Goal: Information Seeking & Learning: Learn about a topic

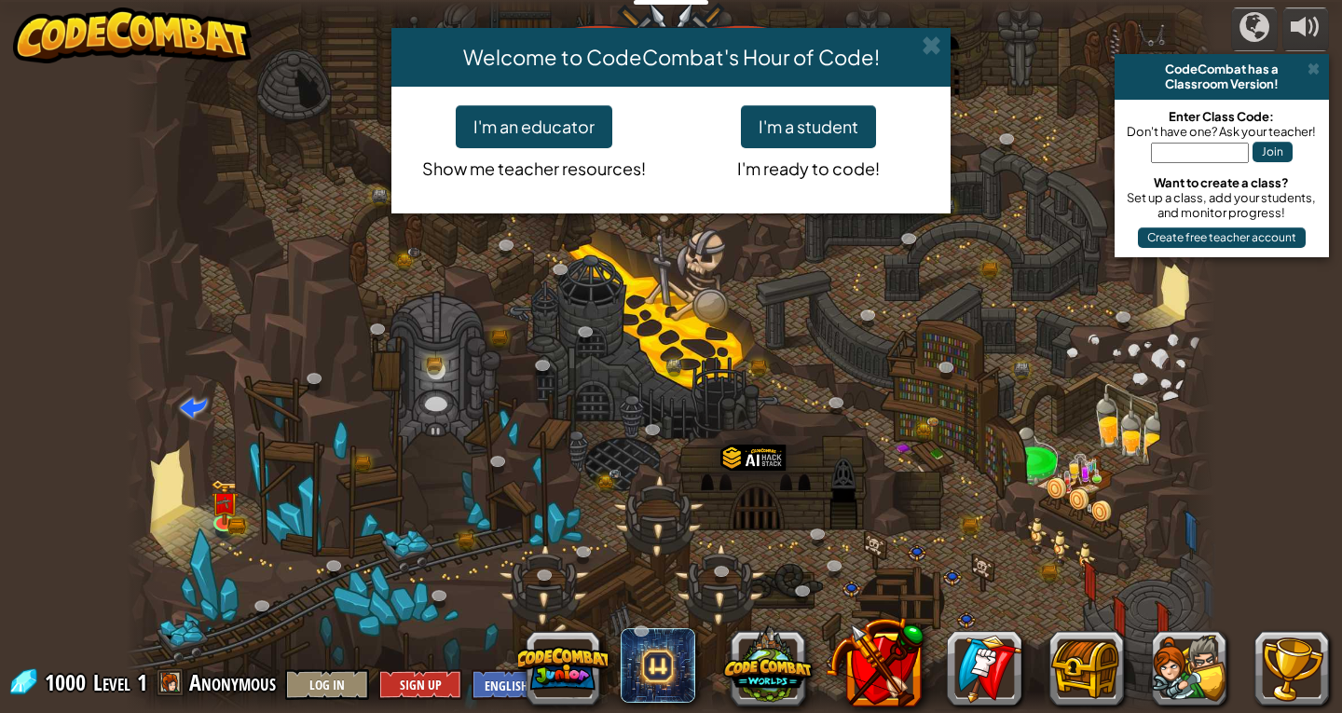
click at [1303, 71] on div "Welcome to CodeCombat's Hour of Code! I'm an educator Show me teacher resources…" at bounding box center [671, 356] width 1342 height 713
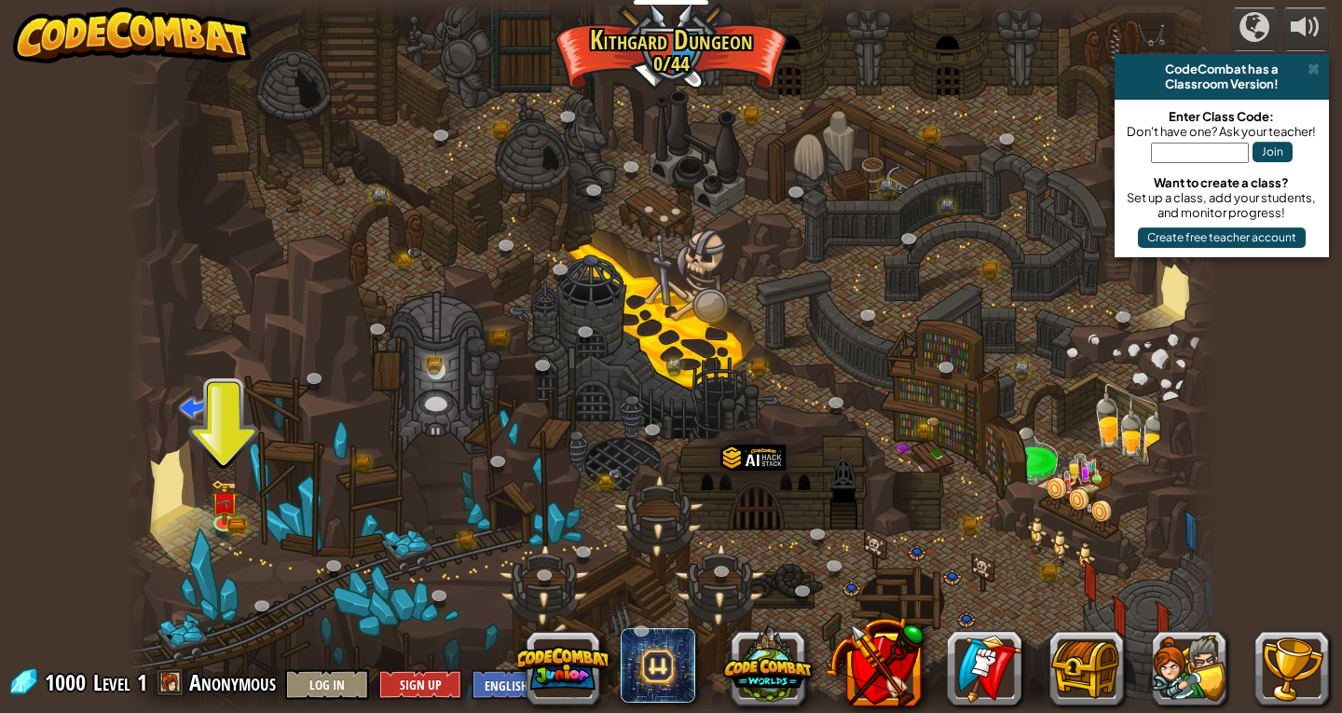
click at [1320, 66] on div "CodeCombat has a" at bounding box center [1221, 69] width 199 height 15
click at [1316, 70] on span at bounding box center [1313, 69] width 12 height 15
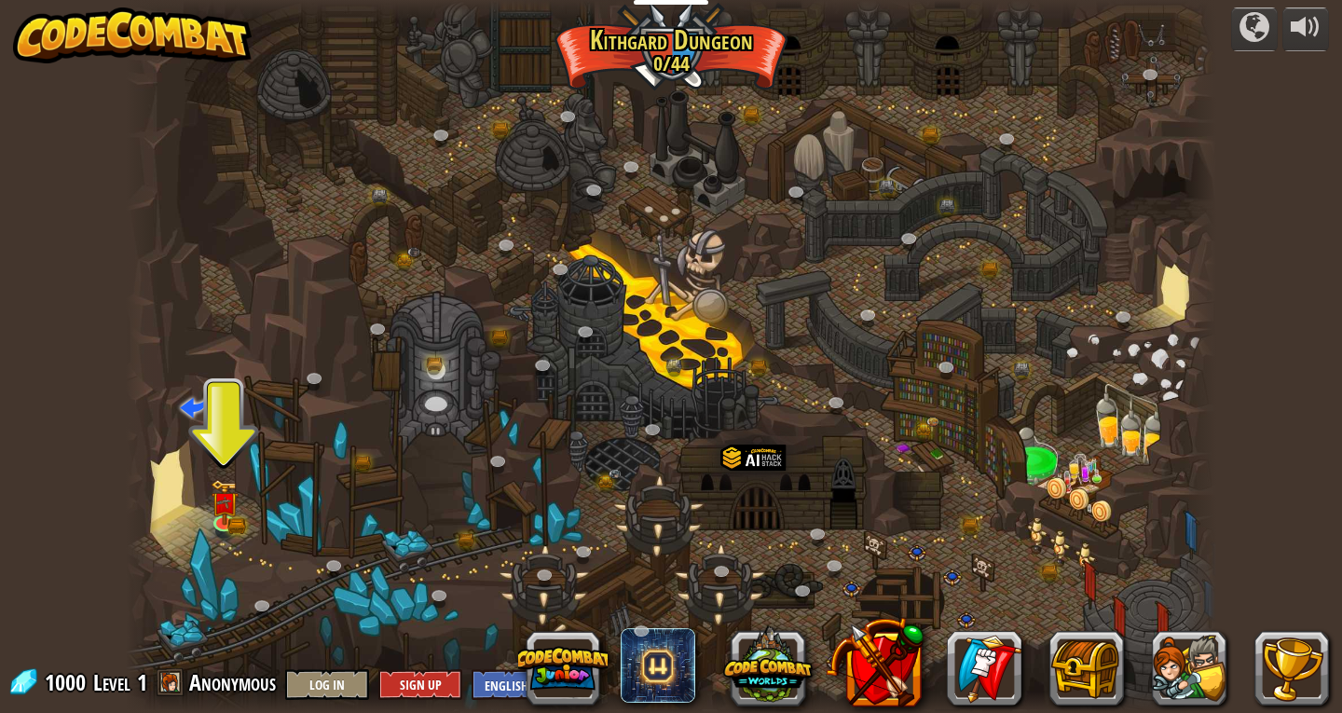
click at [1309, 62] on div "powered by CodeCombat has a Classroom Version! Enter Class Code: Don't have one…" at bounding box center [671, 356] width 1342 height 713
click at [1309, 68] on div "powered by CodeCombat has a Classroom Version! Enter Class Code: Don't have one…" at bounding box center [671, 356] width 1342 height 713
click at [212, 516] on img at bounding box center [225, 490] width 28 height 61
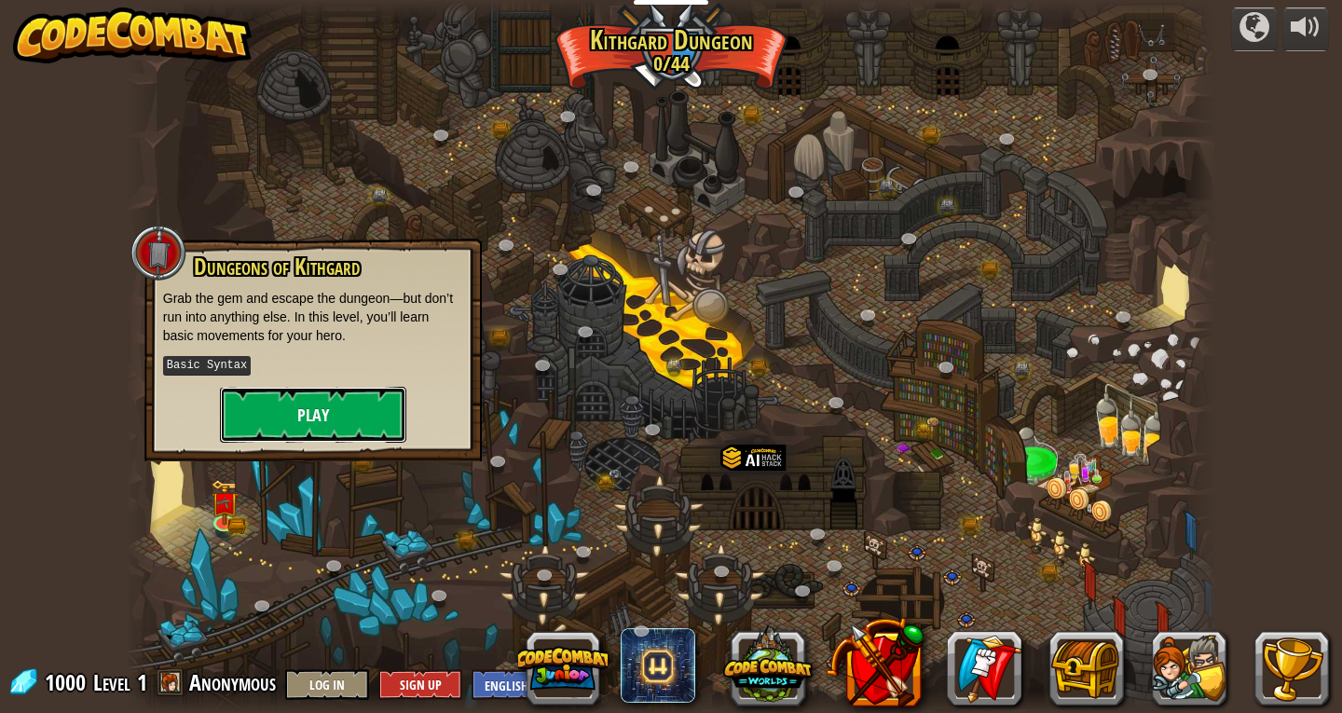
click at [237, 388] on button "Play" at bounding box center [313, 415] width 186 height 56
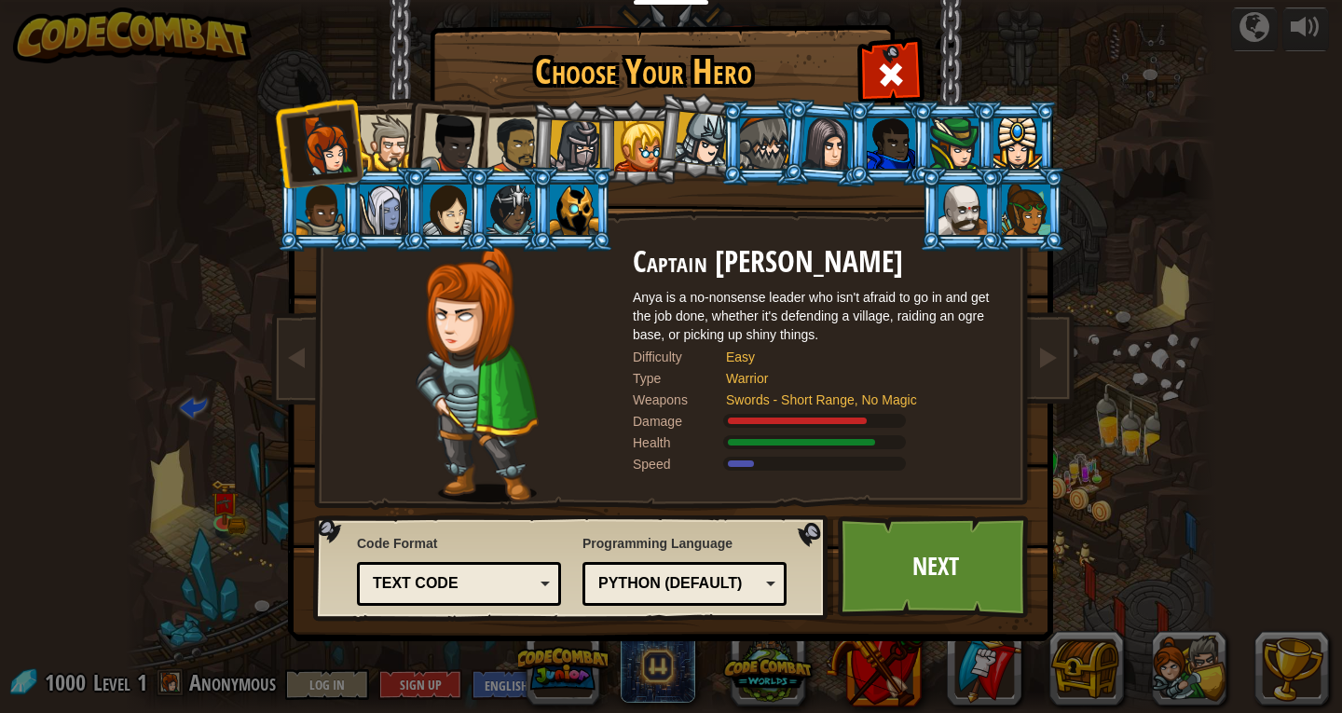
click at [1296, 351] on div "Choose Your Hero 1000 Captain Anya Weston Anya is a no-nonsense leader who isn'…" at bounding box center [671, 356] width 1342 height 713
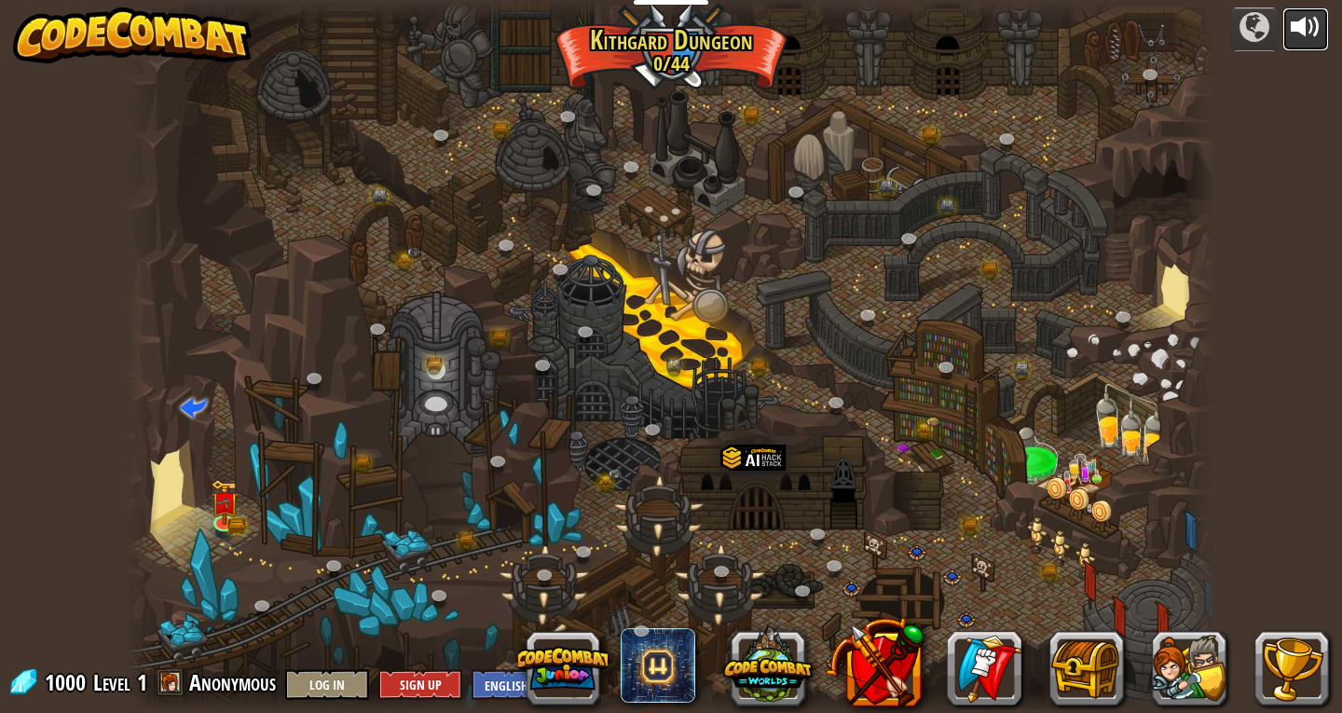
click at [1302, 26] on div at bounding box center [1306, 27] width 30 height 30
click at [223, 519] on img at bounding box center [225, 490] width 28 height 61
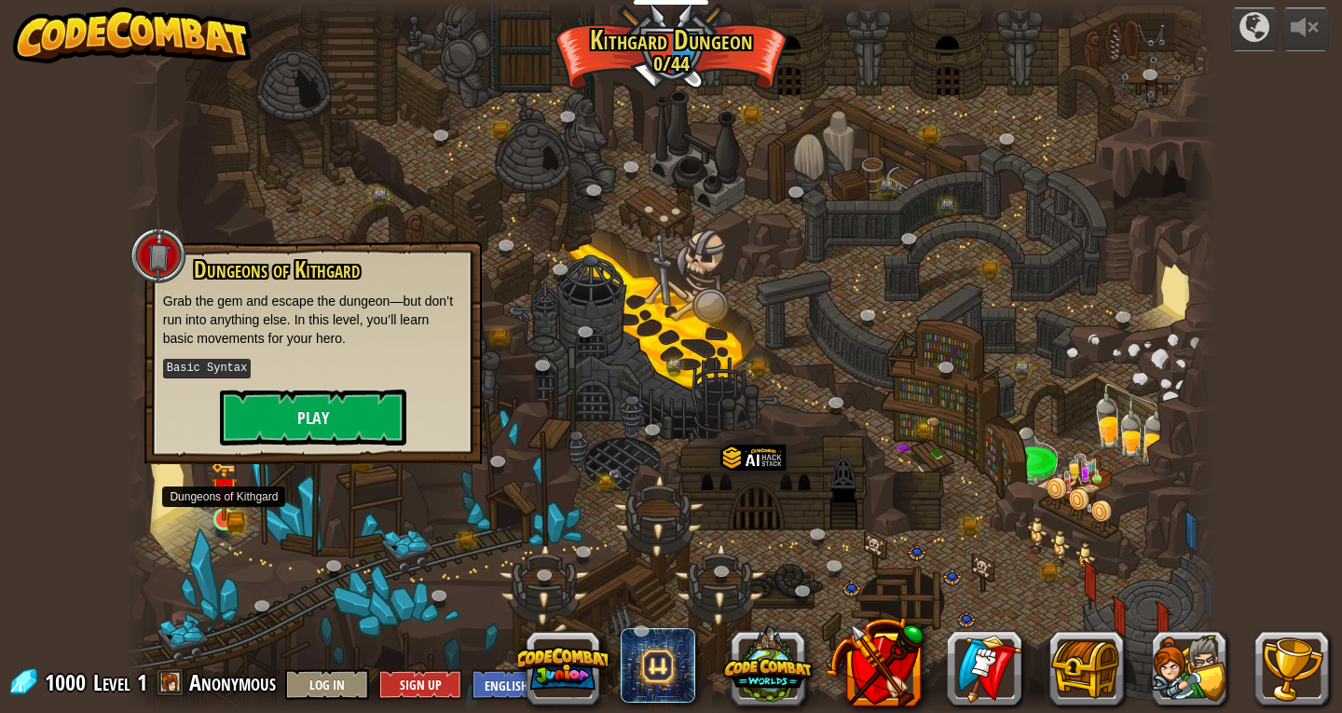
click at [223, 519] on img at bounding box center [225, 490] width 28 height 61
click at [243, 423] on button "Play" at bounding box center [313, 418] width 186 height 56
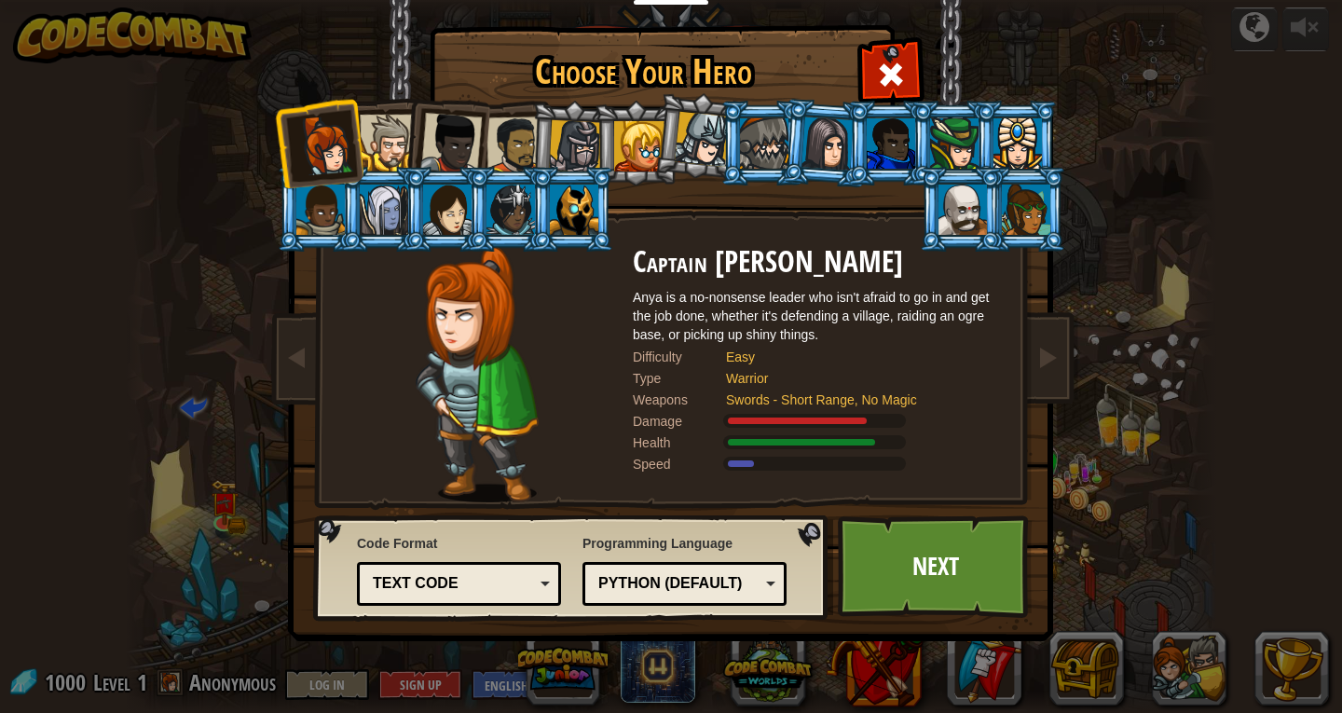
click at [458, 203] on div at bounding box center [447, 210] width 48 height 50
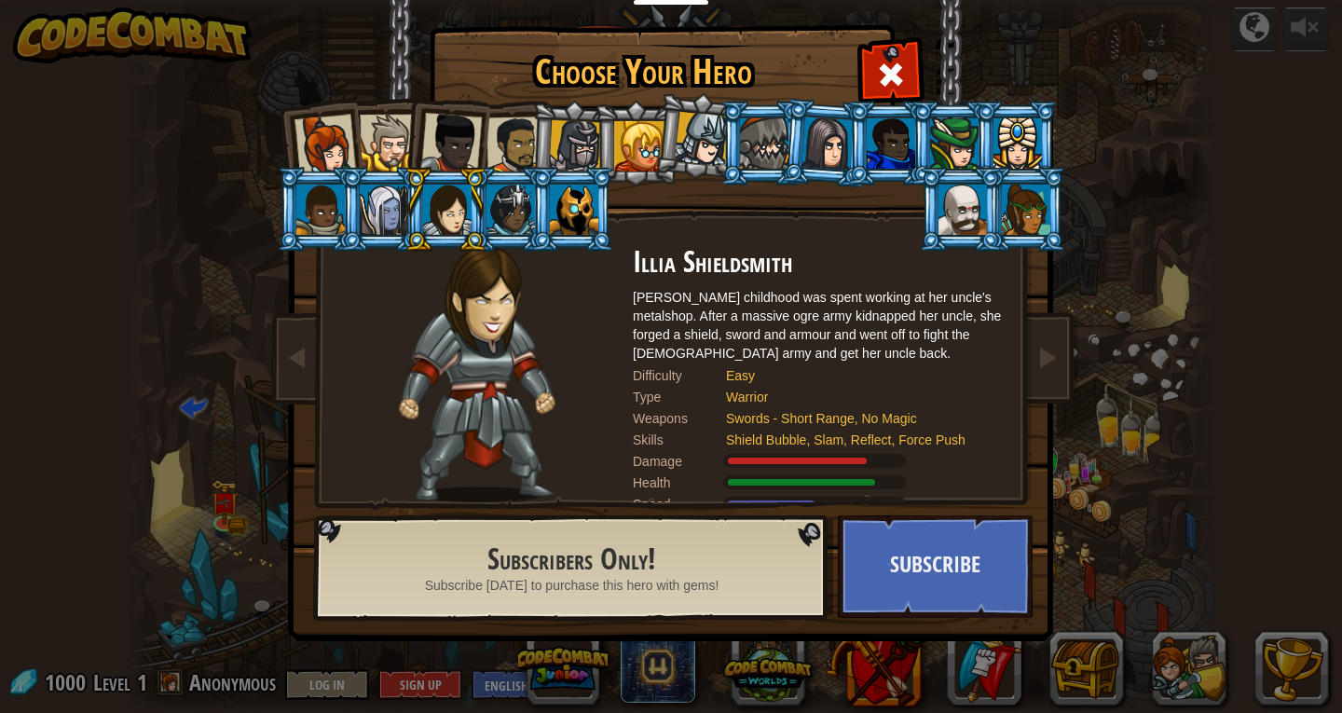
click at [432, 215] on div at bounding box center [447, 210] width 48 height 50
click at [434, 215] on div at bounding box center [447, 210] width 48 height 50
click at [319, 119] on div at bounding box center [325, 146] width 62 height 62
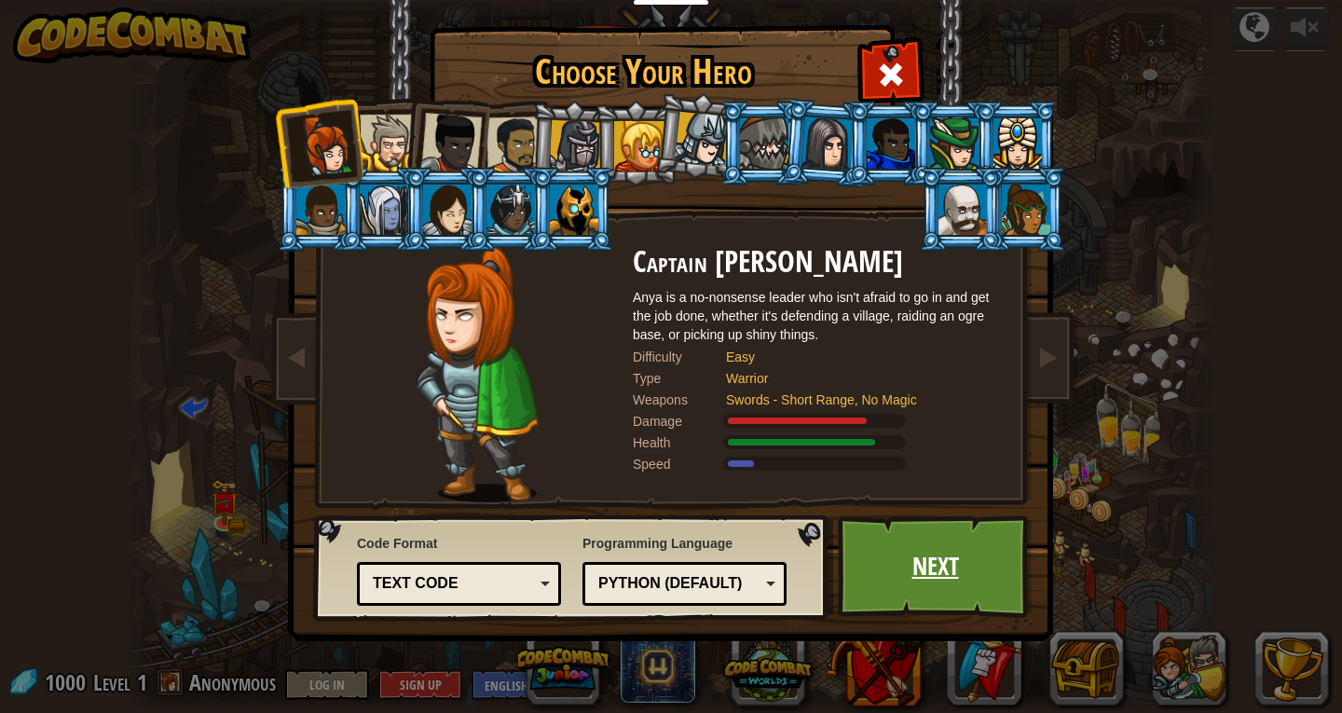
click at [969, 572] on link "Next" at bounding box center [935, 566] width 195 height 103
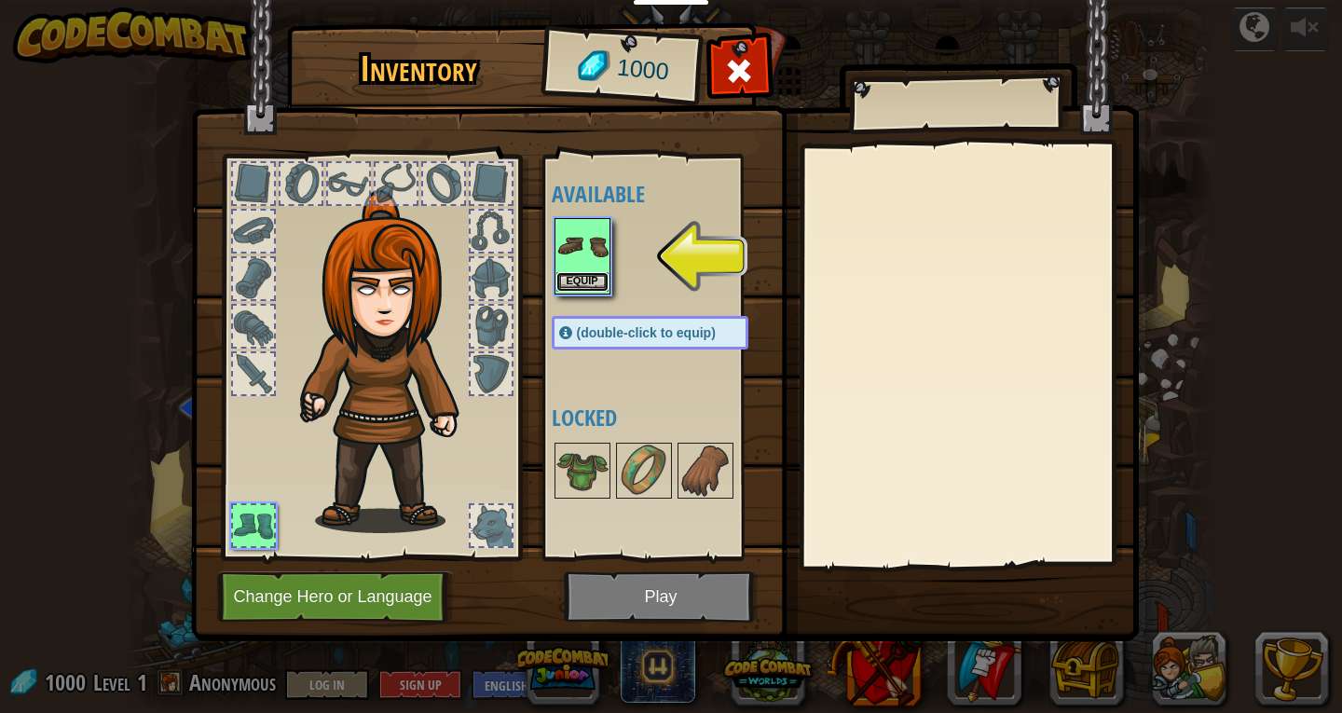
click at [574, 274] on button "Equip" at bounding box center [582, 282] width 52 height 20
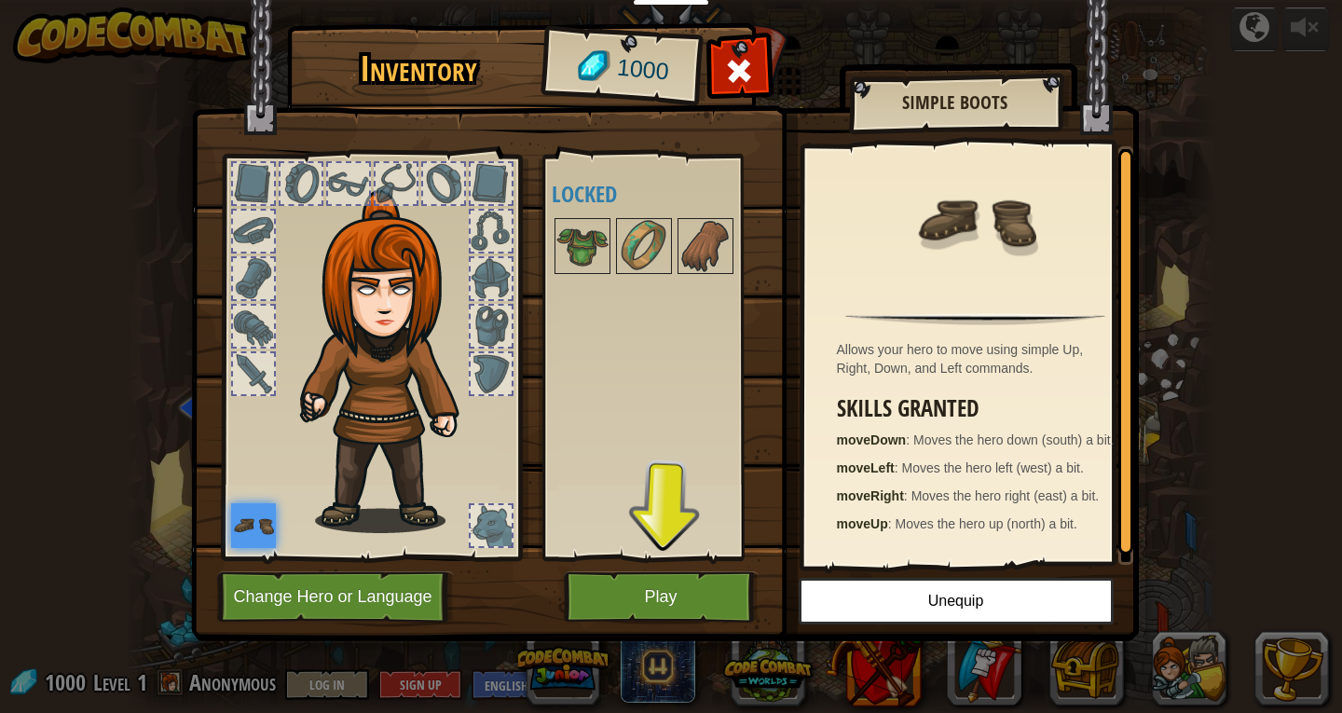
click at [674, 559] on div "Available Equip (double-click to equip) Locked" at bounding box center [657, 357] width 228 height 405
click at [681, 599] on button "Play" at bounding box center [661, 596] width 195 height 51
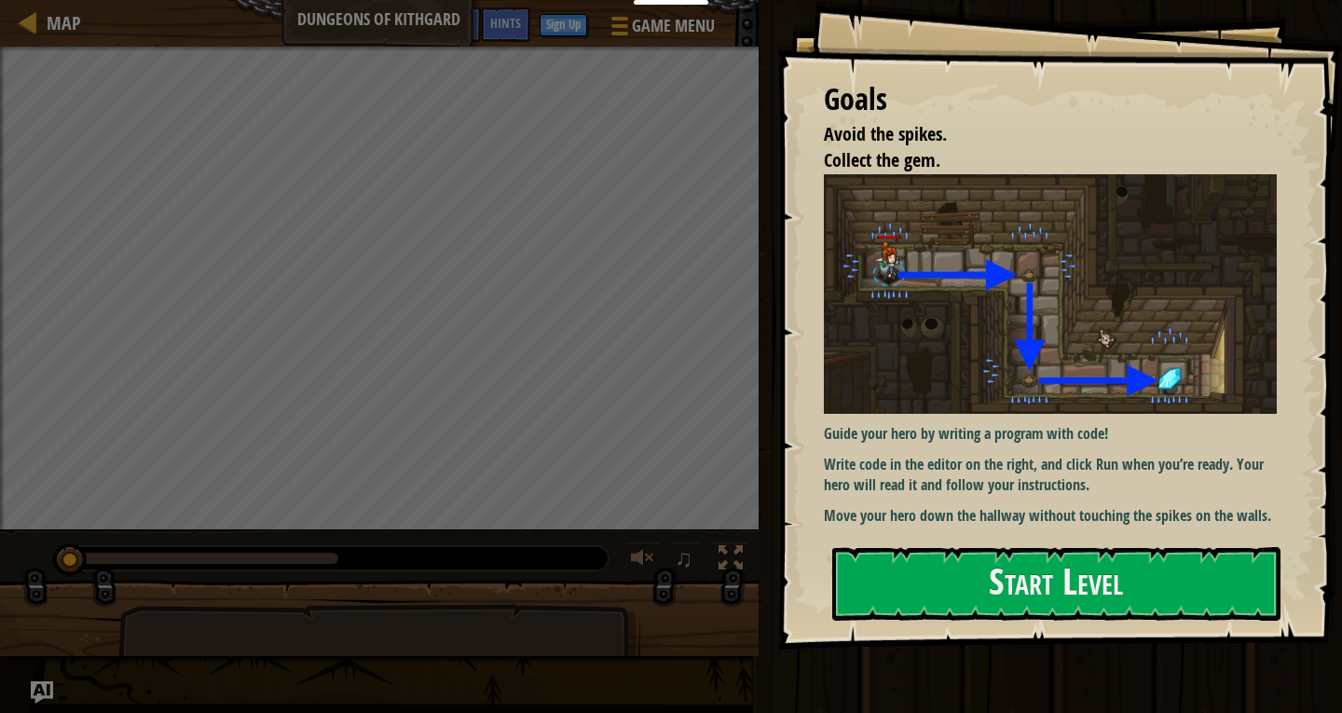
click at [1071, 441] on div "Guide your hero by writing a program with code! Write code in the editor on the…" at bounding box center [1057, 350] width 467 height 352
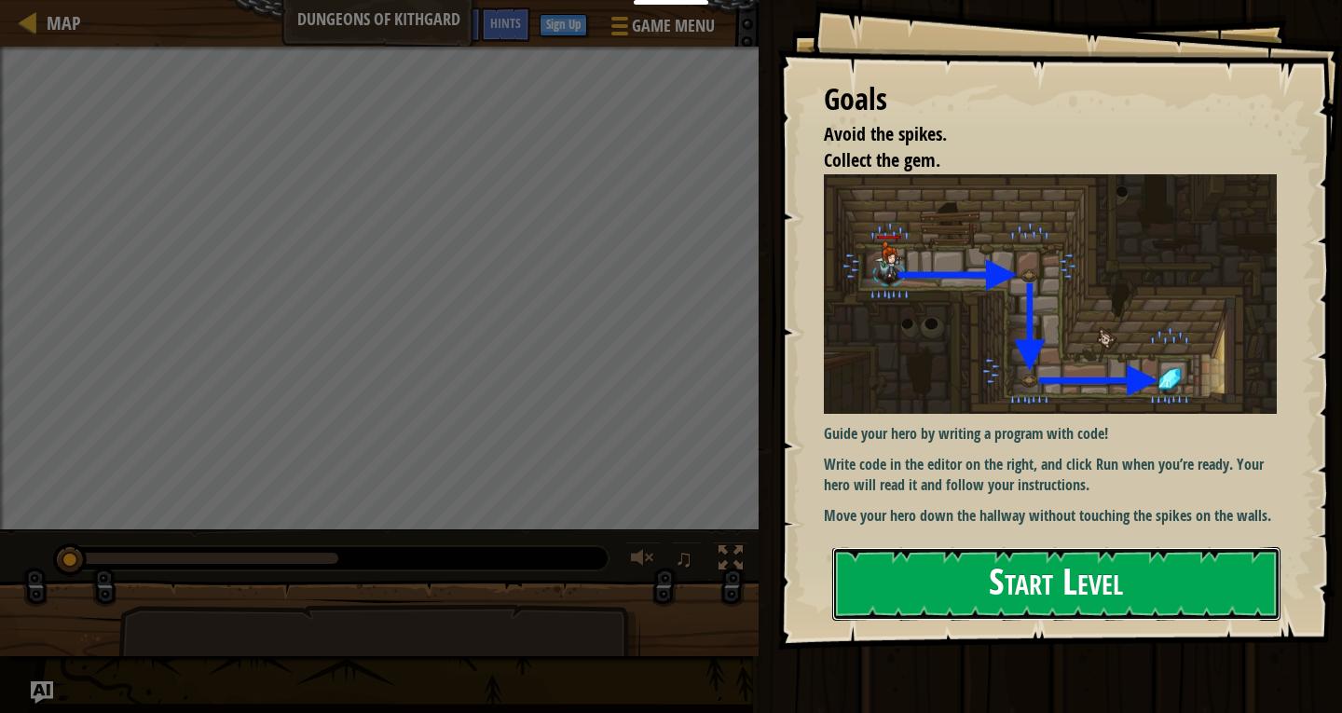
click at [1074, 592] on button "Start Level" at bounding box center [1056, 584] width 448 height 74
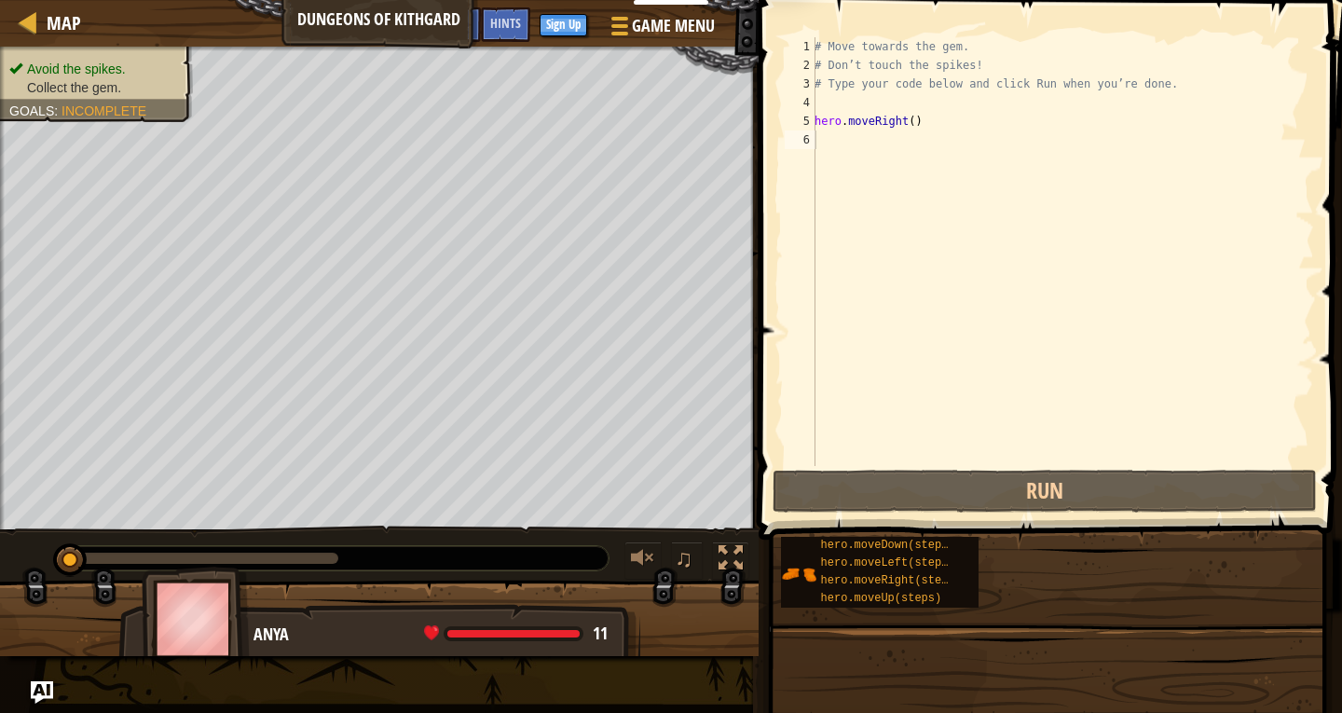
click at [965, 588] on div "hero.moveRight(steps)" at bounding box center [890, 581] width 149 height 18
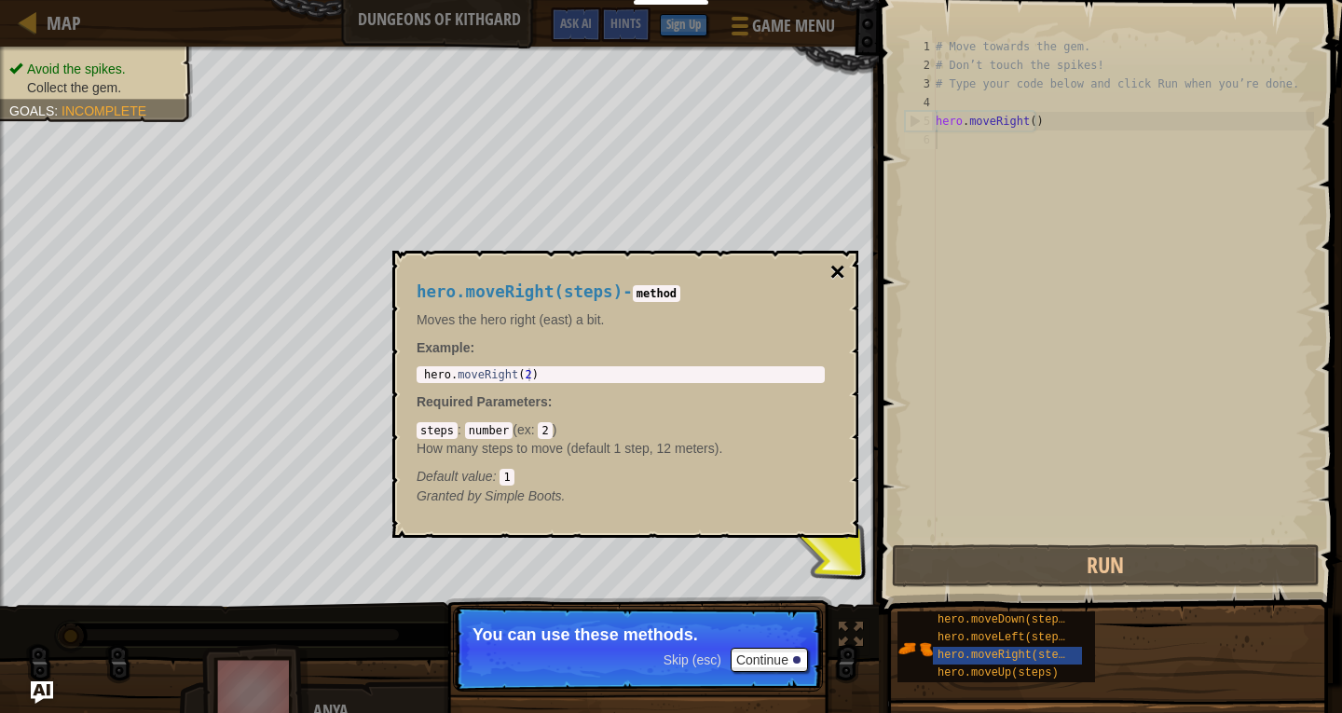
click at [830, 267] on button "×" at bounding box center [837, 272] width 15 height 26
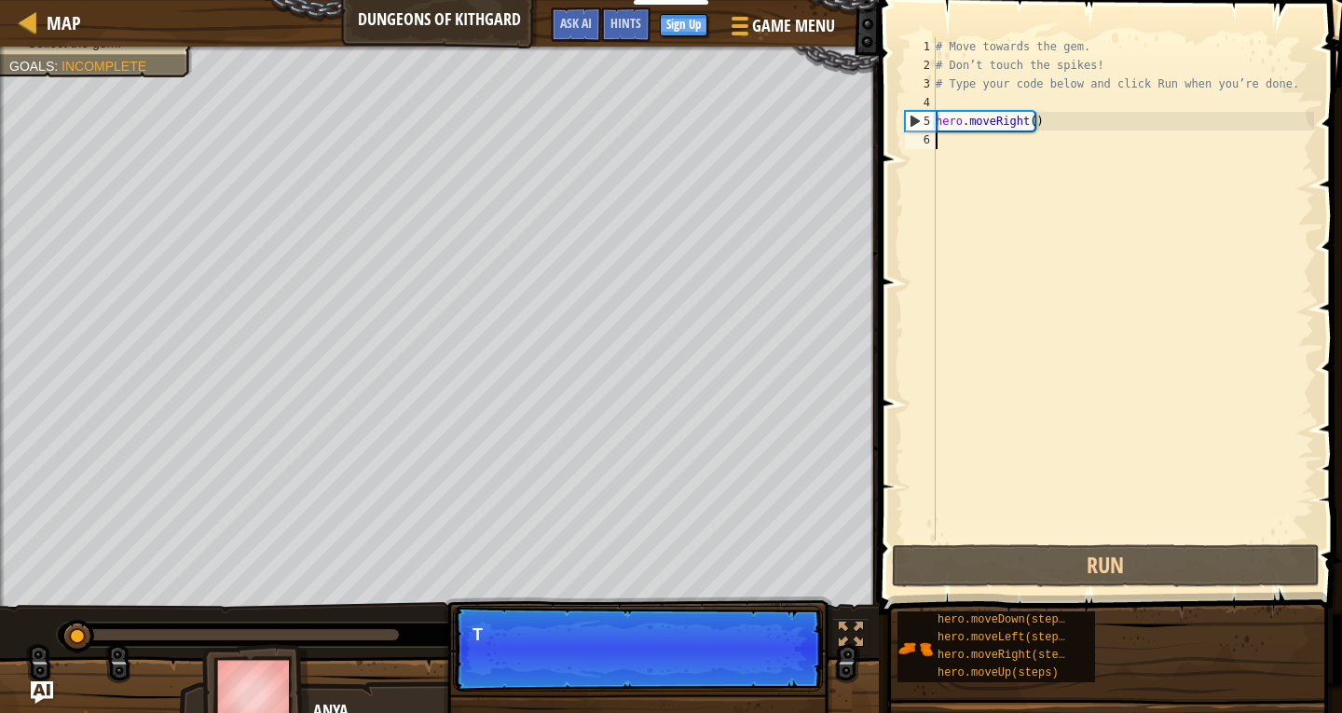
scroll to position [8, 0]
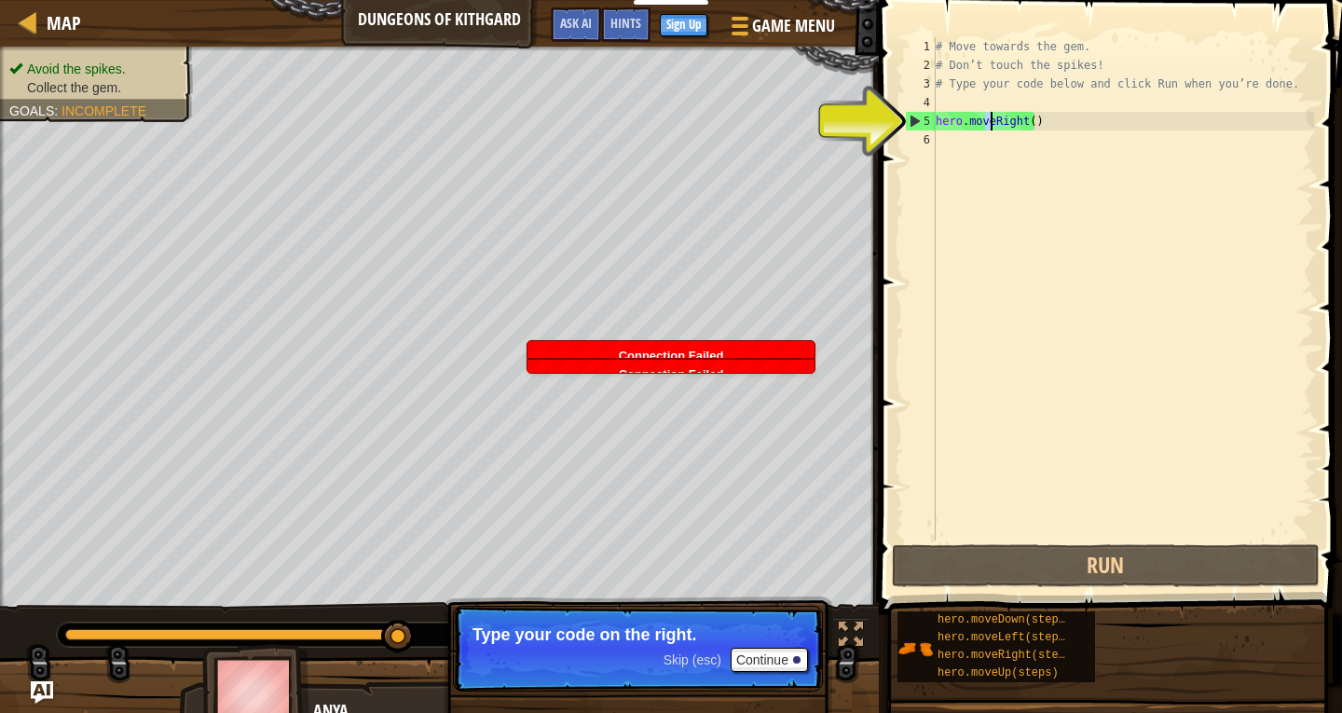
drag, startPoint x: 984, startPoint y: 126, endPoint x: 1011, endPoint y: 129, distance: 27.2
click at [1011, 129] on div "# Move towards the gem. # Don’t touch the spikes! # Type your code below and cl…" at bounding box center [1123, 307] width 382 height 541
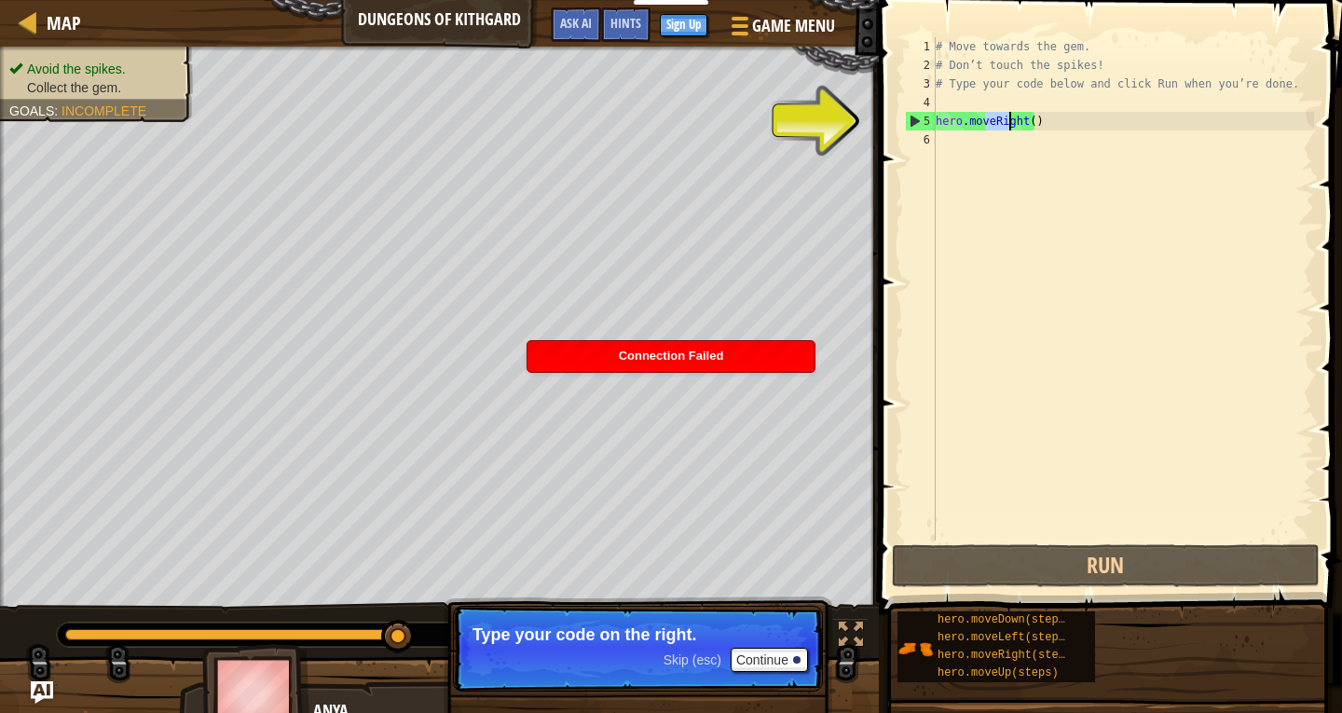
click at [1121, 116] on div "# Move towards the gem. # Don’t touch the spikes! # Type your code below and cl…" at bounding box center [1123, 307] width 382 height 541
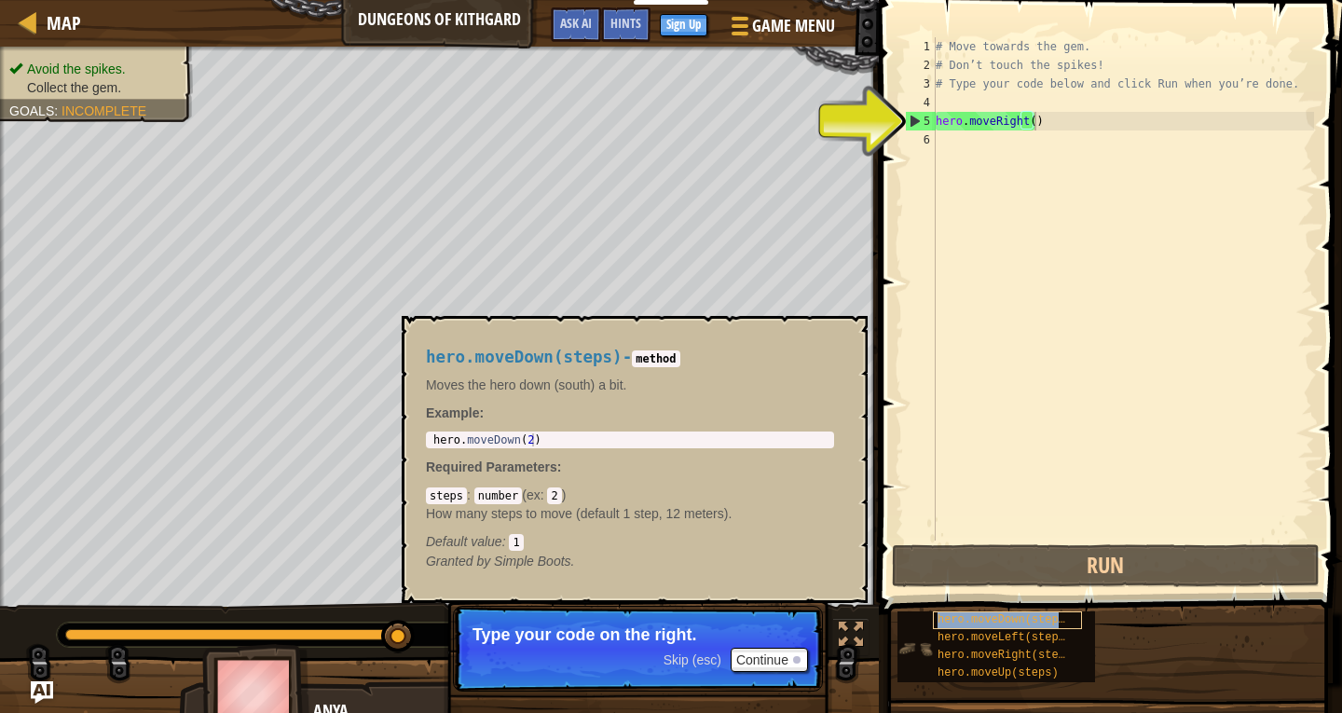
click at [1005, 613] on span "hero.moveDown(steps)" at bounding box center [1005, 619] width 134 height 13
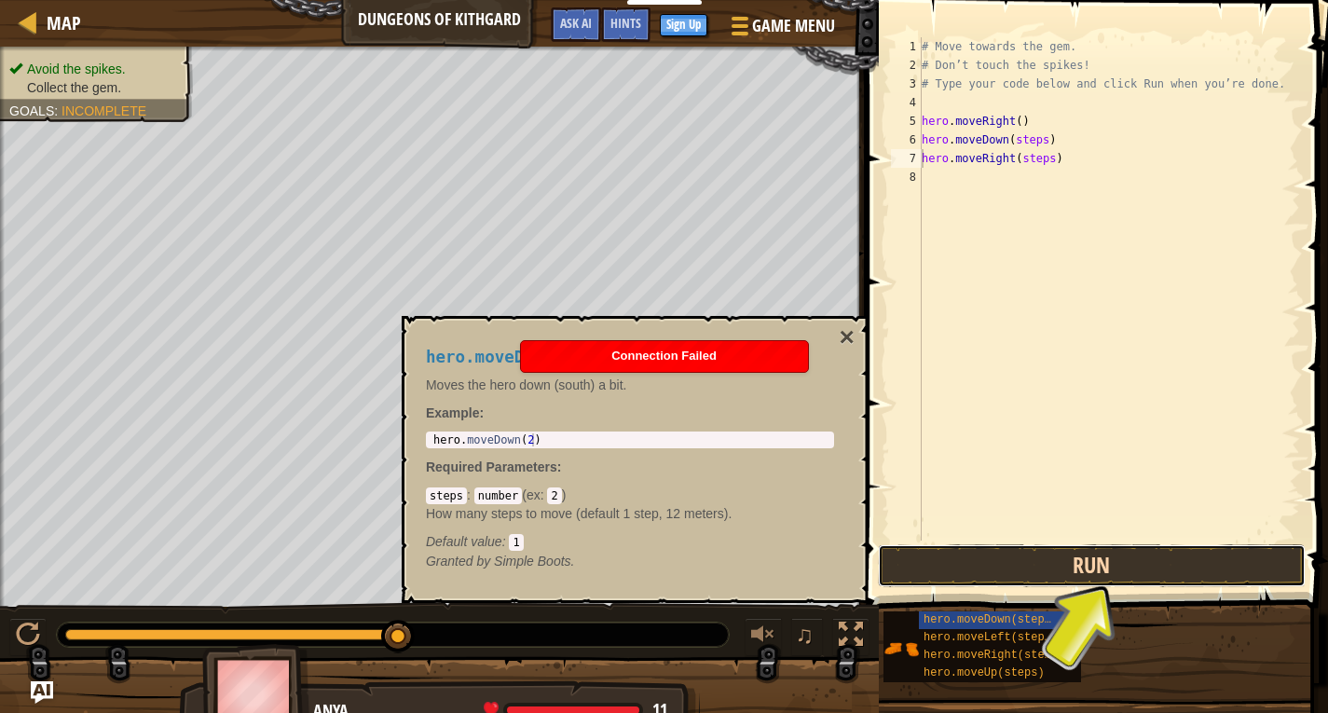
click at [1065, 556] on button "Run" at bounding box center [1092, 565] width 428 height 43
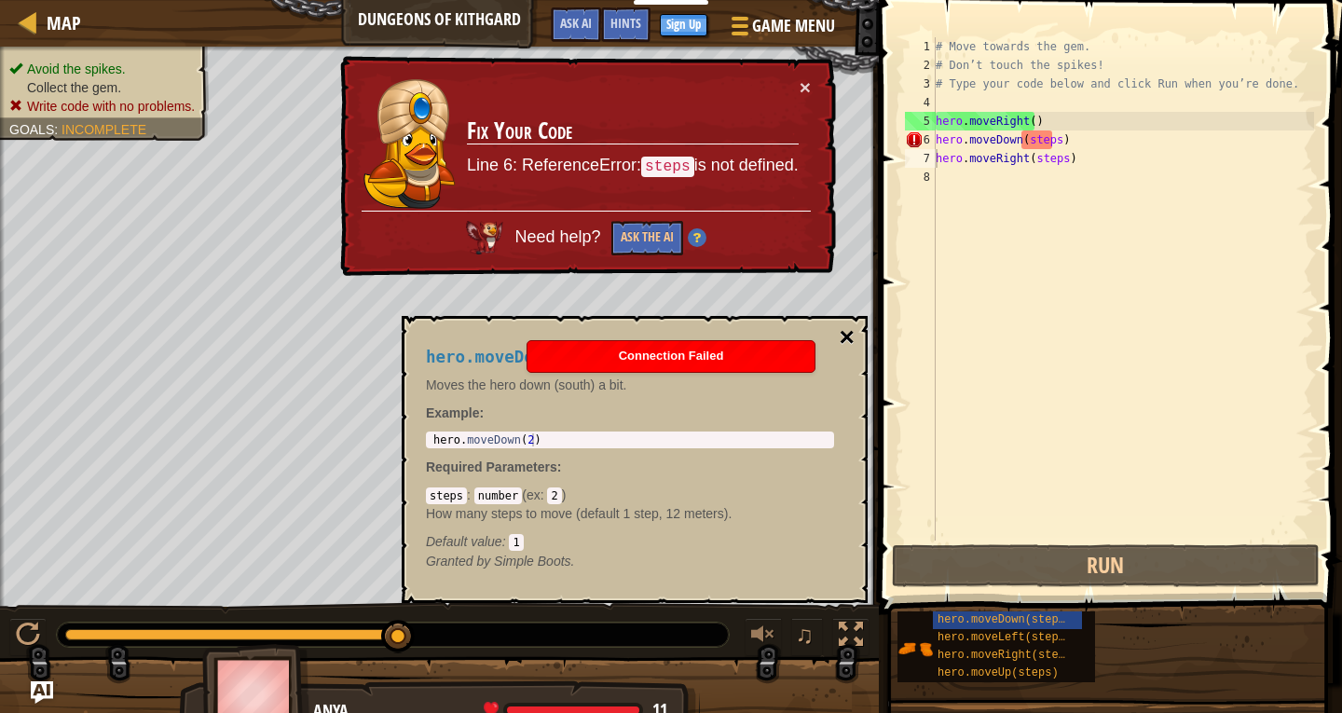
click at [840, 334] on button "×" at bounding box center [847, 337] width 15 height 26
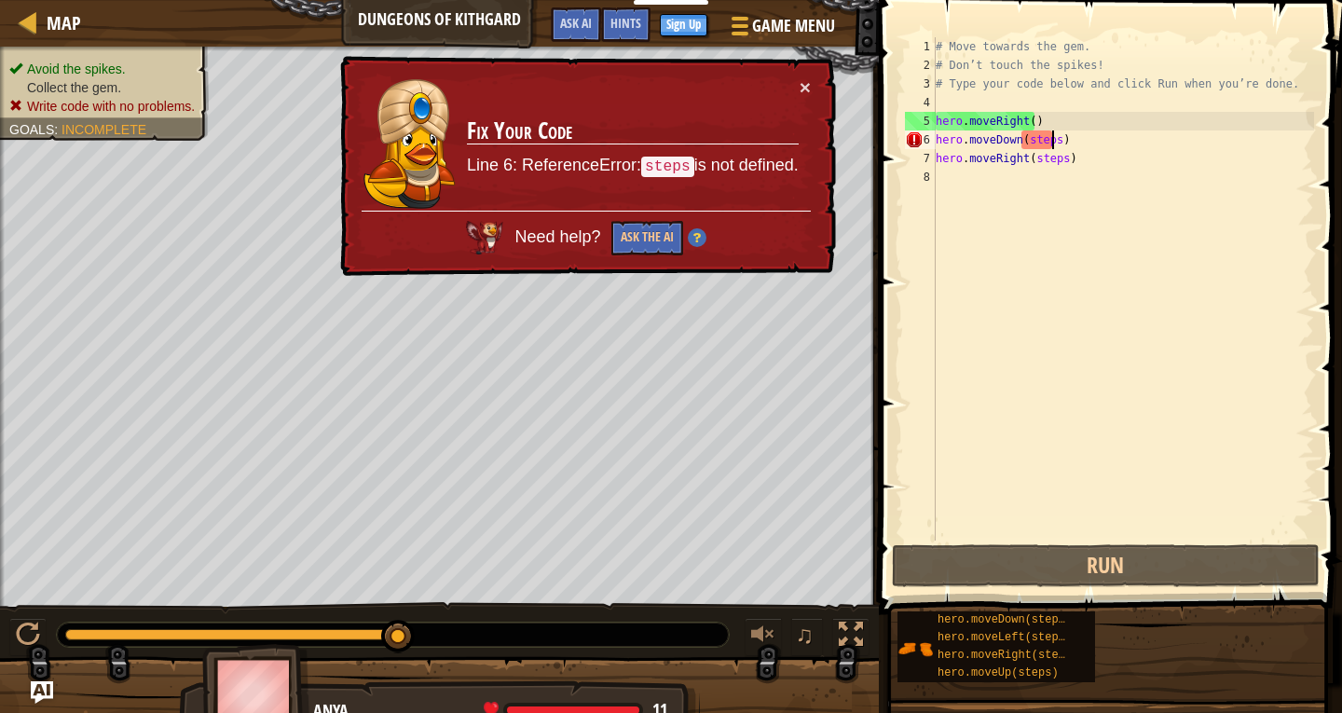
click at [1050, 144] on div "# Move towards the gem. # Don’t touch the spikes! # Type your code below and cl…" at bounding box center [1123, 307] width 382 height 541
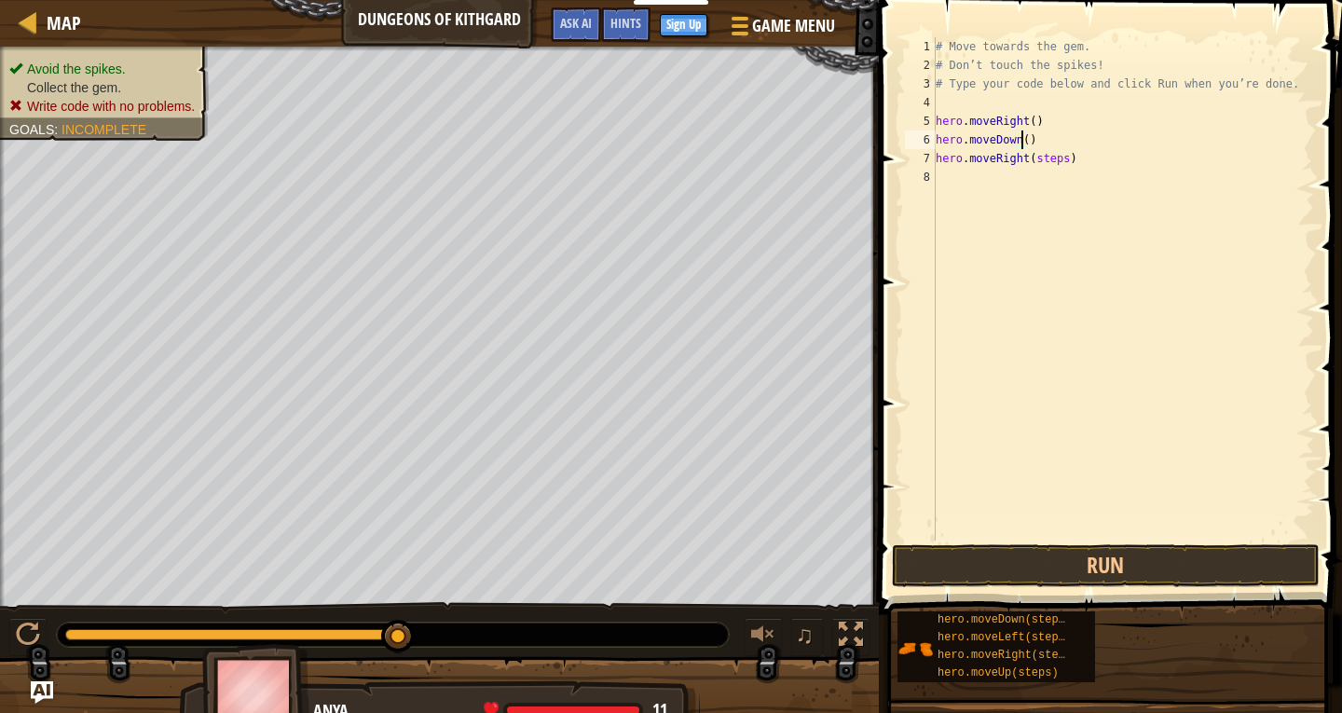
click at [1061, 157] on div "# Move towards the gem. # Don’t touch the spikes! # Type your code below and cl…" at bounding box center [1123, 307] width 382 height 541
type textarea "hero.moveRight()"
click at [998, 582] on button "Run" at bounding box center [1106, 565] width 428 height 43
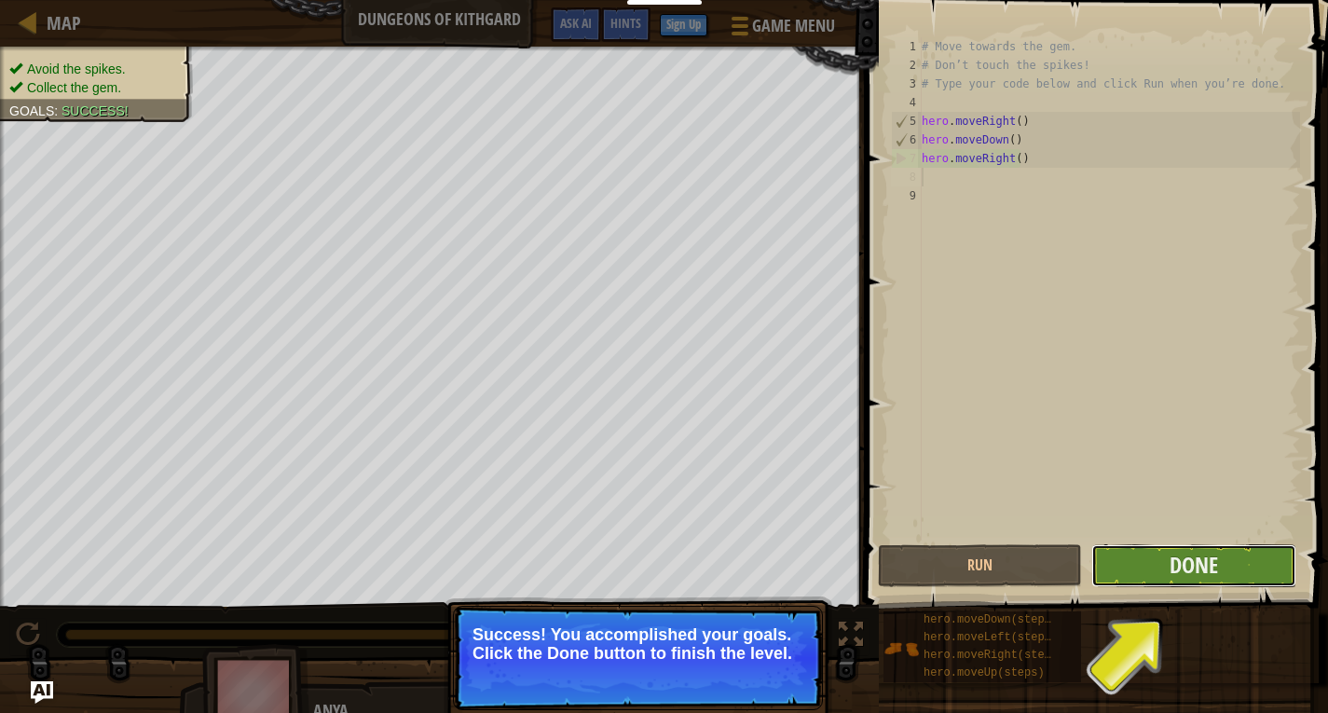
click at [1242, 557] on button "Done" at bounding box center [1193, 565] width 204 height 43
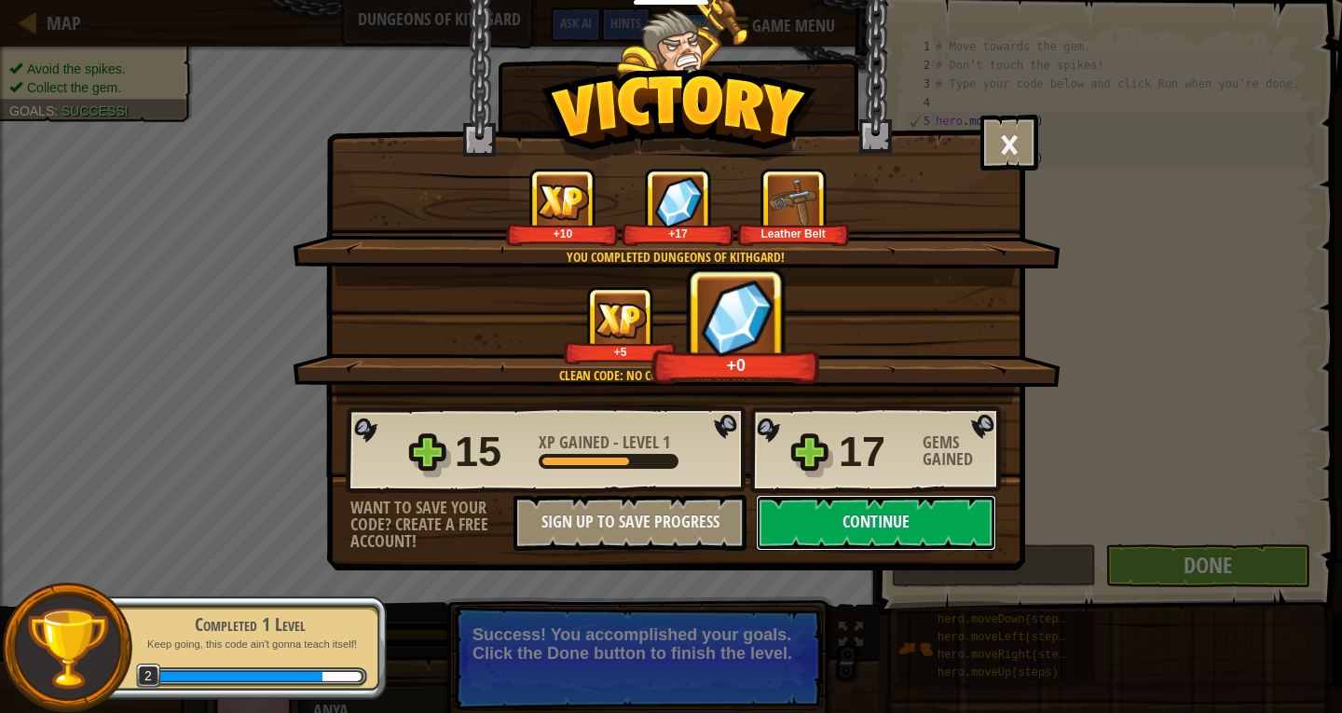
click at [840, 529] on button "Continue" at bounding box center [876, 523] width 240 height 56
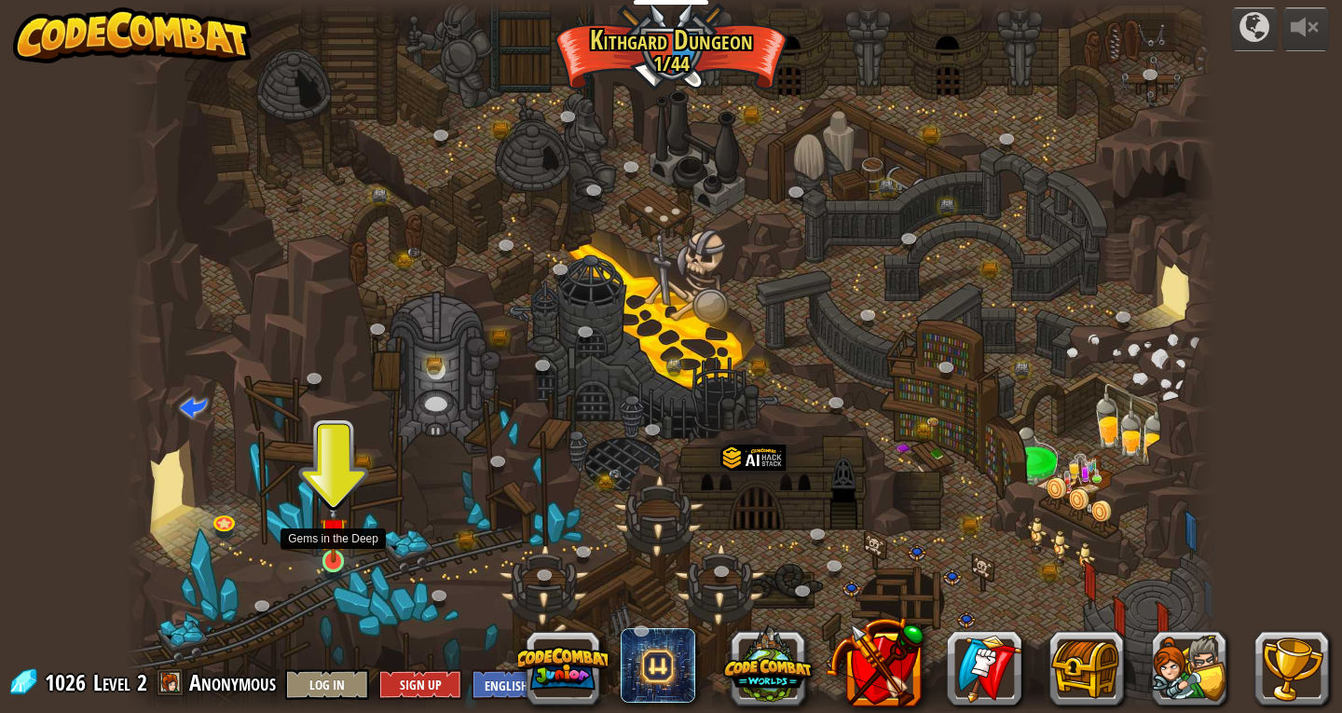
click at [337, 559] on img at bounding box center [334, 531] width 28 height 63
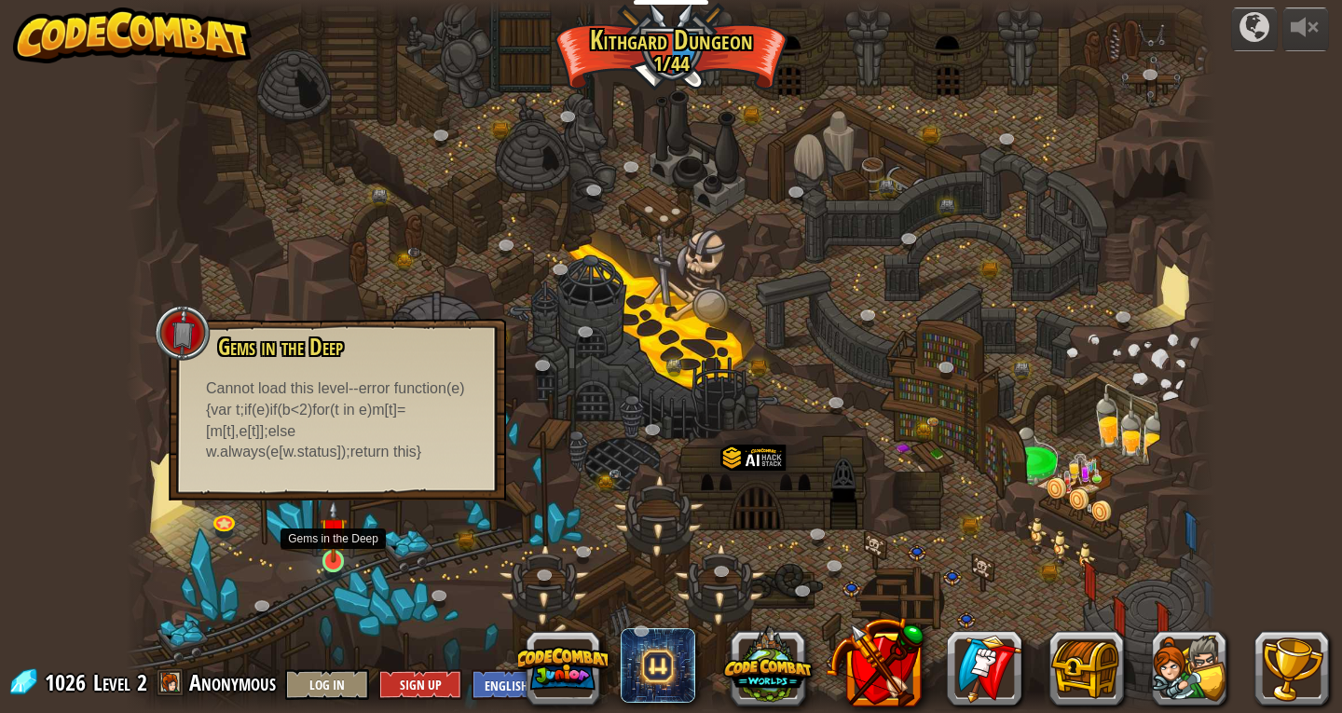
click at [334, 521] on img at bounding box center [334, 531] width 28 height 63
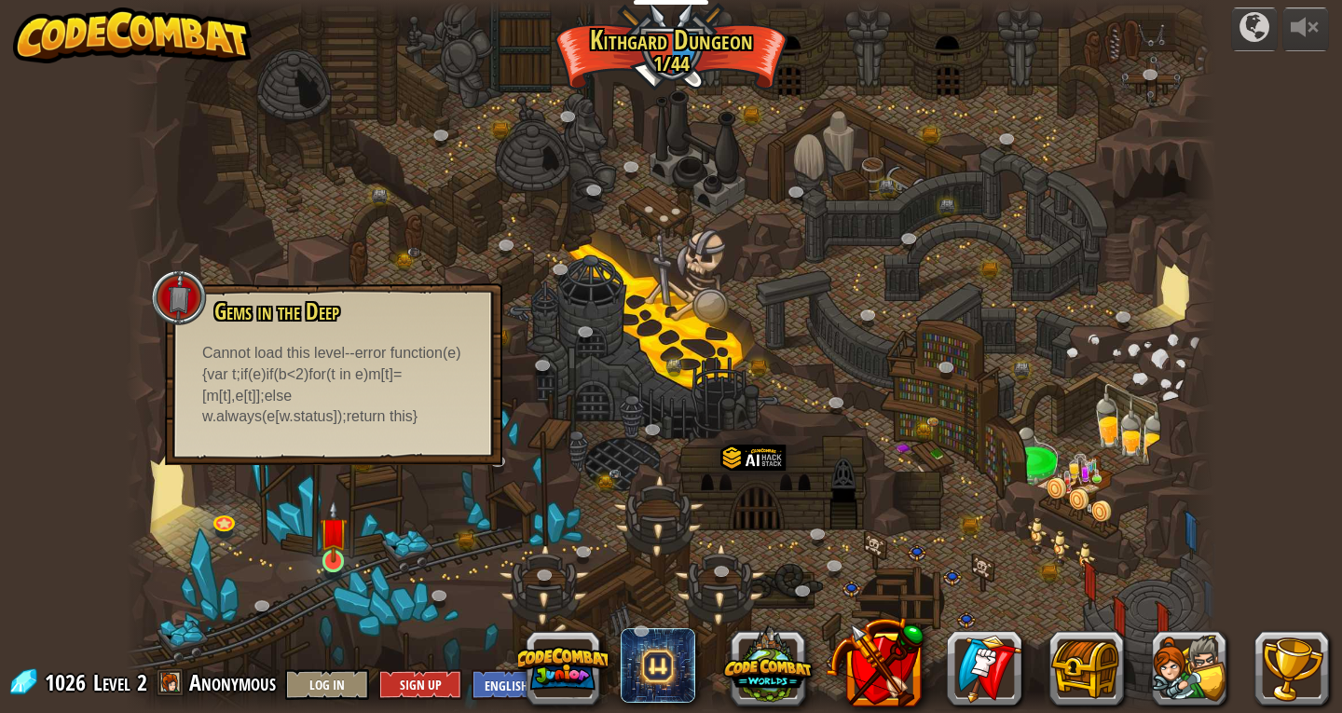
drag, startPoint x: 314, startPoint y: 558, endPoint x: 331, endPoint y: 554, distance: 17.4
click at [319, 550] on div "Twisted Canyon (Locked) Challenge: collect the most gold using all the programm…" at bounding box center [671, 356] width 1090 height 713
click at [346, 559] on img at bounding box center [334, 531] width 28 height 63
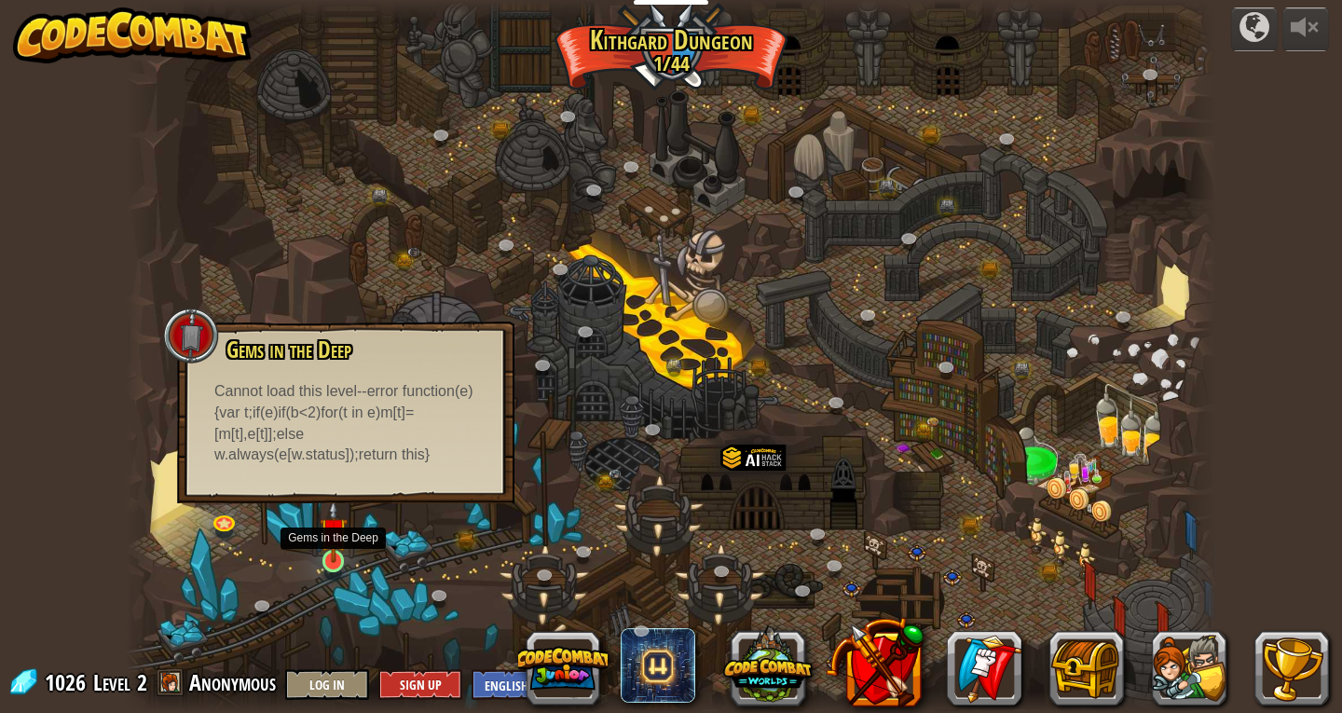
click at [344, 546] on img at bounding box center [334, 531] width 28 height 63
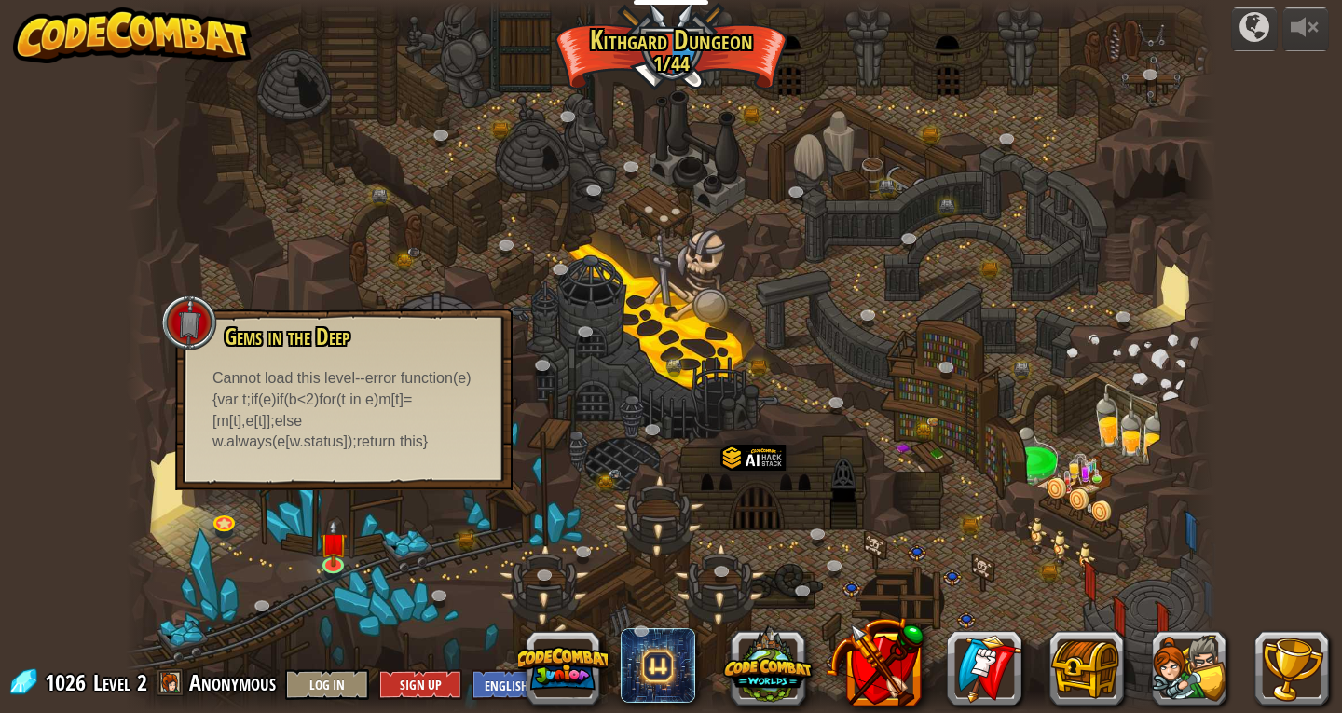
click at [293, 580] on div at bounding box center [671, 356] width 1090 height 713
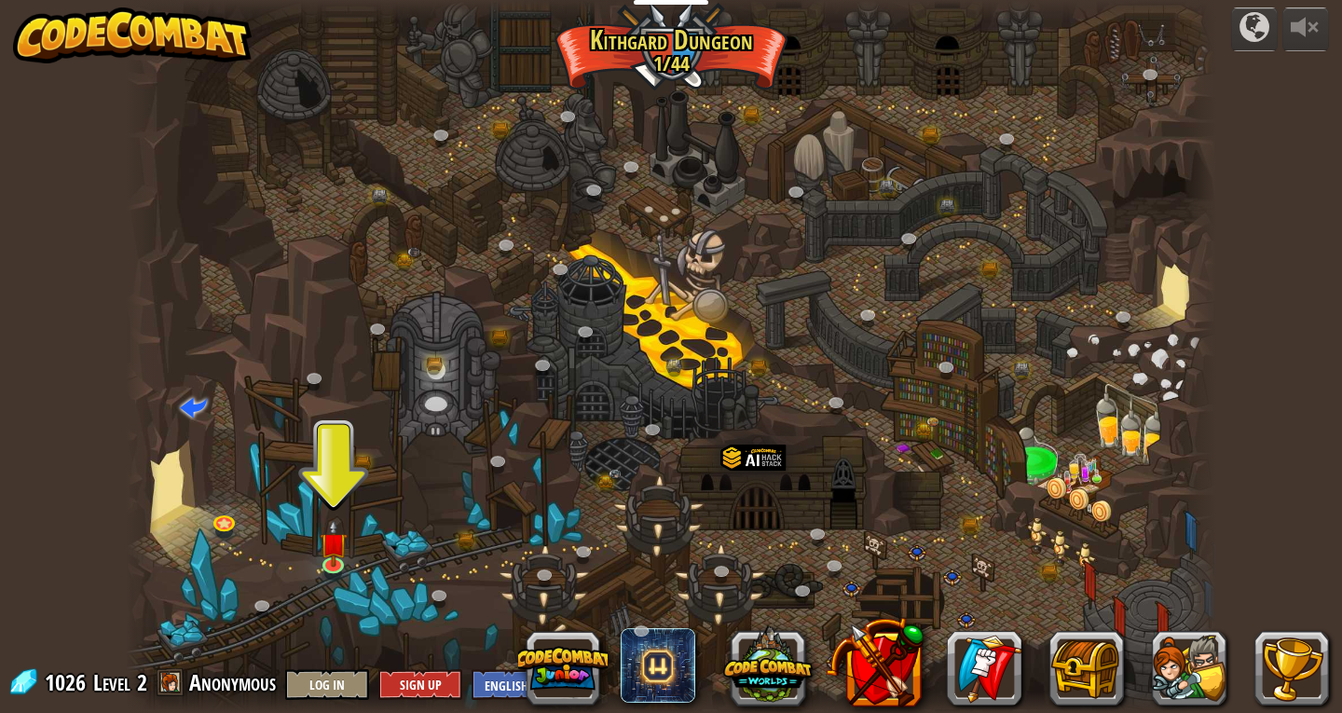
drag, startPoint x: 317, startPoint y: 485, endPoint x: 329, endPoint y: 462, distance: 25.4
click at [327, 472] on div at bounding box center [671, 356] width 1090 height 713
click at [335, 545] on img at bounding box center [334, 531] width 28 height 63
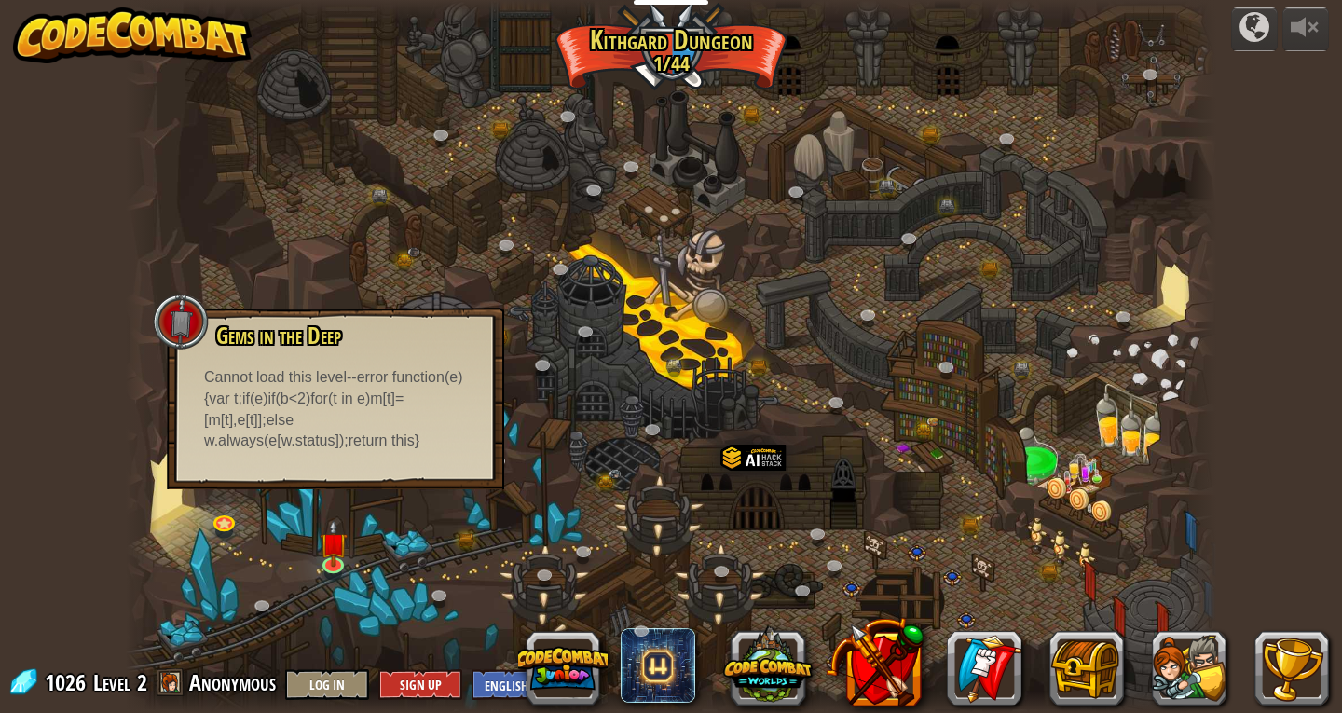
click at [212, 339] on div "Gems in the Deep Quickly collect the gems; you will need them. Cannot load this…" at bounding box center [335, 387] width 300 height 129
click at [294, 324] on span "Gems in the Deep" at bounding box center [278, 336] width 125 height 32
click at [360, 422] on div "Cannot load this level--error function(e){var t;if(e)if(b<2)for(t in e)m[t]=[m[…" at bounding box center [335, 409] width 263 height 85
drag, startPoint x: 411, startPoint y: 444, endPoint x: 414, endPoint y: 455, distance: 11.5
click at [413, 445] on div "Cannot load this level--error function(e){var t;if(e)if(b<2)for(t in e)m[t]=[m[…" at bounding box center [335, 409] width 263 height 85
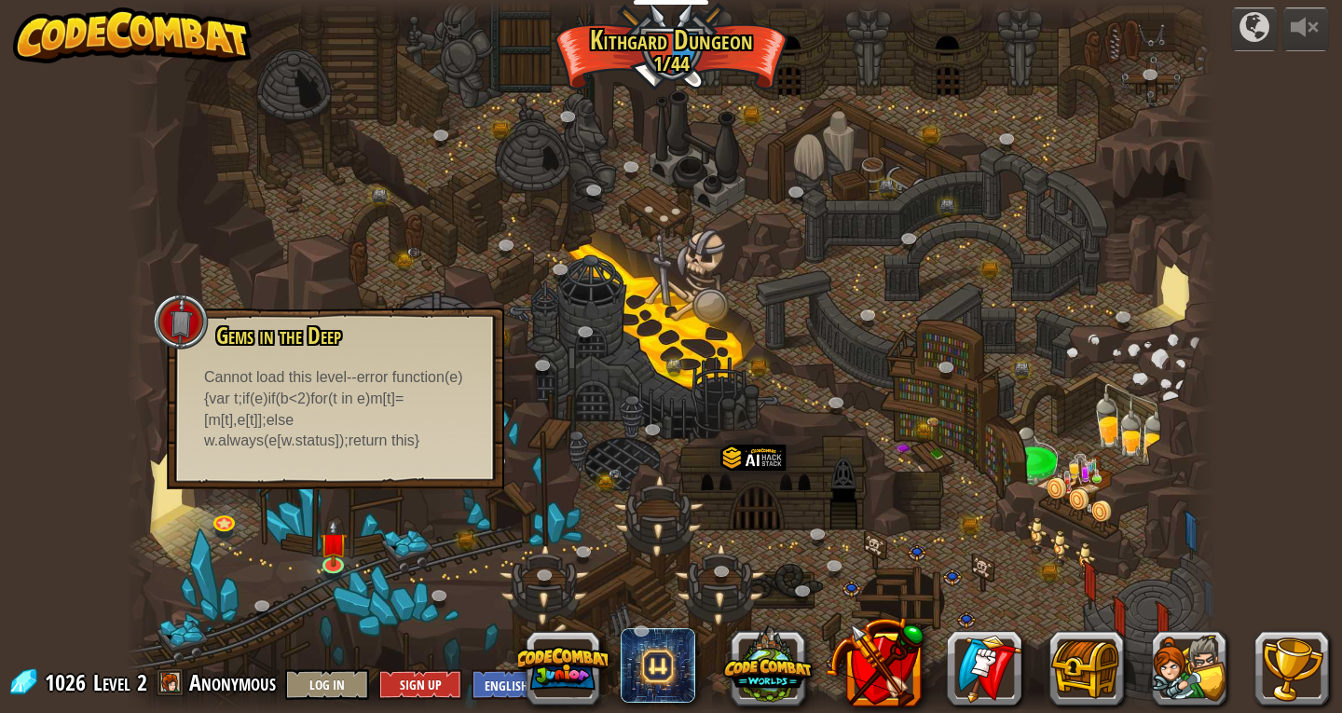
click at [412, 460] on div "Gems in the Deep Quickly collect the gems; you will need them. Cannot load this…" at bounding box center [335, 399] width 337 height 182
click at [388, 568] on div at bounding box center [671, 356] width 1090 height 713
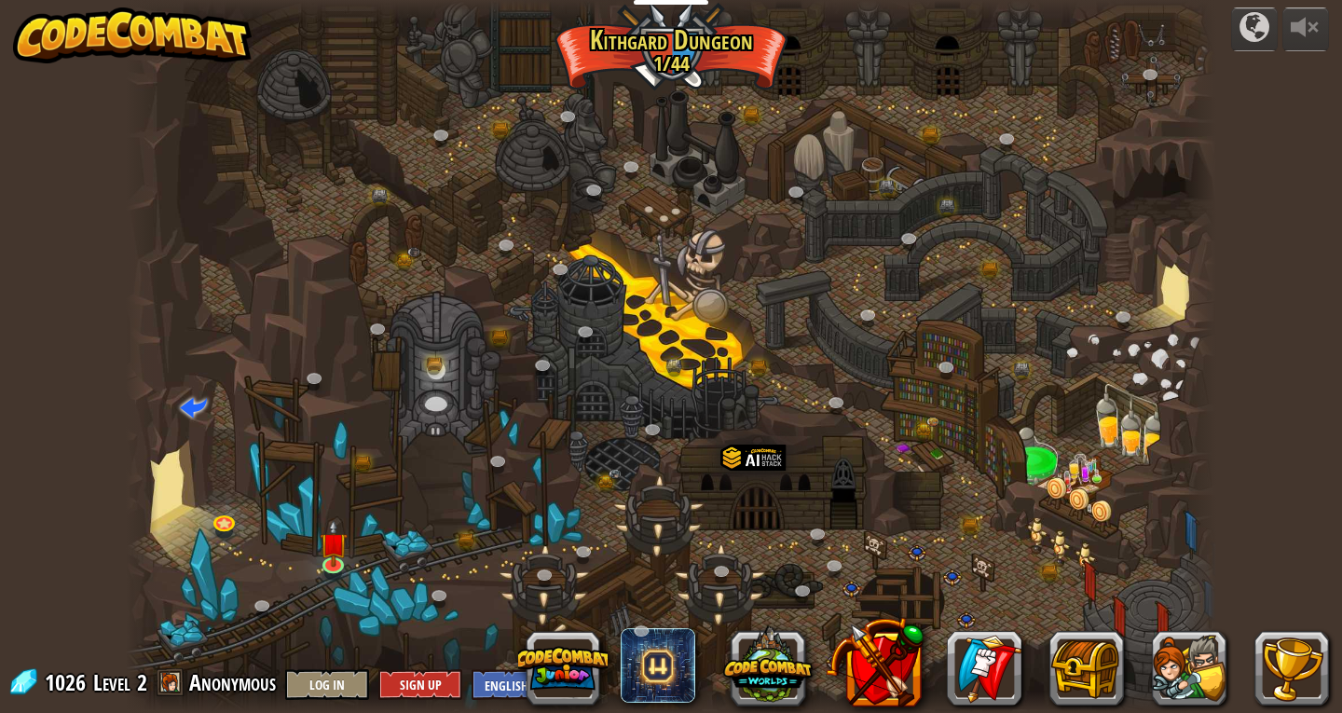
click at [301, 548] on div at bounding box center [671, 356] width 1090 height 713
click at [331, 535] on img at bounding box center [334, 531] width 28 height 63
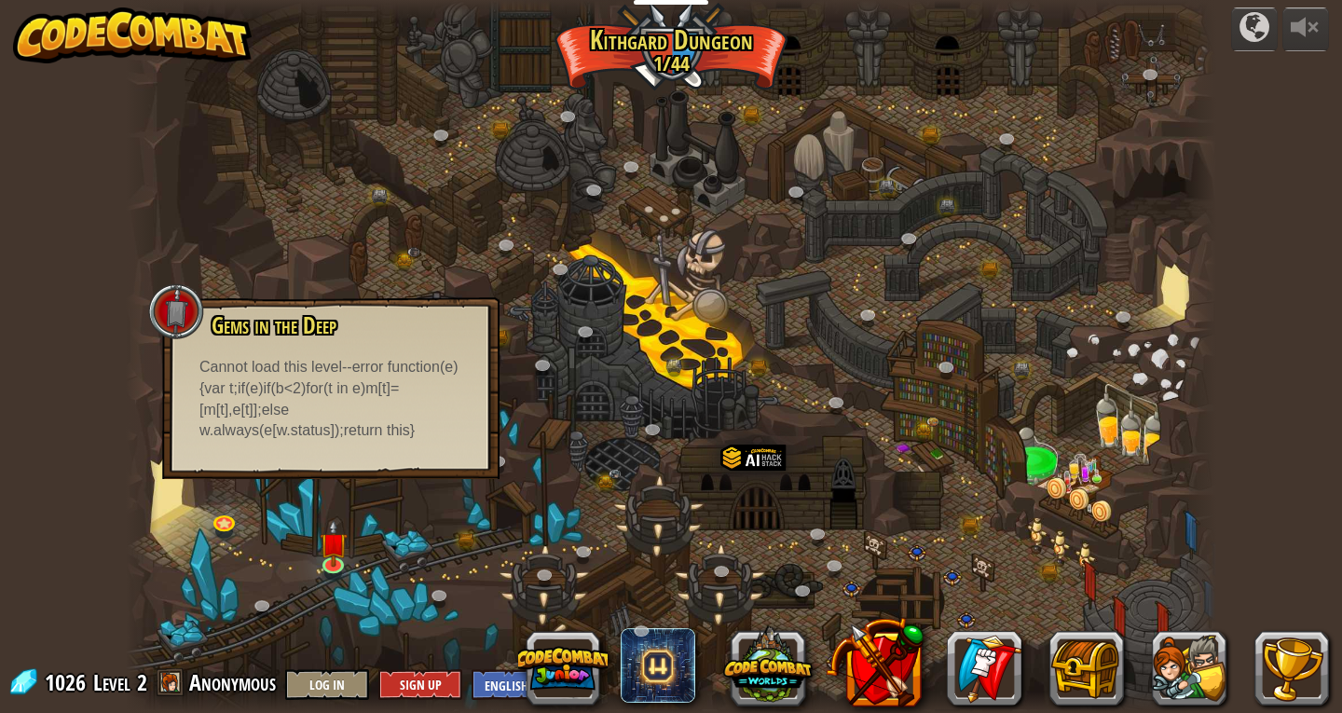
click at [310, 413] on div "Cannot load this level--error function(e){var t;if(e)if(b<2)for(t in e)m[t]=[m[…" at bounding box center [330, 399] width 263 height 85
click at [306, 410] on div "Cannot load this level--error function(e){var t;if(e)if(b<2)for(t in e)m[t]=[m[…" at bounding box center [330, 399] width 263 height 85
click at [438, 445] on div "Gems in the Deep Quickly collect the gems; you will need them. Cannot load this…" at bounding box center [330, 388] width 337 height 182
drag, startPoint x: 404, startPoint y: 531, endPoint x: 332, endPoint y: 523, distance: 73.2
click at [397, 528] on div at bounding box center [671, 356] width 1090 height 713
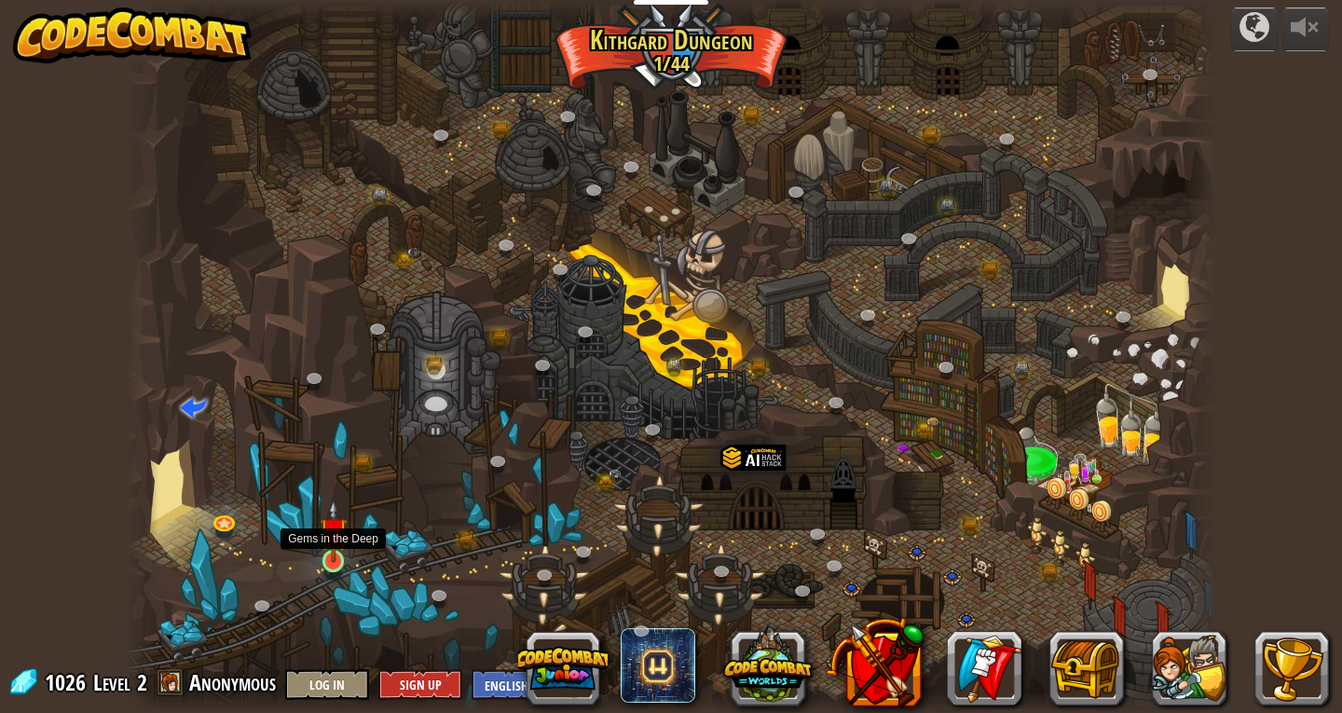
click at [325, 523] on img at bounding box center [334, 531] width 28 height 63
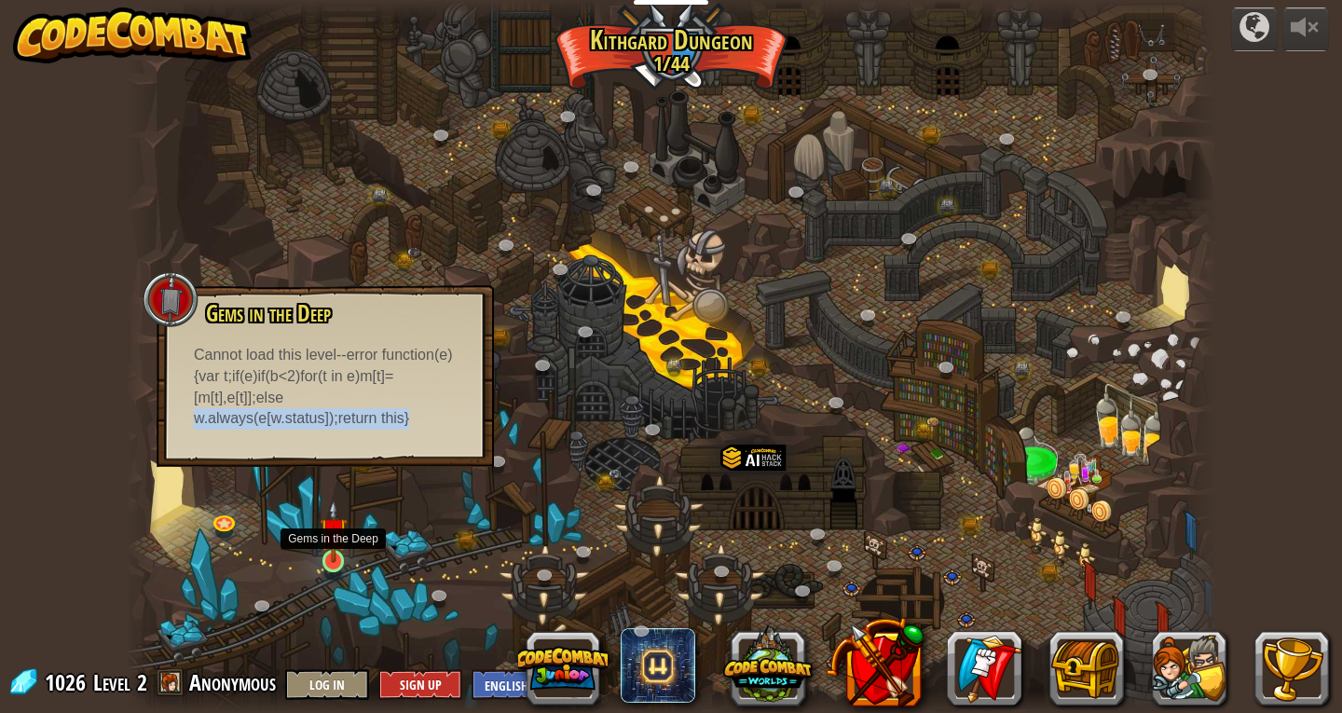
click at [325, 523] on img at bounding box center [334, 531] width 28 height 63
click at [342, 549] on img at bounding box center [334, 531] width 28 height 63
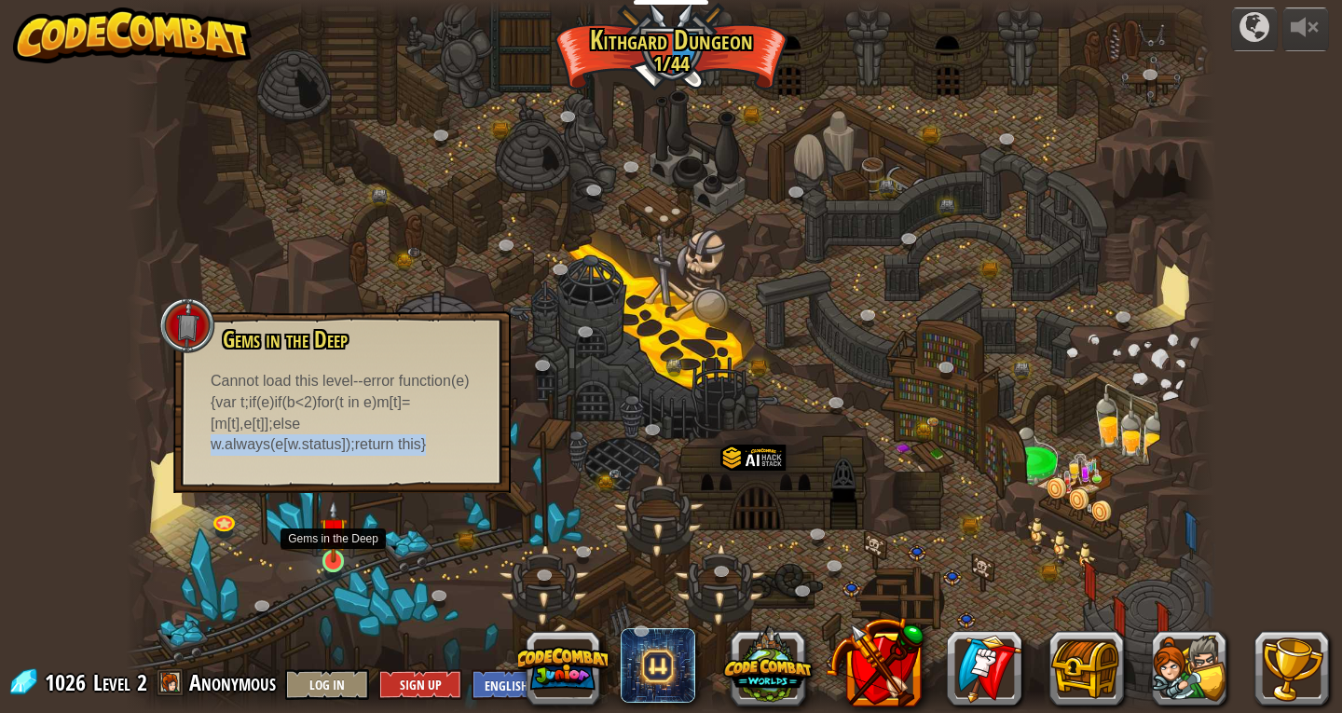
drag, startPoint x: 342, startPoint y: 549, endPoint x: 327, endPoint y: 566, distance: 22.4
click at [329, 567] on div at bounding box center [332, 560] width 21 height 21
click at [327, 566] on link at bounding box center [334, 561] width 37 height 37
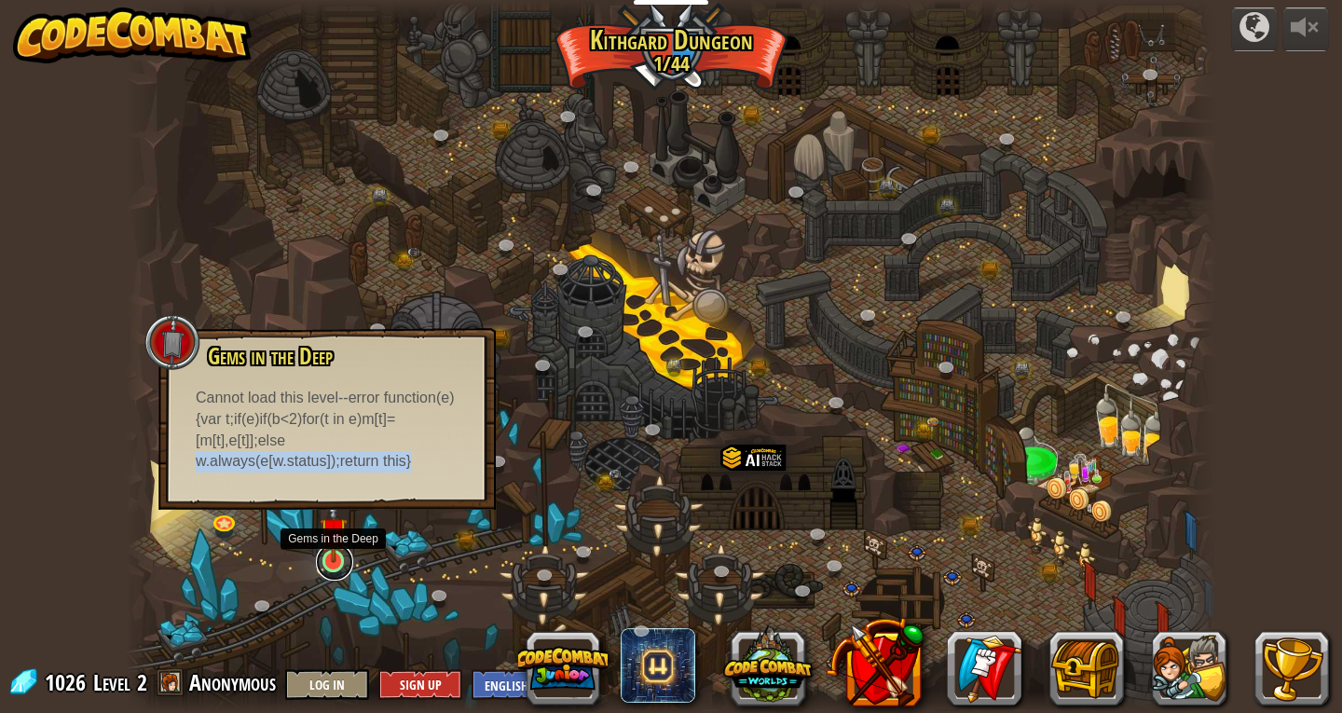
click at [326, 565] on link at bounding box center [334, 561] width 37 height 37
click at [326, 562] on img at bounding box center [334, 531] width 28 height 63
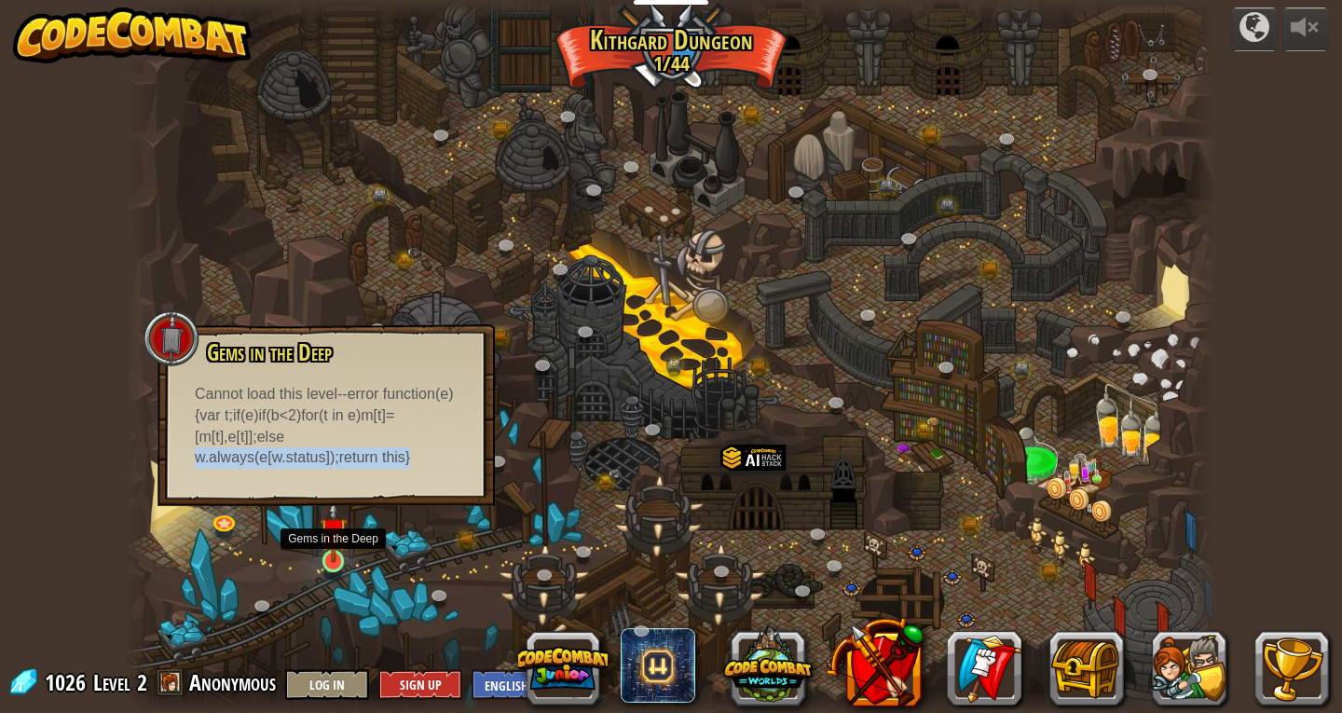
click at [326, 561] on img at bounding box center [334, 531] width 28 height 63
click at [335, 543] on img at bounding box center [334, 531] width 28 height 63
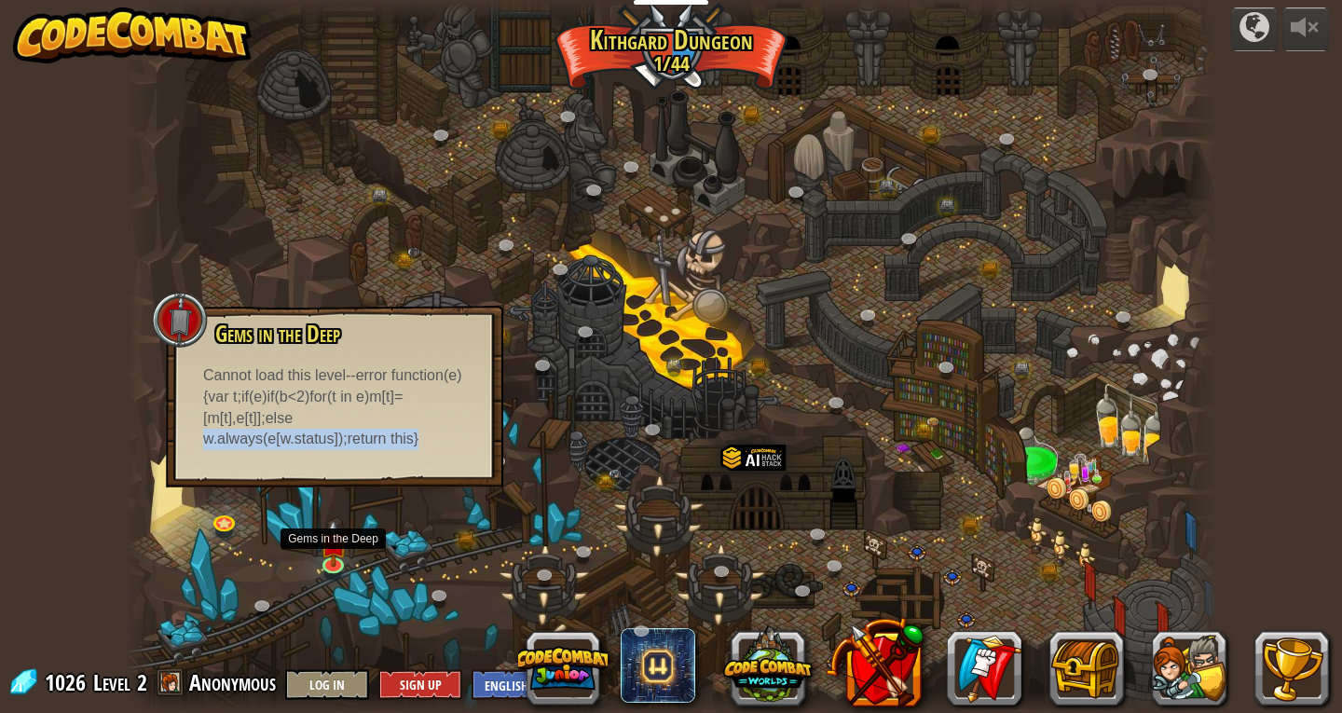
drag, startPoint x: 339, startPoint y: 539, endPoint x: 328, endPoint y: 580, distance: 42.5
click at [339, 540] on img at bounding box center [334, 543] width 28 height 48
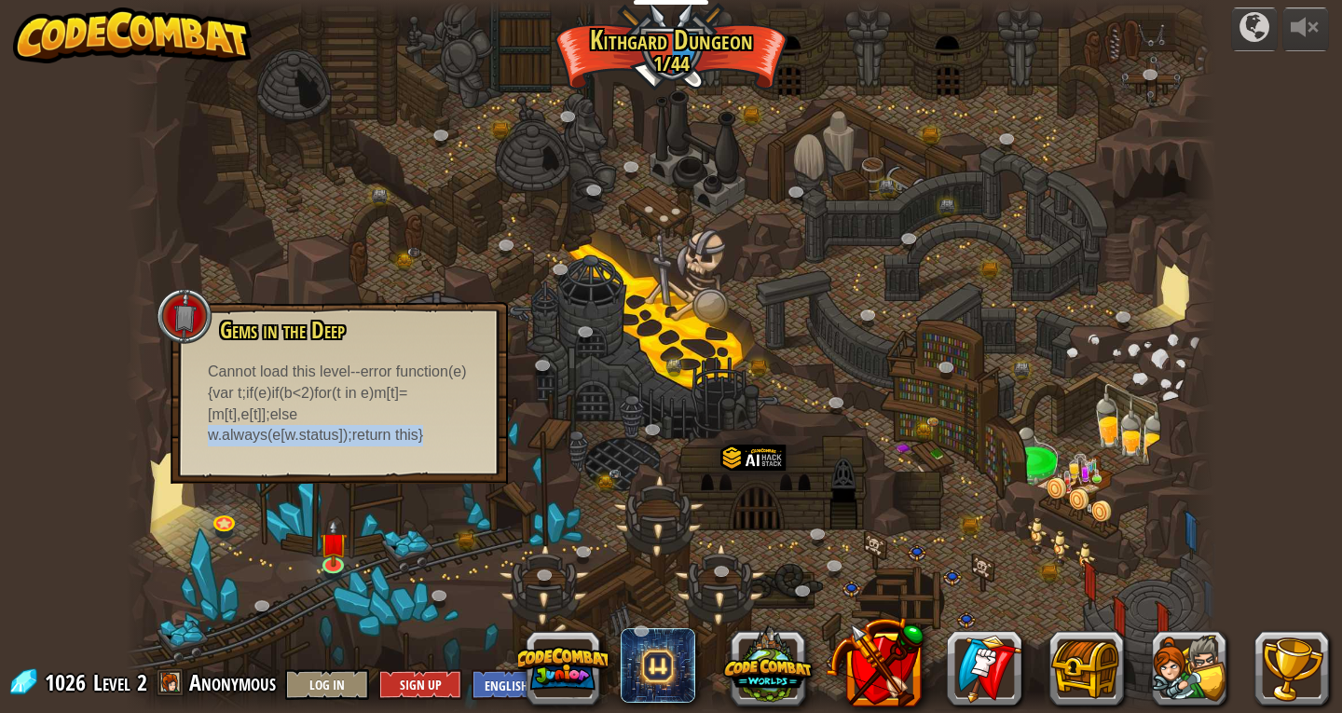
click at [328, 580] on div at bounding box center [671, 356] width 1090 height 713
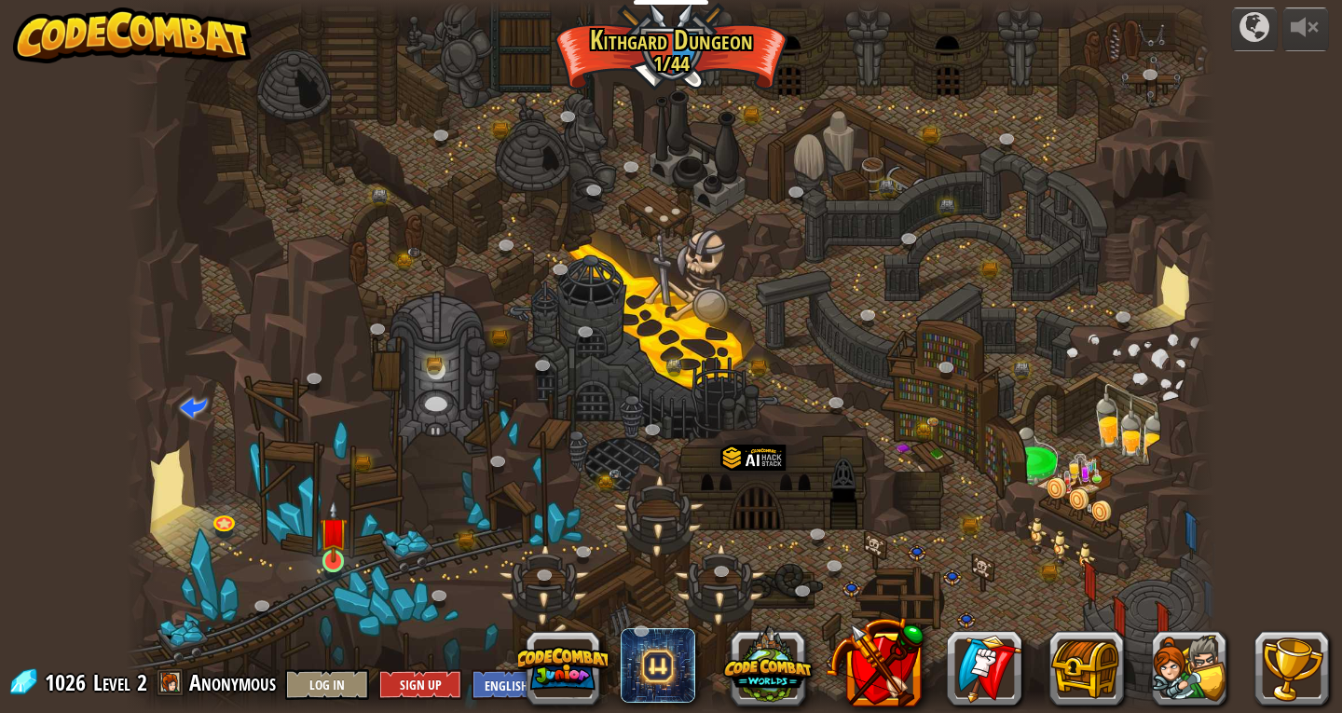
drag, startPoint x: 328, startPoint y: 580, endPoint x: 321, endPoint y: 573, distance: 9.9
click at [327, 580] on div at bounding box center [671, 356] width 1090 height 713
click at [320, 572] on link at bounding box center [334, 561] width 37 height 37
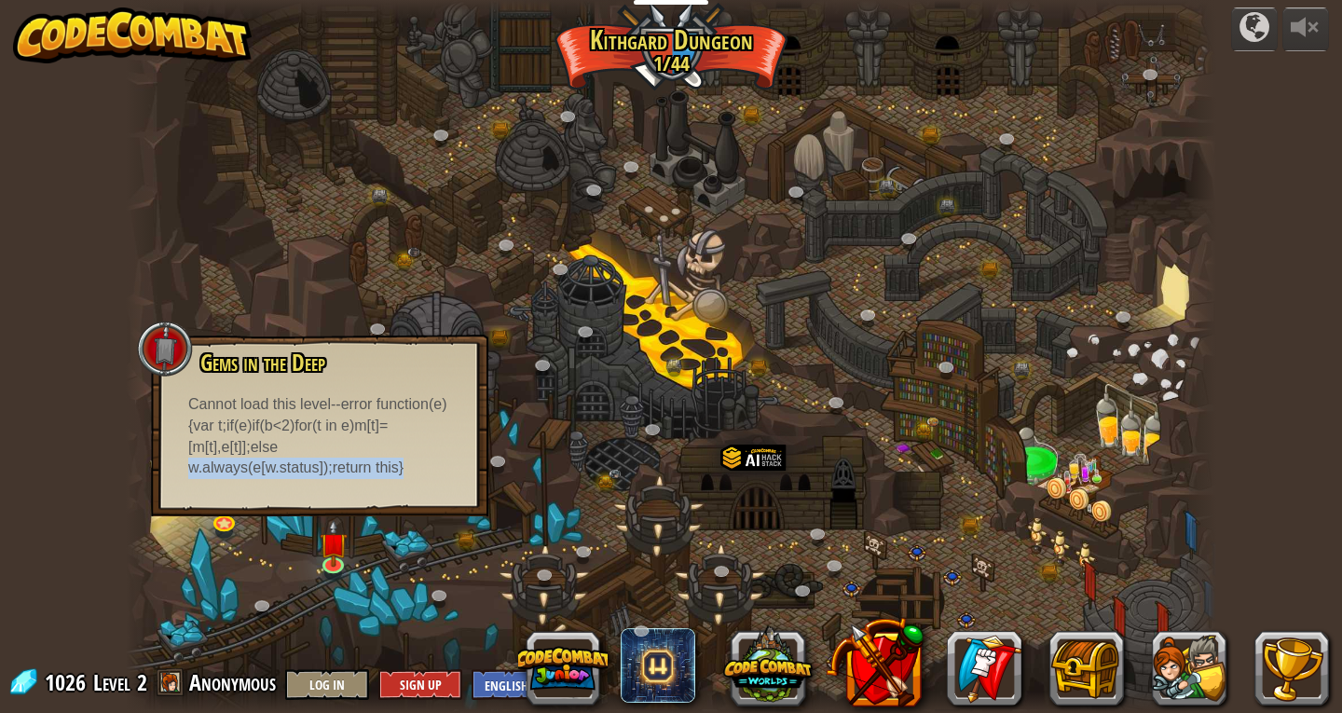
drag, startPoint x: 316, startPoint y: 546, endPoint x: 317, endPoint y: 533, distance: 13.1
click at [316, 540] on div at bounding box center [671, 356] width 1090 height 713
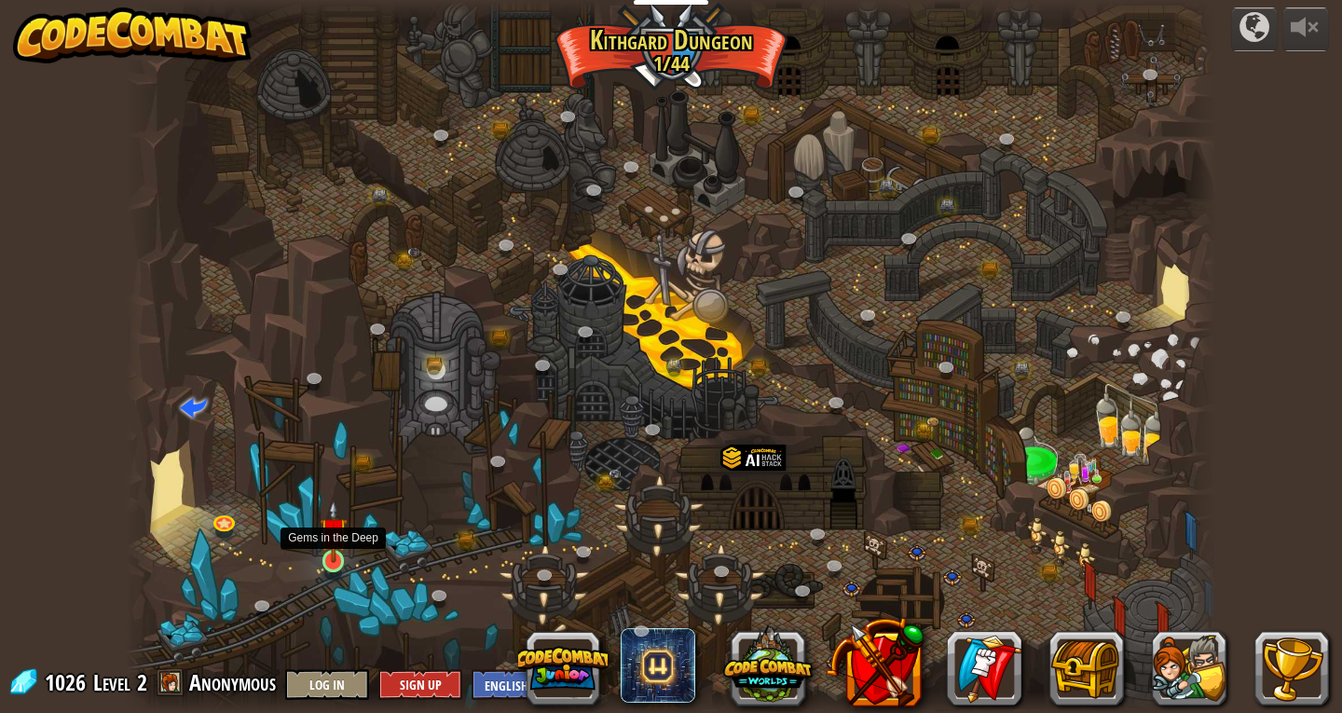
click at [330, 522] on img at bounding box center [334, 531] width 28 height 63
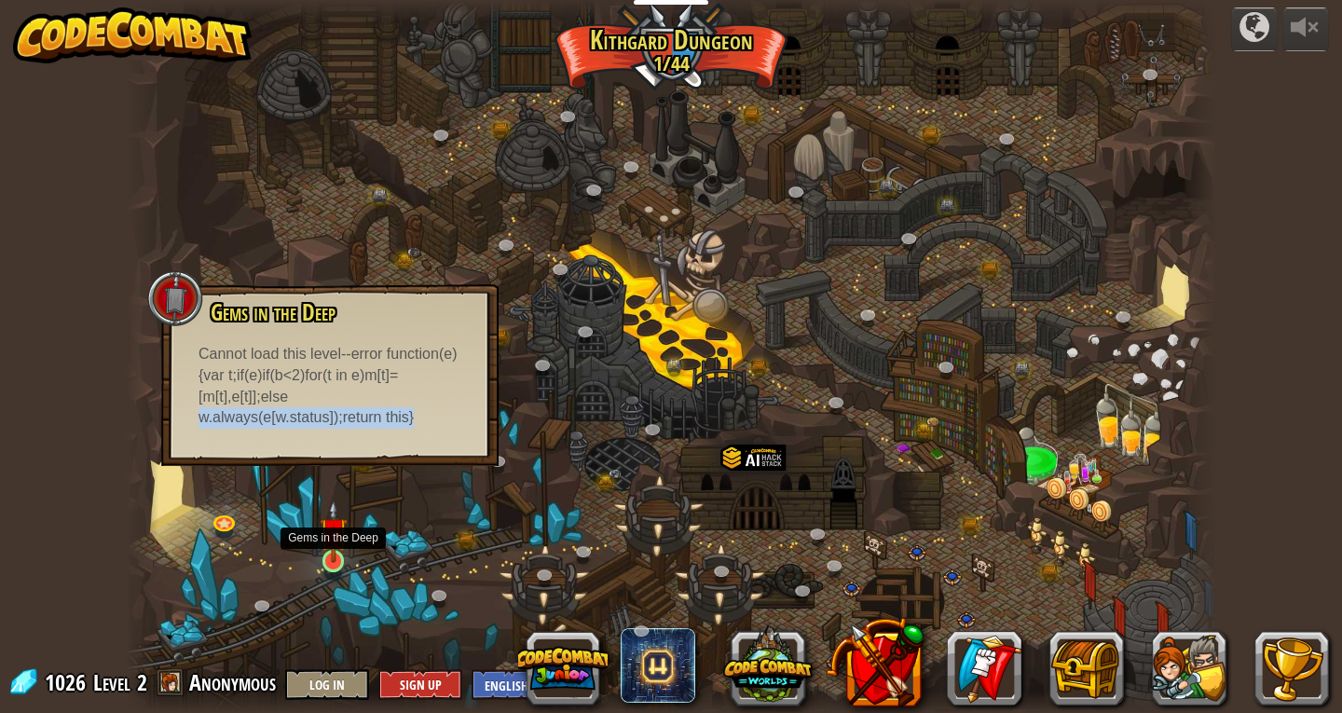
click at [331, 553] on img at bounding box center [334, 531] width 28 height 63
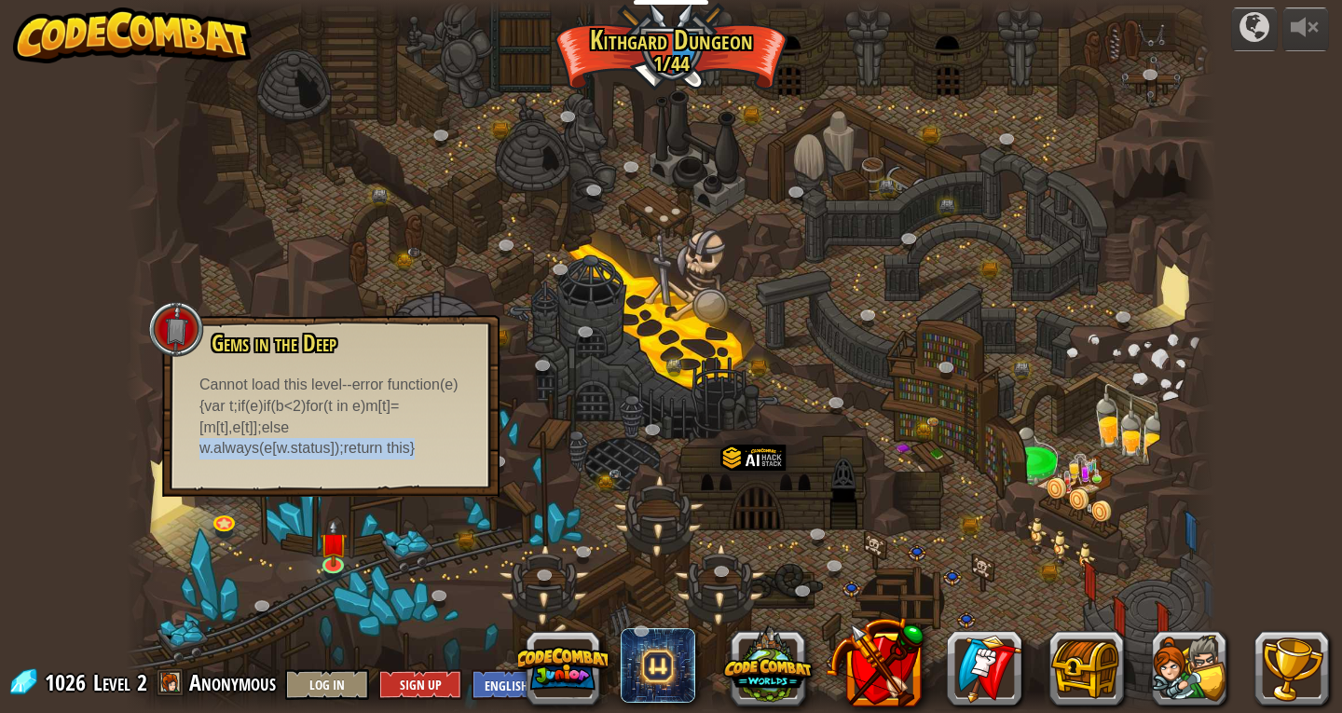
click at [362, 524] on div at bounding box center [671, 356] width 1090 height 713
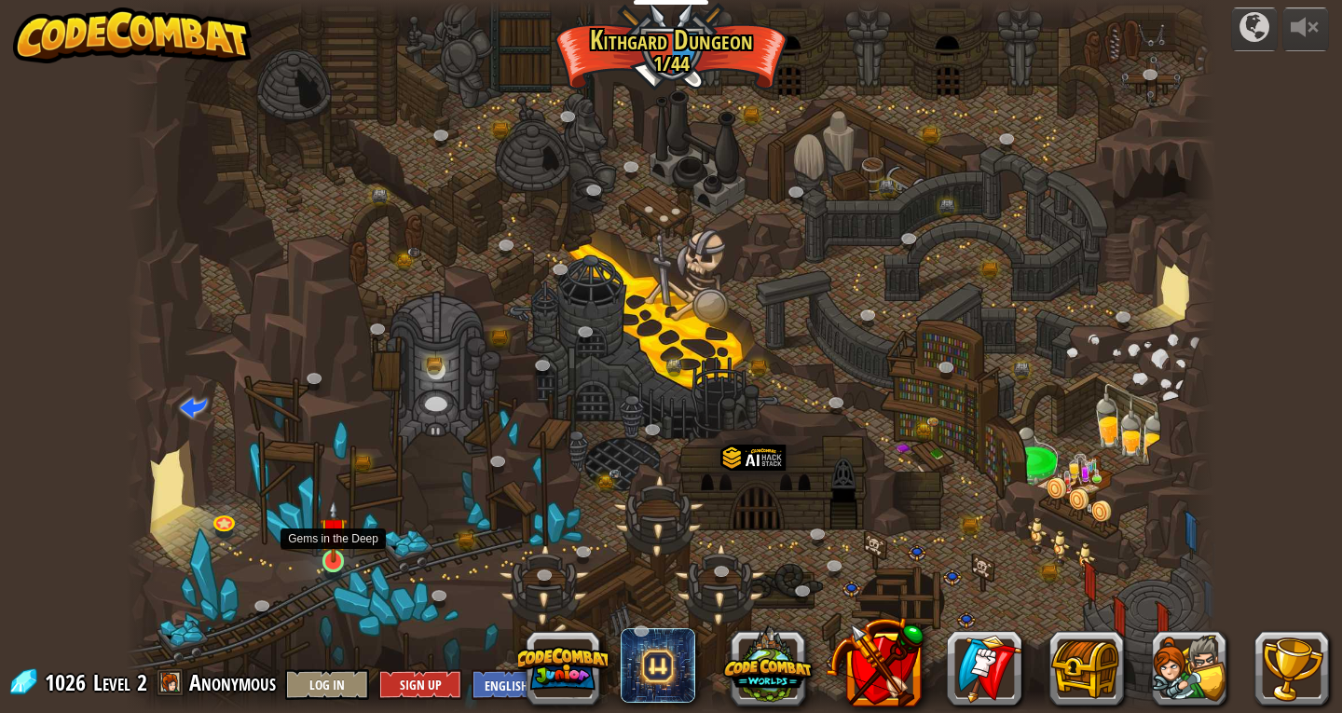
click at [335, 565] on div at bounding box center [332, 560] width 21 height 21
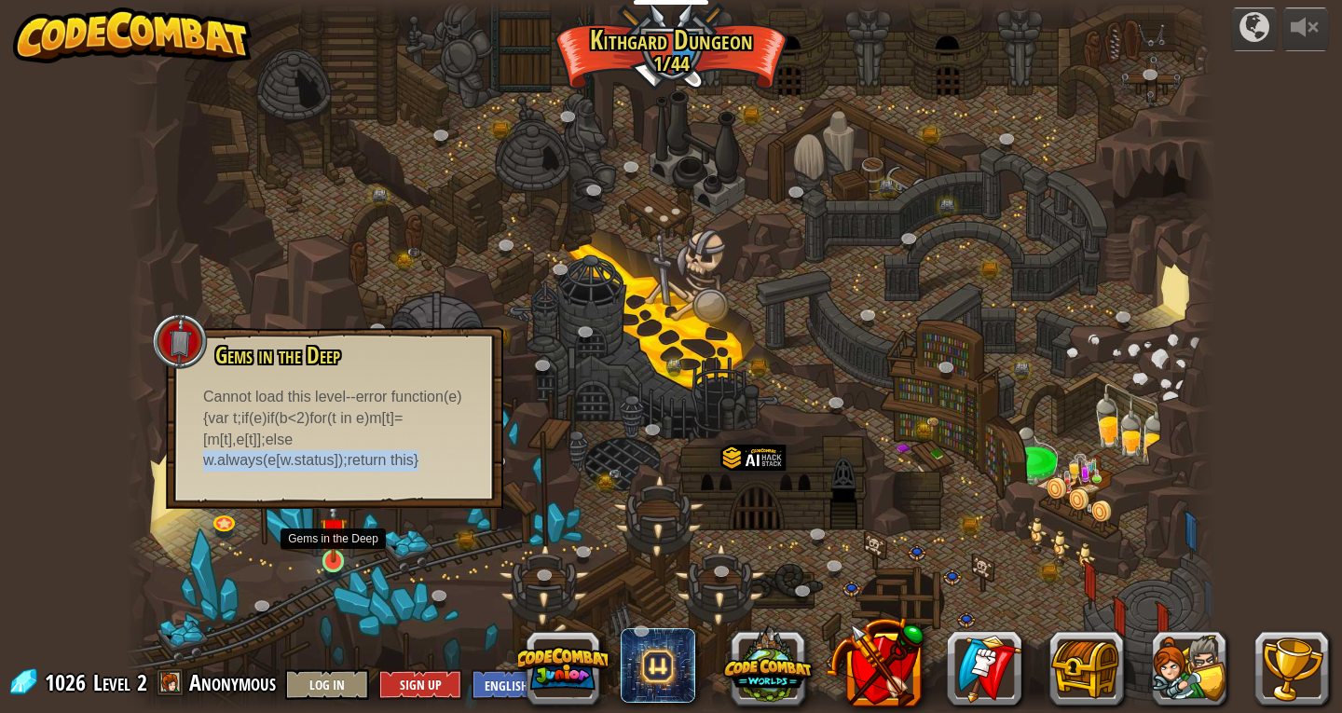
click at [330, 541] on img at bounding box center [334, 531] width 28 height 63
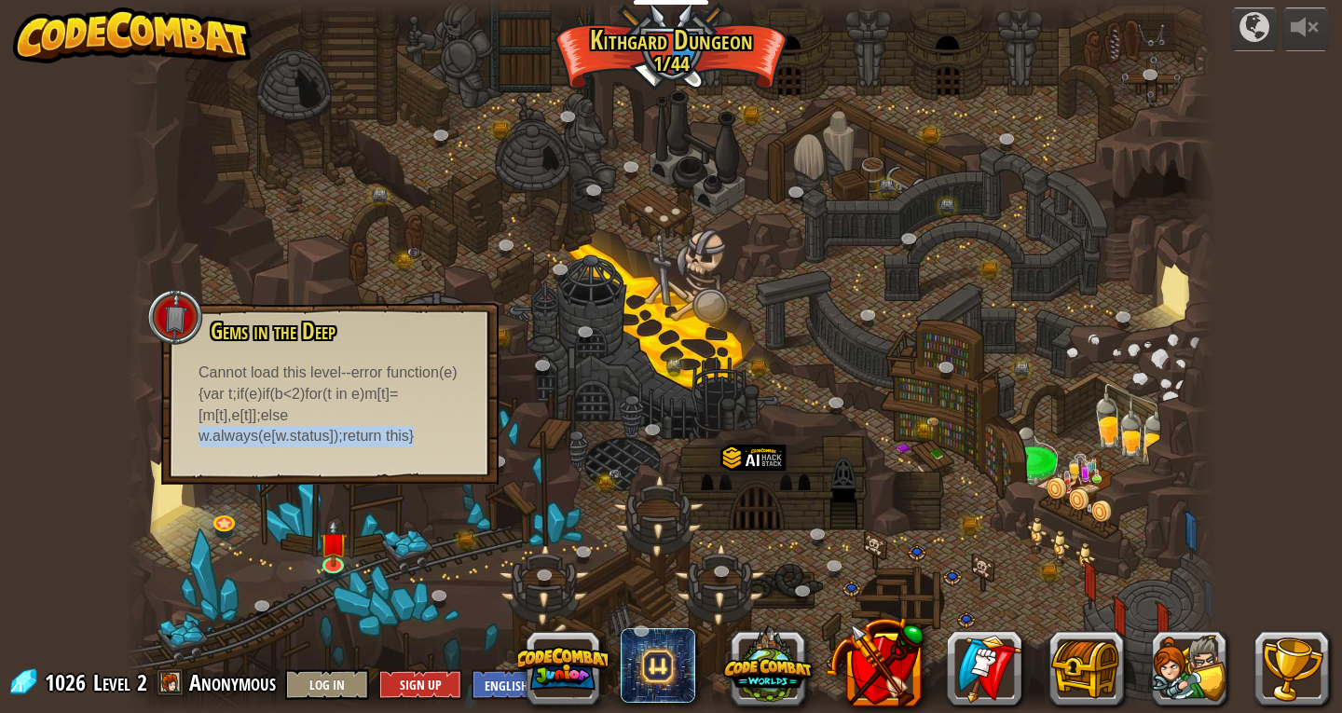
click at [533, 303] on div at bounding box center [671, 356] width 1090 height 713
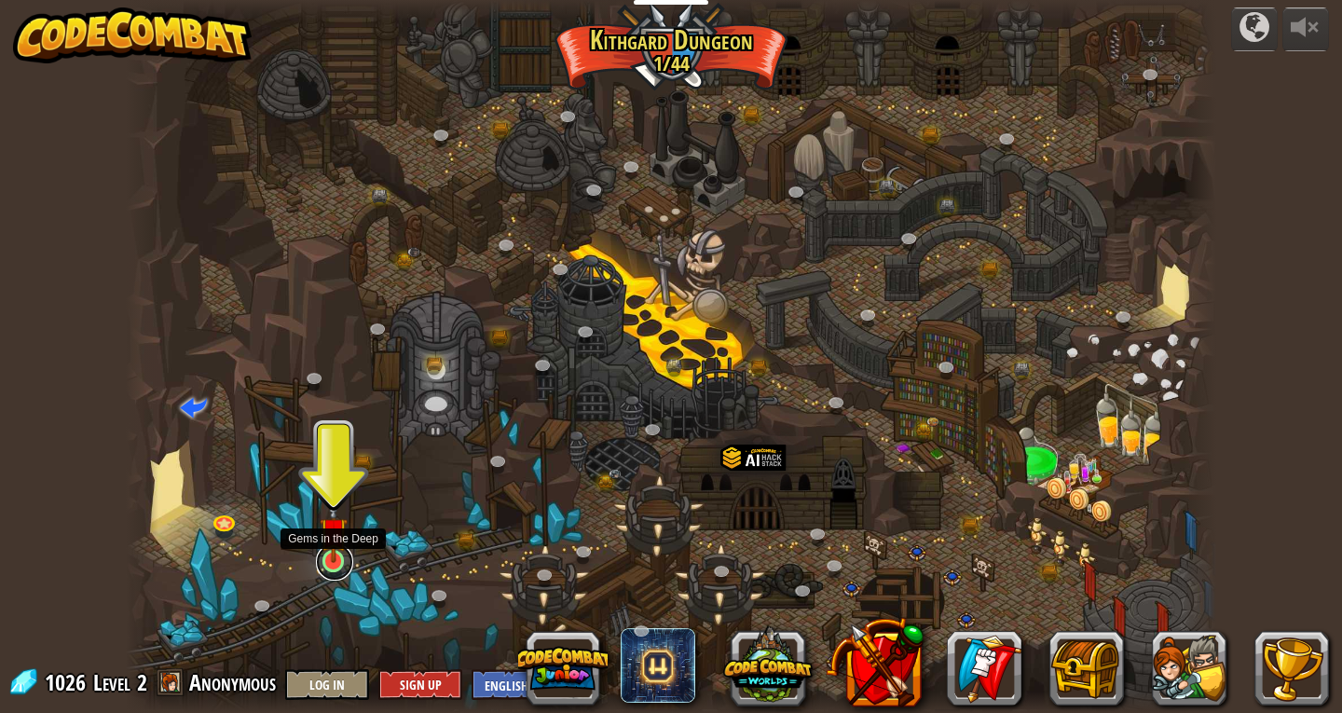
click at [339, 569] on link at bounding box center [334, 561] width 37 height 37
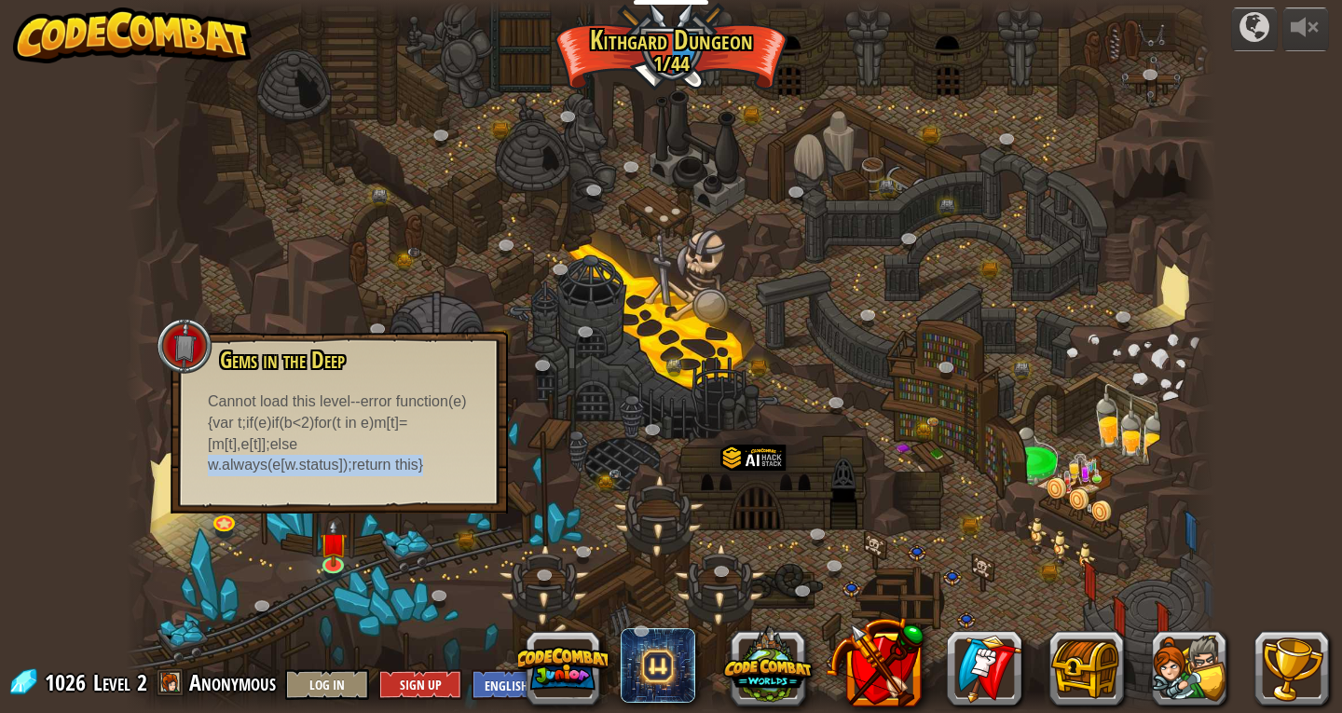
click at [367, 547] on div at bounding box center [671, 356] width 1090 height 713
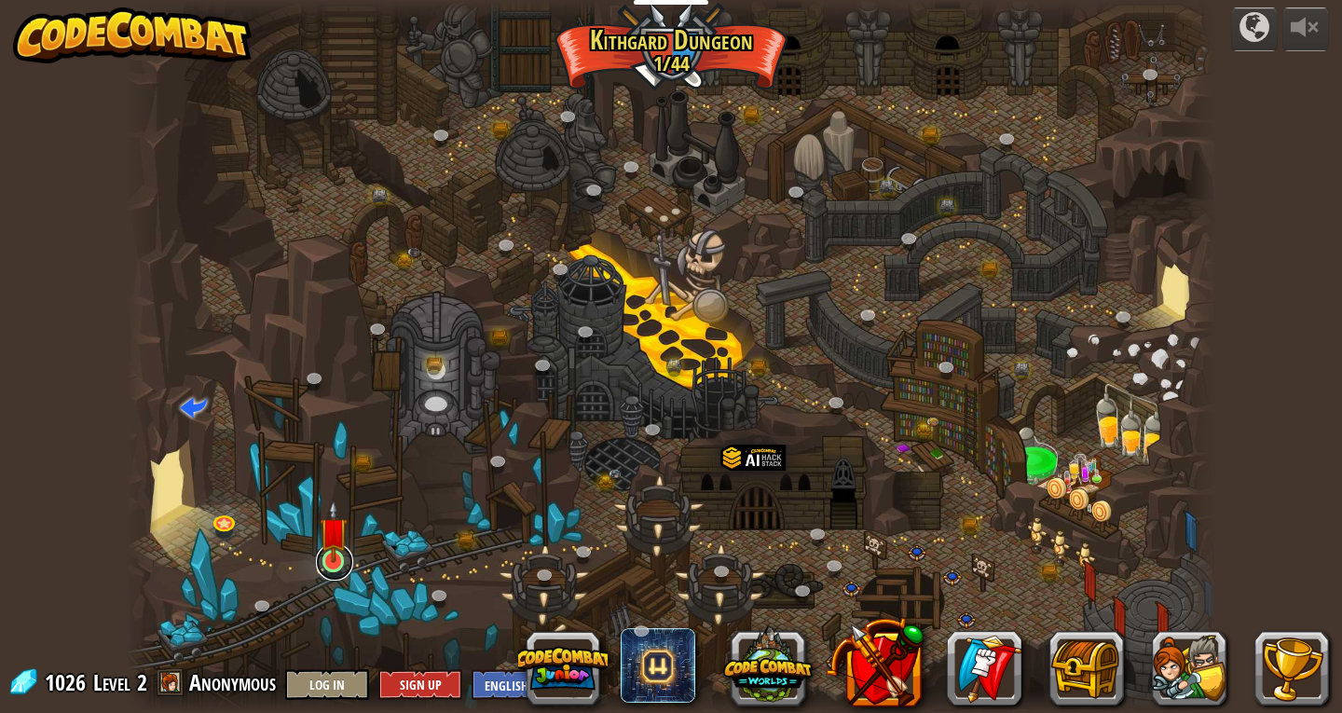
click at [319, 568] on link at bounding box center [334, 561] width 37 height 37
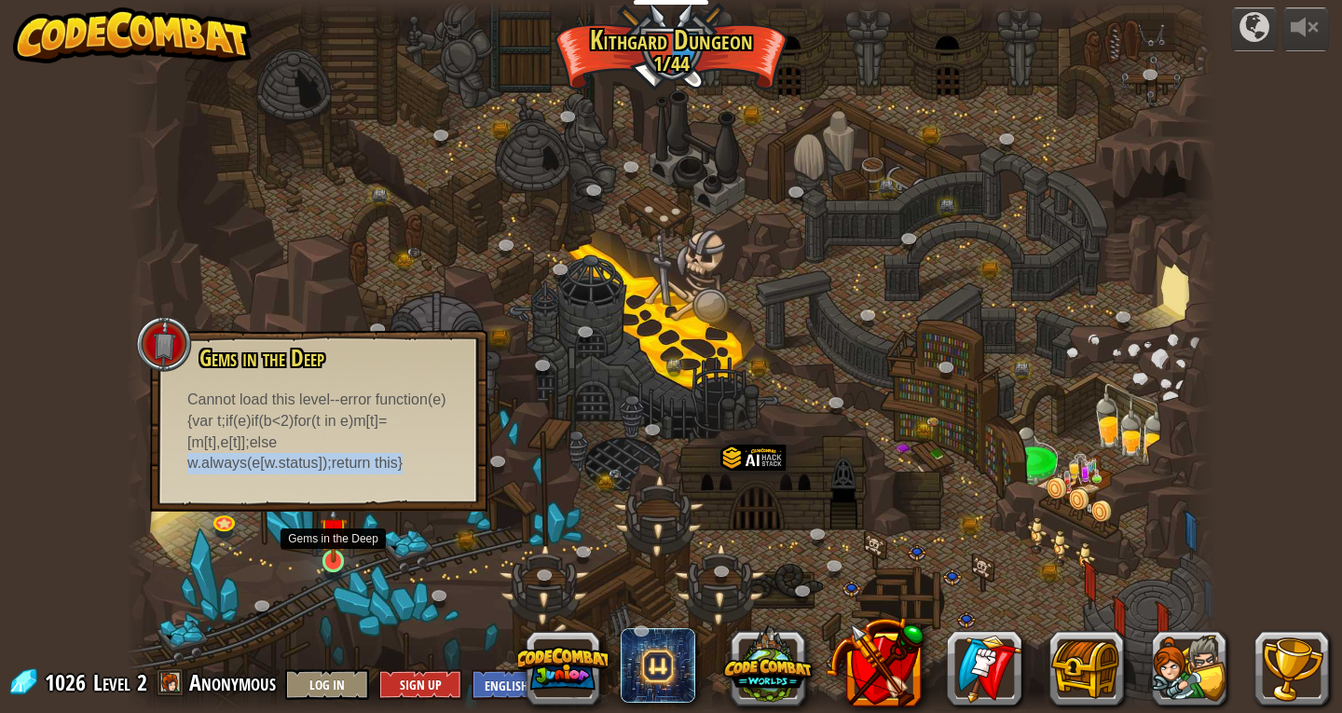
click at [341, 538] on img at bounding box center [334, 531] width 28 height 63
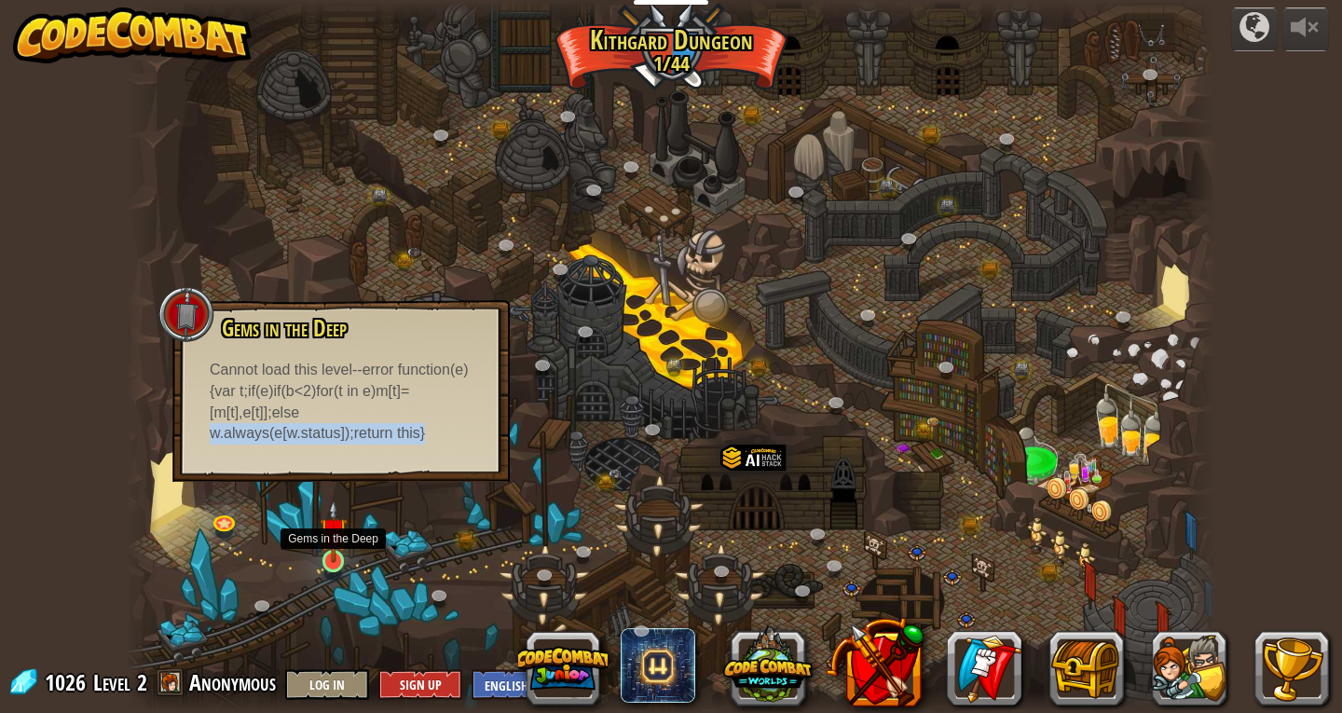
click at [341, 538] on img at bounding box center [334, 531] width 28 height 63
click at [341, 553] on img at bounding box center [334, 531] width 28 height 63
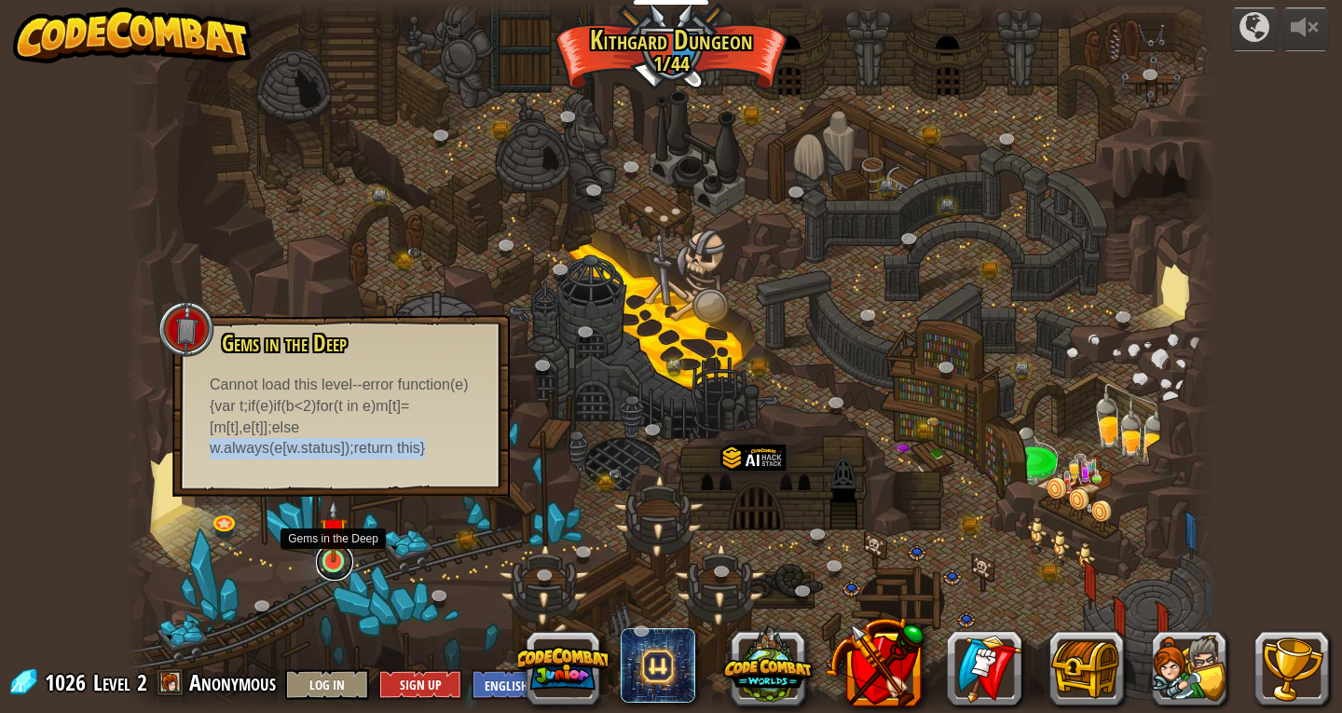
click at [332, 565] on link at bounding box center [334, 561] width 37 height 37
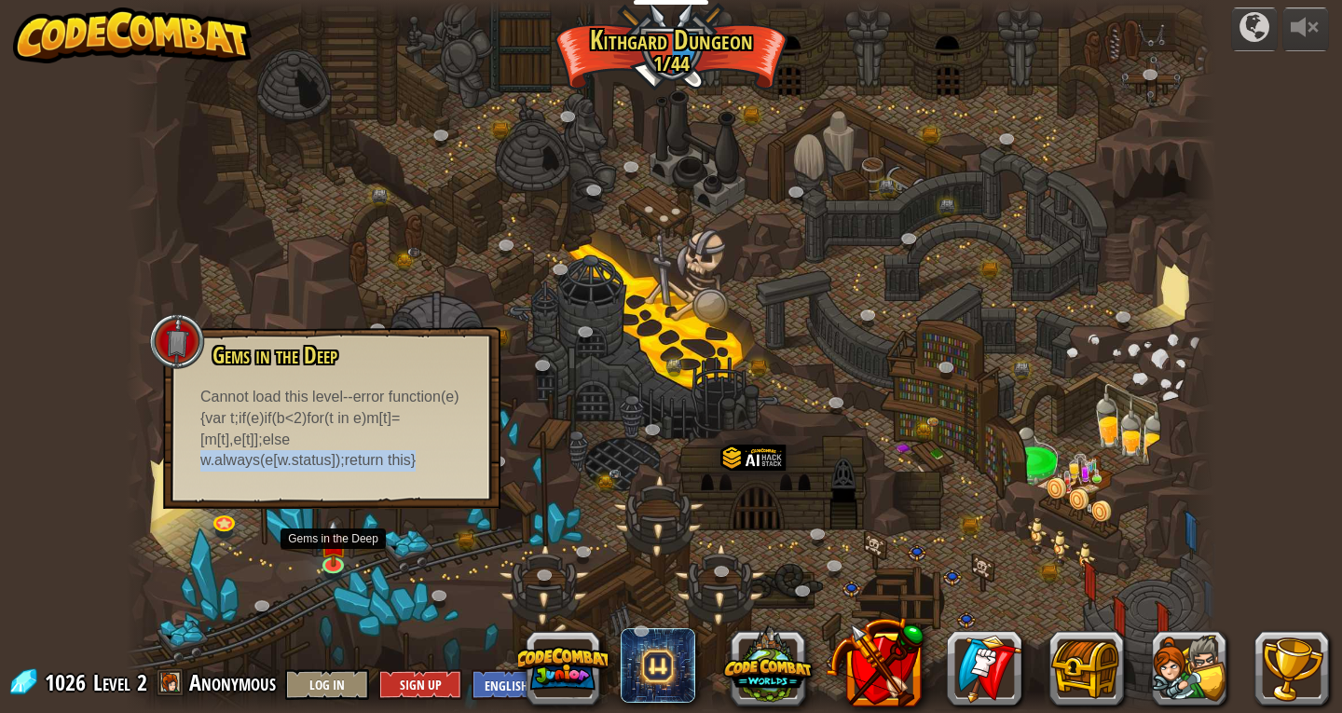
click at [306, 529] on div at bounding box center [671, 356] width 1090 height 713
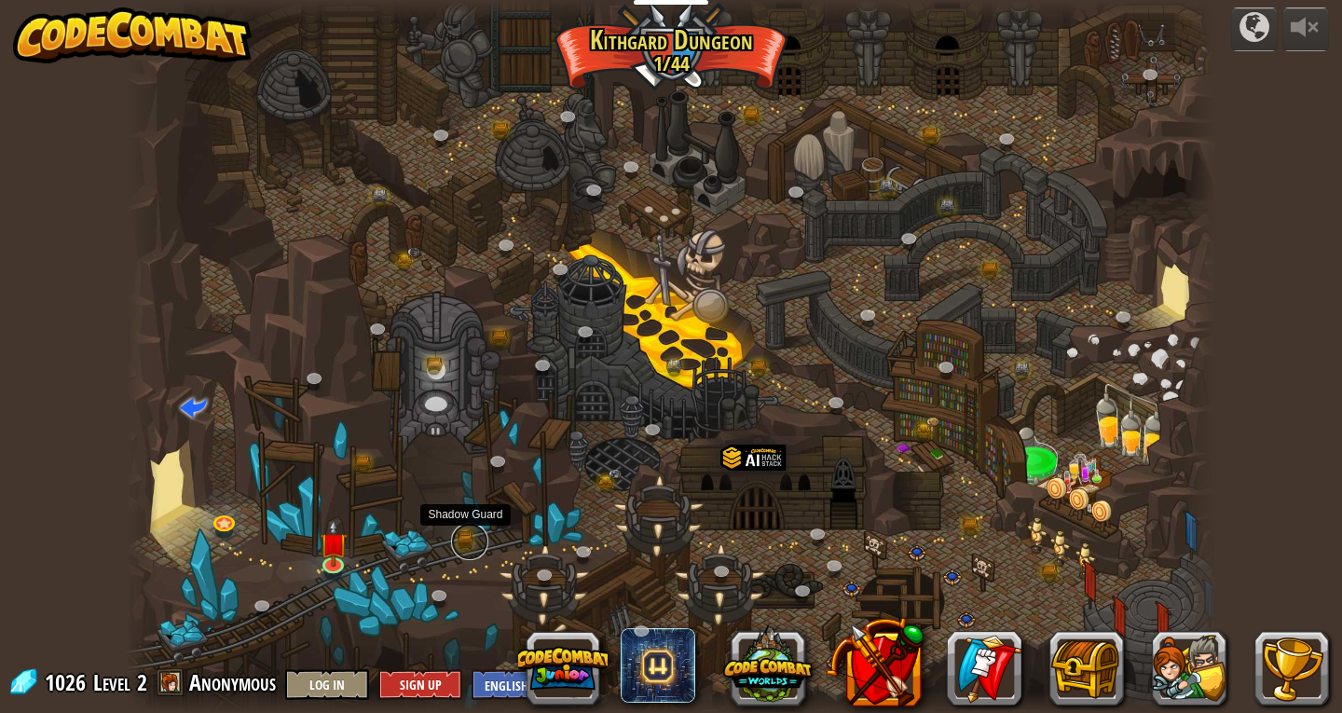
click at [462, 547] on link at bounding box center [469, 541] width 37 height 37
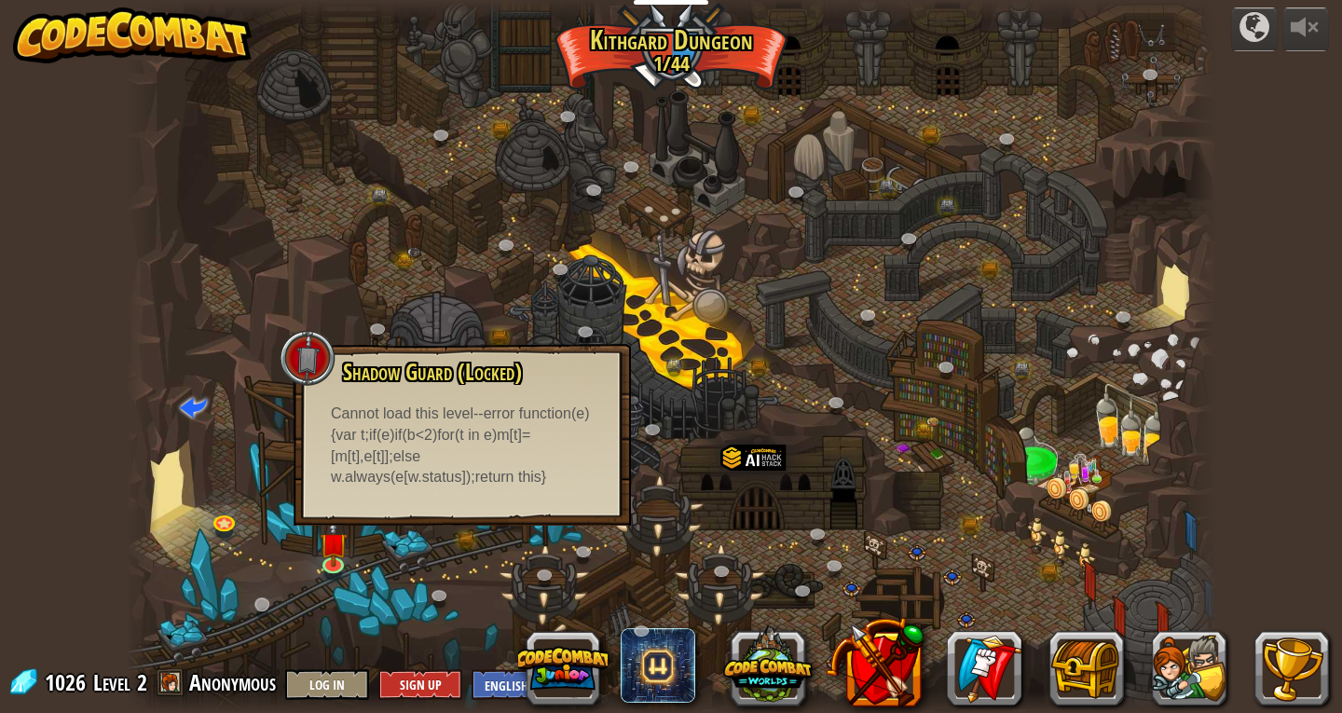
drag, startPoint x: 254, startPoint y: 630, endPoint x: 261, endPoint y: 606, distance: 25.1
click at [253, 612] on div "Twisted Canyon (Locked) Challenge: collect the most gold using all the programm…" at bounding box center [671, 356] width 1090 height 713
click at [342, 568] on link at bounding box center [334, 561] width 37 height 37
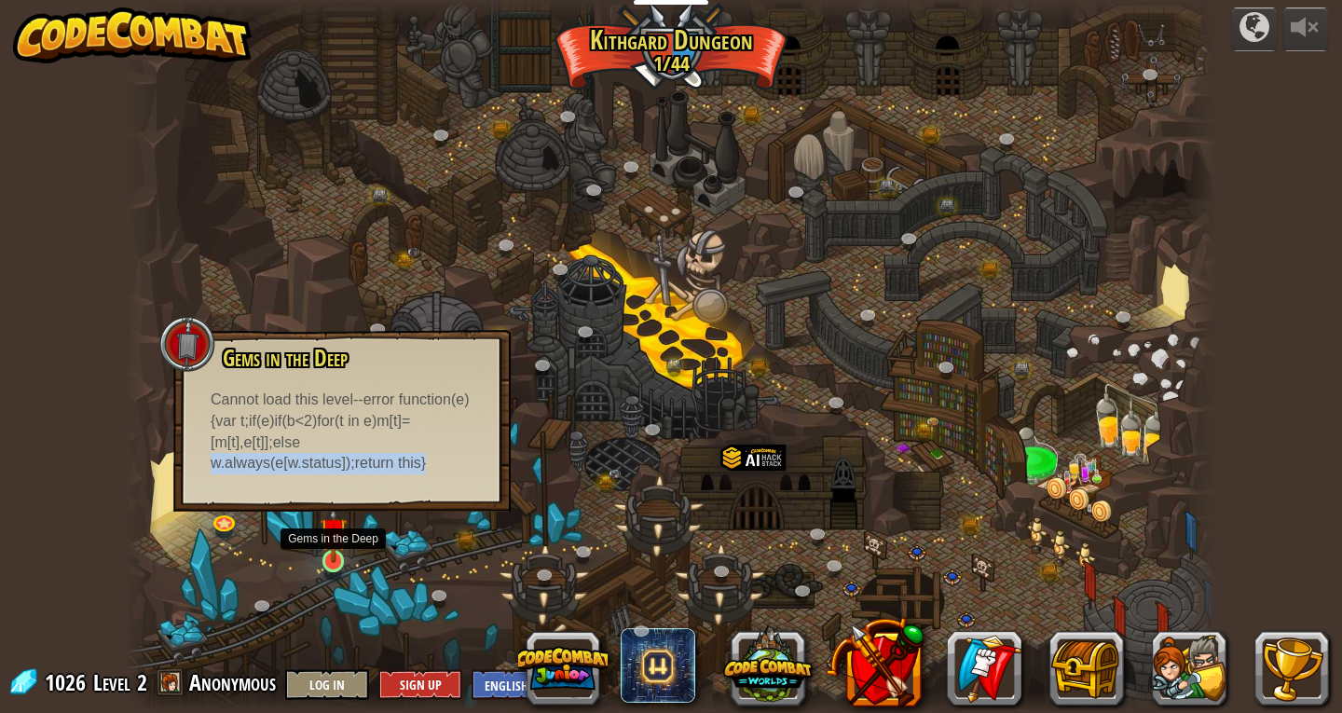
click at [341, 539] on img at bounding box center [334, 531] width 28 height 63
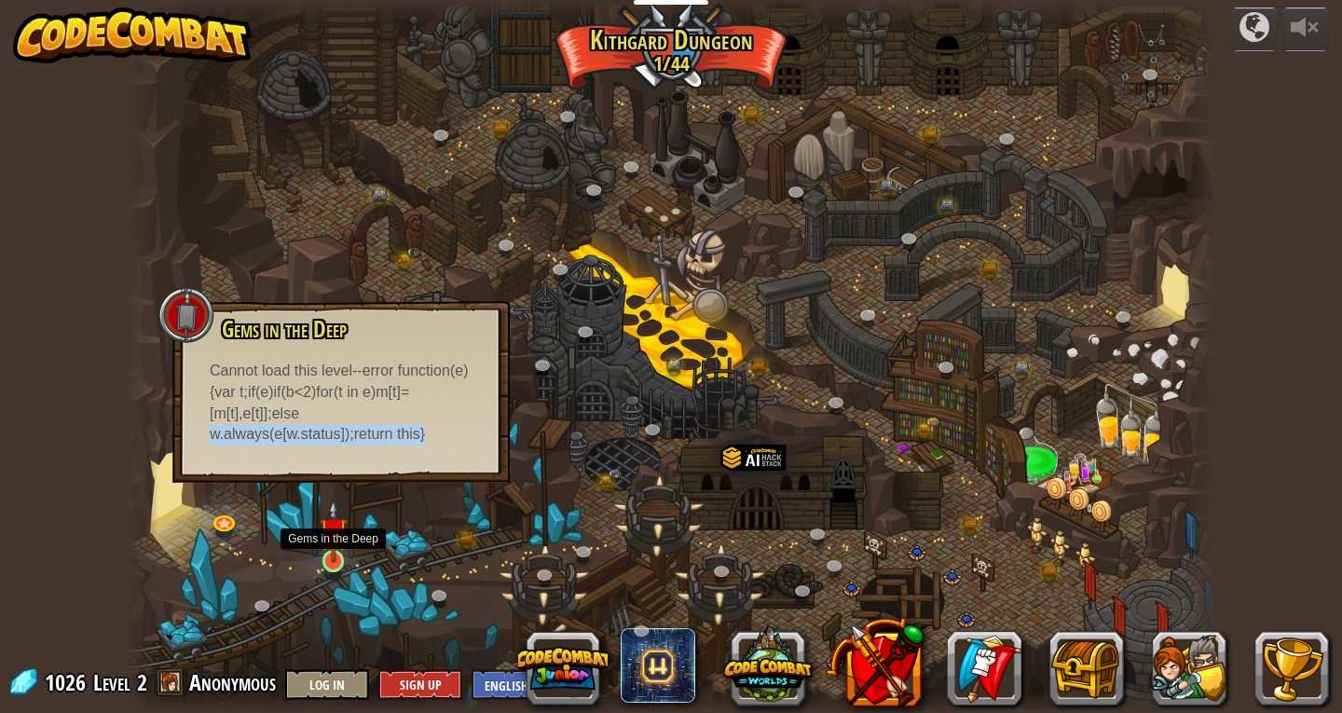
click at [327, 516] on img at bounding box center [334, 531] width 28 height 63
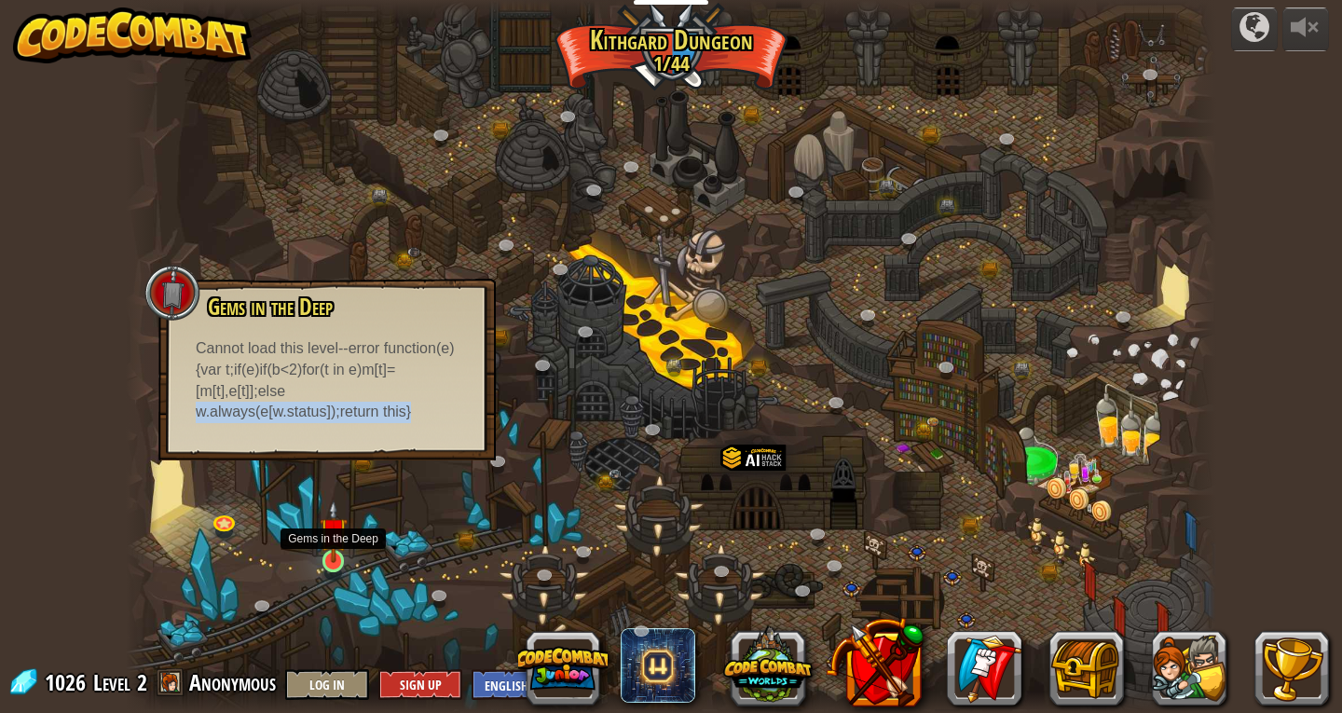
click at [325, 550] on img at bounding box center [334, 531] width 28 height 63
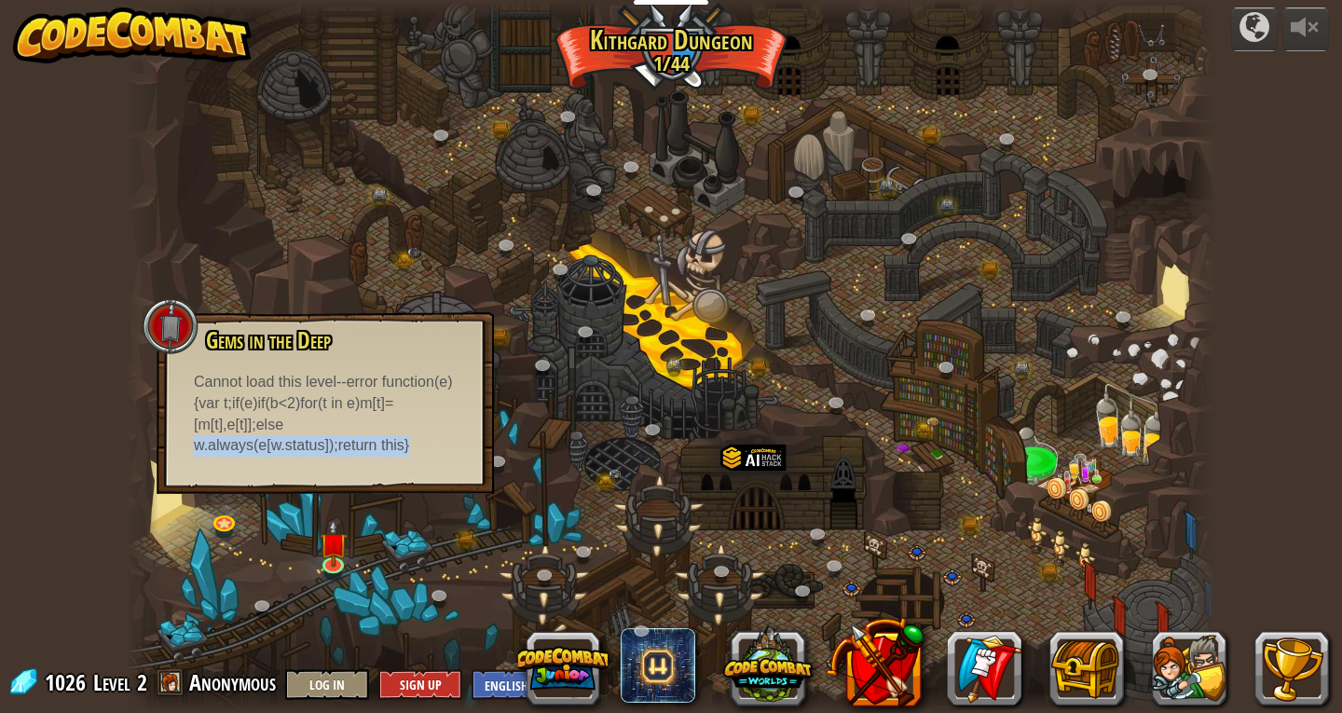
click at [321, 580] on div at bounding box center [671, 356] width 1090 height 713
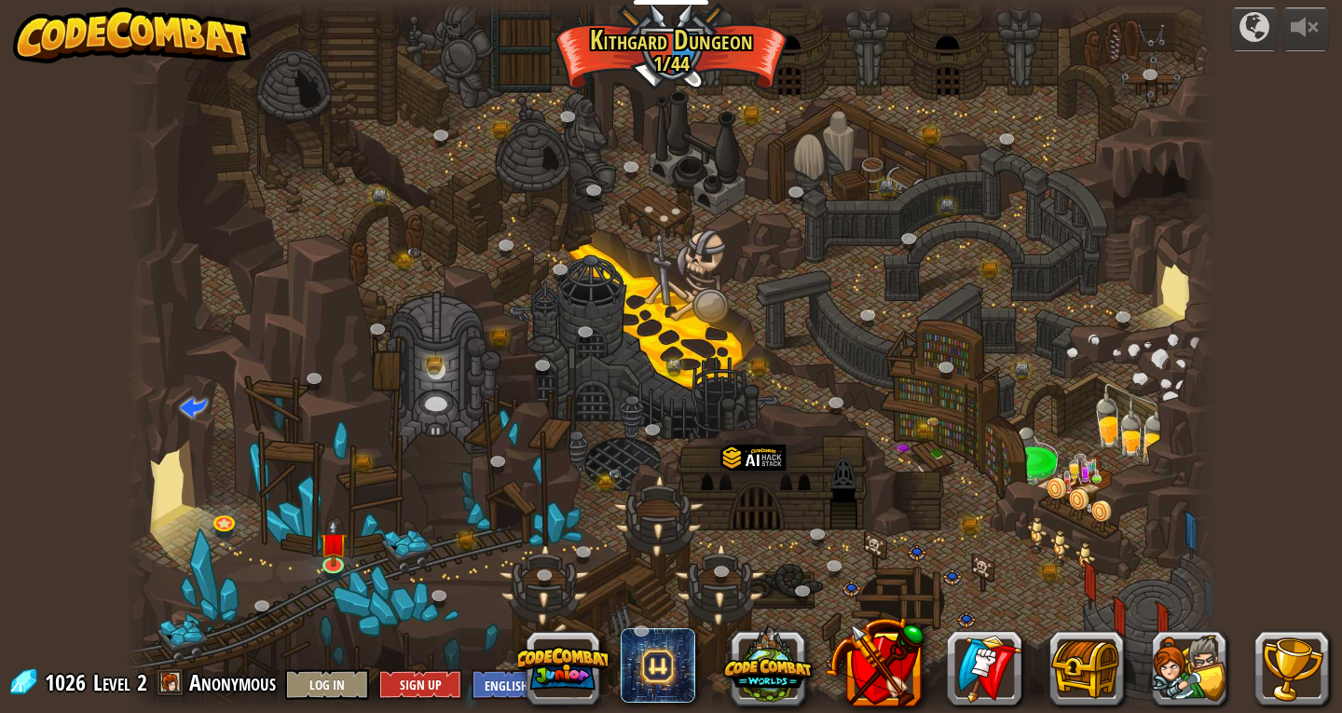
click at [357, 532] on div at bounding box center [671, 356] width 1090 height 713
click at [357, 561] on div at bounding box center [671, 356] width 1090 height 713
click at [337, 558] on img at bounding box center [334, 531] width 28 height 63
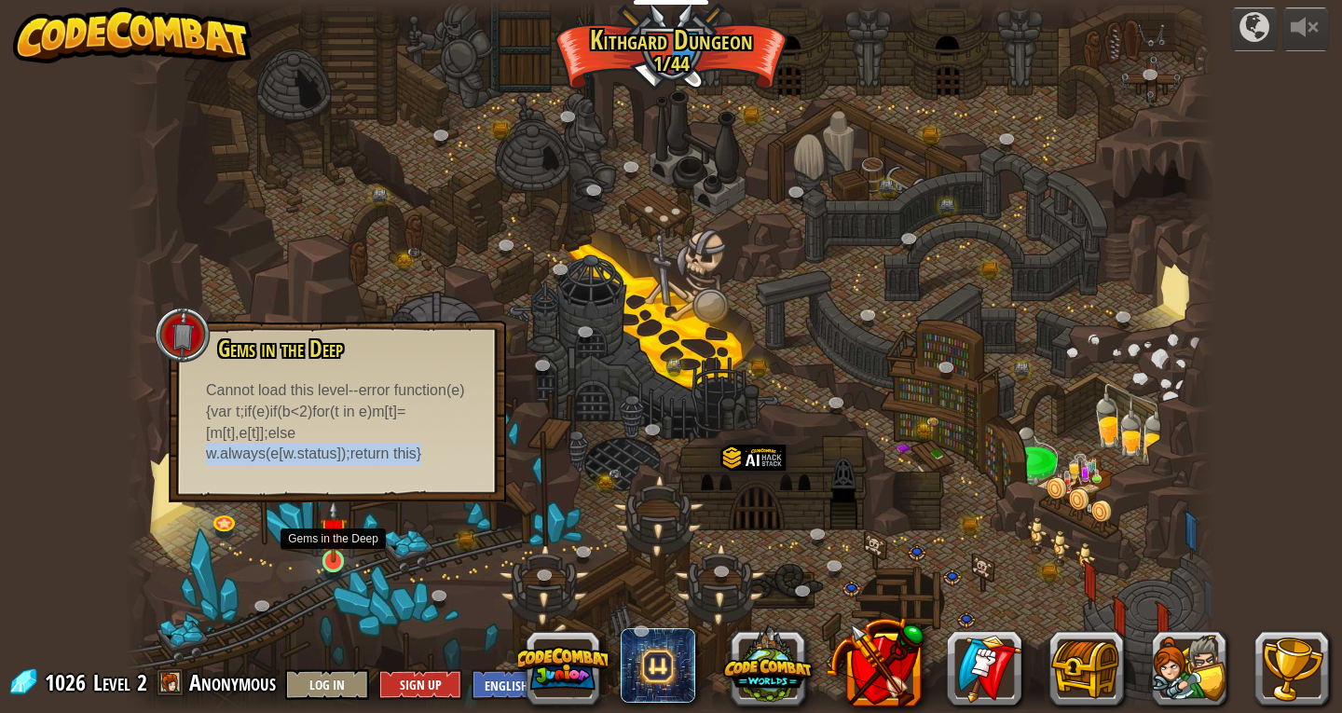
click at [332, 540] on img at bounding box center [334, 531] width 28 height 63
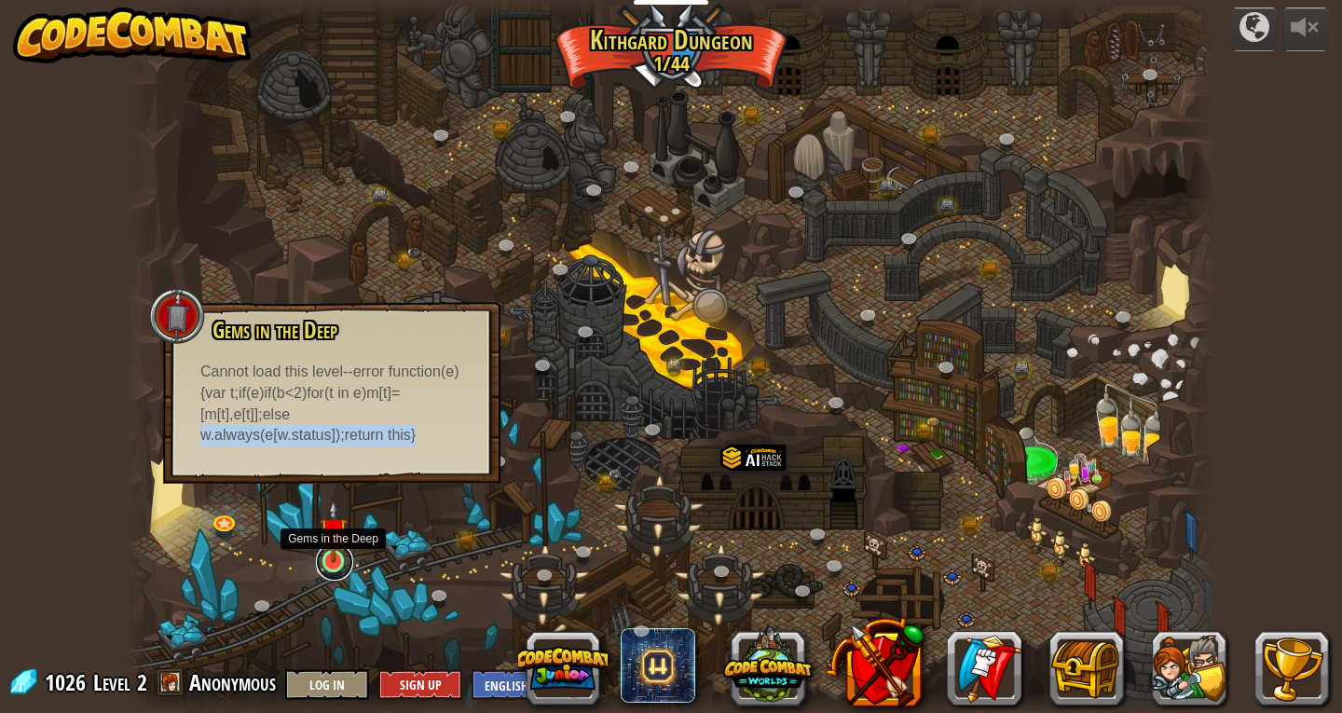
click at [326, 572] on link at bounding box center [334, 561] width 37 height 37
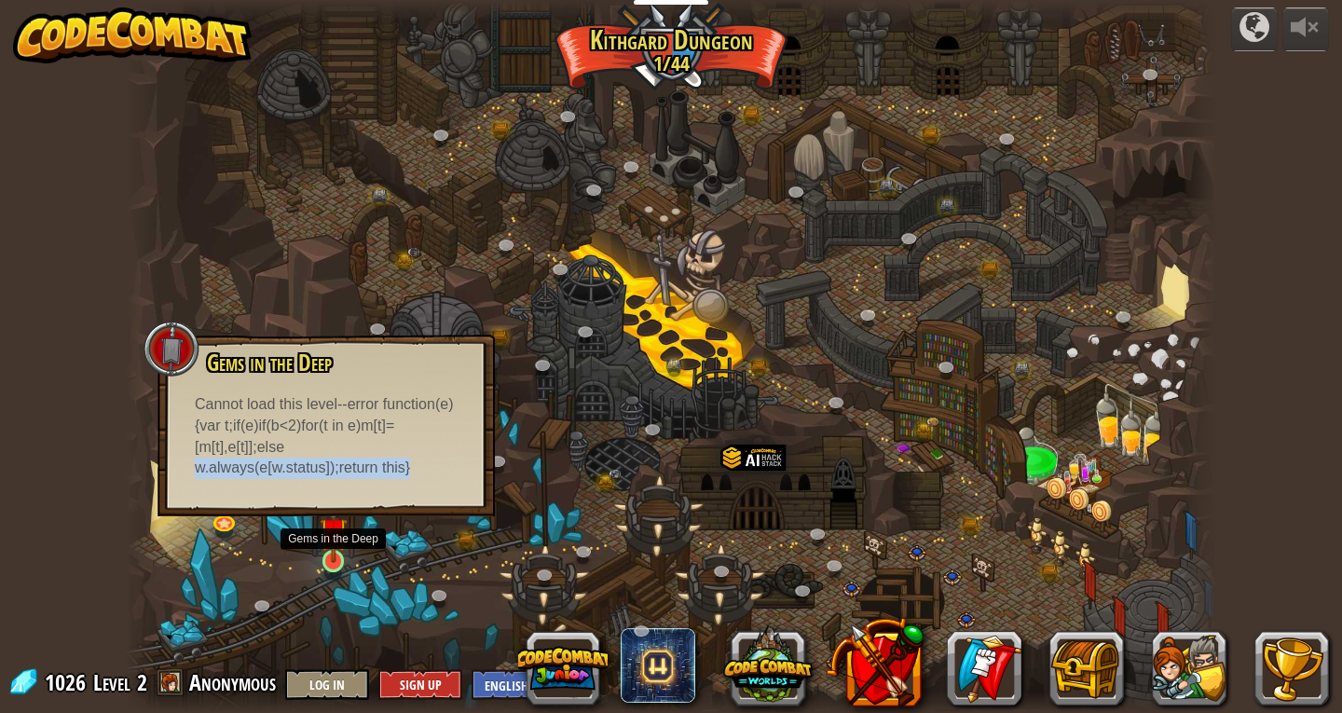
click at [323, 529] on img at bounding box center [334, 531] width 28 height 63
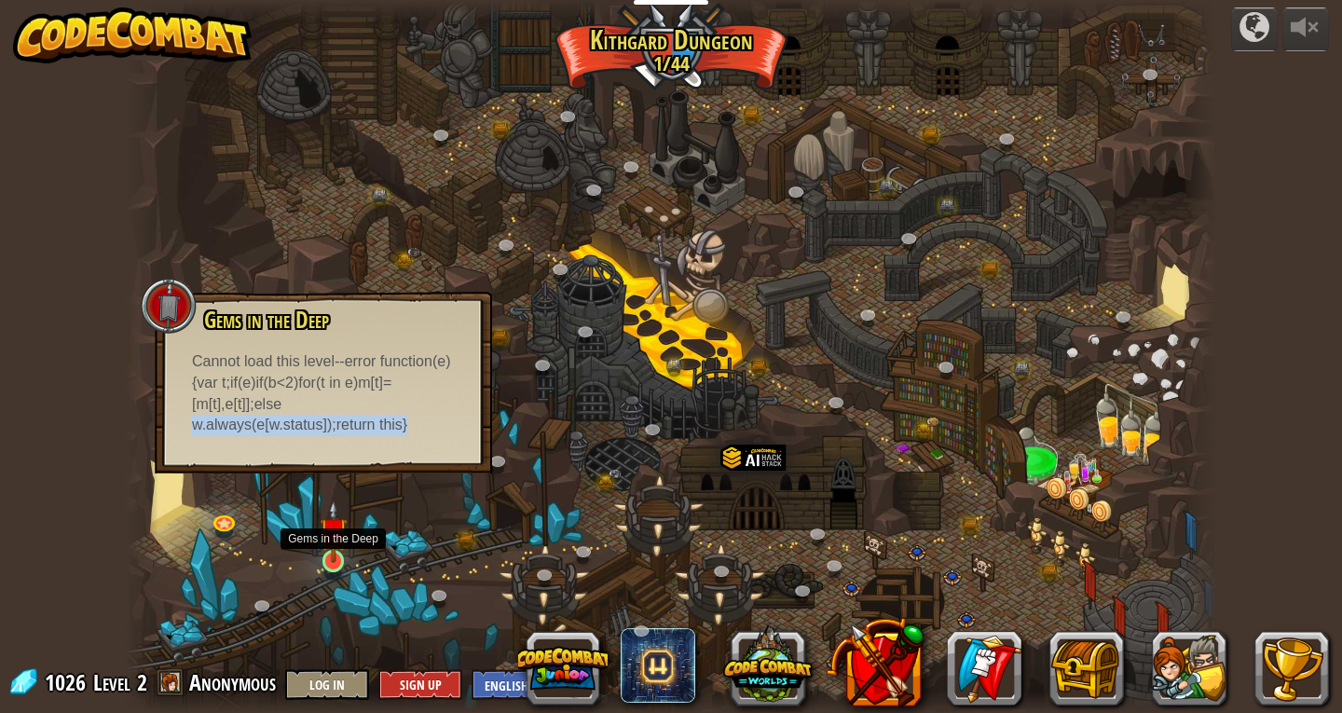
click at [324, 540] on img at bounding box center [334, 531] width 28 height 63
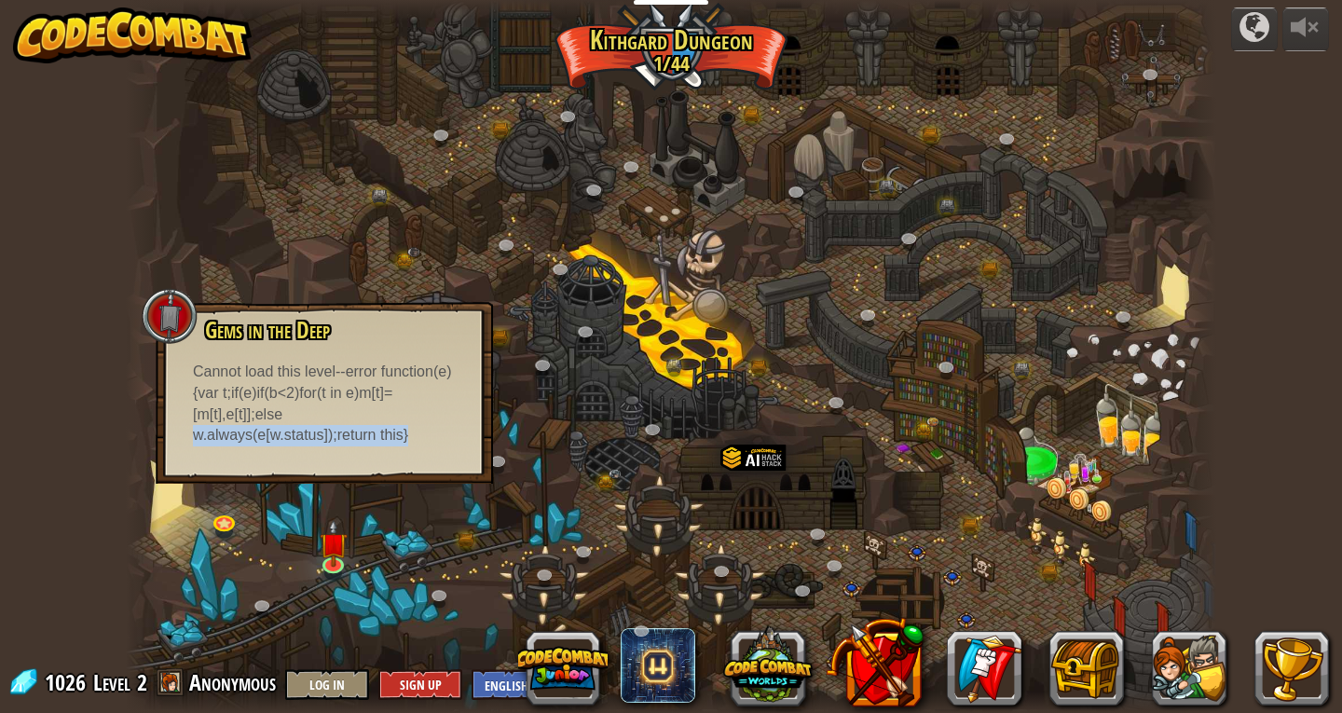
click at [360, 413] on div "Cannot load this level--error function(e){var t;if(e)if(b<2)for(t in e)m[t]=[m[…" at bounding box center [324, 404] width 263 height 85
click at [275, 429] on div "Cannot load this level--error function(e){var t;if(e)if(b<2)for(t in e)m[t]=[m[…" at bounding box center [324, 404] width 263 height 85
click at [240, 355] on div "Gems in the Deep Quickly collect the gems; you will need them. Cannot load this…" at bounding box center [324, 382] width 300 height 129
click at [807, 332] on div at bounding box center [671, 356] width 1090 height 713
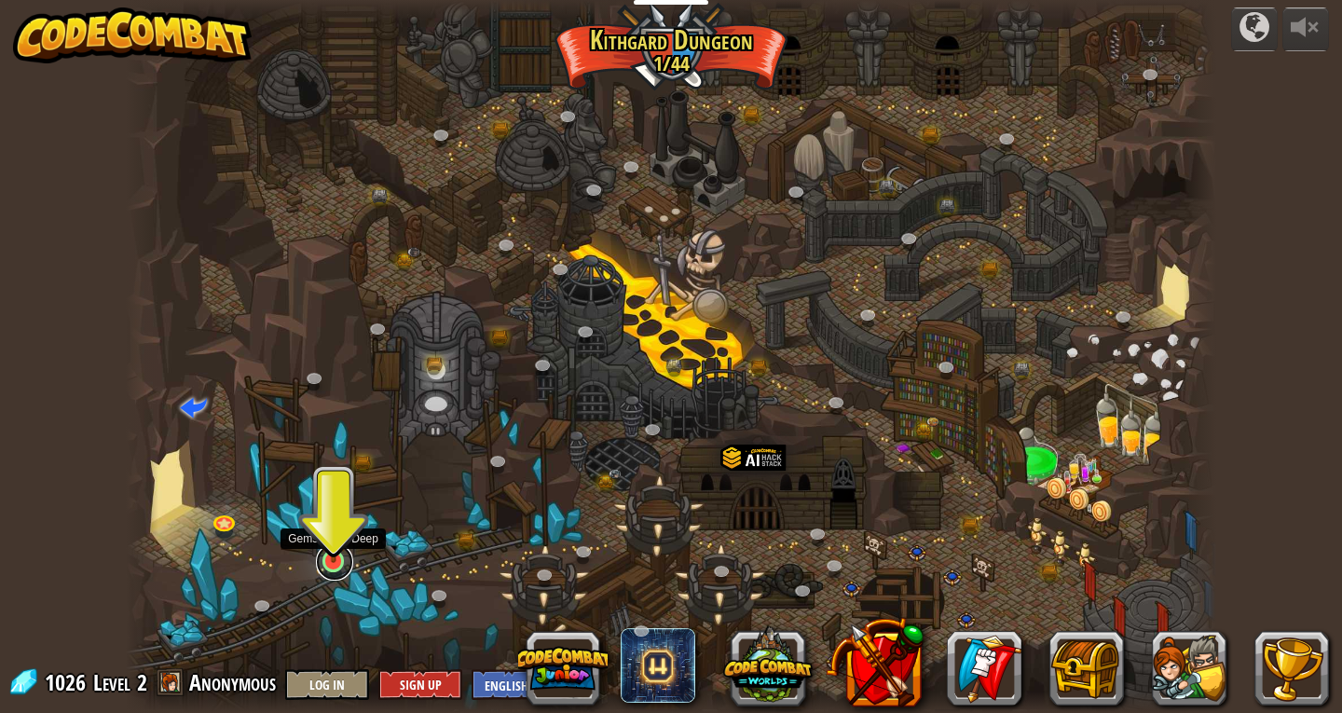
click at [342, 566] on link at bounding box center [334, 561] width 37 height 37
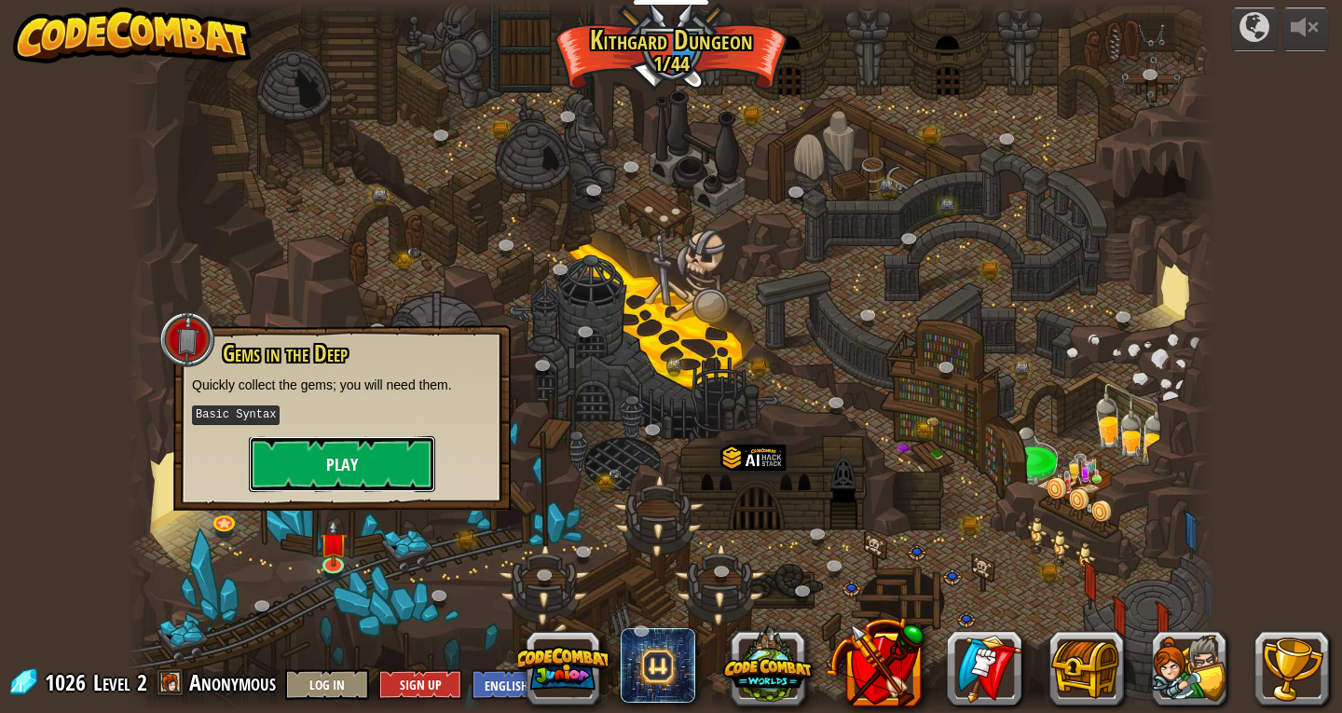
click at [318, 468] on button "Play" at bounding box center [342, 464] width 186 height 56
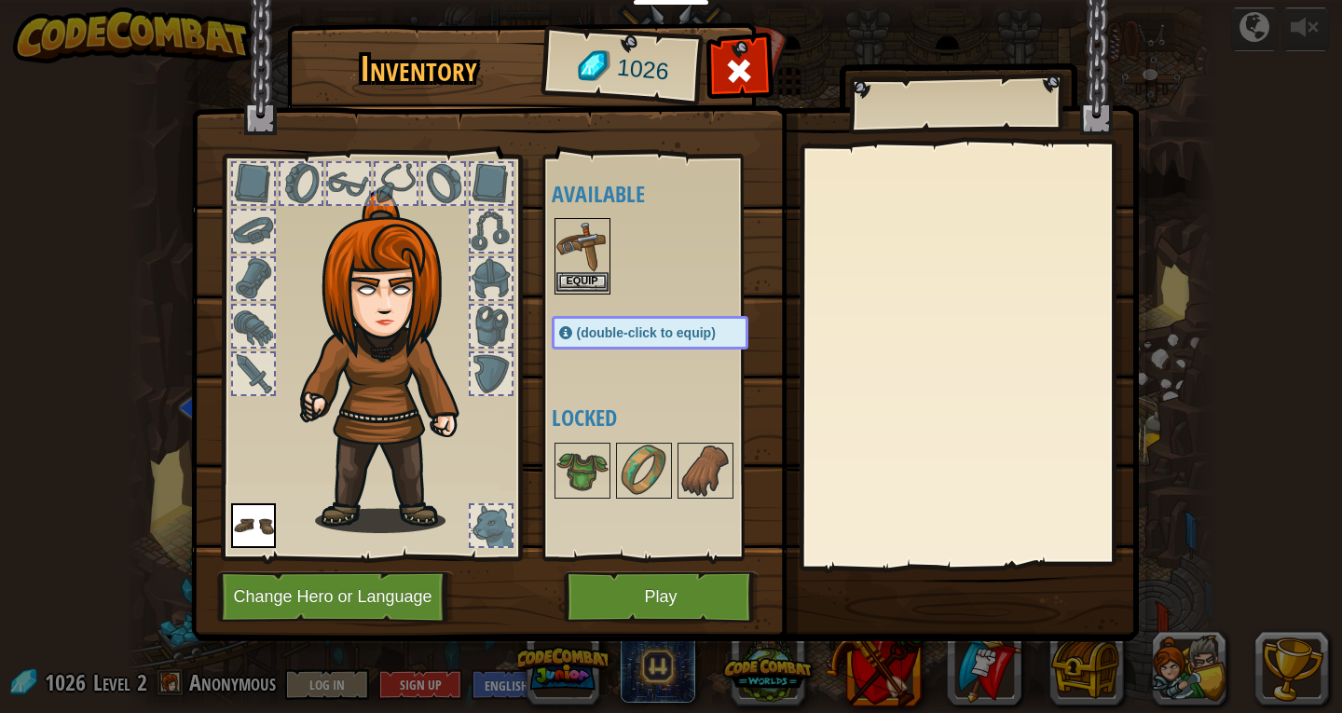
click at [554, 241] on div "Equip" at bounding box center [582, 256] width 56 height 76
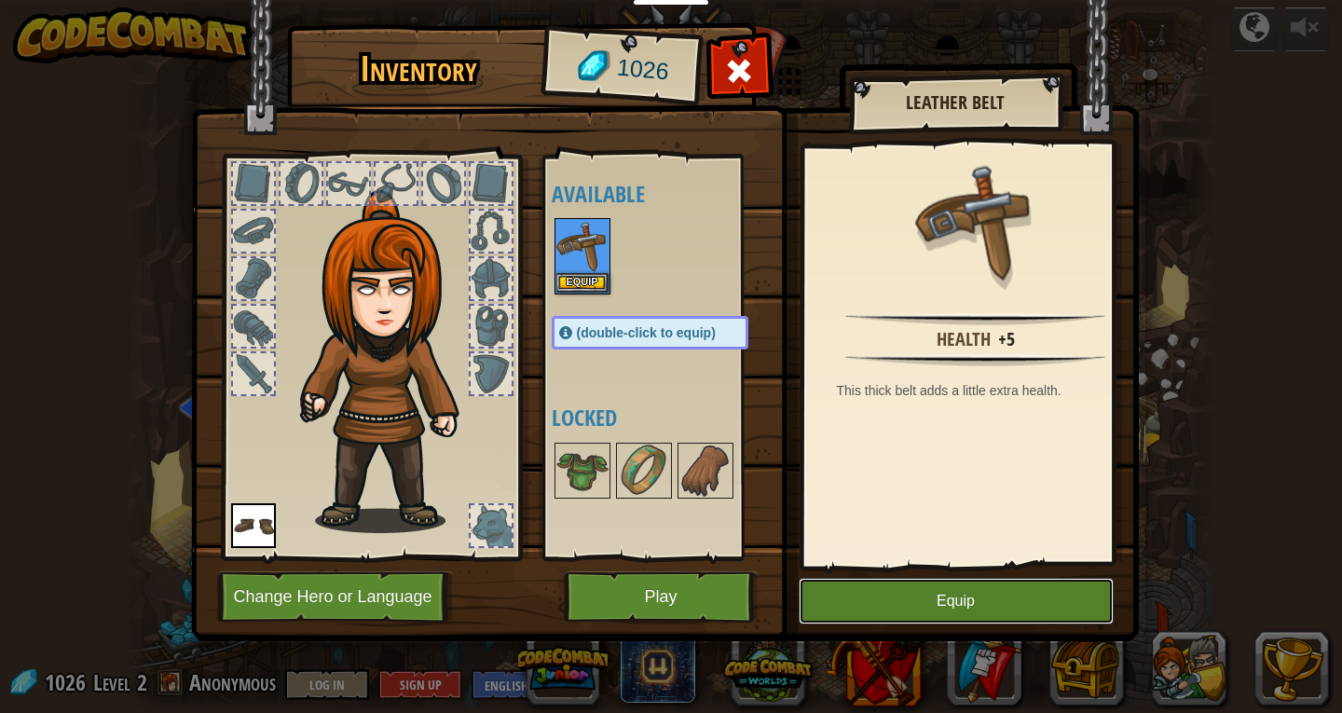
click at [898, 605] on button "Equip" at bounding box center [956, 601] width 315 height 47
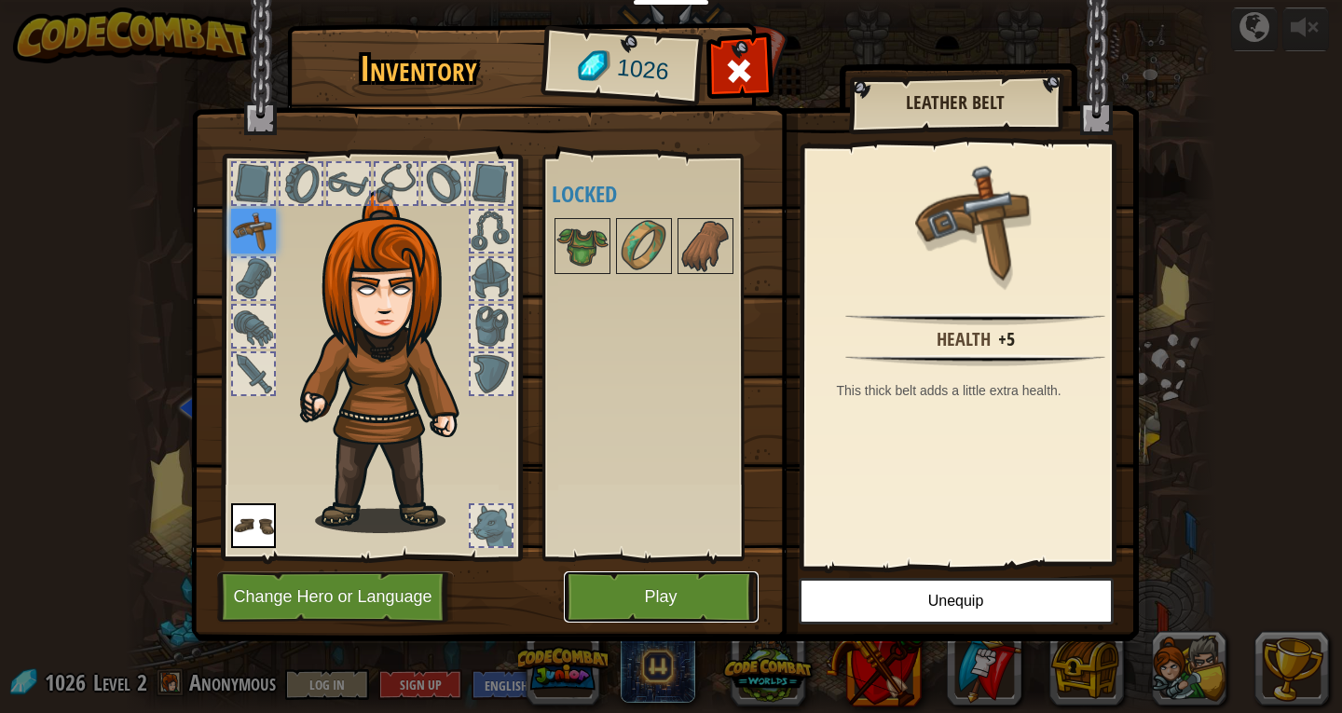
click at [704, 605] on button "Play" at bounding box center [661, 596] width 195 height 51
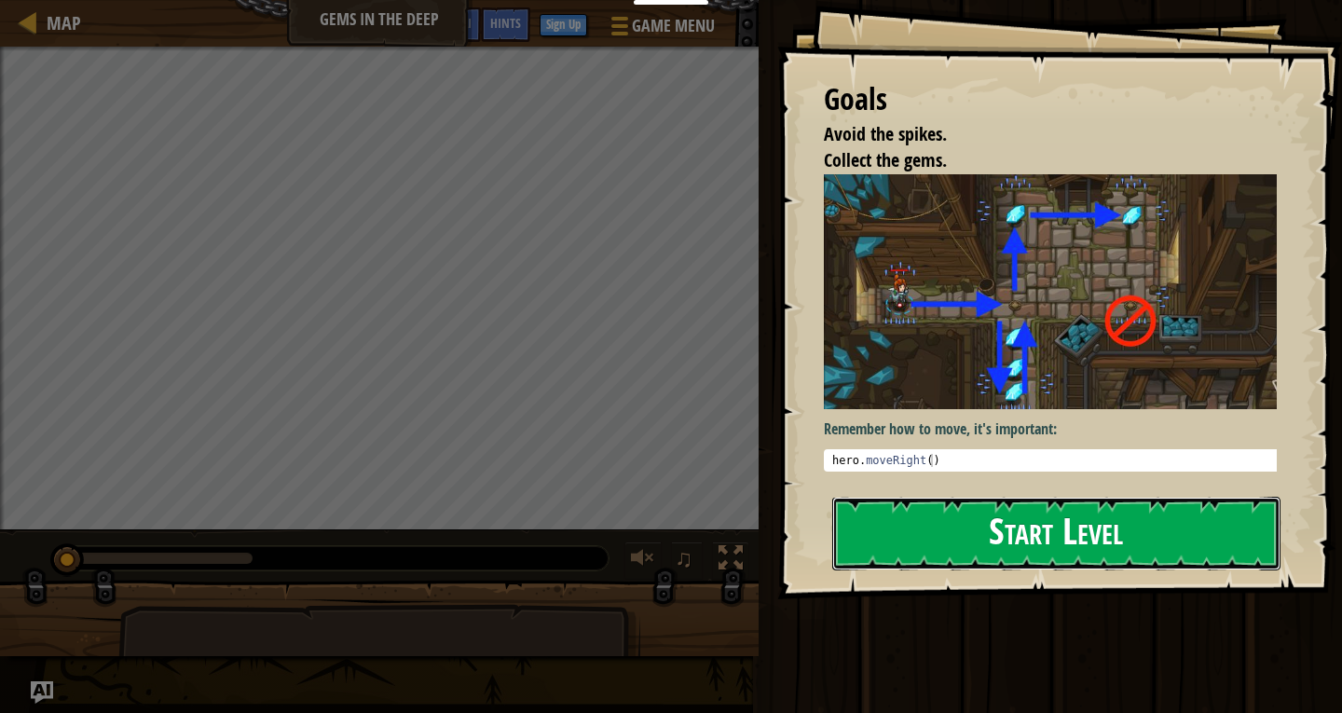
click at [1068, 497] on button "Start Level" at bounding box center [1056, 534] width 448 height 74
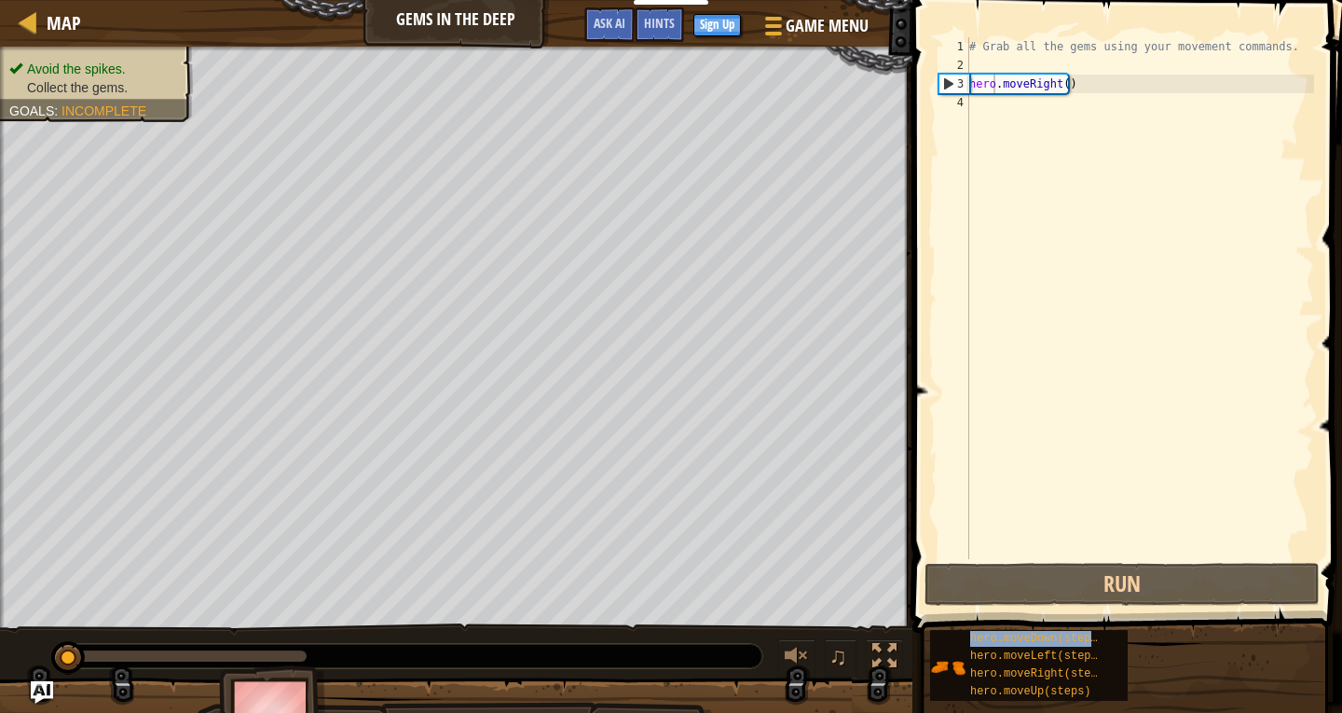
type textarea "herohero.moveDown(steps).moveRight()"
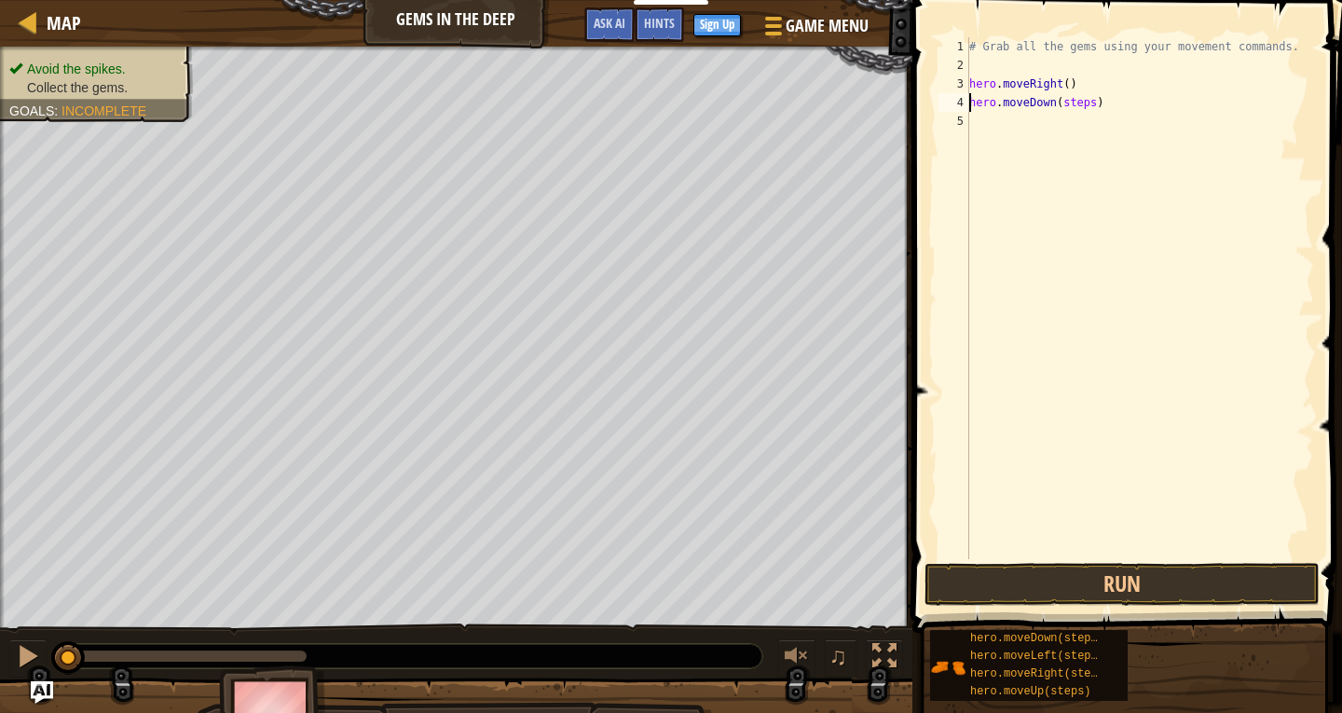
click at [1076, 105] on div "# Grab all the gems using your movement commands. hero . moveRight ( ) hero . m…" at bounding box center [1139, 316] width 349 height 559
click at [1079, 103] on div "# Grab all the gems using your movement commands. hero . moveRight ( ) hero . m…" at bounding box center [1139, 316] width 349 height 559
drag, startPoint x: 1083, startPoint y: 103, endPoint x: 1053, endPoint y: 99, distance: 30.2
click at [1053, 99] on div "# Grab all the gems using your movement commands. hero . moveRight ( ) hero . m…" at bounding box center [1139, 316] width 349 height 559
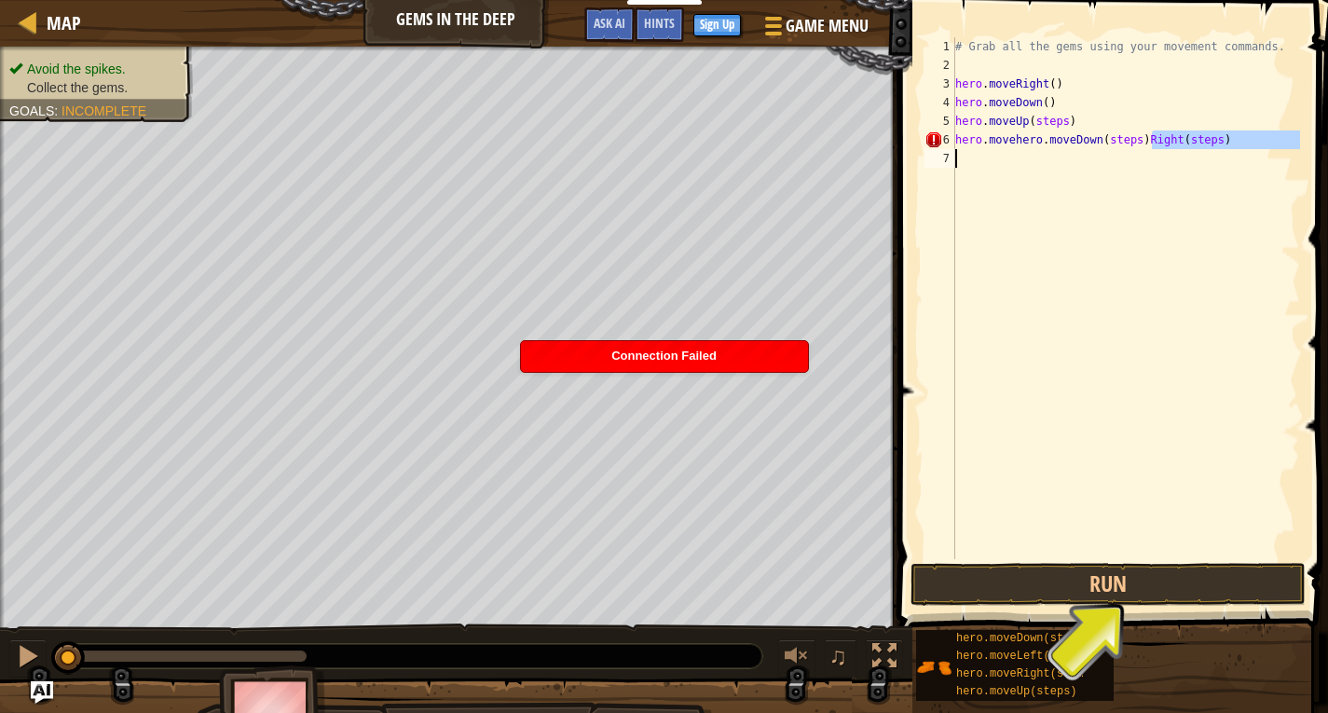
drag, startPoint x: 1153, startPoint y: 133, endPoint x: 1049, endPoint y: 168, distance: 109.0
click at [1053, 168] on div "# Grab all the gems using your movement commands. hero . moveRight ( ) hero . m…" at bounding box center [1125, 316] width 349 height 559
click at [1055, 125] on div "# Grab all the gems using your movement commands. hero . moveRight ( ) hero . m…" at bounding box center [1125, 316] width 349 height 559
drag, startPoint x: 1104, startPoint y: 138, endPoint x: 994, endPoint y: 184, distance: 119.1
click at [994, 184] on div "# Grab all the gems using your movement commands. hero . moveRight ( ) hero . m…" at bounding box center [1125, 316] width 349 height 559
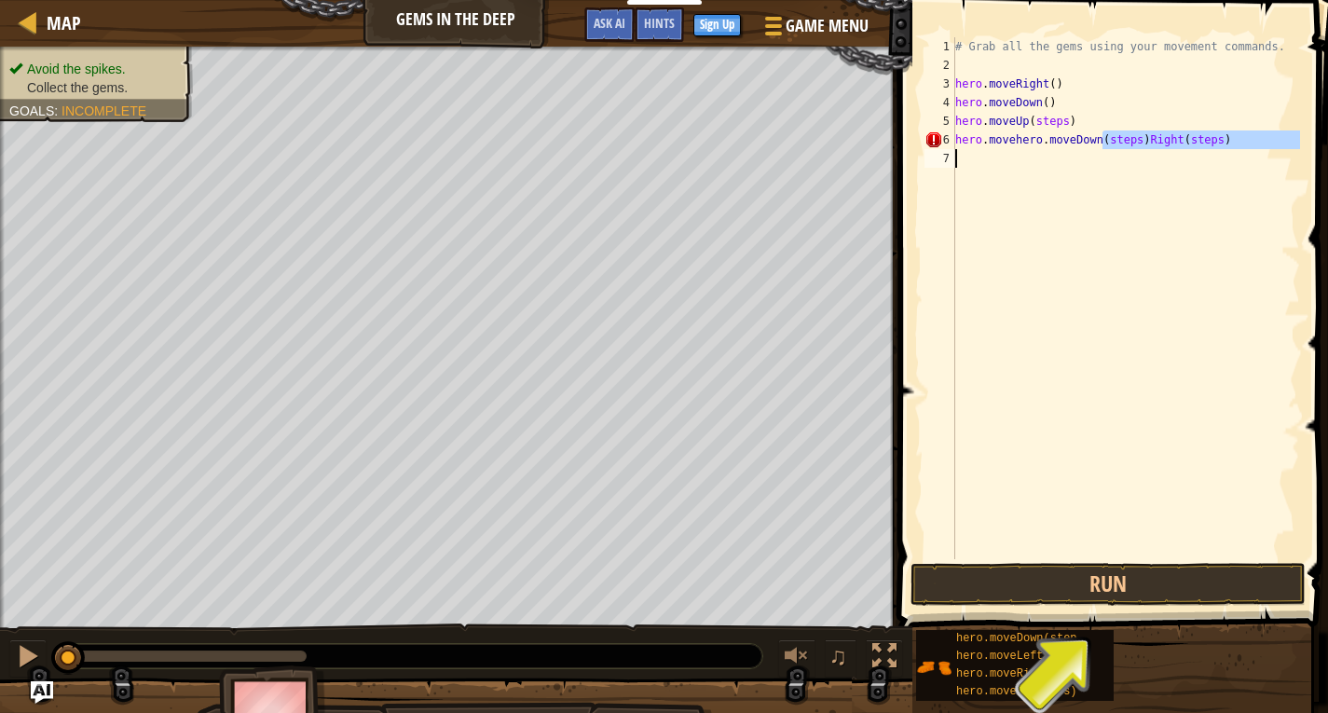
click at [1175, 148] on div "# Grab all the gems using your movement commands. hero . moveRight ( ) hero . m…" at bounding box center [1125, 298] width 349 height 522
drag, startPoint x: 1207, startPoint y: 138, endPoint x: 1129, endPoint y: 140, distance: 78.3
click at [1129, 140] on div "# Grab all the gems using your movement commands. hero . moveRight ( ) hero . m…" at bounding box center [1125, 316] width 349 height 559
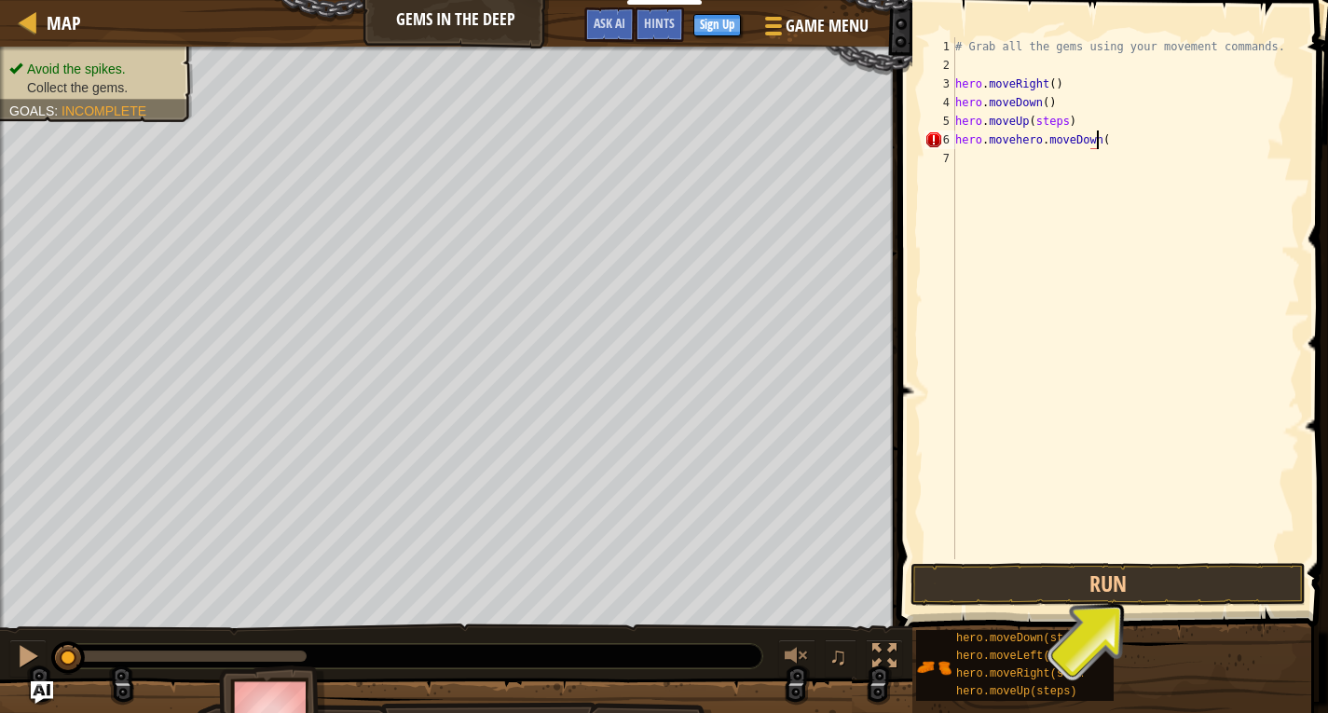
type textarea "hero.movehero.moveDown()"
click at [992, 155] on div "# Grab all the gems using your movement commands. hero . moveRight ( ) hero . m…" at bounding box center [1125, 316] width 349 height 559
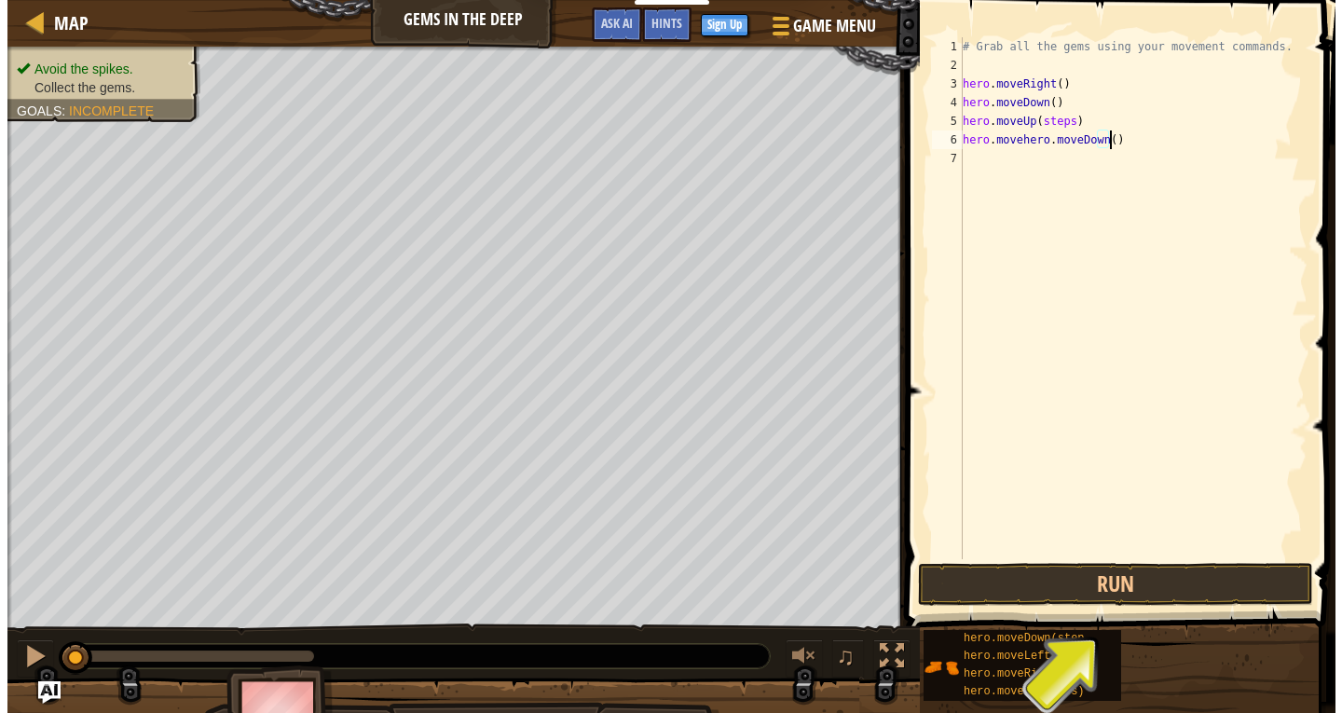
scroll to position [8, 0]
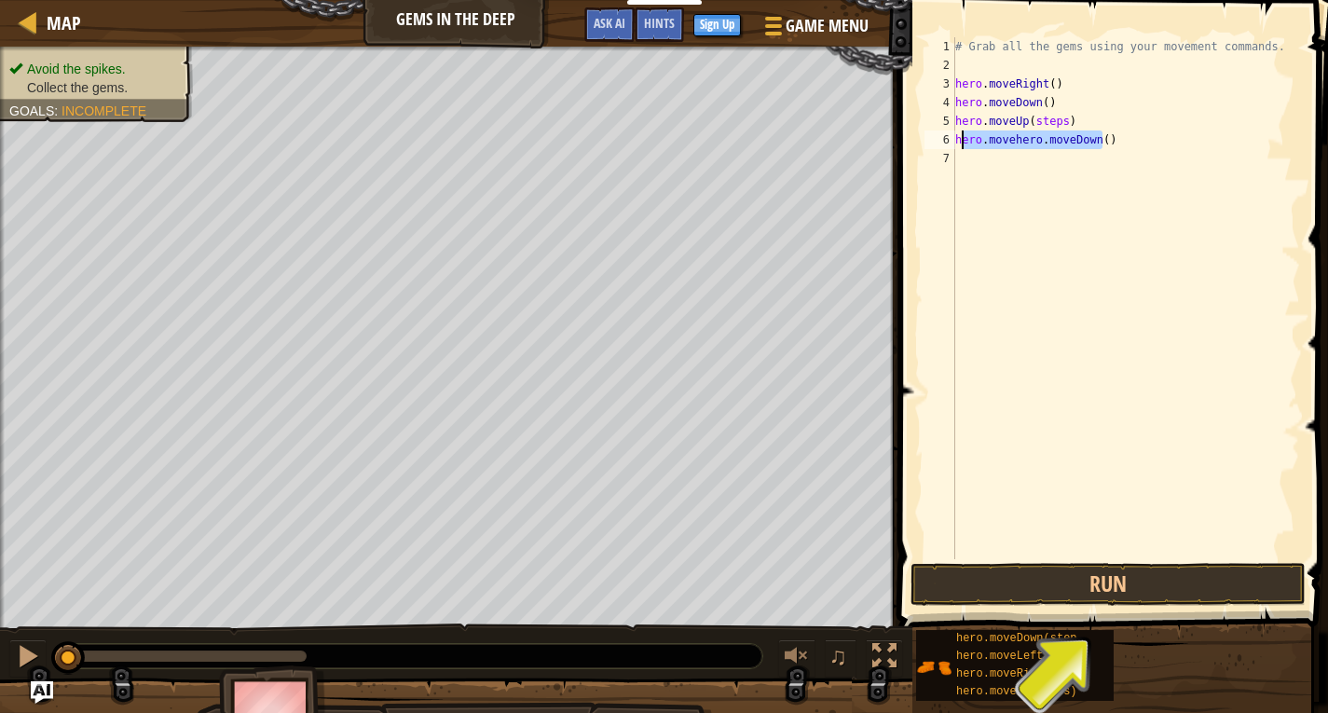
drag, startPoint x: 1100, startPoint y: 141, endPoint x: 963, endPoint y: 140, distance: 137.0
click at [963, 140] on div "# Grab all the gems using your movement commands. hero . moveRight ( ) hero . m…" at bounding box center [1125, 316] width 349 height 559
type textarea "h"
click at [1106, 595] on button "Run" at bounding box center [1107, 584] width 395 height 43
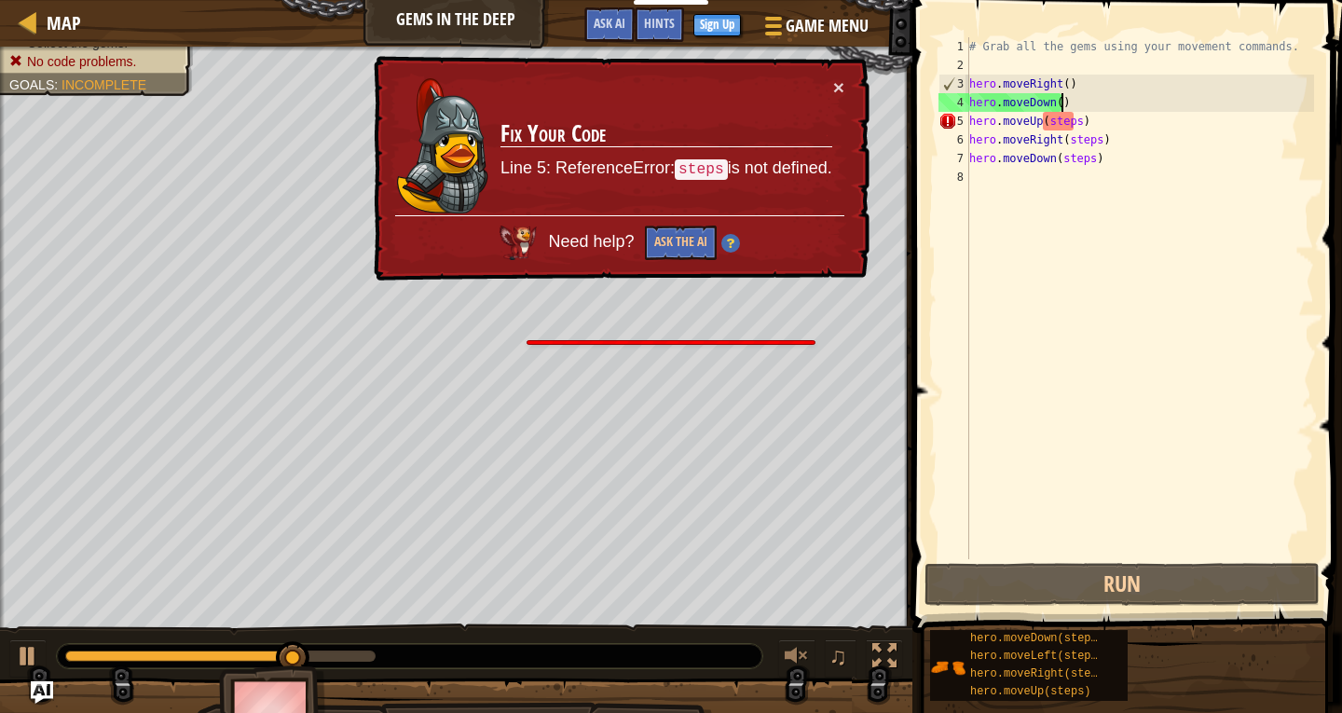
click at [1069, 112] on div "# Grab all the gems using your movement commands. hero . moveRight ( ) hero . m…" at bounding box center [1139, 316] width 349 height 559
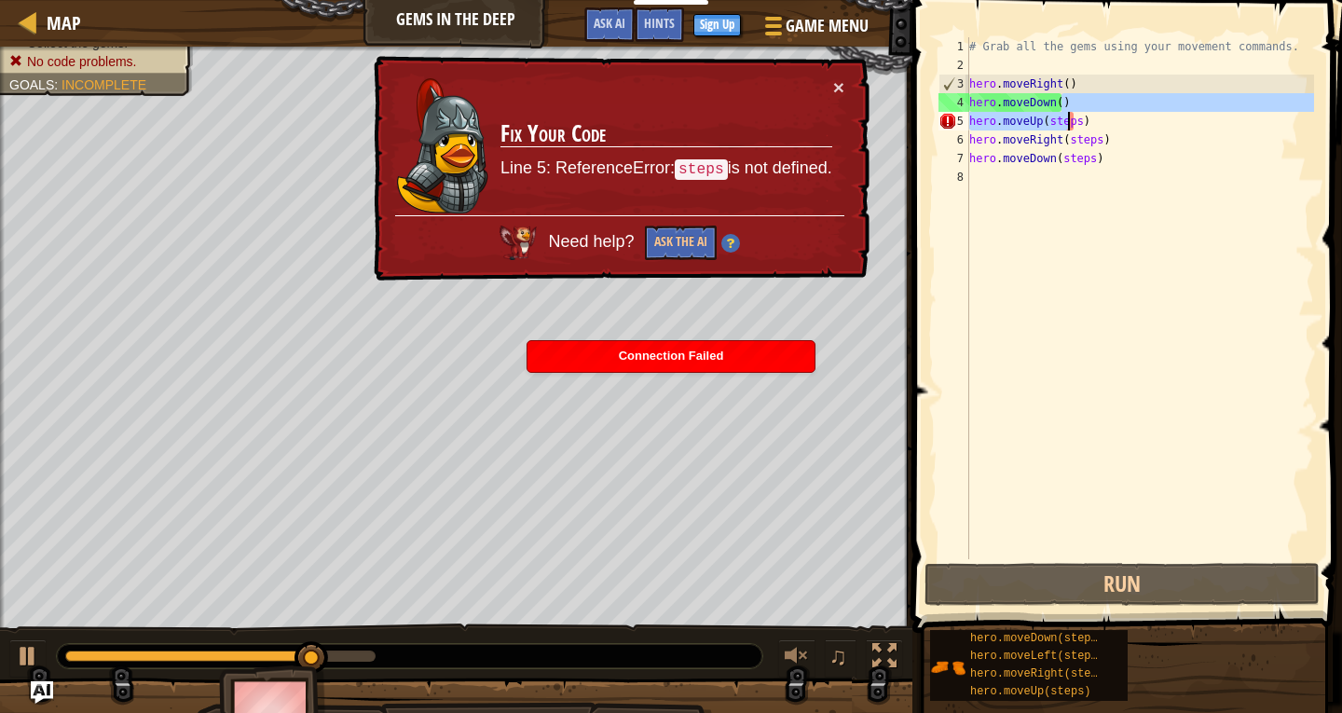
click at [1069, 115] on div "# Grab all the gems using your movement commands. hero . moveRight ( ) hero . m…" at bounding box center [1139, 298] width 349 height 522
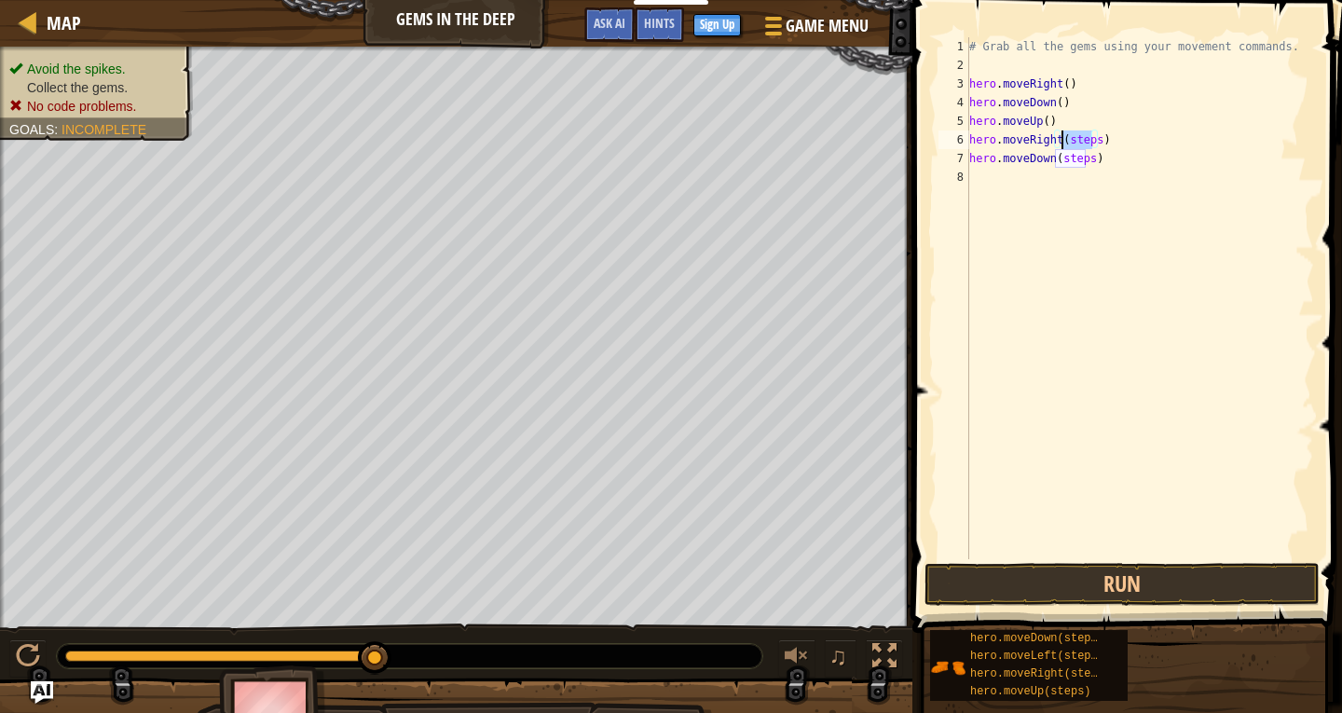
drag, startPoint x: 1090, startPoint y: 143, endPoint x: 1058, endPoint y: 143, distance: 32.6
click at [1058, 143] on div "# Grab all the gems using your movement commands. hero . moveRight ( ) hero . m…" at bounding box center [1139, 316] width 349 height 559
click at [1083, 160] on div "# Grab all the gems using your movement commands. hero . moveRight ( ) hero . m…" at bounding box center [1139, 316] width 349 height 559
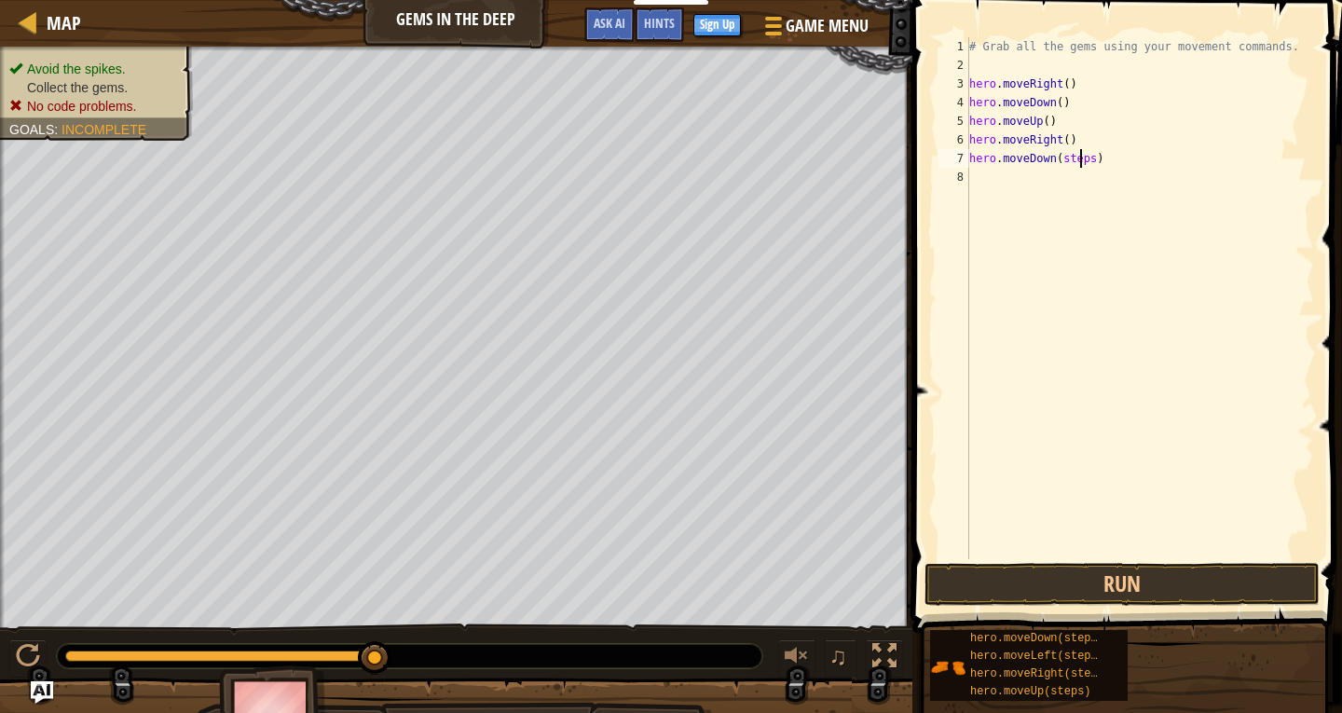
click at [1086, 158] on div "# Grab all the gems using your movement commands. hero . moveRight ( ) hero . m…" at bounding box center [1139, 316] width 349 height 559
click at [1059, 571] on button "Run" at bounding box center [1121, 584] width 395 height 43
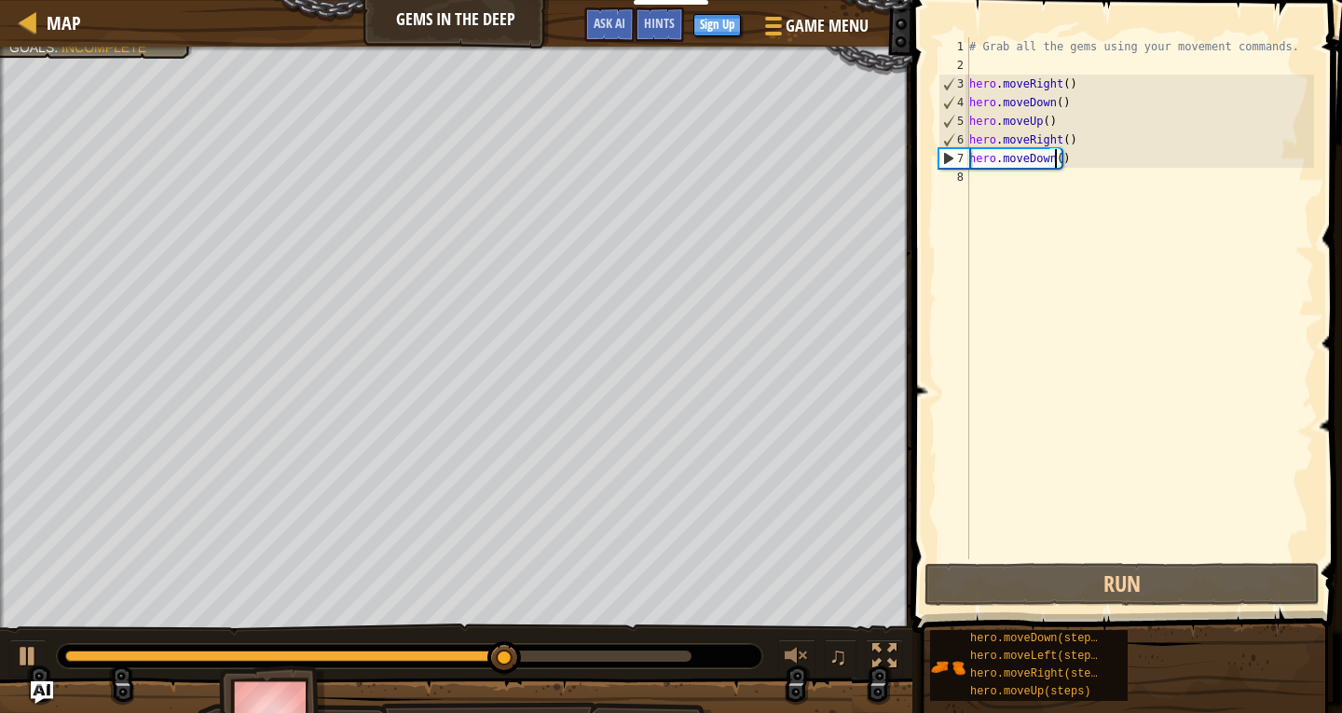
click at [1034, 107] on div "# Grab all the gems using your movement commands. hero . moveRight ( ) hero . m…" at bounding box center [1139, 316] width 349 height 559
click at [1033, 127] on div "# Grab all the gems using your movement commands. hero . moveRight ( ) hero . m…" at bounding box center [1139, 316] width 349 height 559
type textarea "hero.moveUp()"
click at [1038, 116] on div "# Grab all the gems using your movement commands. hero . moveRight ( ) hero . m…" at bounding box center [1139, 316] width 349 height 559
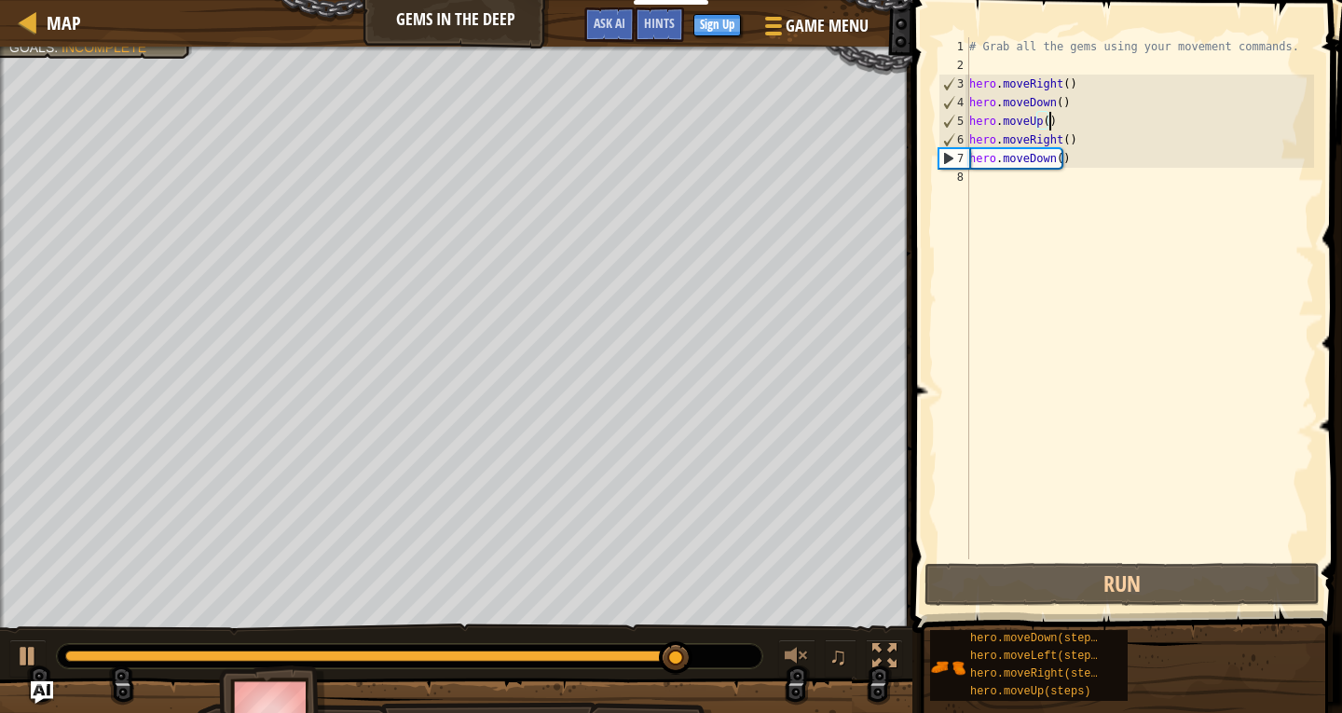
click at [1059, 122] on div "# Grab all the gems using your movement commands. hero . moveRight ( ) hero . m…" at bounding box center [1139, 316] width 349 height 559
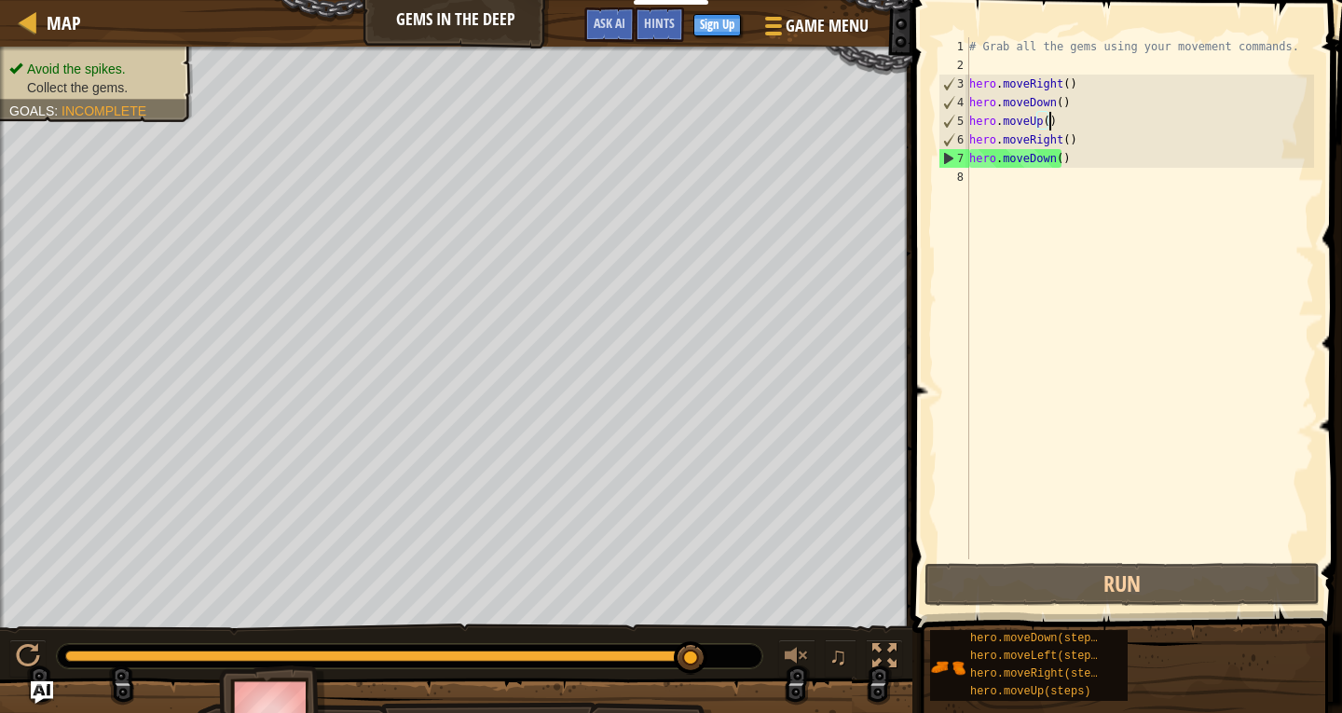
scroll to position [8, 0]
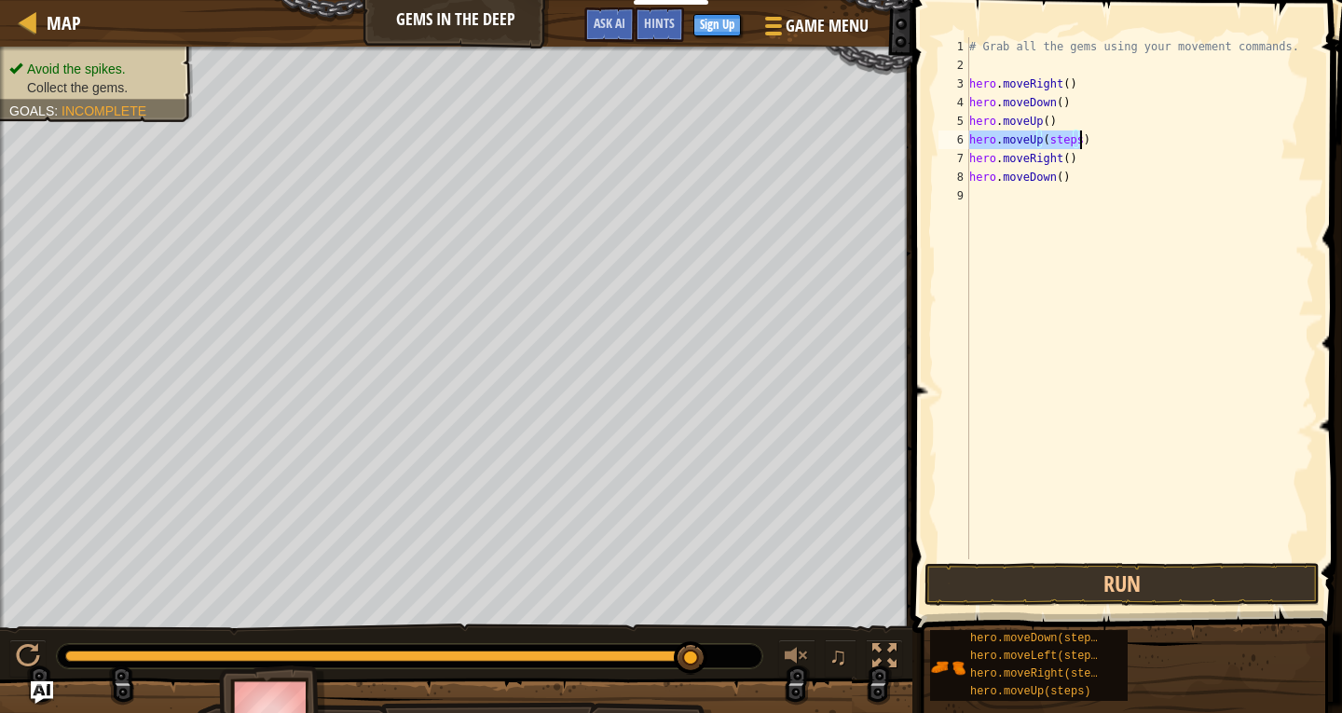
click at [1069, 139] on div "# Grab all the gems using your movement commands. hero . moveRight ( ) hero . m…" at bounding box center [1139, 298] width 349 height 522
click at [1077, 141] on div "# Grab all the gems using your movement commands. hero . moveRight ( ) hero . m…" at bounding box center [1139, 316] width 349 height 559
click at [1070, 141] on div "# Grab all the gems using your movement commands. hero . moveRight ( ) hero . m…" at bounding box center [1139, 316] width 349 height 559
type textarea "hero.moveUp()"
click at [953, 573] on button "Run" at bounding box center [1121, 584] width 395 height 43
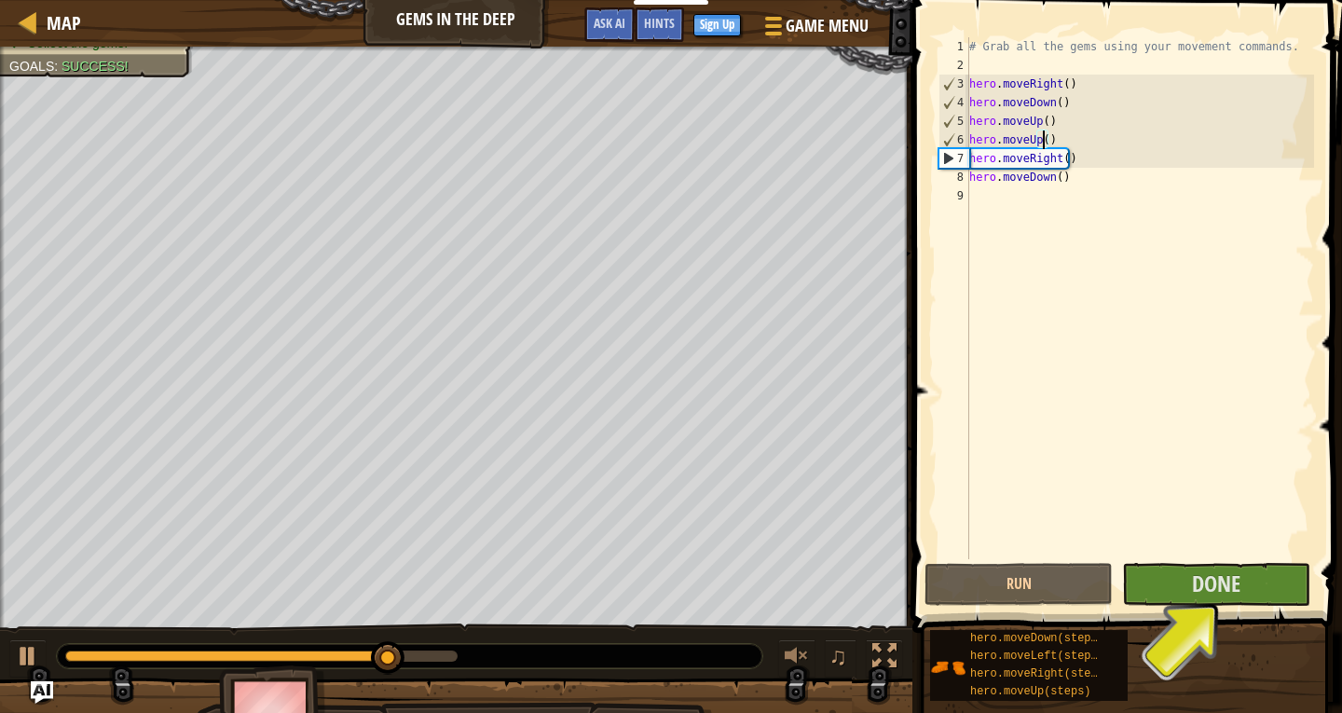
click at [1020, 194] on div "# Grab all the gems using your movement commands. hero . moveRight ( ) hero . m…" at bounding box center [1139, 316] width 349 height 559
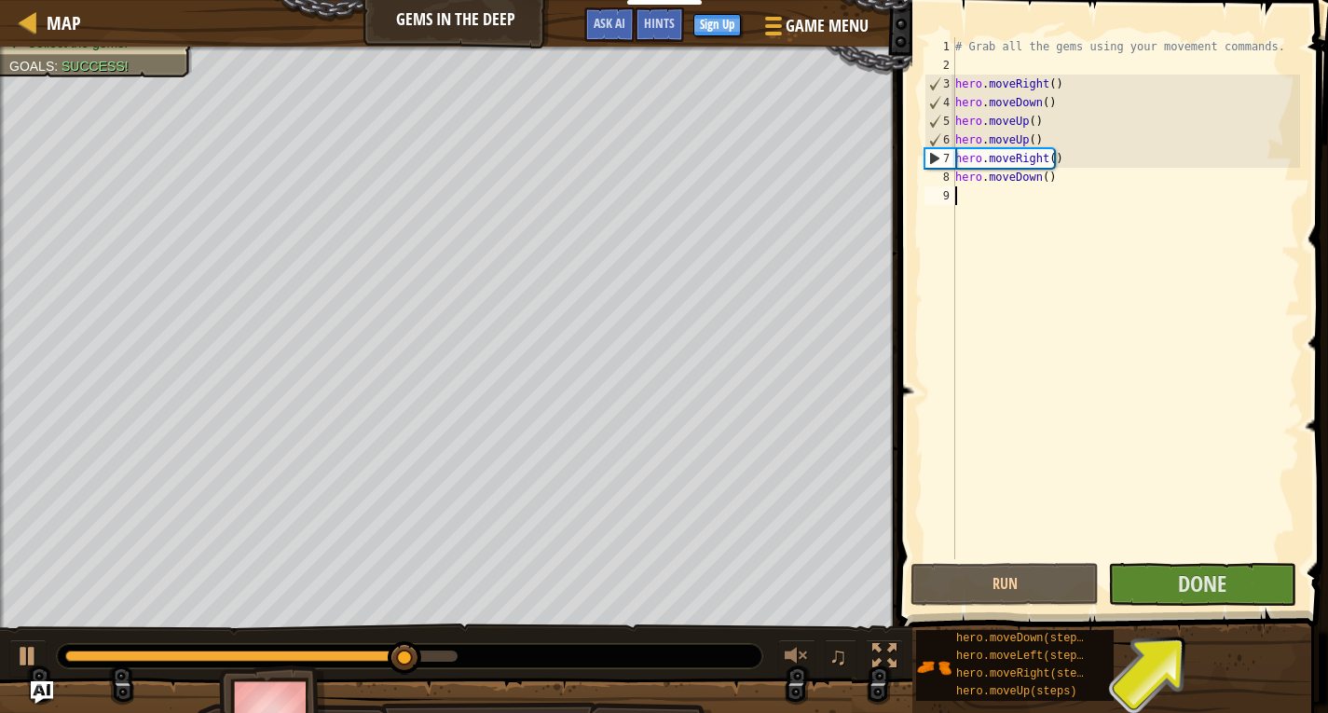
click at [1034, 177] on div "# Grab all the gems using your movement commands. hero . moveRight ( ) hero . m…" at bounding box center [1125, 316] width 349 height 559
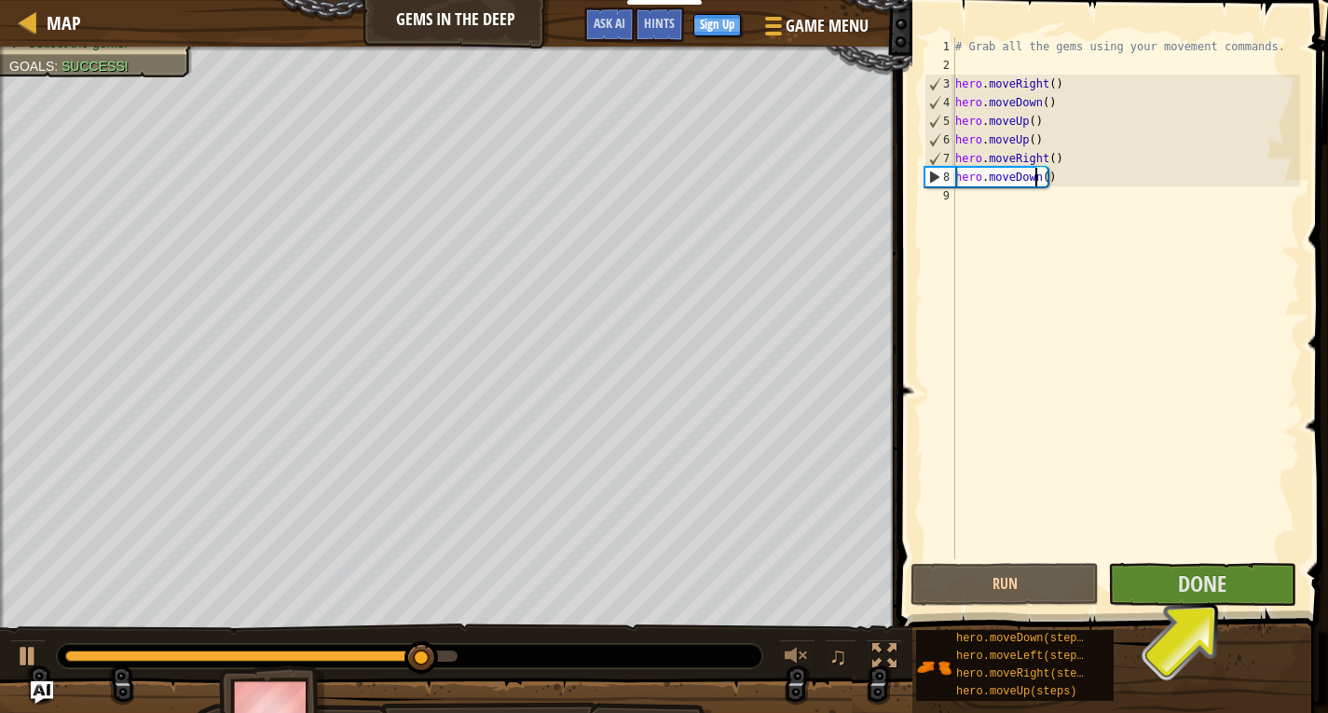
click at [1042, 174] on div "# Grab all the gems using your movement commands. hero . moveRight ( ) hero . m…" at bounding box center [1125, 316] width 349 height 559
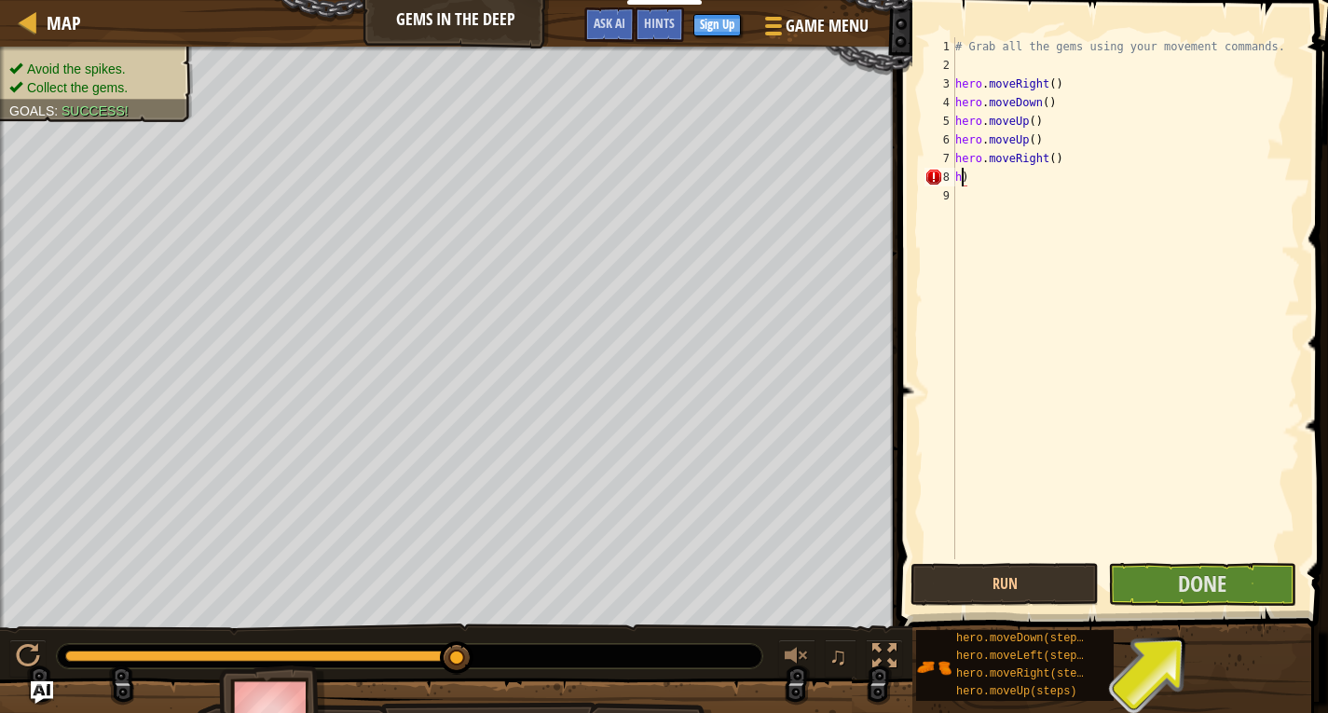
type textarea ")"
click at [1018, 175] on div "# Grab all the gems using your movement commands. hero . moveRight ( ) hero . m…" at bounding box center [1125, 316] width 349 height 559
click at [1074, 171] on div "# Grab all the gems using your movement commands. hero . moveRight ( ) hero . m…" at bounding box center [1125, 298] width 349 height 522
click at [1074, 174] on div "# Grab all the gems using your movement commands. hero . moveRight ( ) hero . m…" at bounding box center [1125, 316] width 349 height 559
click at [1079, 180] on div "# Grab all the gems using your movement commands. hero . moveRight ( ) hero . m…" at bounding box center [1125, 316] width 349 height 559
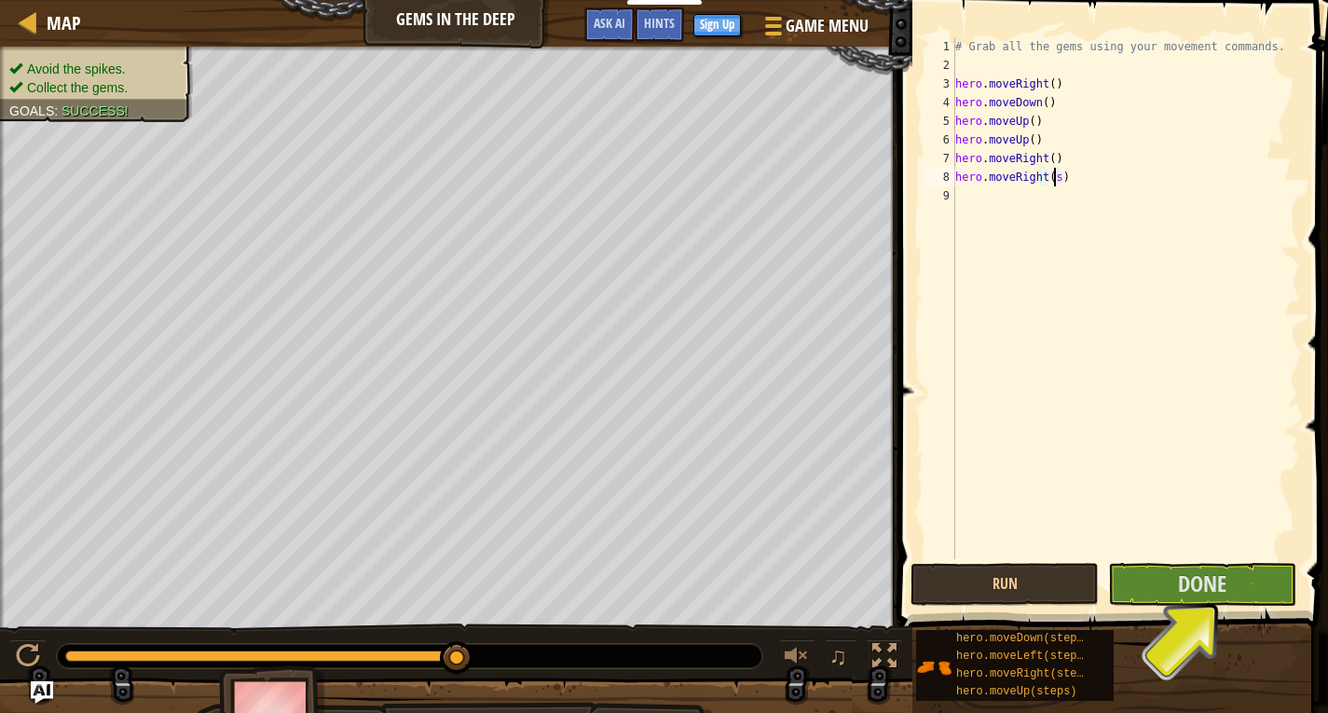
type textarea "hero.moveRight()"
click at [1208, 592] on span "Done" at bounding box center [1202, 583] width 48 height 30
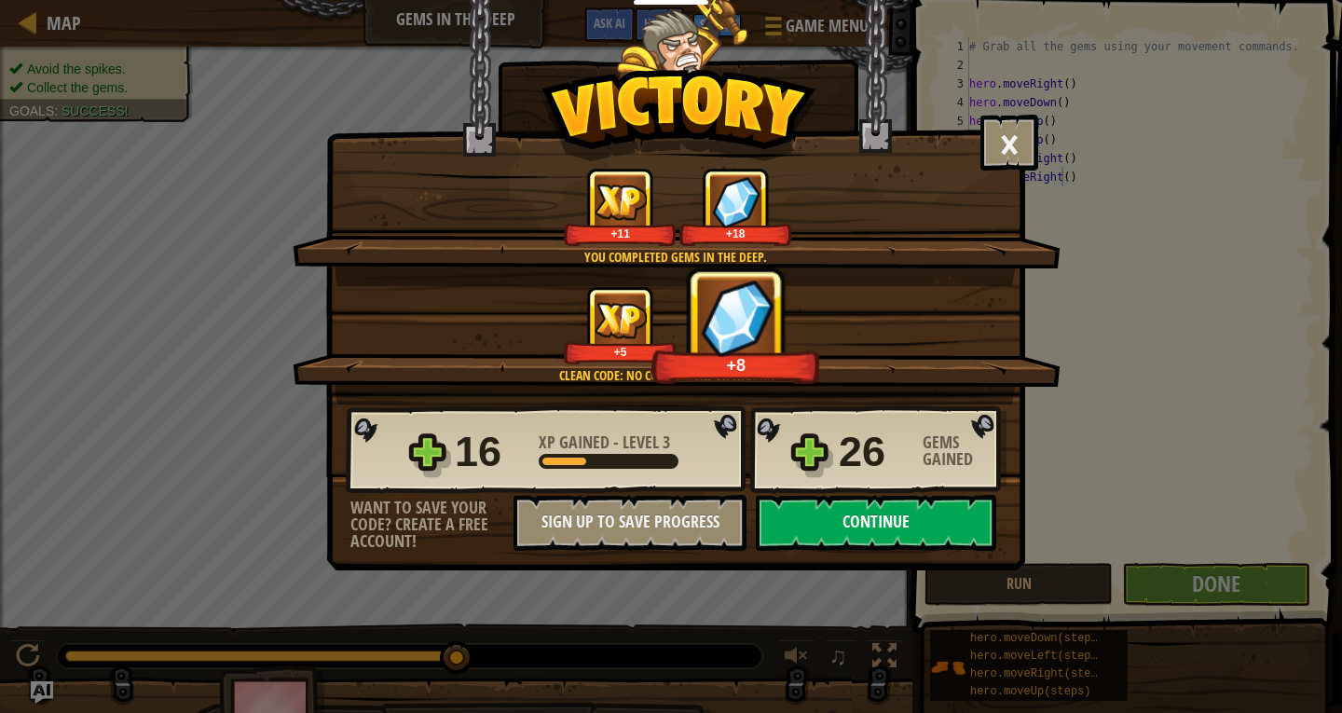
drag, startPoint x: 869, startPoint y: 526, endPoint x: 898, endPoint y: 526, distance: 28.9
click at [898, 526] on button "Continue" at bounding box center [876, 523] width 240 height 56
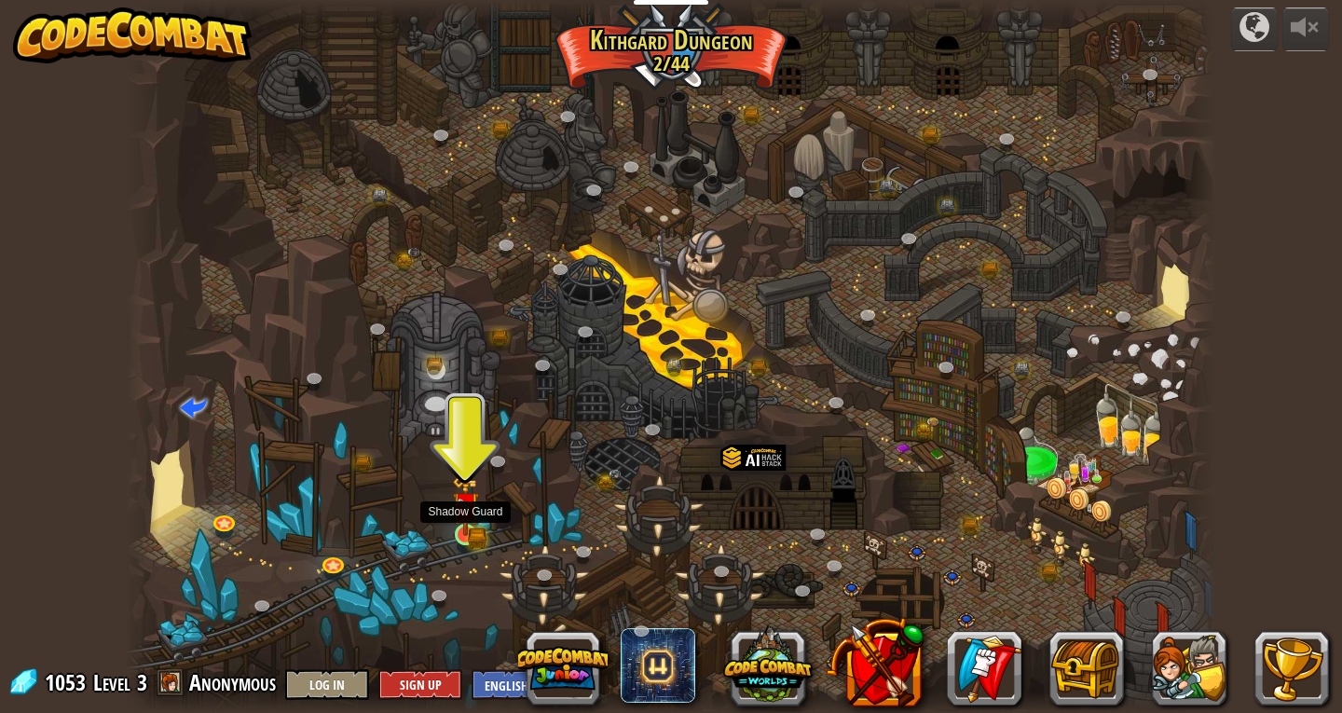
click at [471, 512] on img at bounding box center [466, 507] width 16 height 16
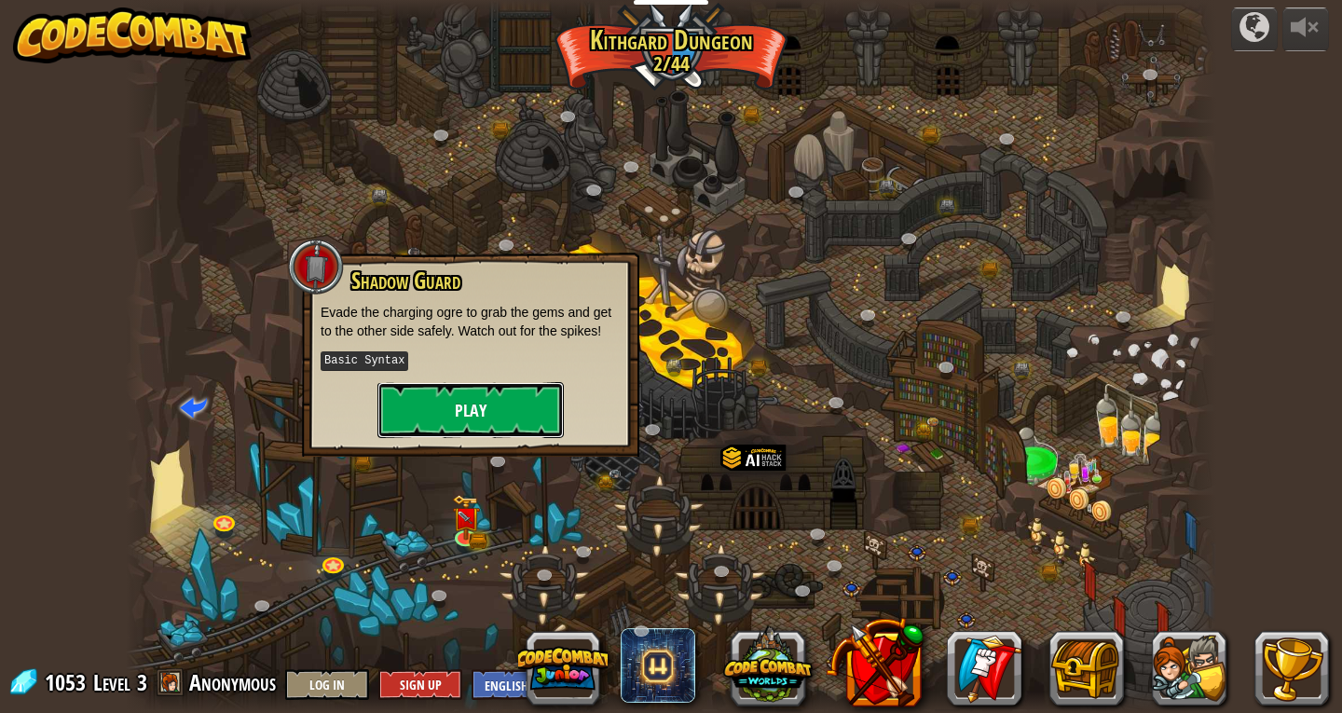
click at [444, 390] on button "Play" at bounding box center [470, 410] width 186 height 56
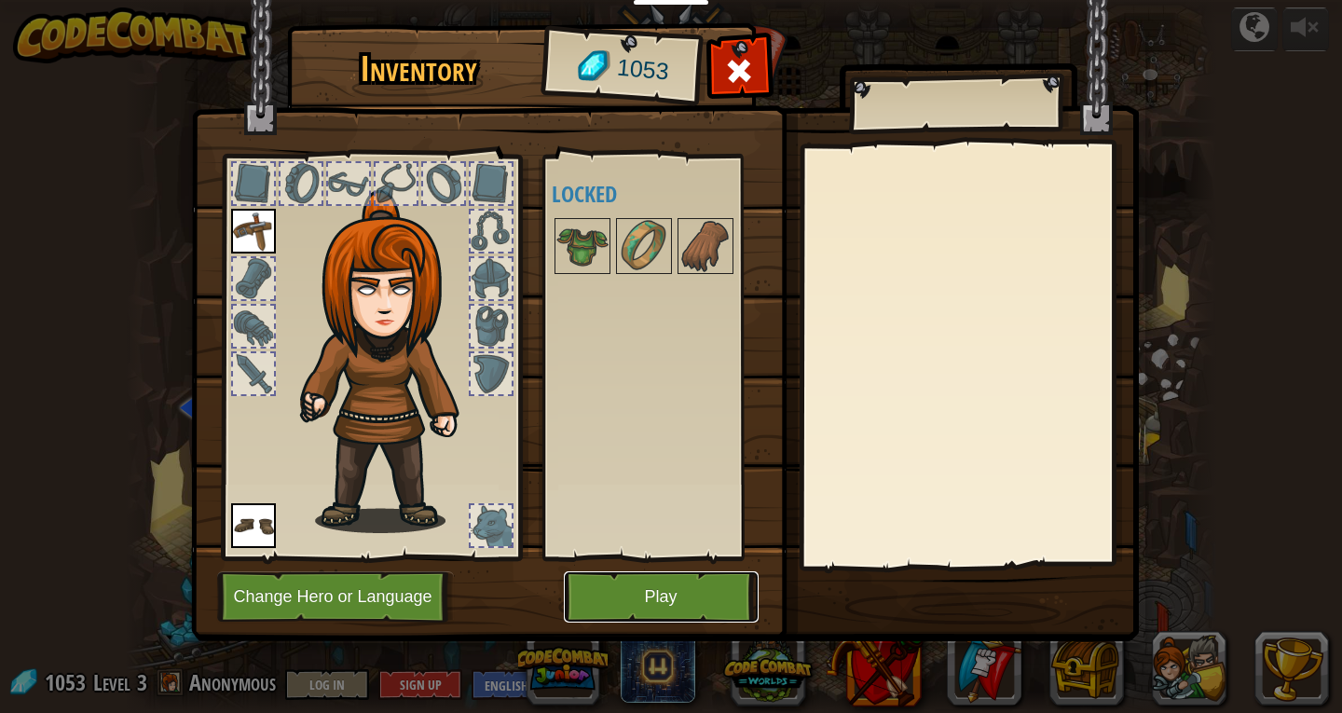
click at [666, 573] on button "Play" at bounding box center [661, 596] width 195 height 51
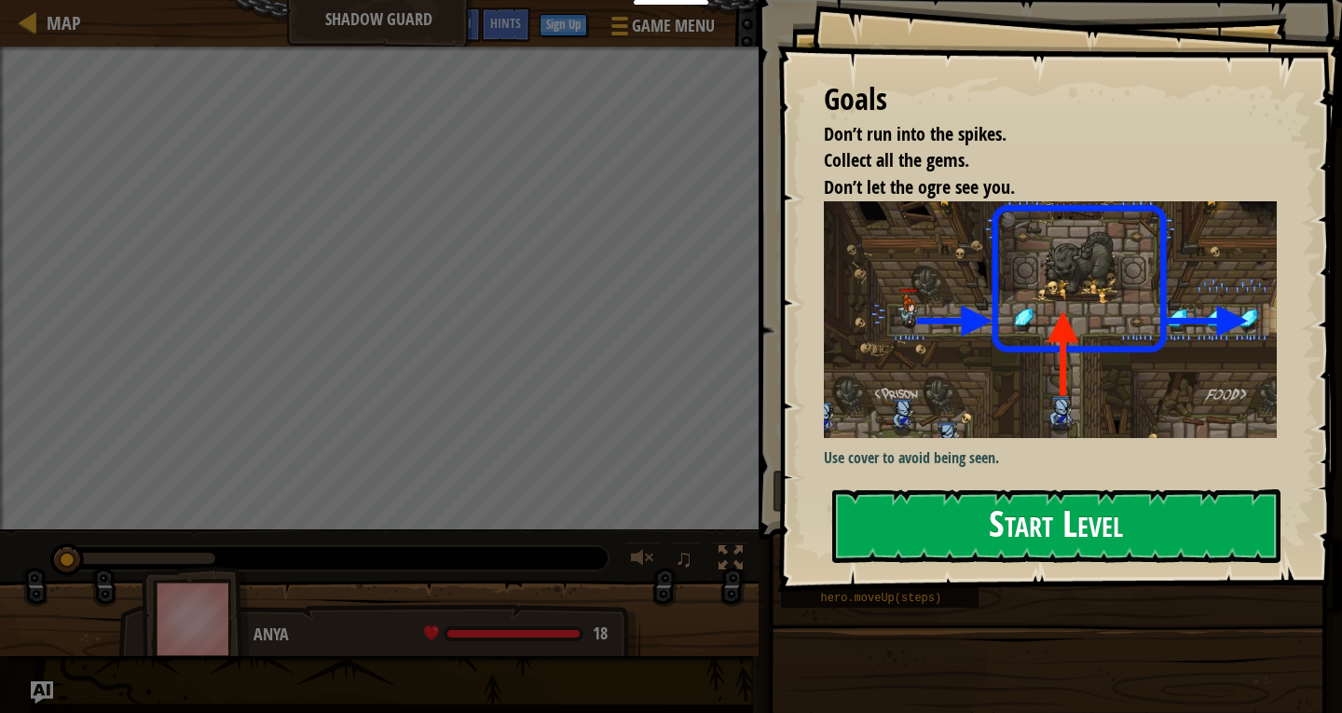
click at [1033, 506] on button "Start Level" at bounding box center [1056, 526] width 448 height 74
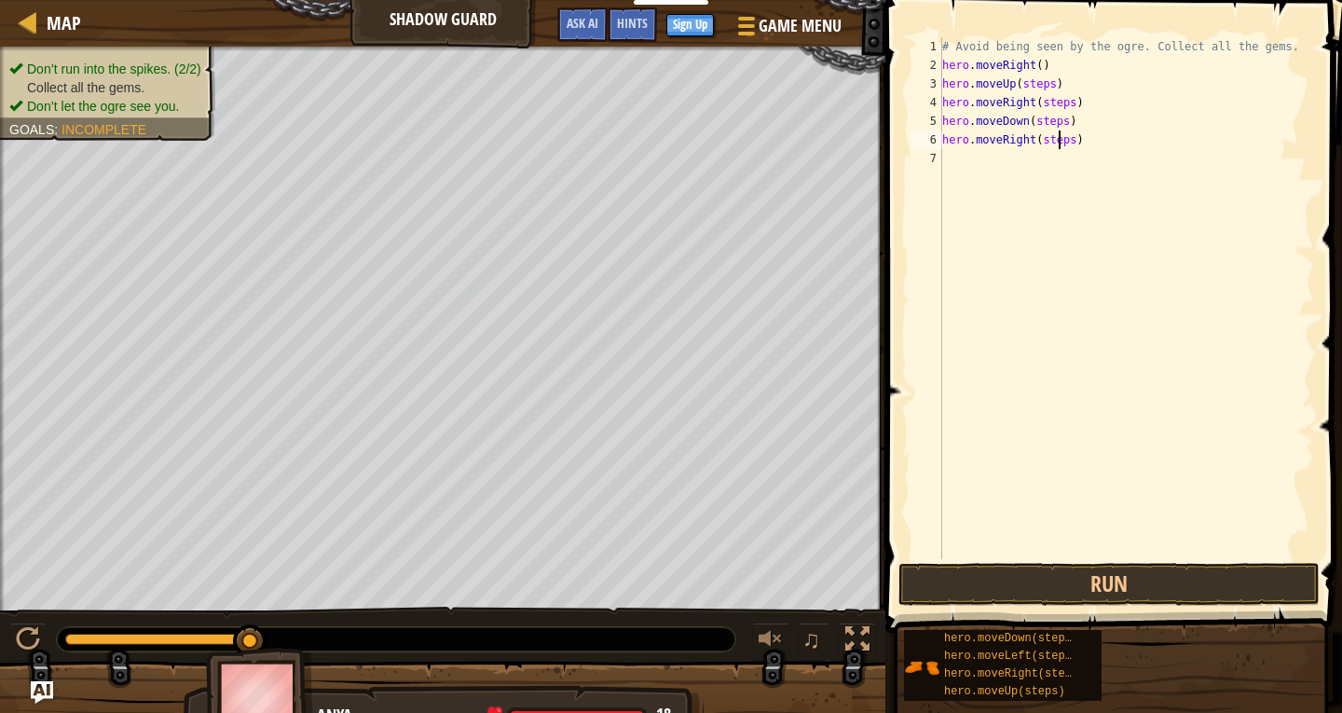
click at [1061, 142] on div "# Avoid being seen by the ogre. Collect all the gems. hero . moveRight ( ) hero…" at bounding box center [1126, 316] width 376 height 559
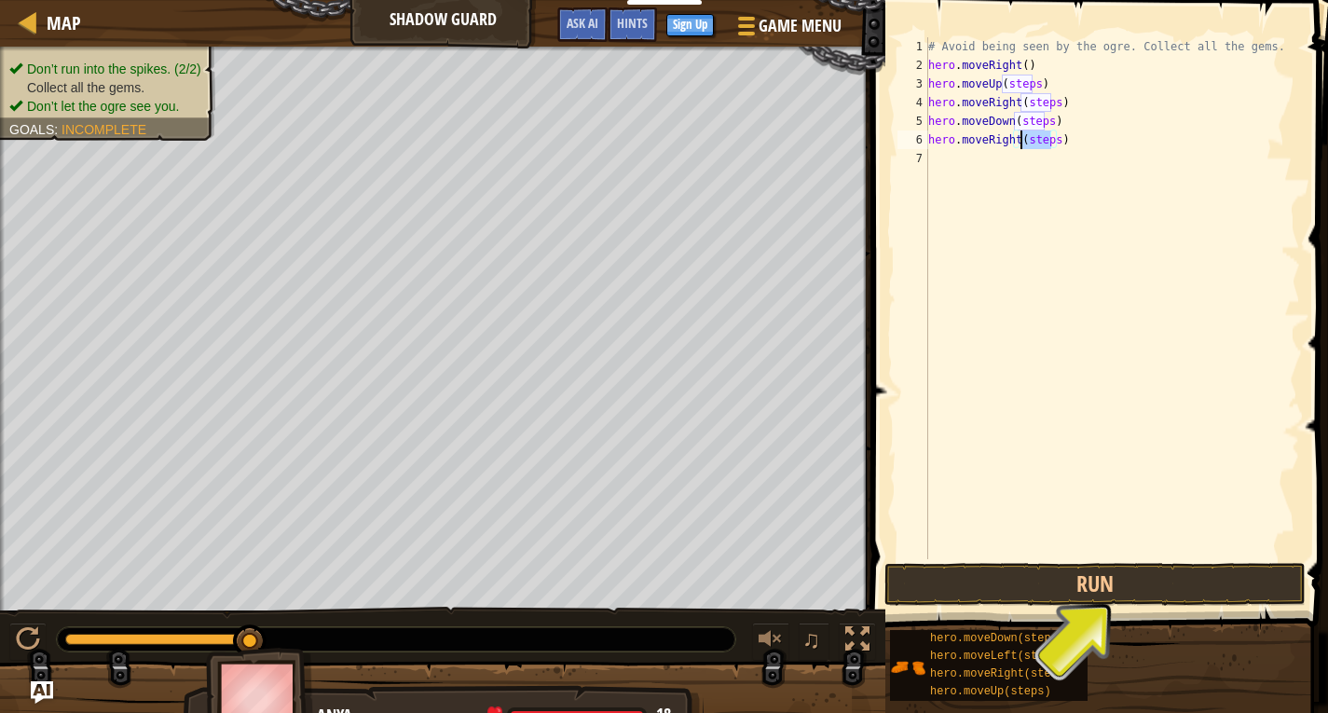
drag, startPoint x: 1064, startPoint y: 142, endPoint x: 1021, endPoint y: 142, distance: 42.9
click at [1021, 142] on div "# Avoid being seen by the ogre. Collect all the gems. hero . moveRight ( ) hero…" at bounding box center [1112, 316] width 376 height 559
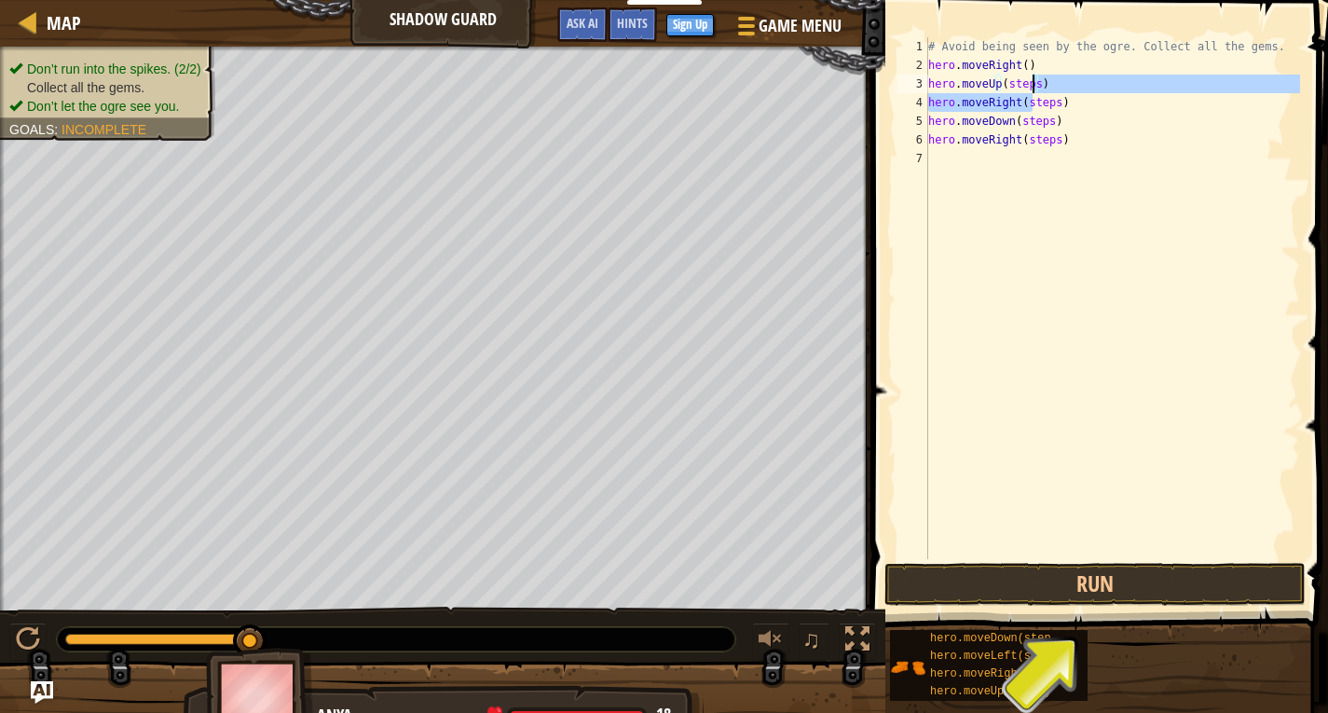
click at [1036, 90] on div "# Avoid being seen by the ogre. Collect all the gems. hero . moveRight ( ) hero…" at bounding box center [1112, 316] width 376 height 559
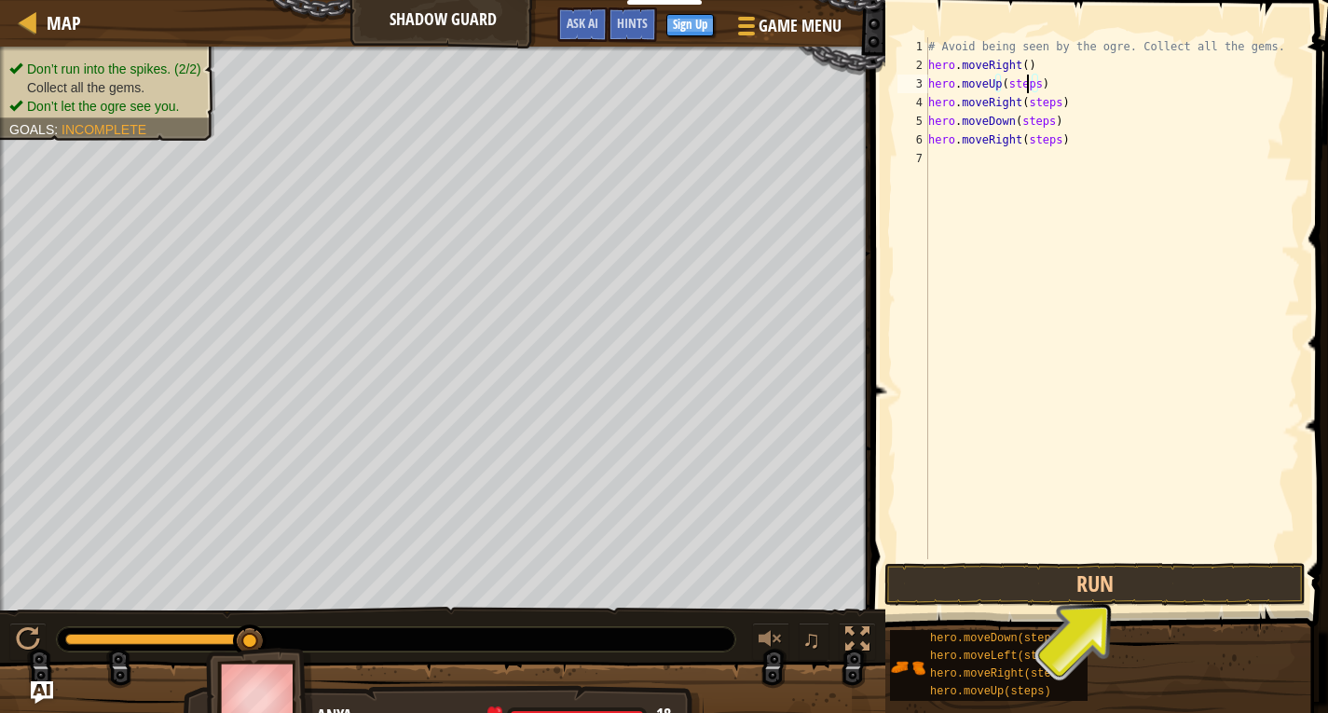
click at [1024, 78] on div "# Avoid being seen by the ogre. Collect all the gems. hero . moveRight ( ) hero…" at bounding box center [1112, 316] width 376 height 559
click at [1032, 85] on div "# Avoid being seen by the ogre. Collect all the gems. hero . moveRight ( ) hero…" at bounding box center [1112, 316] width 376 height 559
click at [1050, 104] on div "# Avoid being seen by the ogre. Collect all the gems. hero . moveRight ( ) hero…" at bounding box center [1112, 316] width 376 height 559
click at [1043, 122] on div "# Avoid being seen by the ogre. Collect all the gems. hero . moveRight ( ) hero…" at bounding box center [1112, 316] width 376 height 559
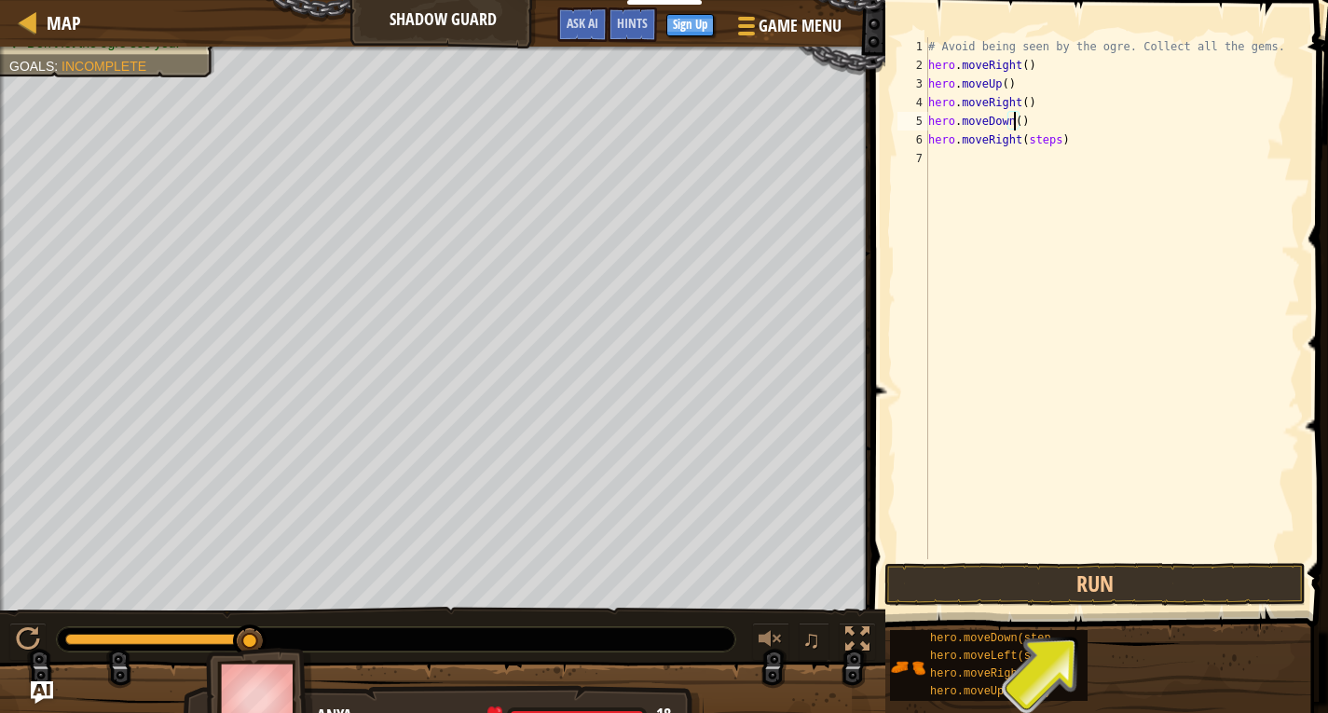
click at [1049, 143] on div "# Avoid being seen by the ogre. Collect all the gems. hero . moveRight ( ) hero…" at bounding box center [1112, 316] width 376 height 559
type textarea "hero.moveRight()"
click at [1086, 589] on button "Run" at bounding box center [1094, 584] width 421 height 43
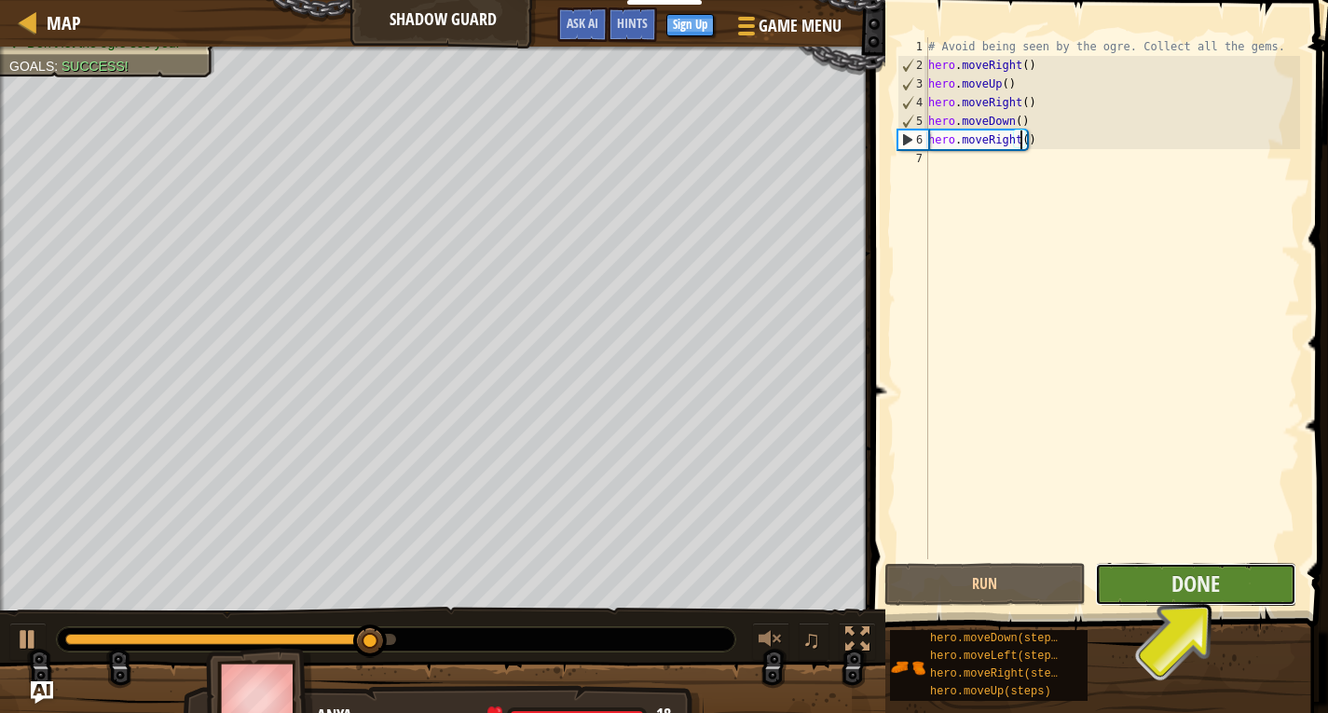
click at [1177, 568] on button "Done" at bounding box center [1195, 584] width 201 height 43
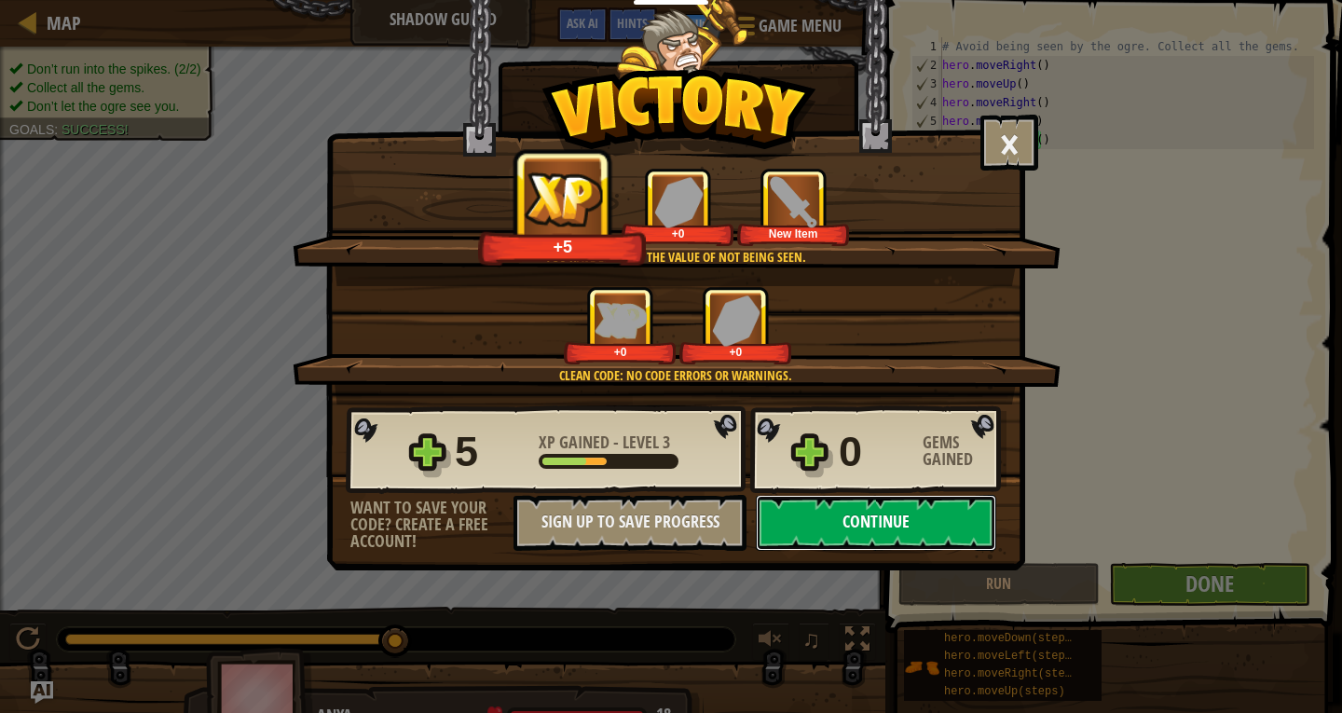
click at [877, 543] on button "Continue" at bounding box center [876, 523] width 240 height 56
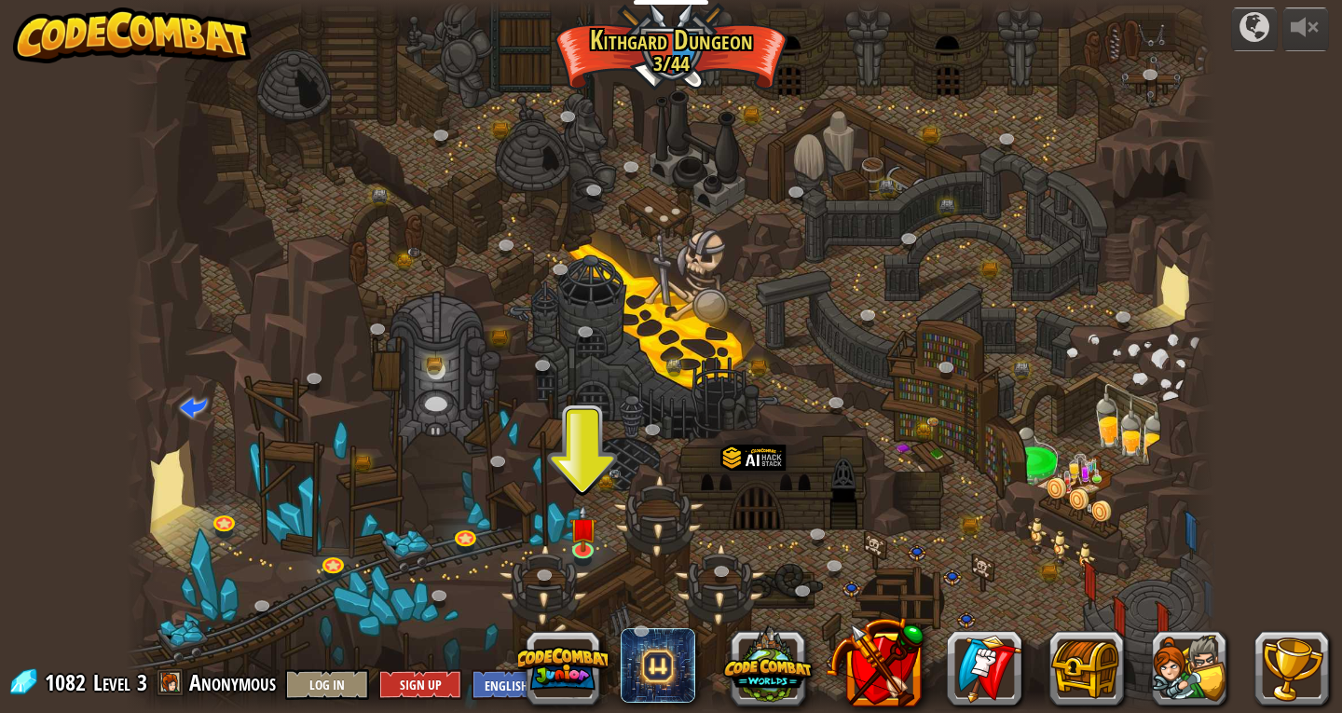
click at [598, 525] on div at bounding box center [671, 356] width 1090 height 713
click at [593, 534] on img at bounding box center [583, 517] width 28 height 63
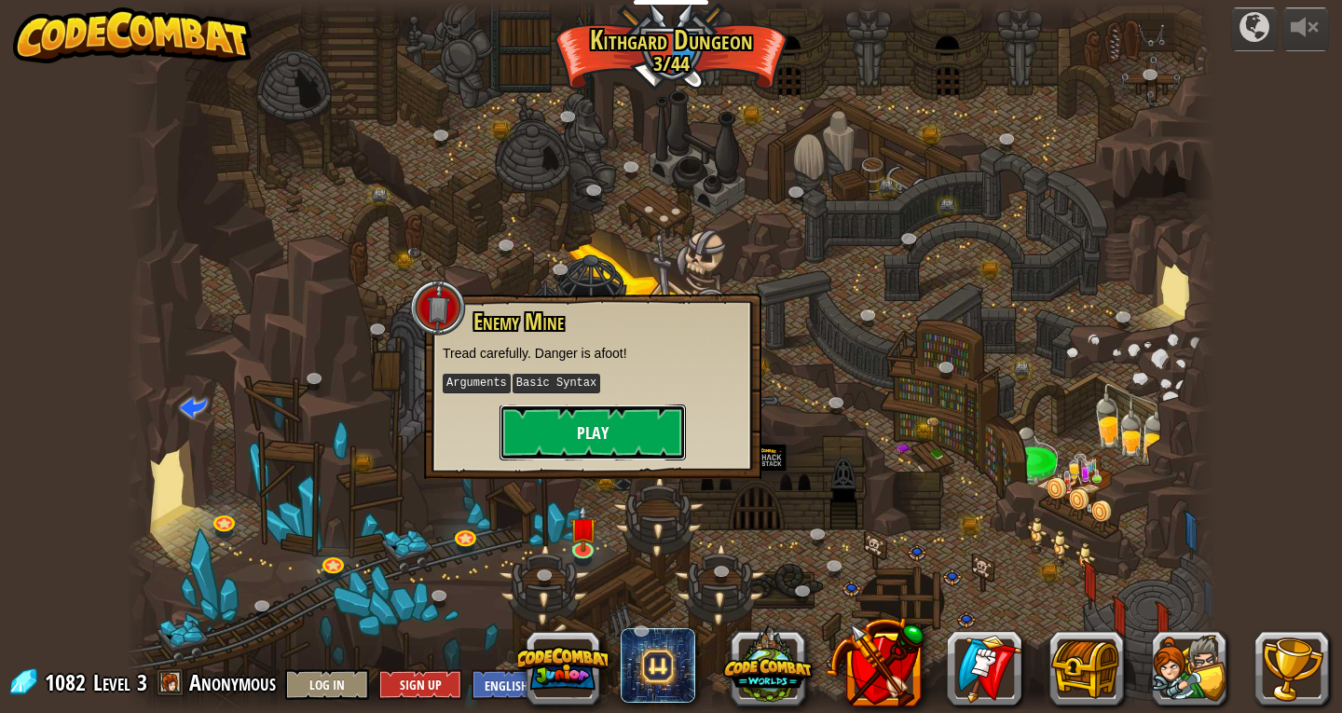
click at [609, 459] on button "Play" at bounding box center [593, 432] width 186 height 56
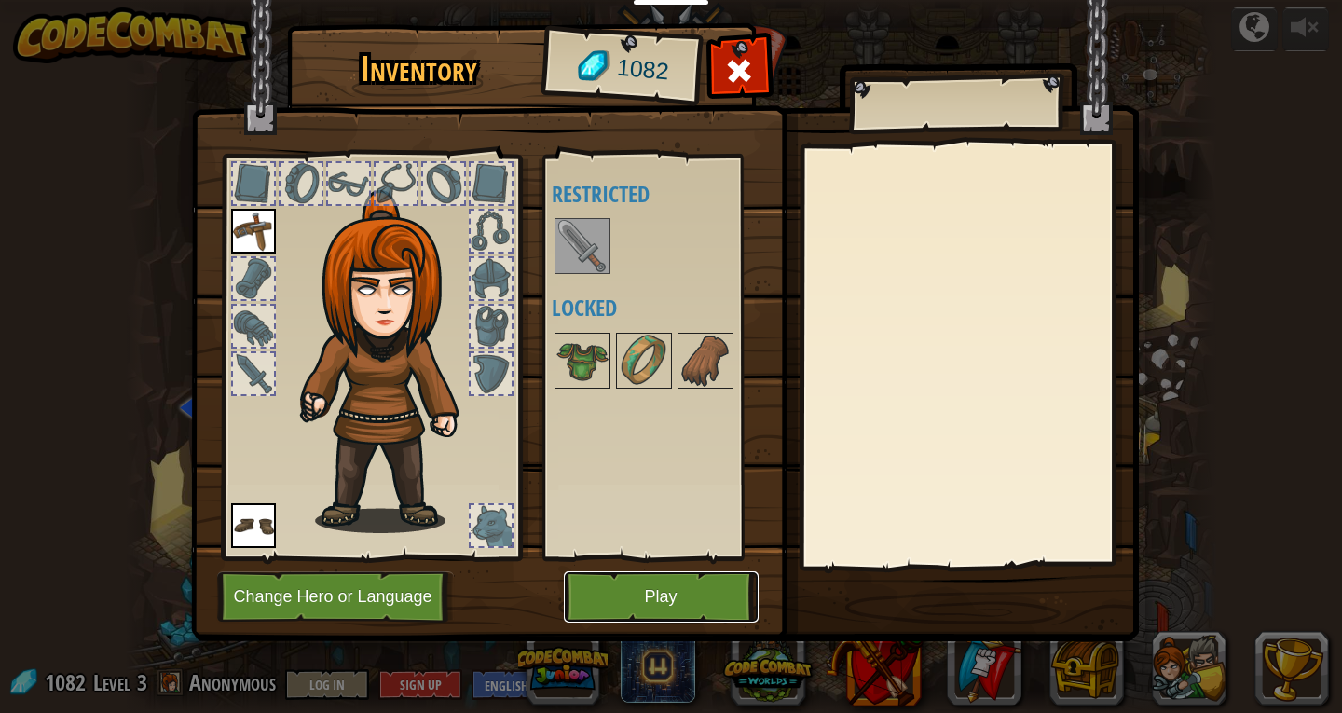
click at [612, 588] on button "Play" at bounding box center [661, 596] width 195 height 51
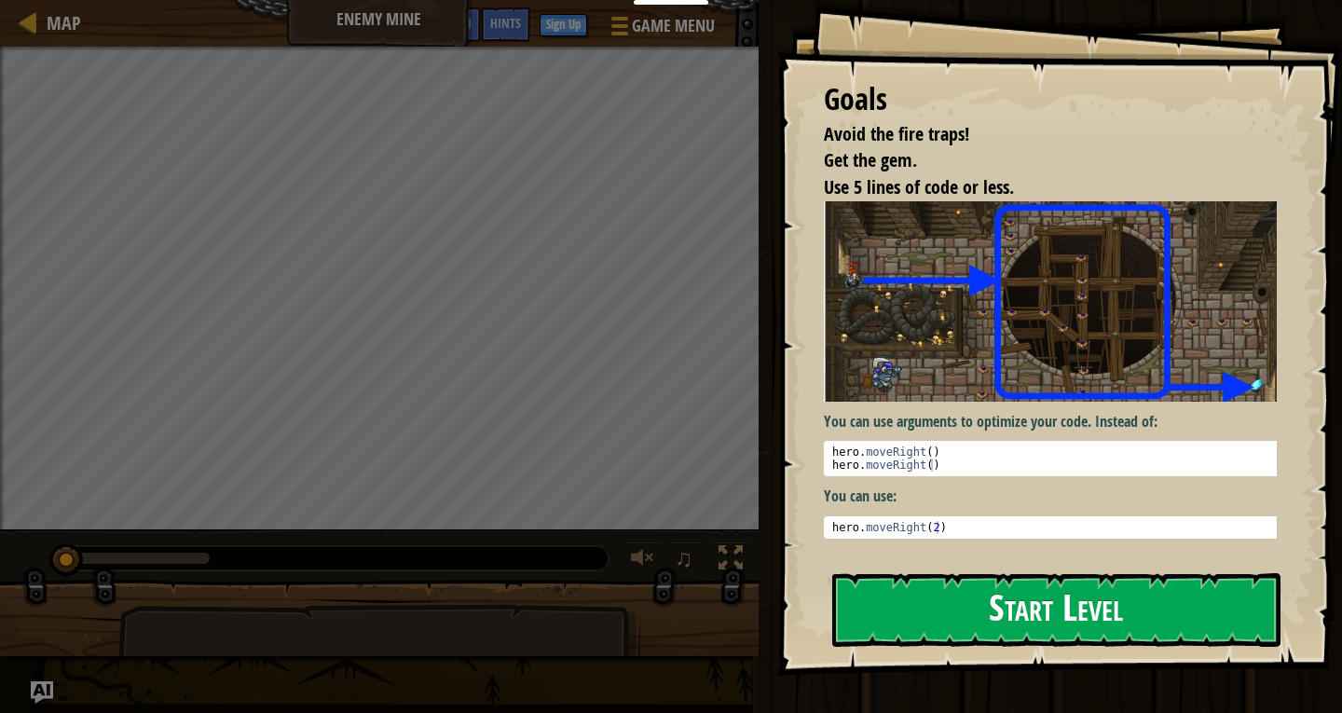
click at [1088, 609] on button "Start Level" at bounding box center [1056, 610] width 448 height 74
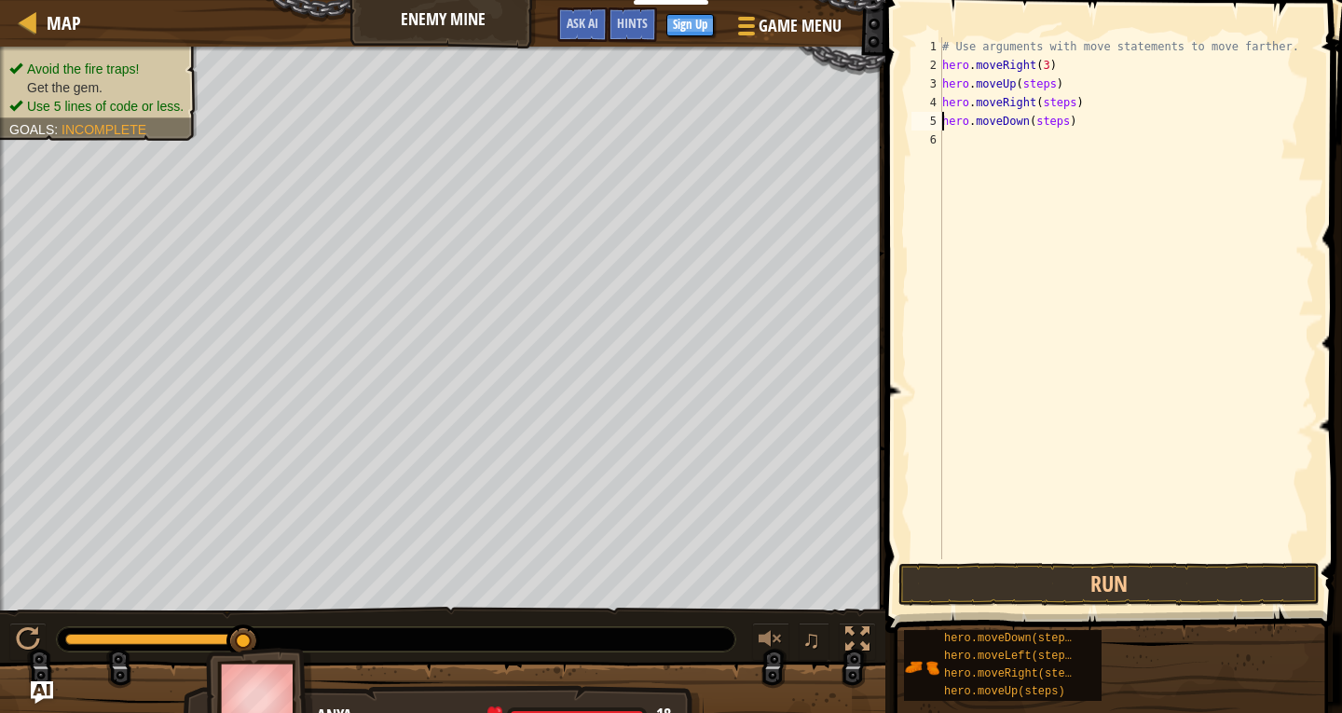
click at [1060, 127] on div "# Use arguments with move statements to move farther. hero . moveRight ( 3 ) he…" at bounding box center [1126, 316] width 376 height 559
type textarea "hero.moveDown(3)"
click at [950, 143] on div "# Use arguments with move statements to move farther. hero . moveRight ( 3 ) he…" at bounding box center [1126, 316] width 376 height 559
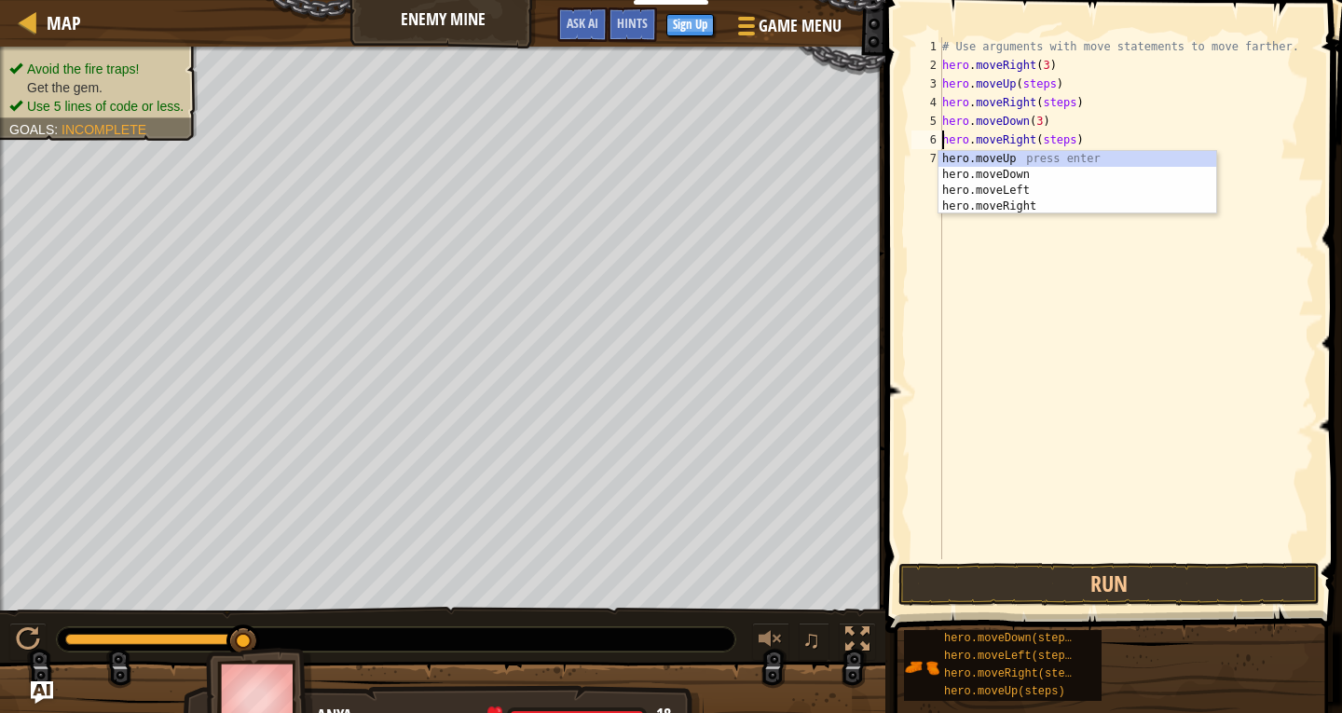
click at [1061, 138] on div "# Use arguments with move statements to move farther. hero . moveRight ( 3 ) he…" at bounding box center [1126, 316] width 376 height 559
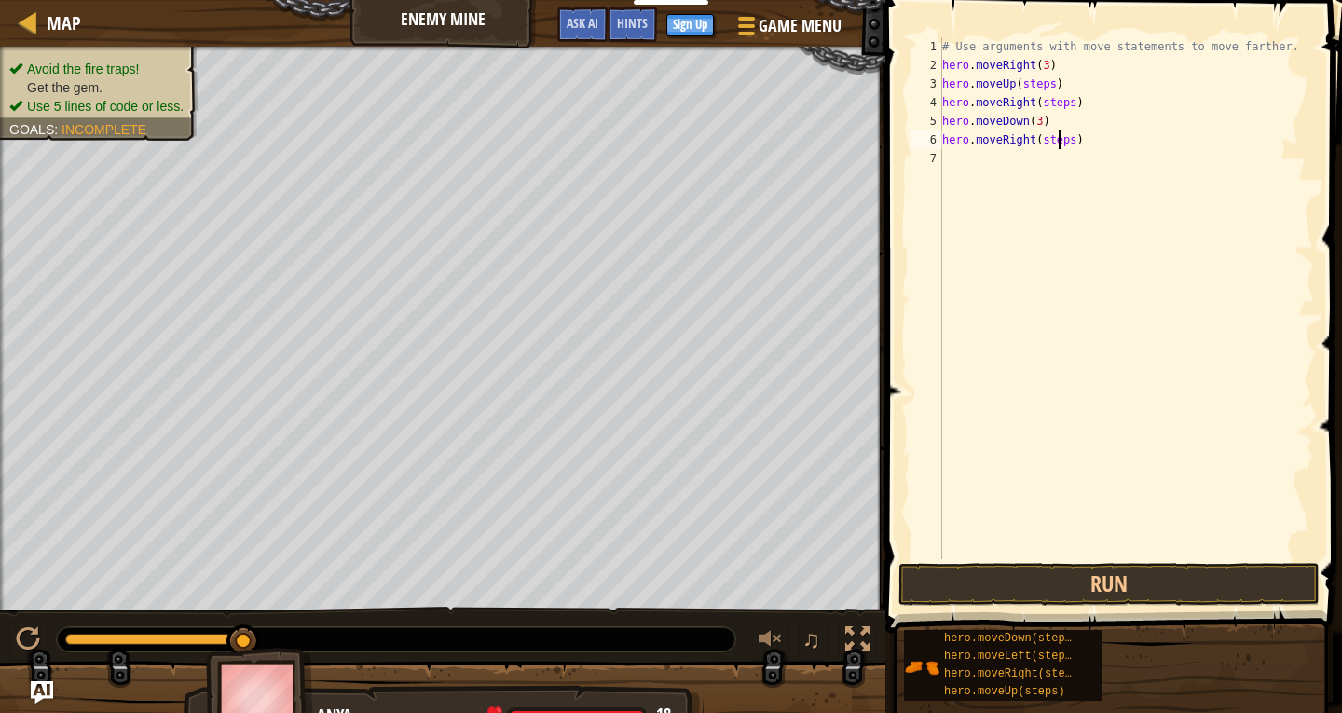
click at [1061, 138] on div "# Use arguments with move statements to move farther. hero . moveRight ( 3 ) he…" at bounding box center [1126, 316] width 376 height 559
click at [1061, 145] on div "# Use arguments with move statements to move farther. hero . moveRight ( 3 ) he…" at bounding box center [1126, 316] width 376 height 559
click at [1061, 137] on div "# Use arguments with move statements to move farther. hero . moveRight ( 3 ) he…" at bounding box center [1126, 316] width 376 height 559
click at [1064, 140] on div "# Use arguments with move statements to move farther. hero . moveRight ( 3 ) he…" at bounding box center [1126, 316] width 376 height 559
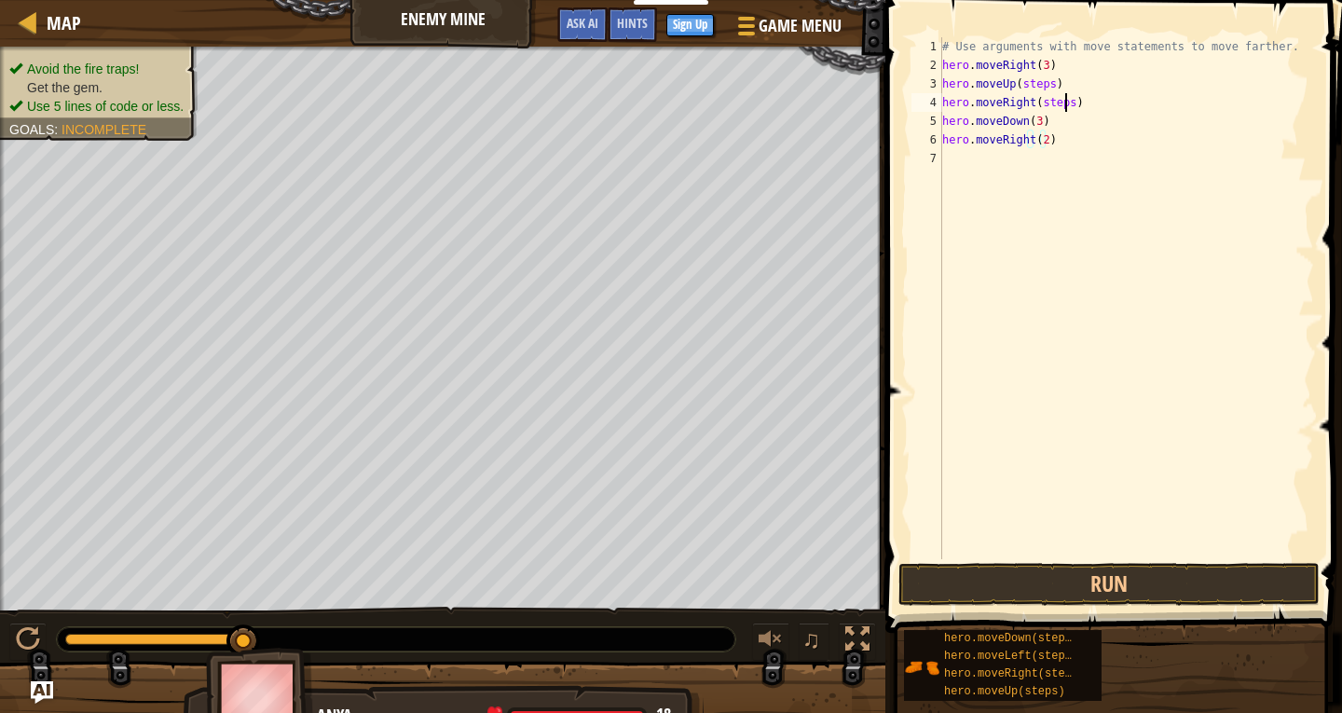
click at [1065, 102] on div "# Use arguments with move statements to move farther. hero . moveRight ( 3 ) he…" at bounding box center [1126, 316] width 376 height 559
click at [1048, 87] on div "# Use arguments with move statements to move farther. hero . moveRight ( 3 ) he…" at bounding box center [1126, 316] width 376 height 559
type textarea "hero.moveUp()"
click at [1115, 543] on div "# Use arguments with move statements to move farther. hero . moveRight ( 3 ) he…" at bounding box center [1126, 316] width 376 height 559
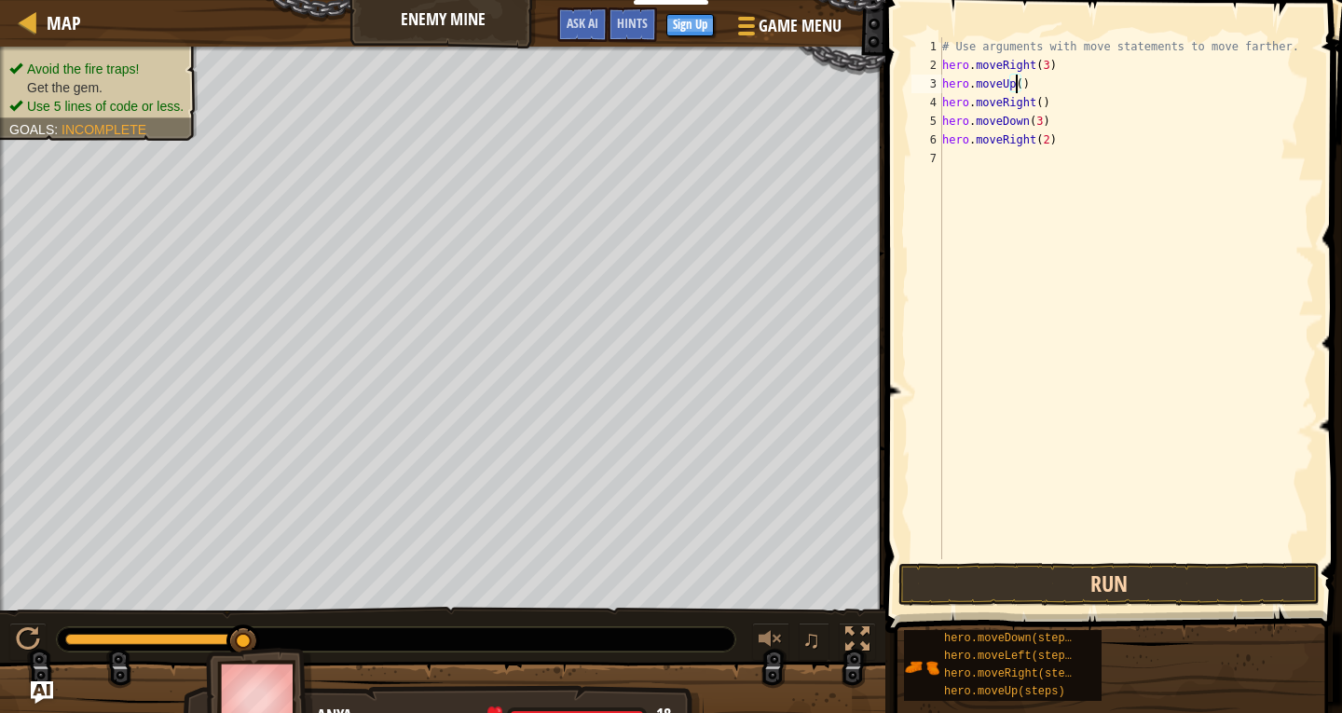
scroll to position [8, 0]
click at [1116, 583] on button "Run" at bounding box center [1108, 584] width 421 height 43
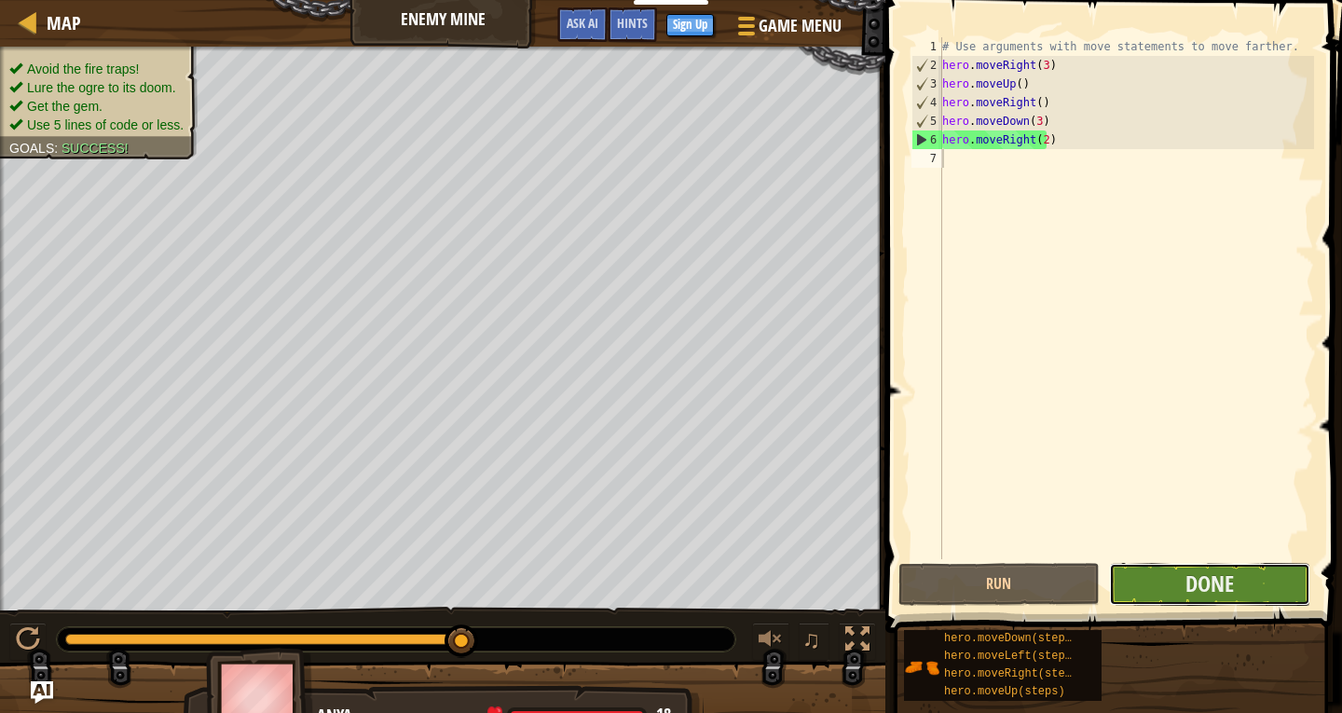
click at [1163, 585] on button "Done" at bounding box center [1209, 584] width 201 height 43
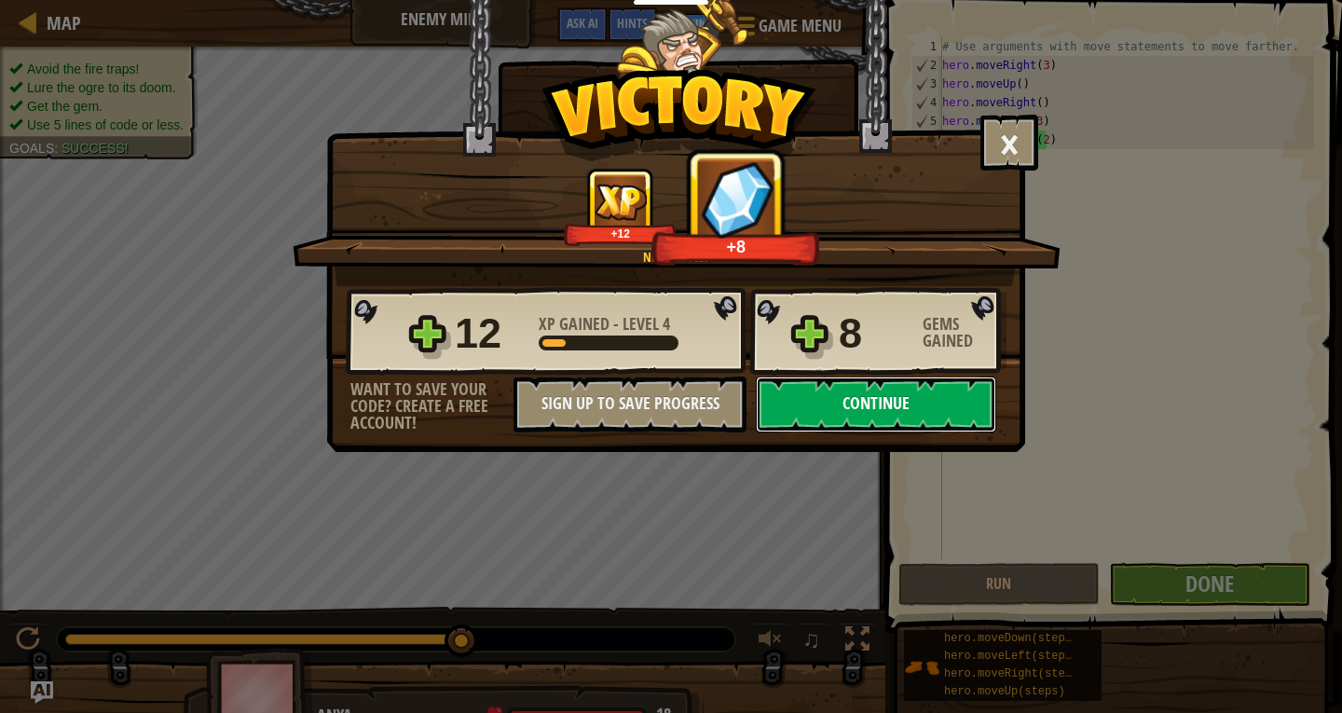
click at [810, 415] on button "Continue" at bounding box center [876, 404] width 240 height 56
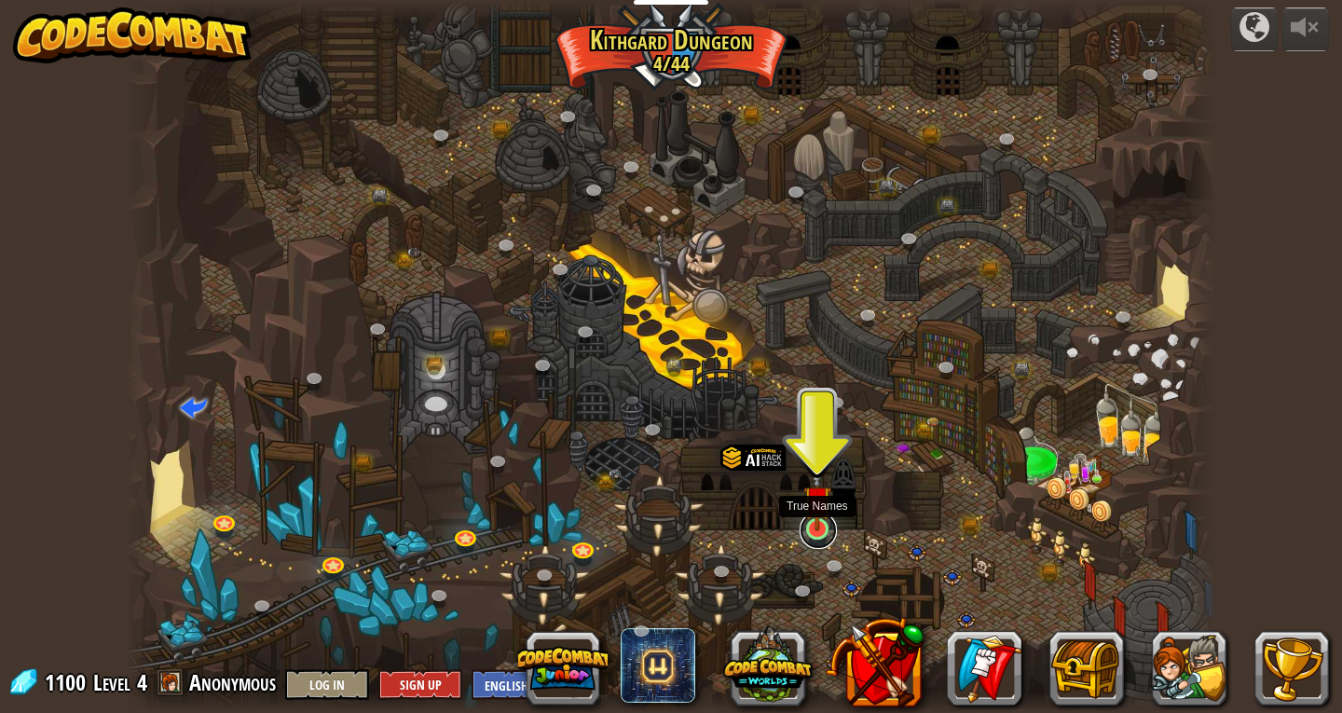
click at [801, 529] on link at bounding box center [818, 530] width 37 height 37
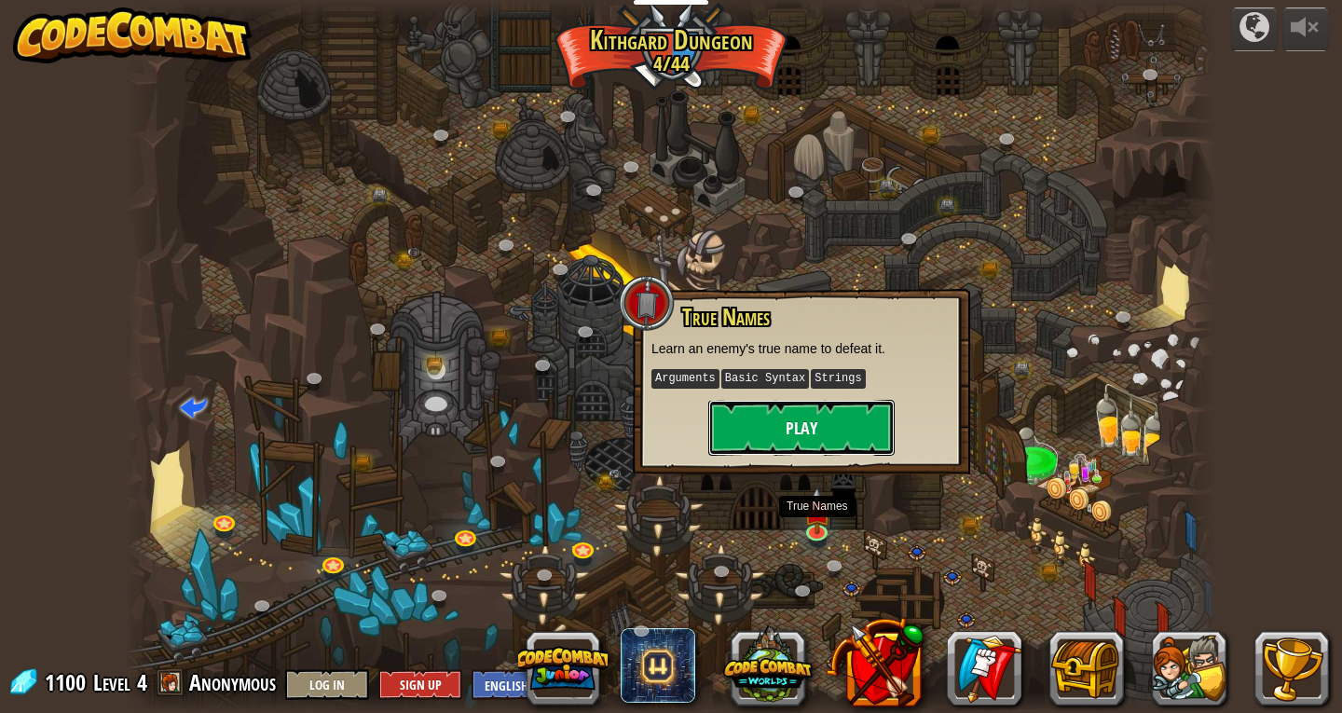
click at [758, 437] on button "Play" at bounding box center [801, 428] width 186 height 56
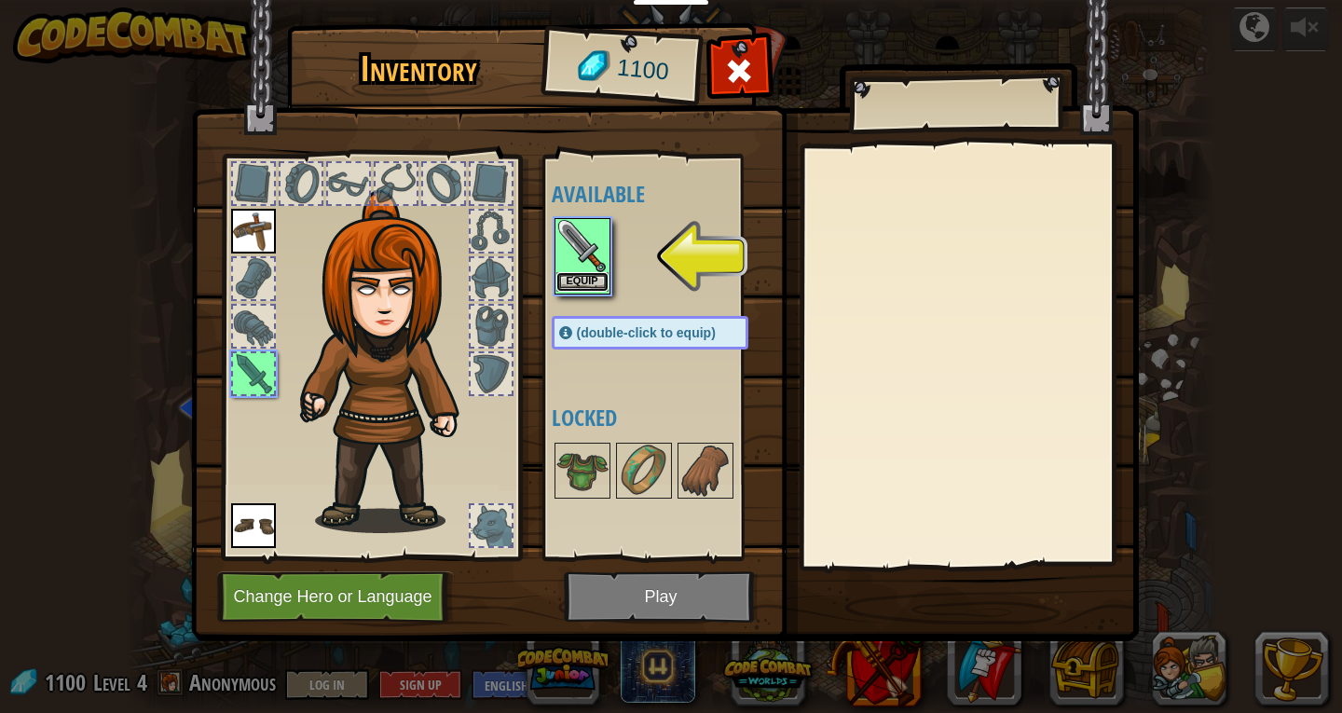
click at [588, 287] on button "Equip" at bounding box center [582, 282] width 52 height 20
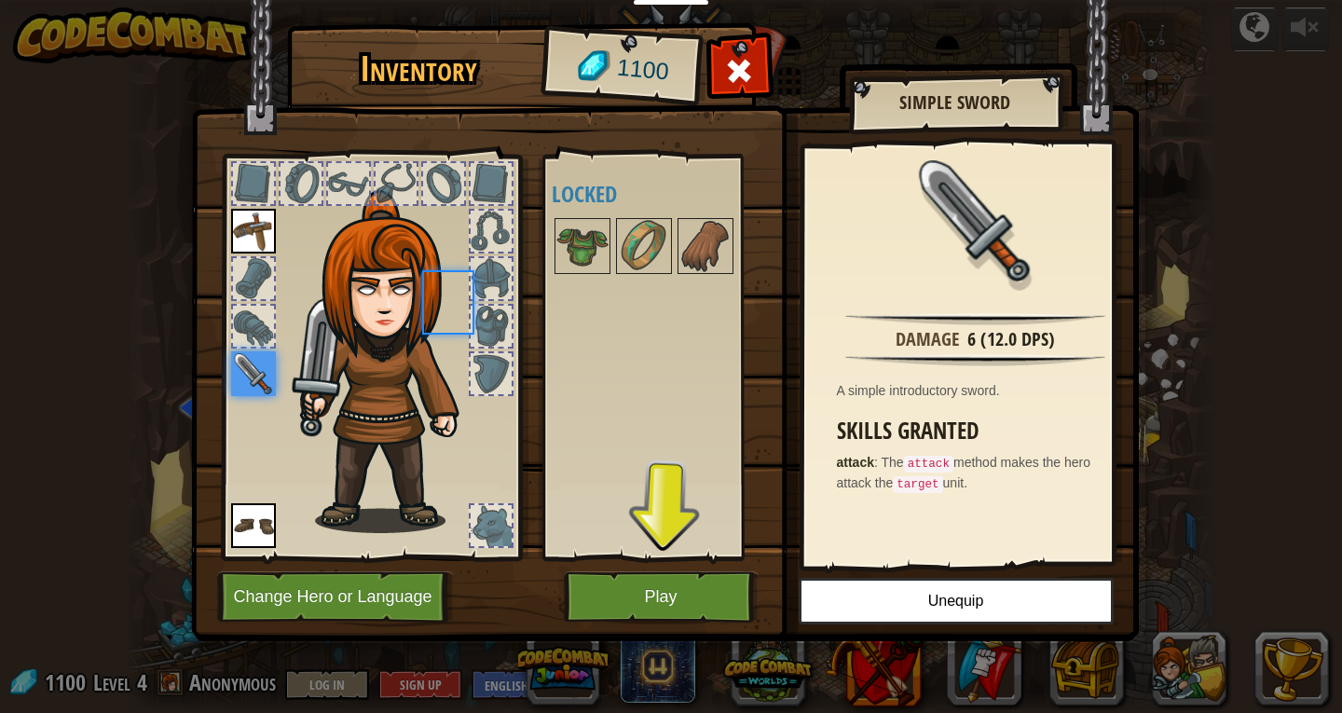
click at [588, 287] on div "Available Equip Equip Equip (double-click to equip) Locked" at bounding box center [669, 357] width 234 height 389
click at [709, 595] on button "Play" at bounding box center [661, 596] width 195 height 51
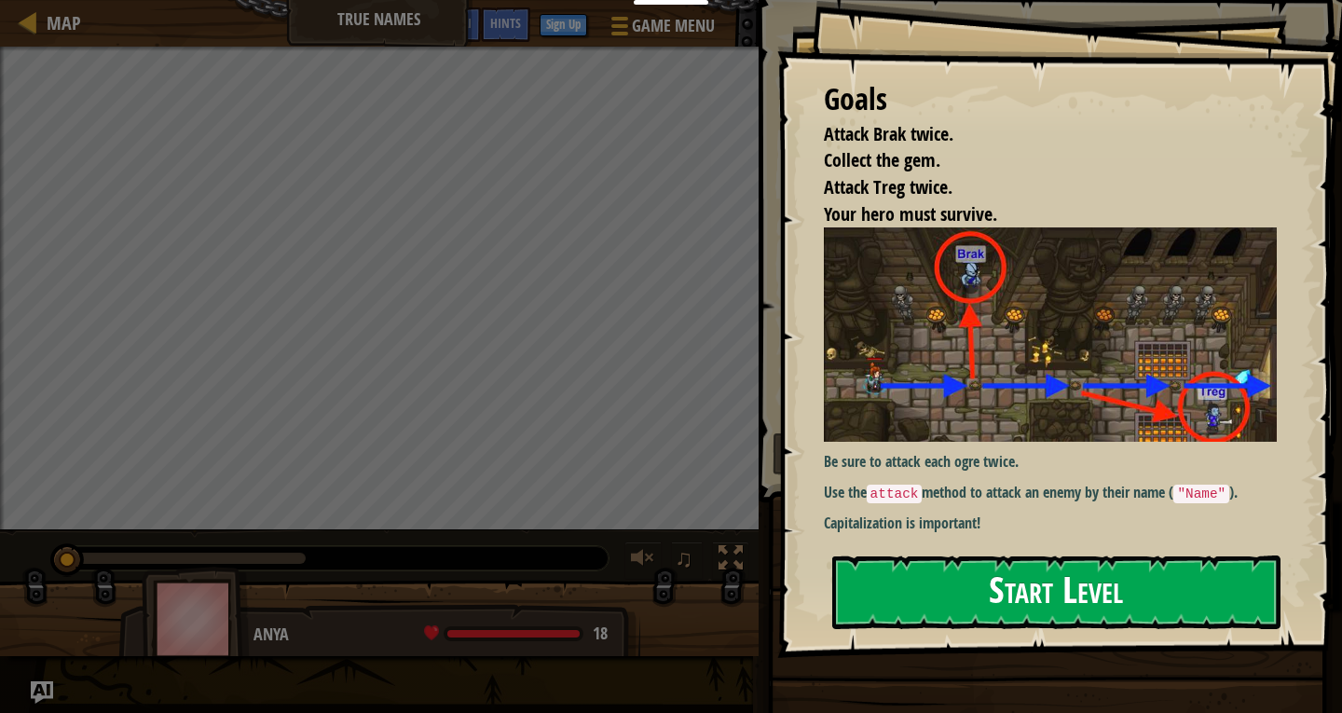
click at [1090, 580] on button "Start Level" at bounding box center [1056, 592] width 448 height 74
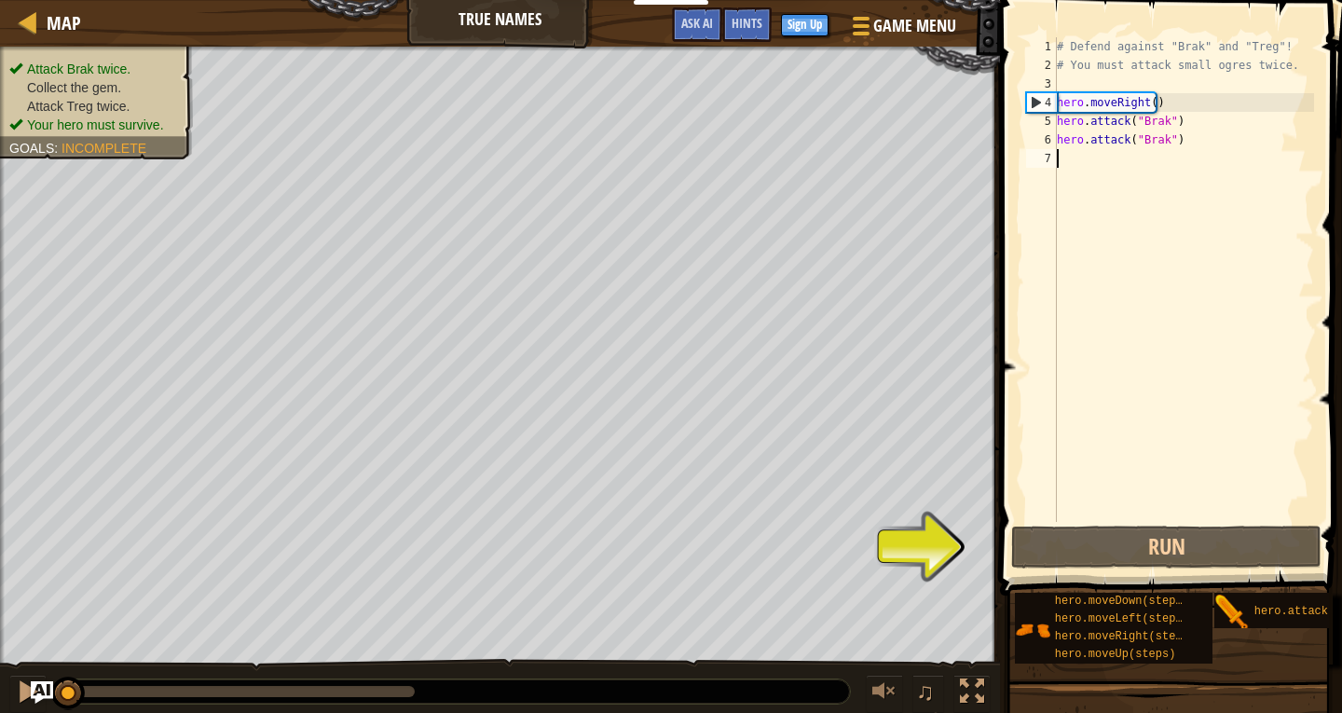
click at [1101, 154] on div "# Defend against "Brak" and "Treg"! # You must attack small ogres twice. hero .…" at bounding box center [1183, 298] width 261 height 522
click at [1185, 530] on button "Run" at bounding box center [1166, 547] width 310 height 43
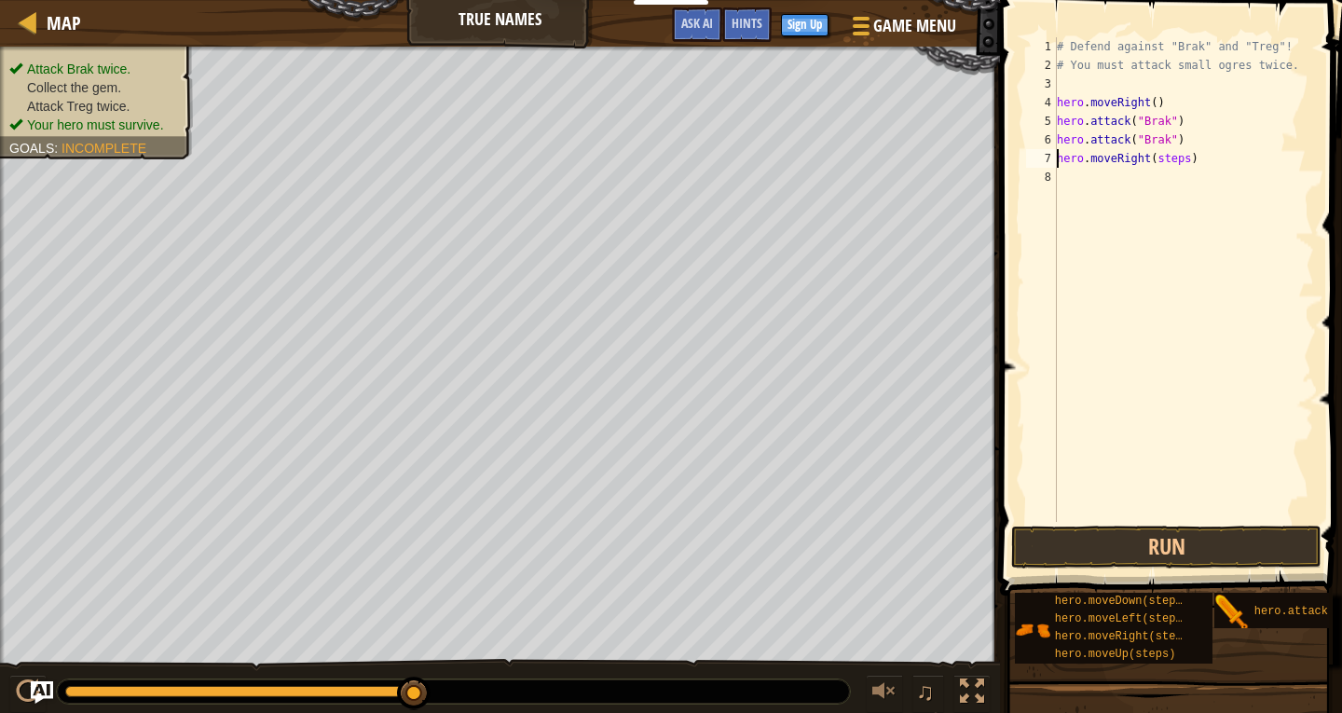
click at [1177, 158] on div "# Defend against "Brak" and "Treg"! # You must attack small ogres twice. hero .…" at bounding box center [1183, 298] width 261 height 522
click at [1120, 541] on button "Run" at bounding box center [1166, 547] width 310 height 43
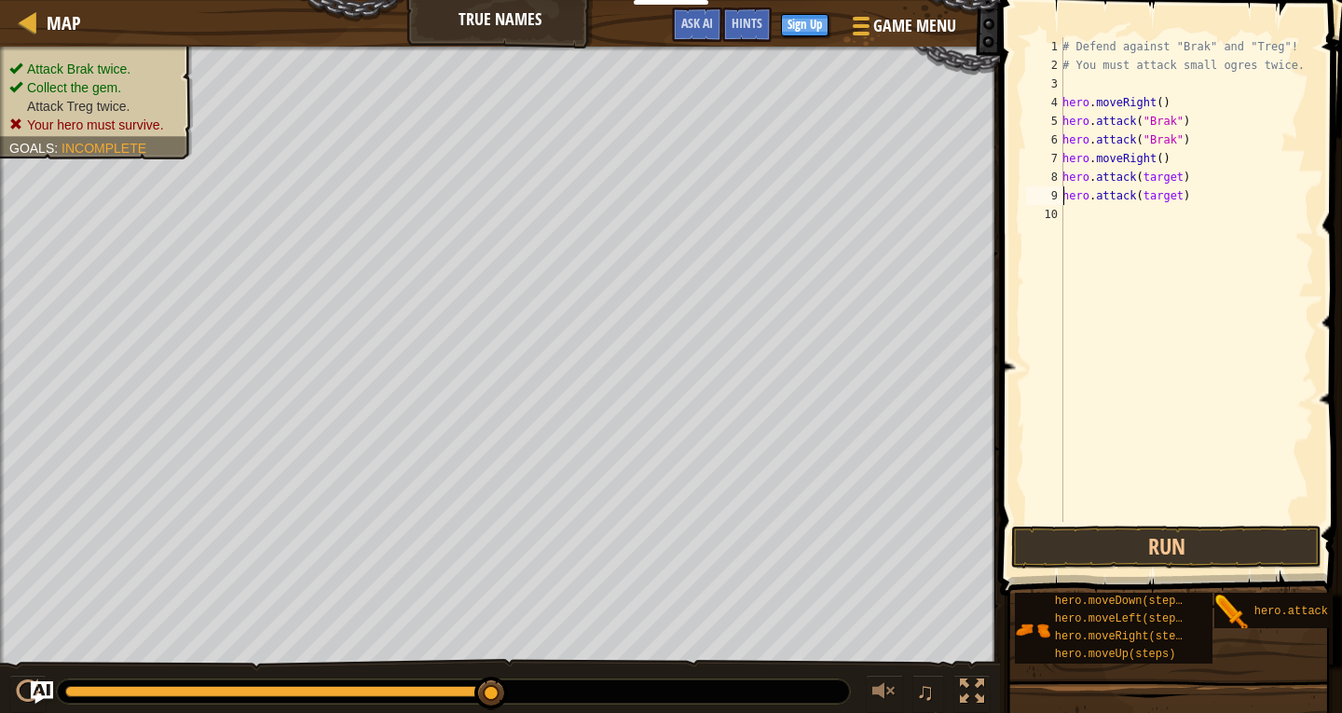
click at [1169, 173] on div "# Defend against "Brak" and "Treg"! # You must attack small ogres twice. hero .…" at bounding box center [1186, 298] width 255 height 522
click at [1170, 175] on div "# Defend against "Brak" and "Treg"! # You must attack small ogres twice. hero .…" at bounding box center [1186, 298] width 255 height 522
click at [1172, 193] on div "# Defend against "Brak" and "Treg"! # You must attack small ogres twice. hero .…" at bounding box center [1186, 298] width 255 height 522
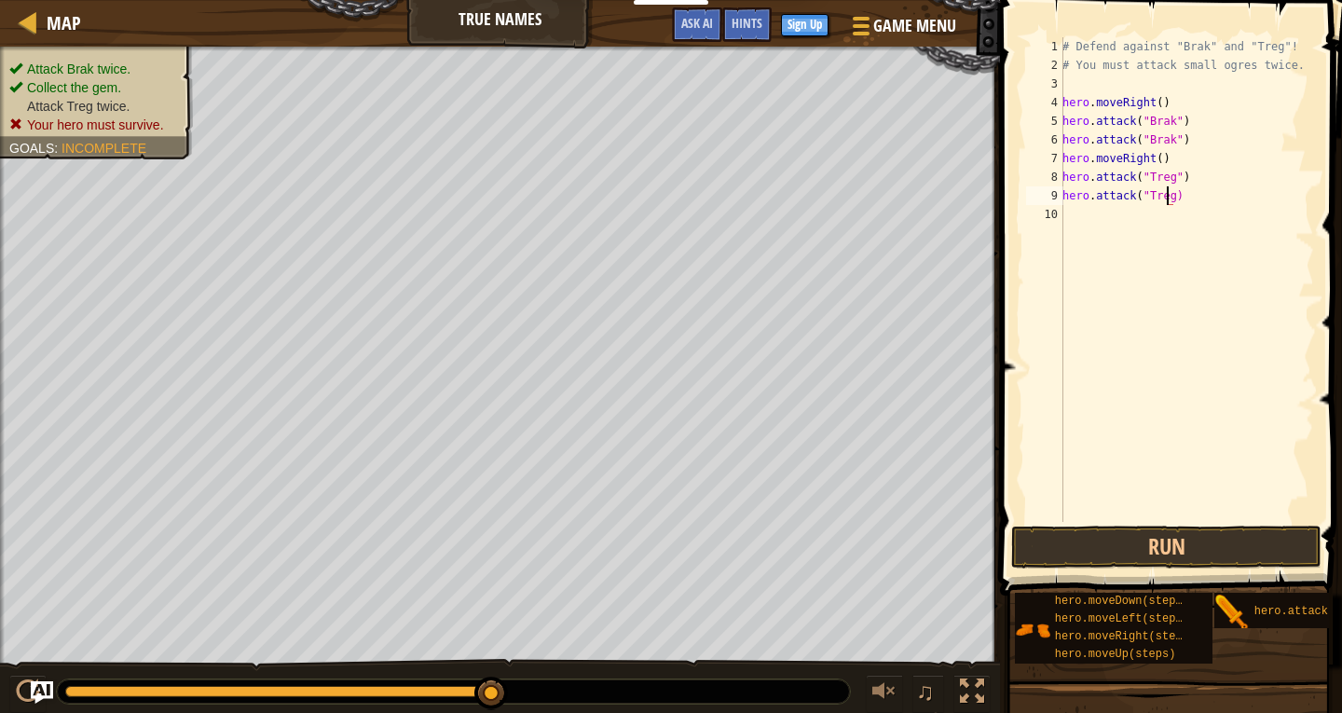
type textarea "hero.attack("Treg")"
click at [1117, 204] on div "# Defend against "Brak" and "Treg"! # You must attack small ogres twice. hero .…" at bounding box center [1186, 298] width 255 height 522
click at [1098, 215] on div "# Defend against "Brak" and "Treg"! # You must attack small ogres twice. hero .…" at bounding box center [1186, 298] width 255 height 522
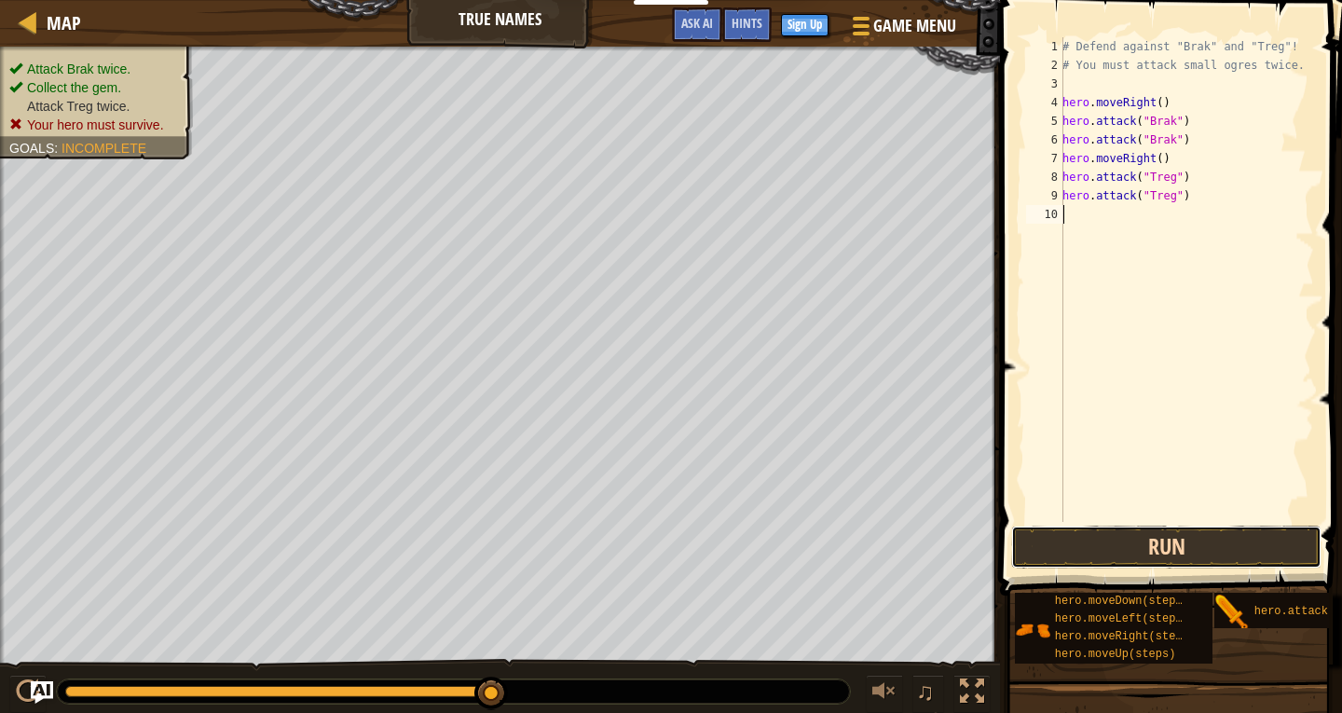
click at [1130, 556] on button "Run" at bounding box center [1166, 547] width 310 height 43
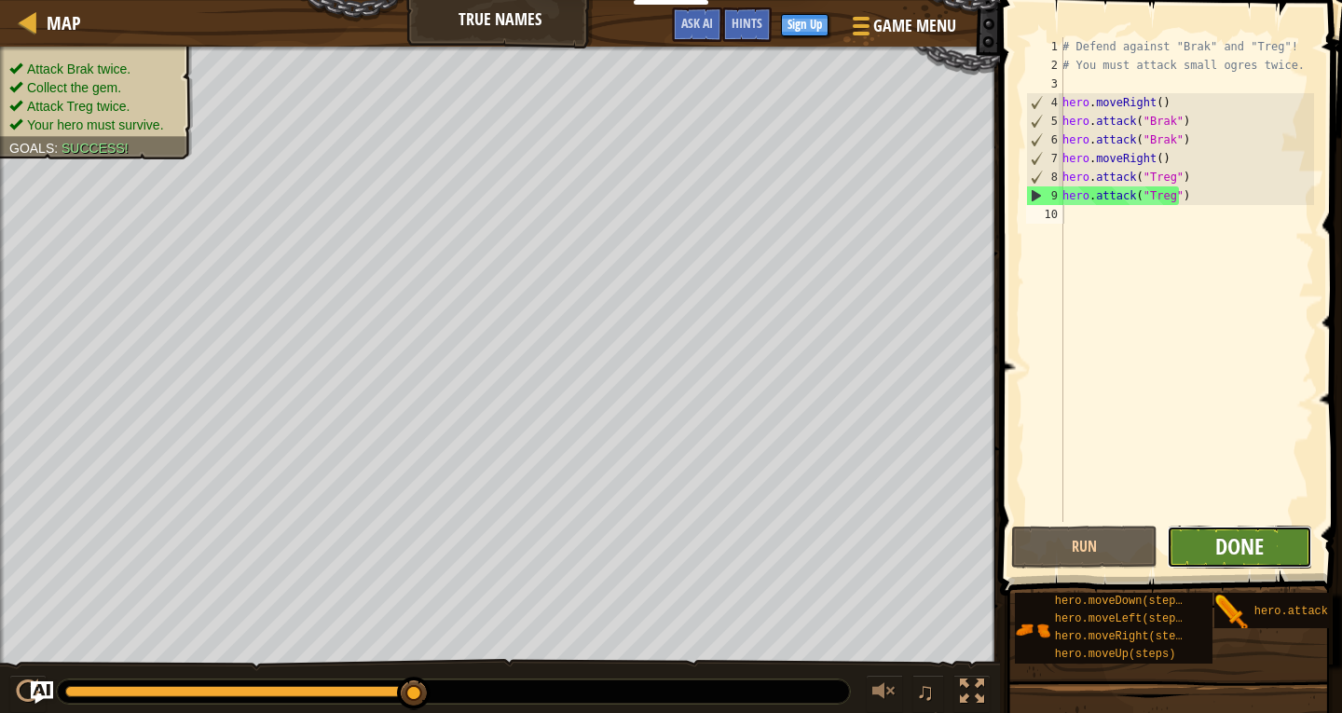
click at [1233, 543] on span "Done" at bounding box center [1239, 546] width 48 height 30
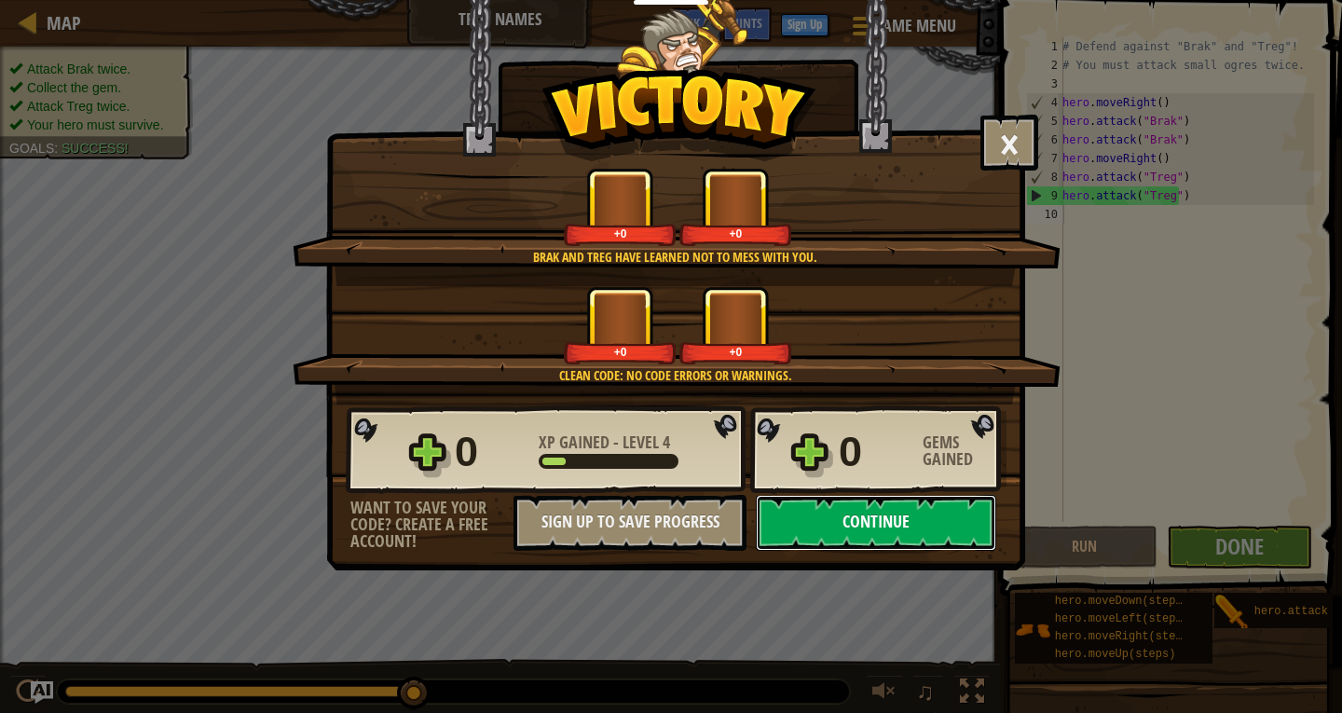
click at [862, 521] on button "Continue" at bounding box center [876, 523] width 240 height 56
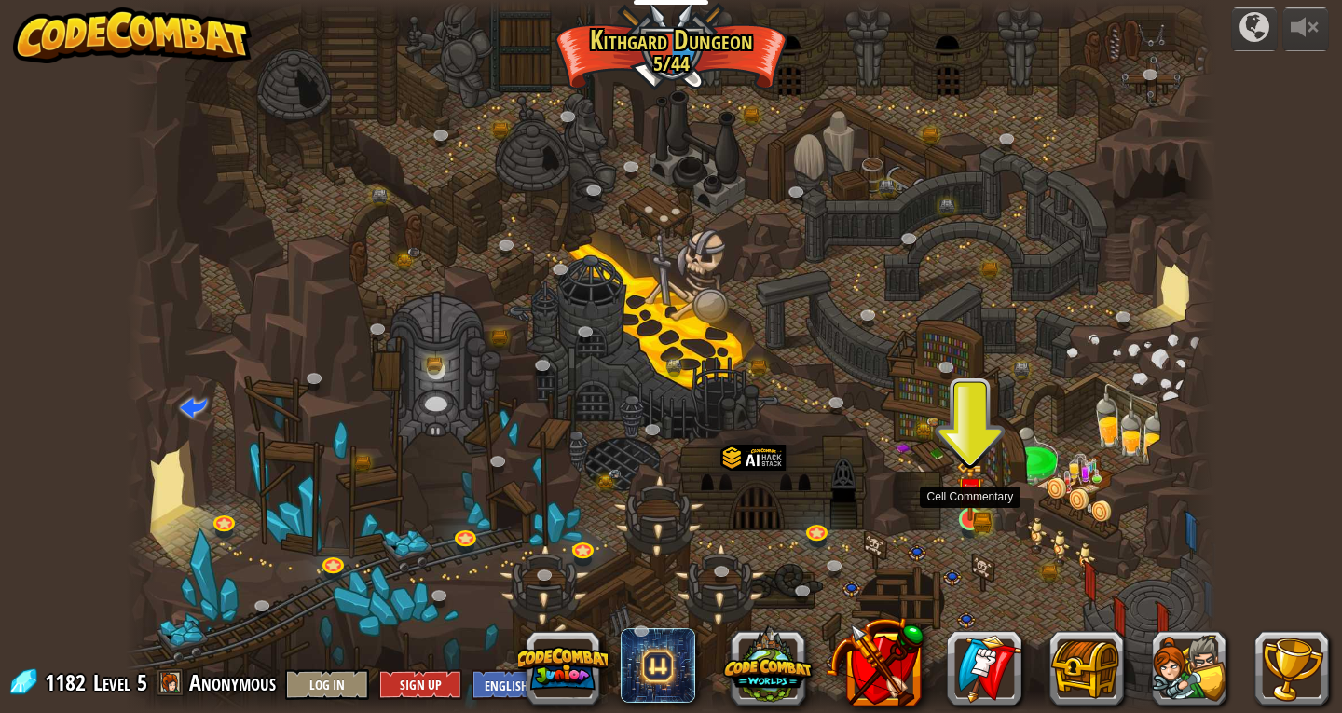
click at [964, 499] on img at bounding box center [970, 492] width 16 height 16
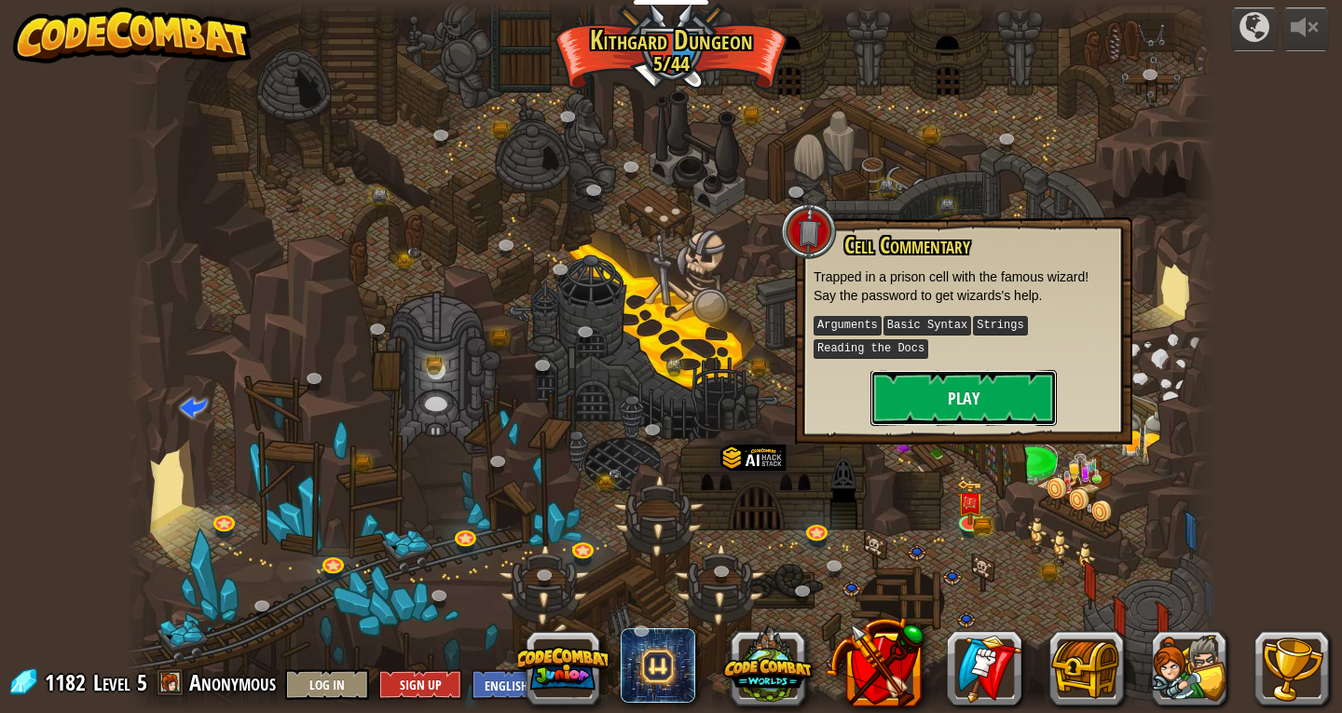
click at [934, 372] on button "Play" at bounding box center [963, 398] width 186 height 56
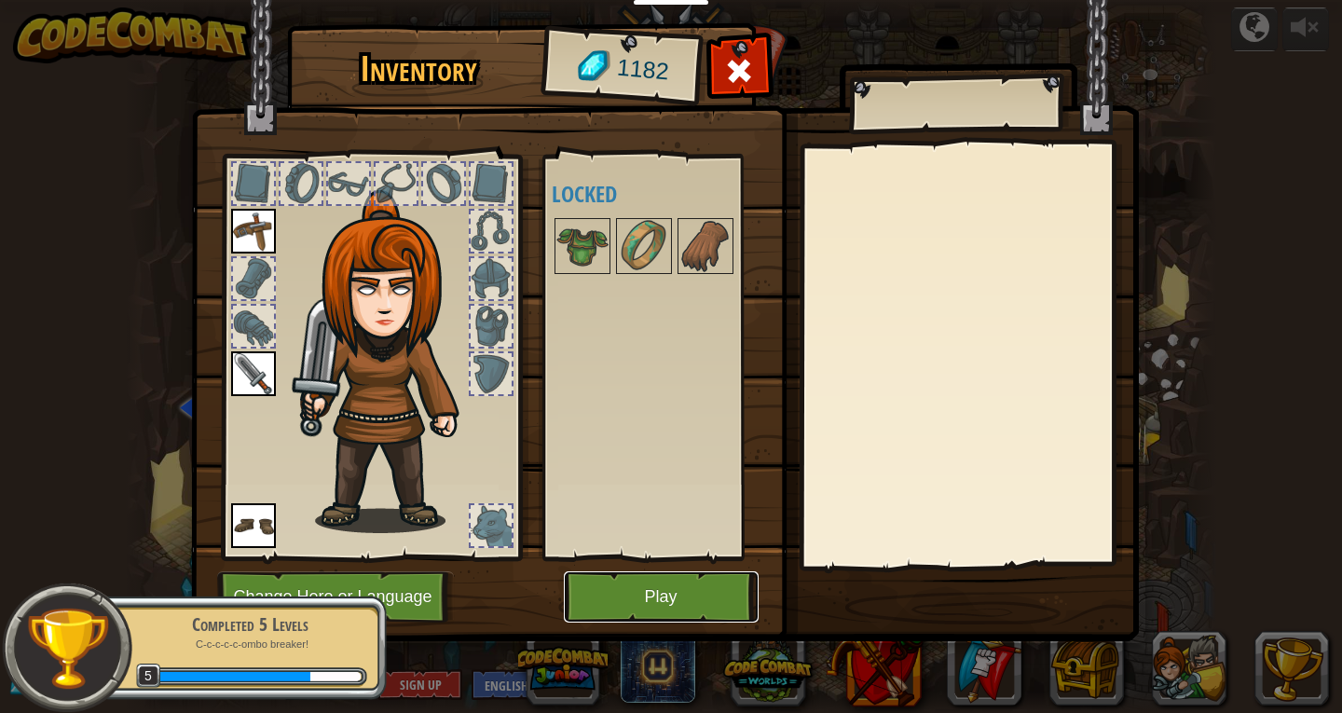
click at [648, 604] on button "Play" at bounding box center [661, 596] width 195 height 51
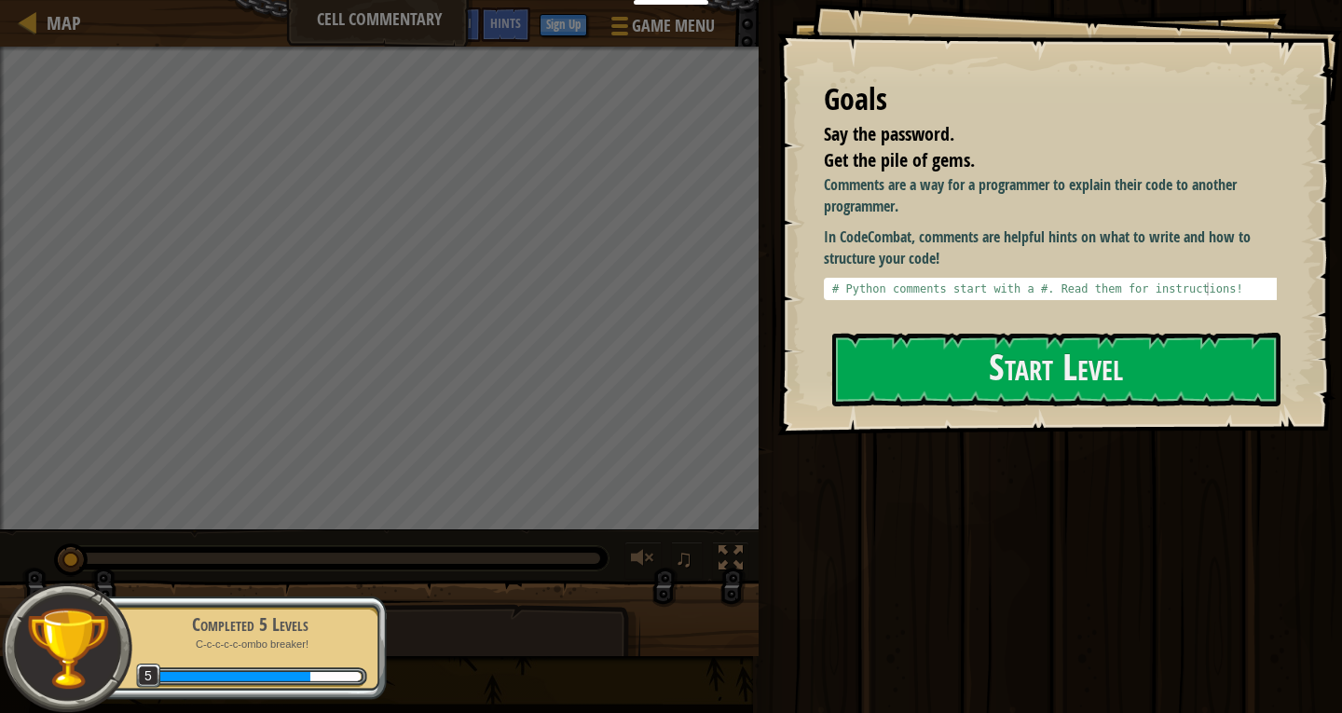
click at [982, 408] on div "Goals Say the password. Get the pile of gems. Comments are a way for a programm…" at bounding box center [1059, 217] width 565 height 435
click at [969, 384] on button "Start Level" at bounding box center [1056, 370] width 448 height 74
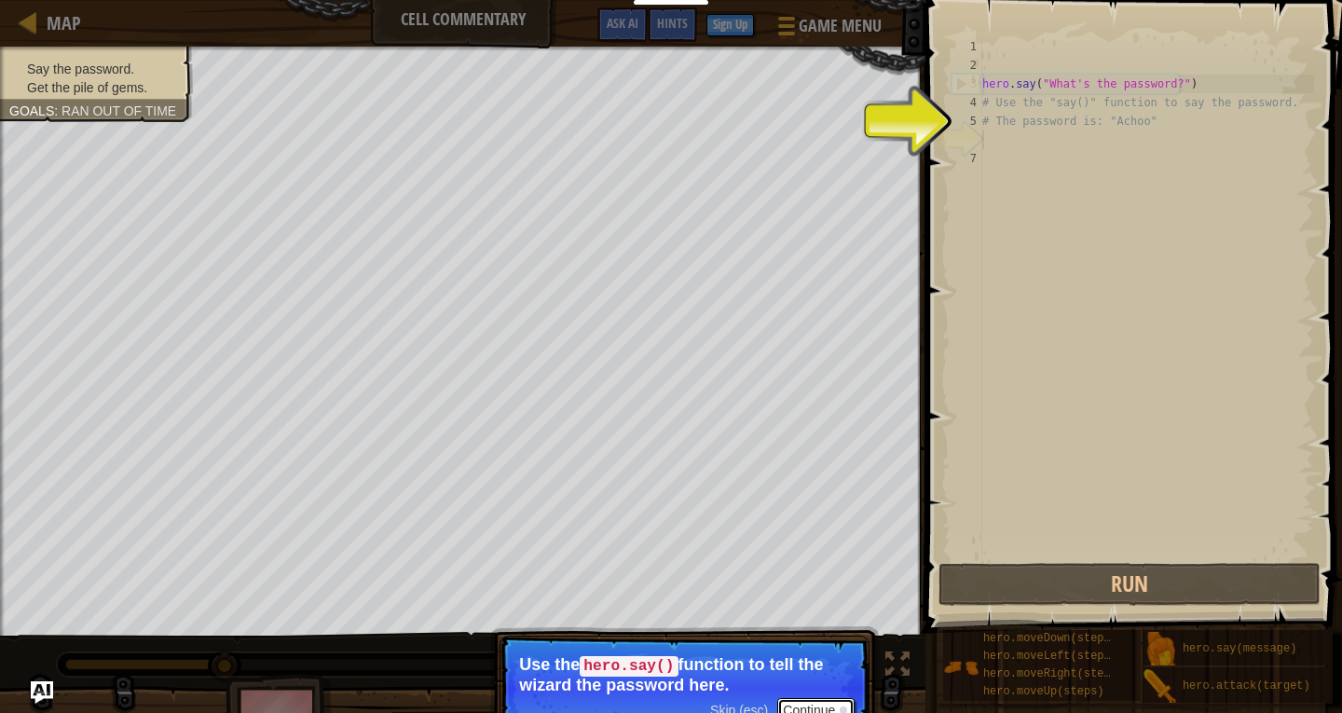
click at [825, 701] on button "Continue" at bounding box center [815, 710] width 77 height 24
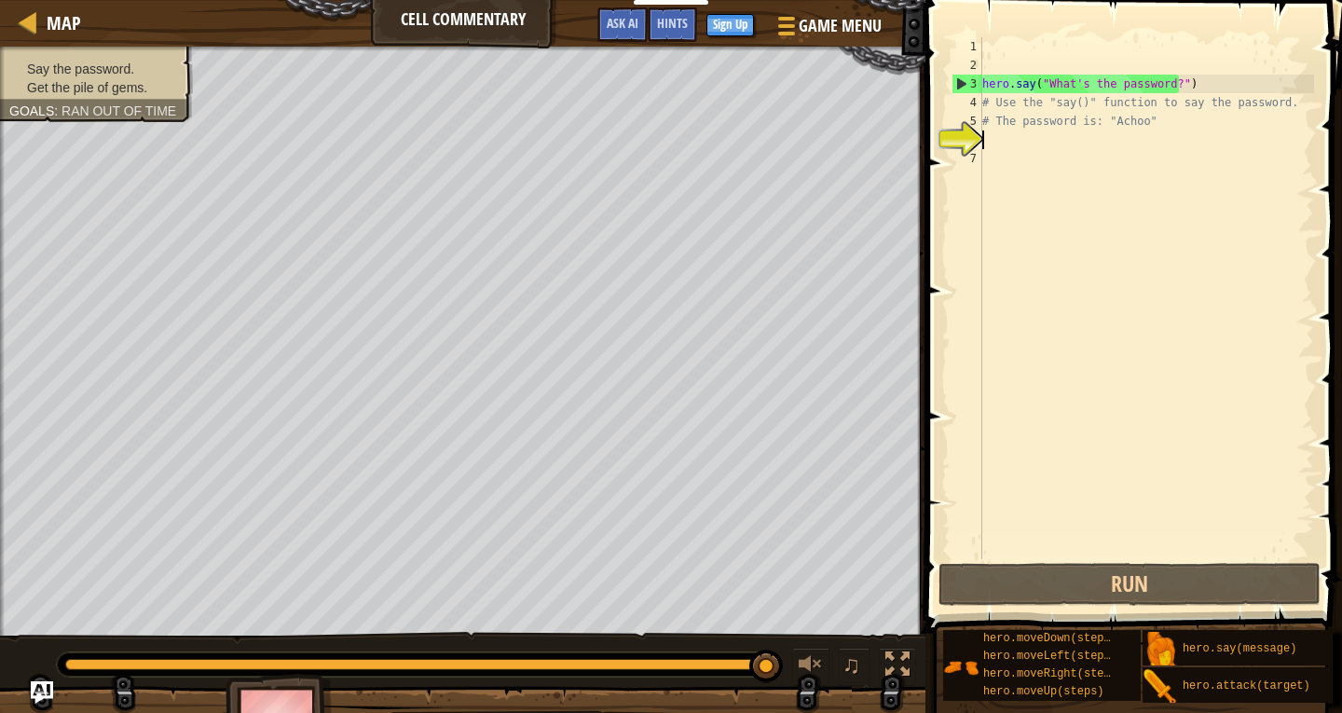
click at [1008, 140] on div "hero . say ( "What's the password?" ) # Use the "say()" function to say the pas…" at bounding box center [1146, 316] width 335 height 559
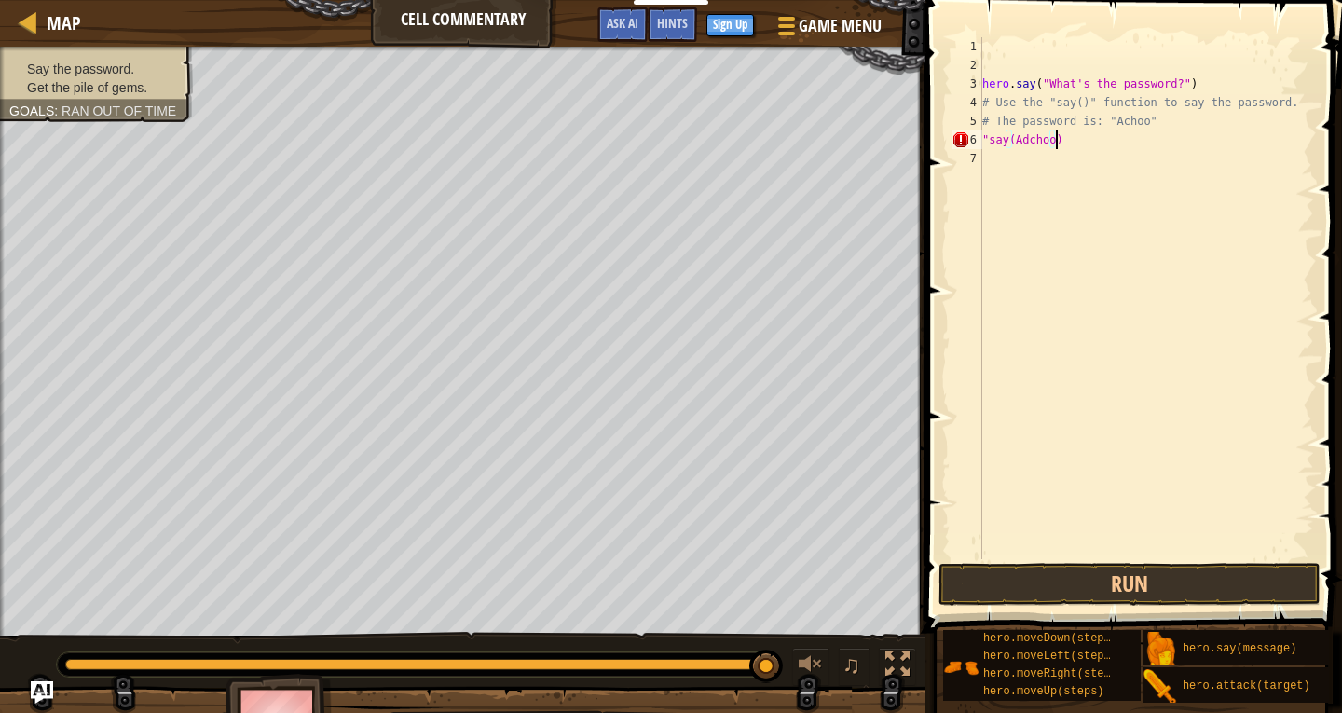
scroll to position [8, 6]
click at [1026, 143] on div "hero . say ( "What's the password?" ) # Use the "say()" function to say the pas…" at bounding box center [1146, 316] width 335 height 559
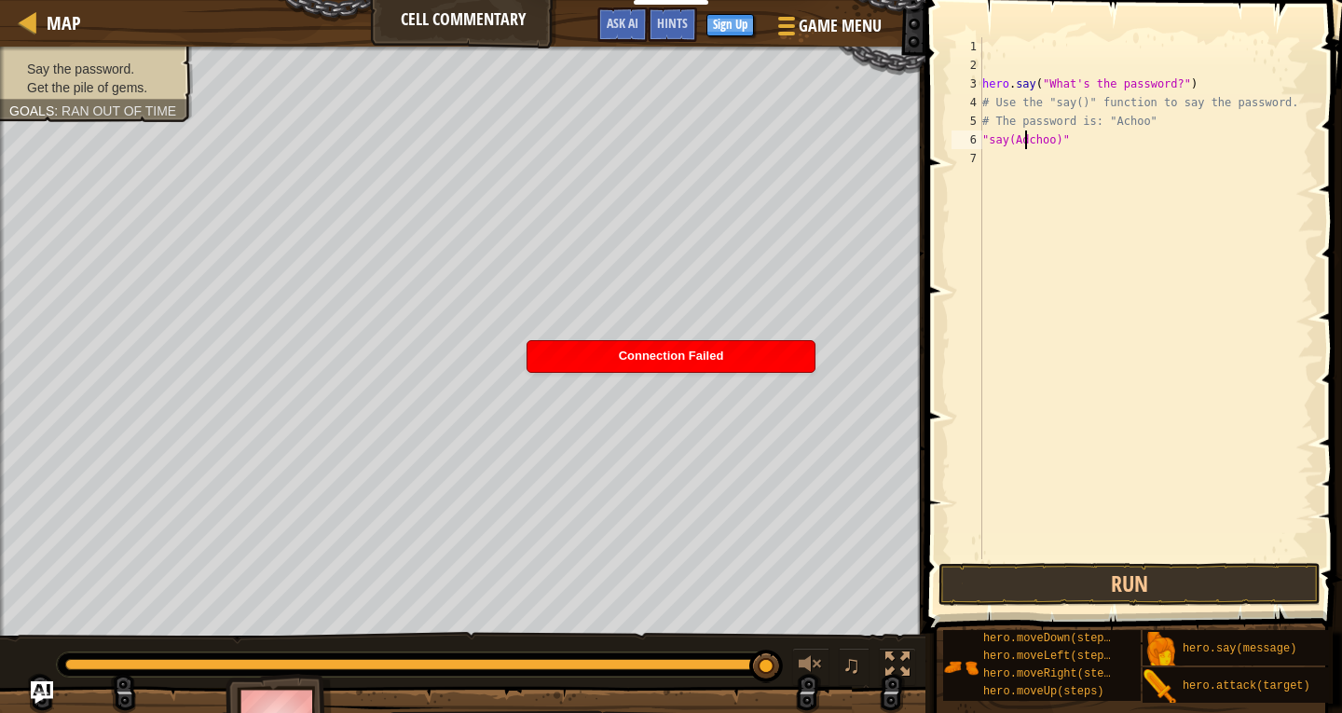
click at [1022, 145] on div "hero . say ( "What's the password?" ) # Use the "say()" function to say the pas…" at bounding box center [1146, 316] width 335 height 559
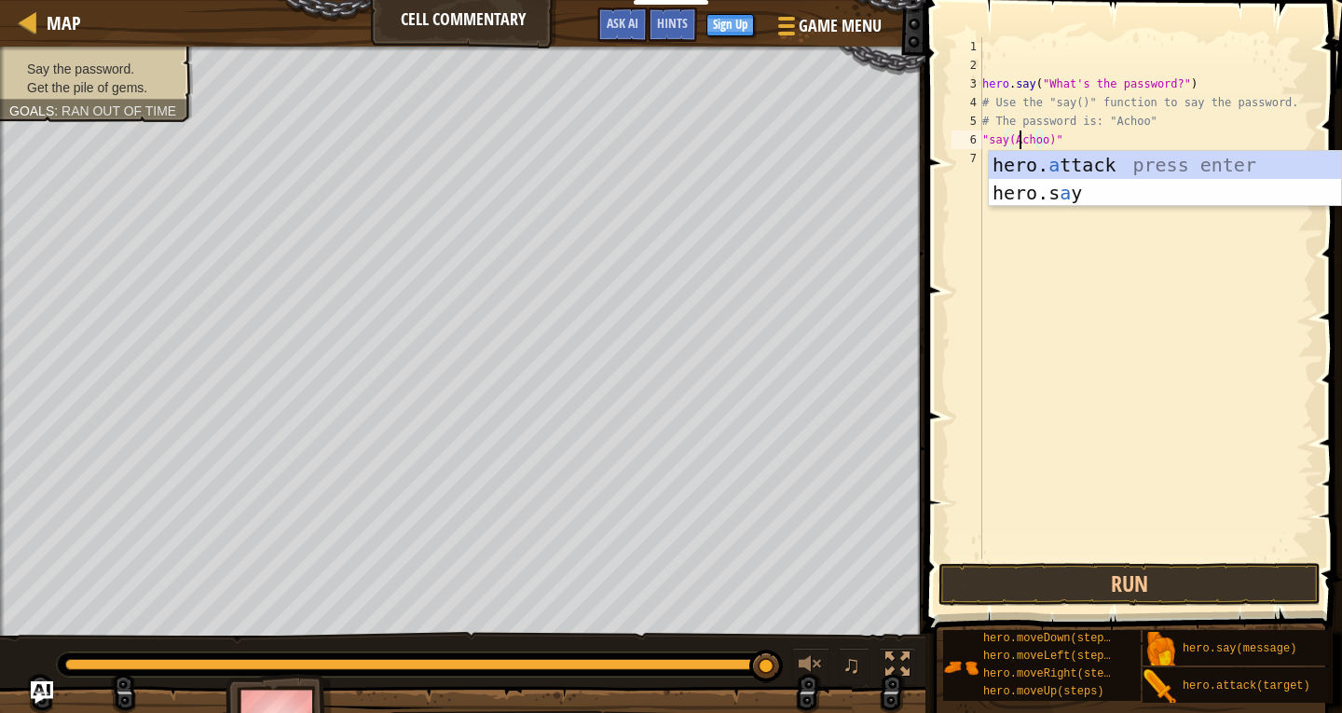
scroll to position [8, 4]
click at [1071, 107] on div "hero . say ( "What's the password?" ) # Use the "say()" function to say the pas…" at bounding box center [1146, 316] width 335 height 559
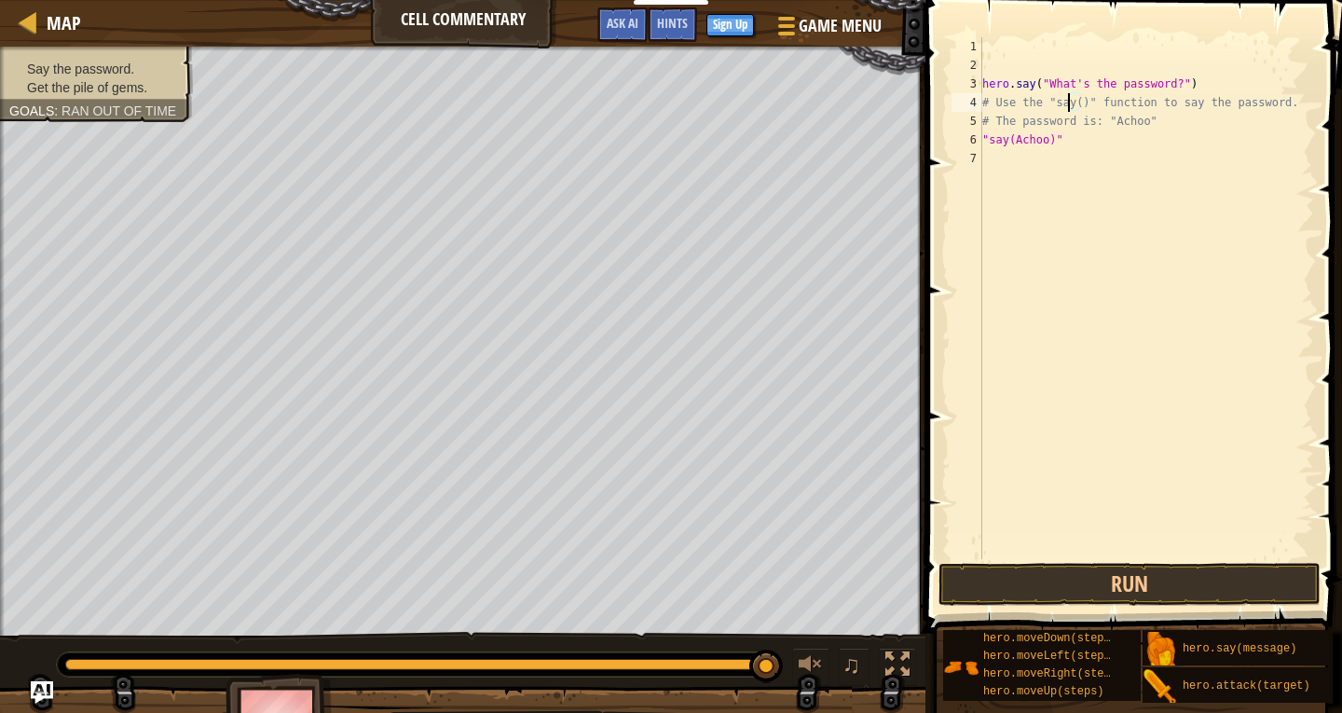
click at [1071, 103] on div "hero . say ( "What's the password?" ) # Use the "say()" function to say the pas…" at bounding box center [1146, 316] width 335 height 559
click at [1077, 102] on div "hero . say ( "What's the password?" ) # Use the "say()" function to say the pas…" at bounding box center [1146, 316] width 335 height 559
click at [1174, 79] on div "hero . say ( "What's the password?" ) # Use the "say()" function to say the pas…" at bounding box center [1146, 316] width 335 height 559
drag, startPoint x: 1166, startPoint y: 86, endPoint x: 1046, endPoint y: 81, distance: 120.3
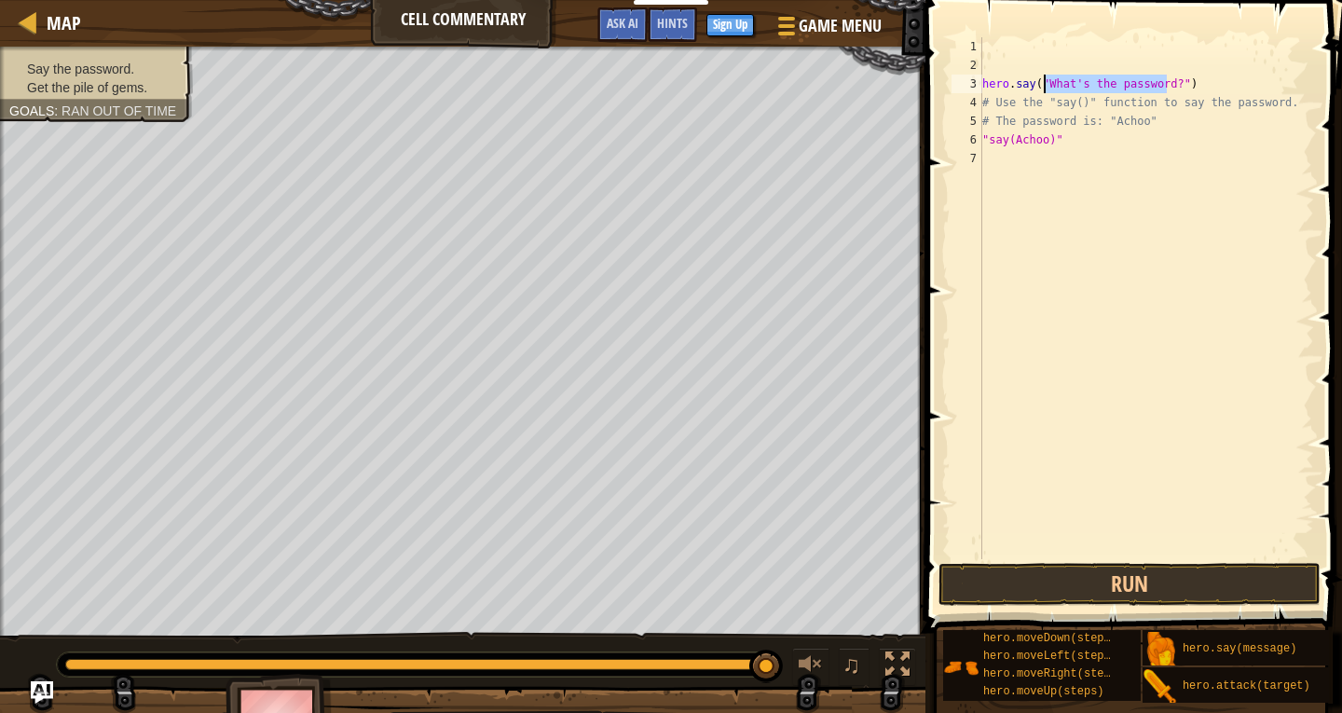
click at [1046, 81] on div "hero . say ( "What's the password?" ) # Use the "say()" function to say the pas…" at bounding box center [1146, 316] width 335 height 559
drag, startPoint x: 1061, startPoint y: 133, endPoint x: 967, endPoint y: 143, distance: 94.6
click at [967, 143] on div "hero.say("Achoo") 1 2 3 4 5 6 7 hero . say ( "Achoo" ) # Use the "say()" functi…" at bounding box center [1131, 298] width 366 height 522
type textarea ""say(Achoo)""
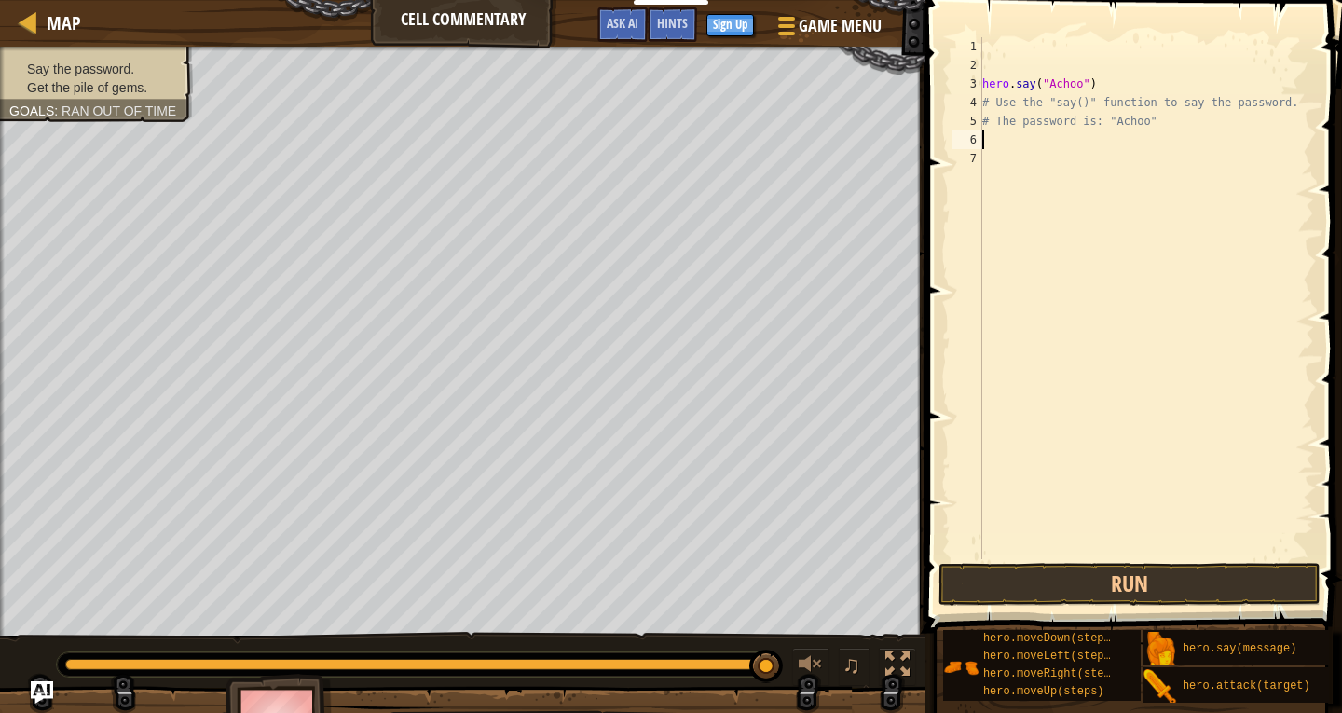
scroll to position [8, 0]
click at [1004, 578] on button "Run" at bounding box center [1129, 584] width 382 height 43
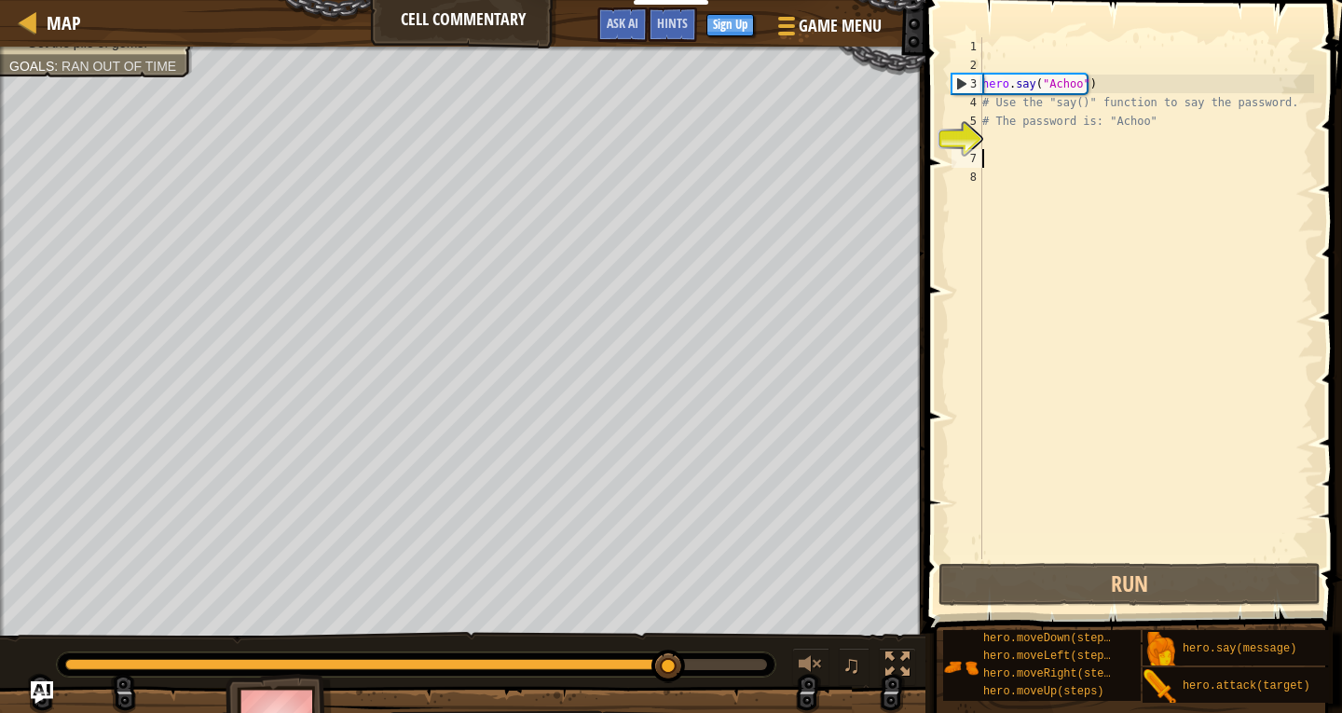
scroll to position [14, 0]
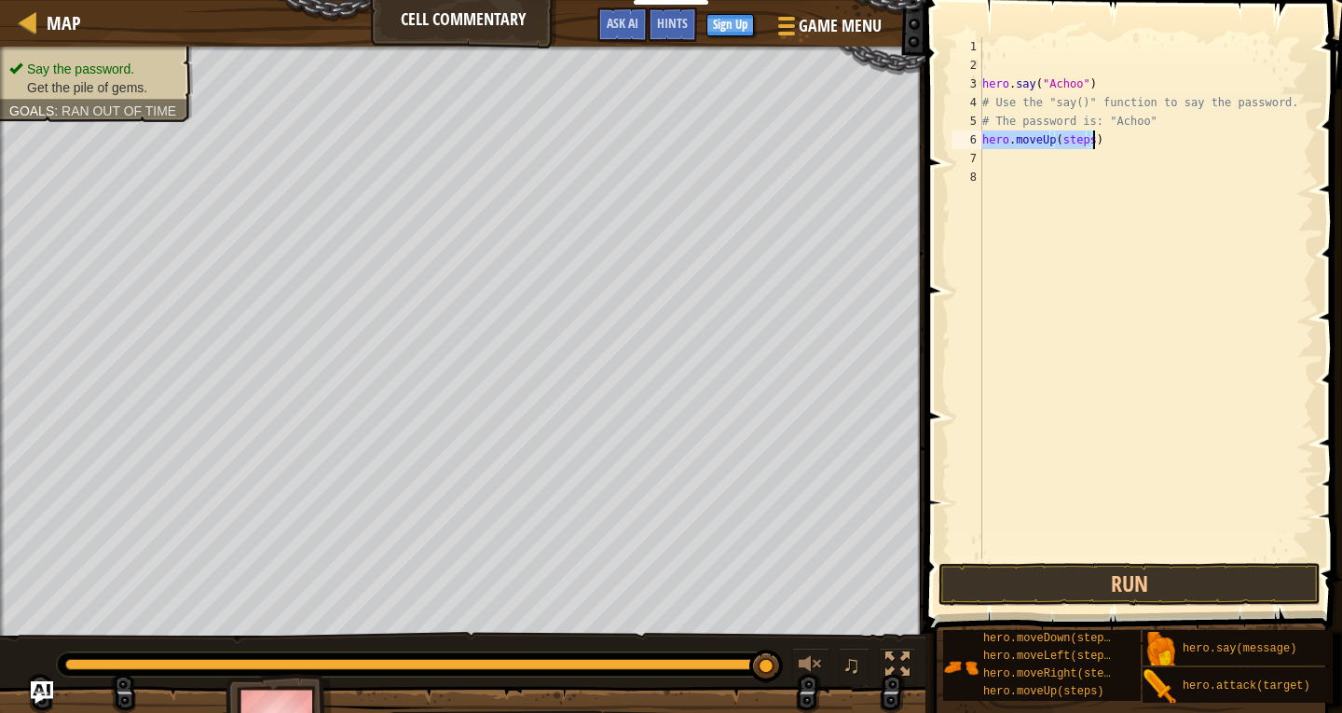
click at [1087, 139] on div "hero . say ( "Achoo" ) # Use the "say()" function to say the password. # The pa…" at bounding box center [1146, 298] width 335 height 522
type textarea "hero.moveUp(2)"
click at [966, 582] on button "Run" at bounding box center [1129, 584] width 382 height 43
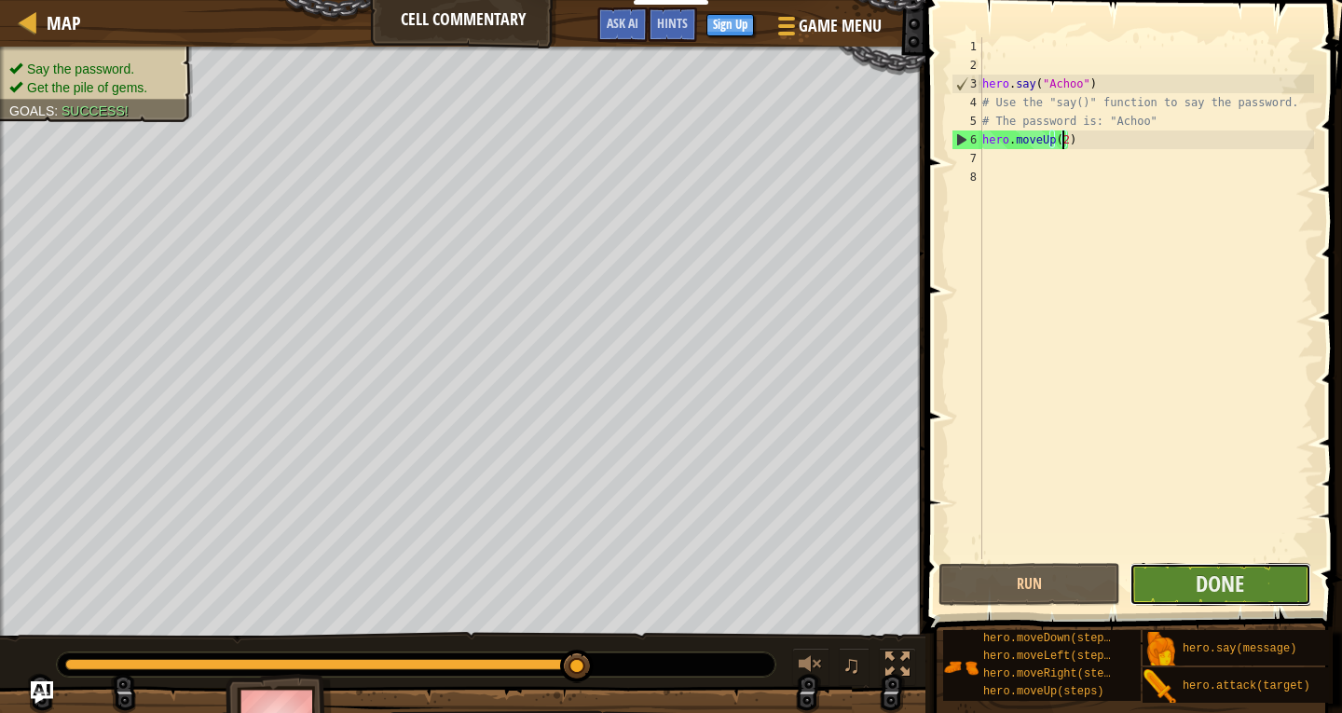
click at [1192, 580] on button "Done" at bounding box center [1220, 584] width 182 height 43
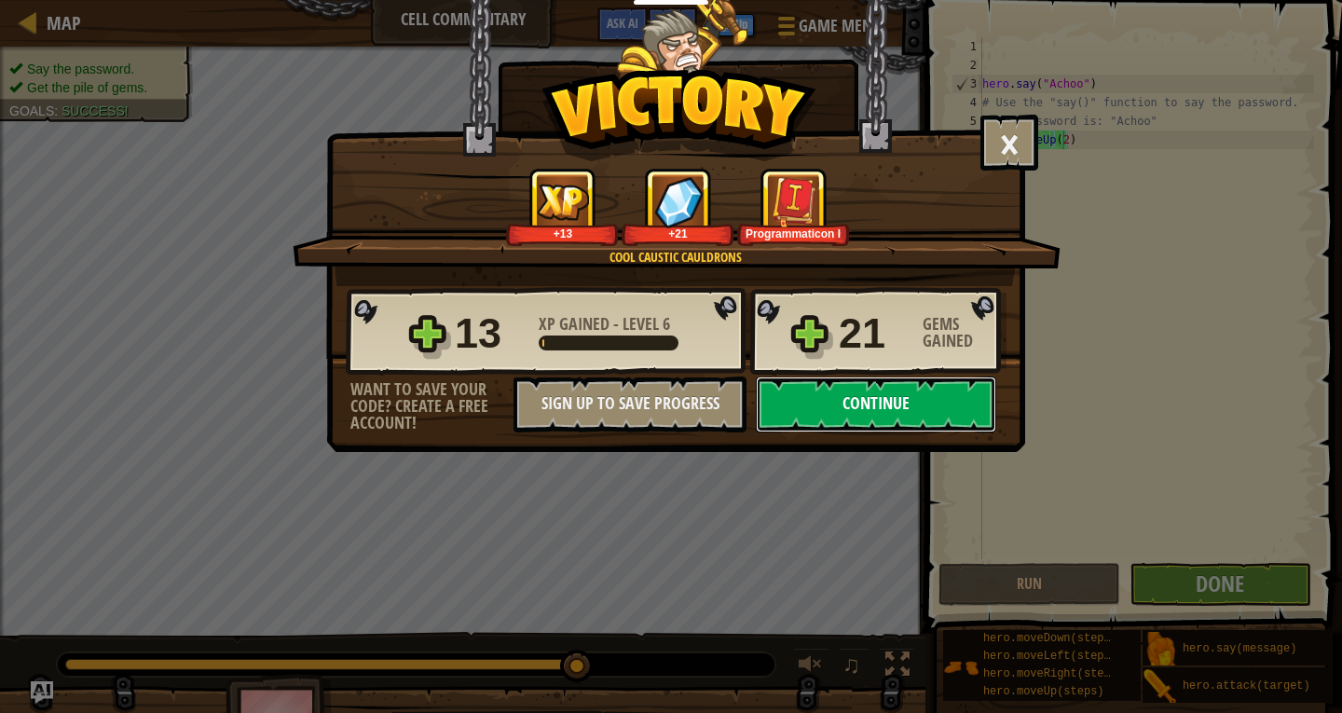
click at [826, 413] on button "Continue" at bounding box center [876, 404] width 240 height 56
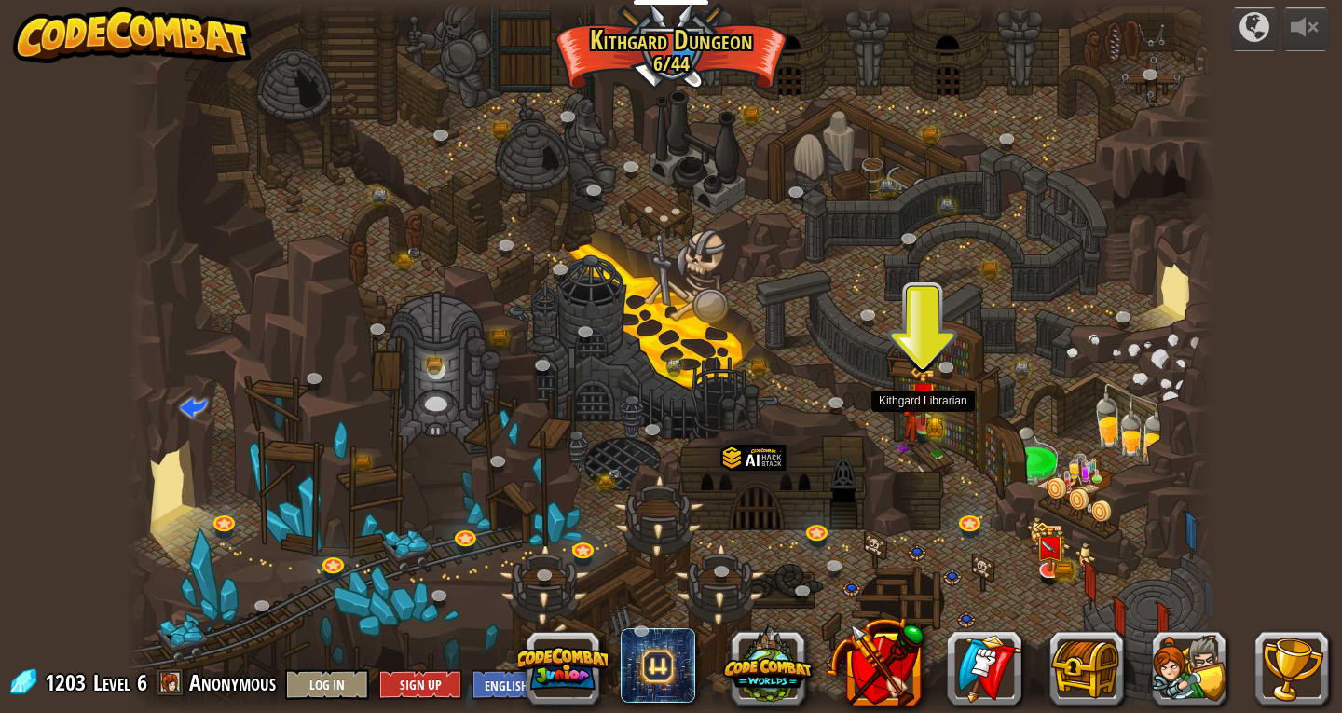
click at [913, 414] on img at bounding box center [911, 419] width 19 height 54
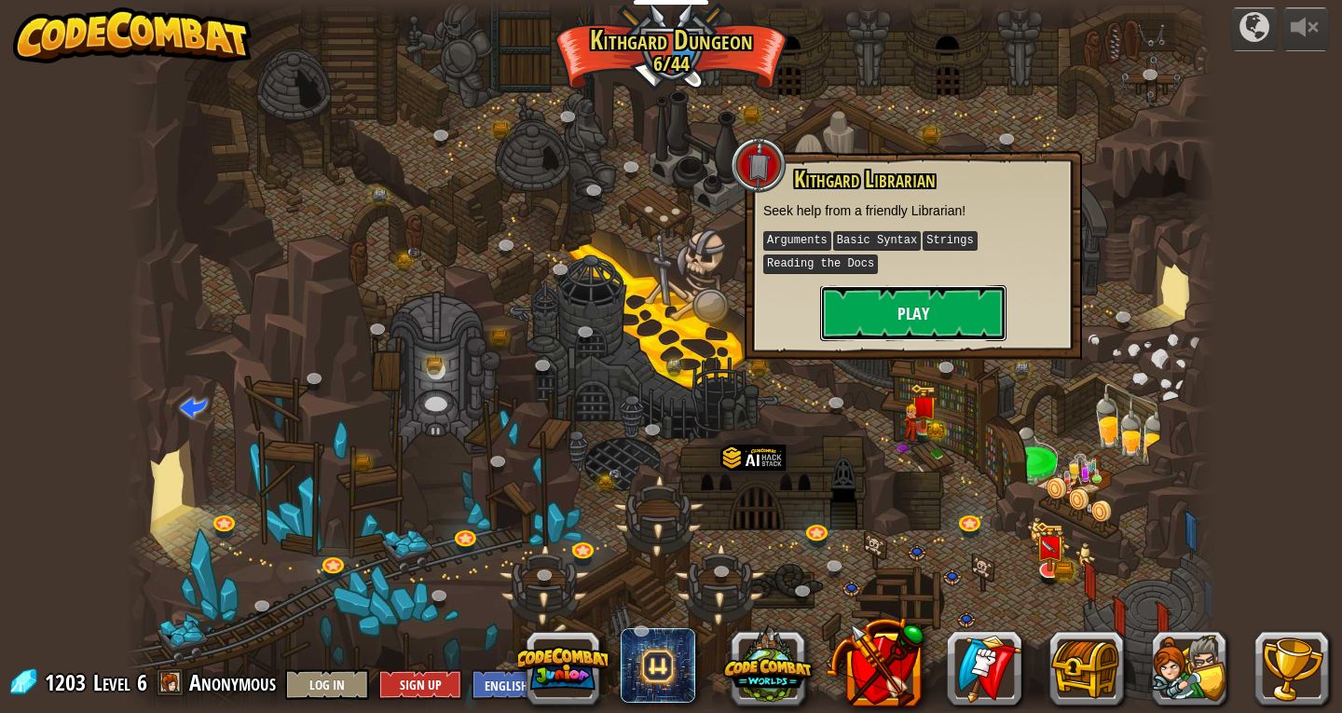
click at [966, 305] on button "Play" at bounding box center [913, 313] width 186 height 56
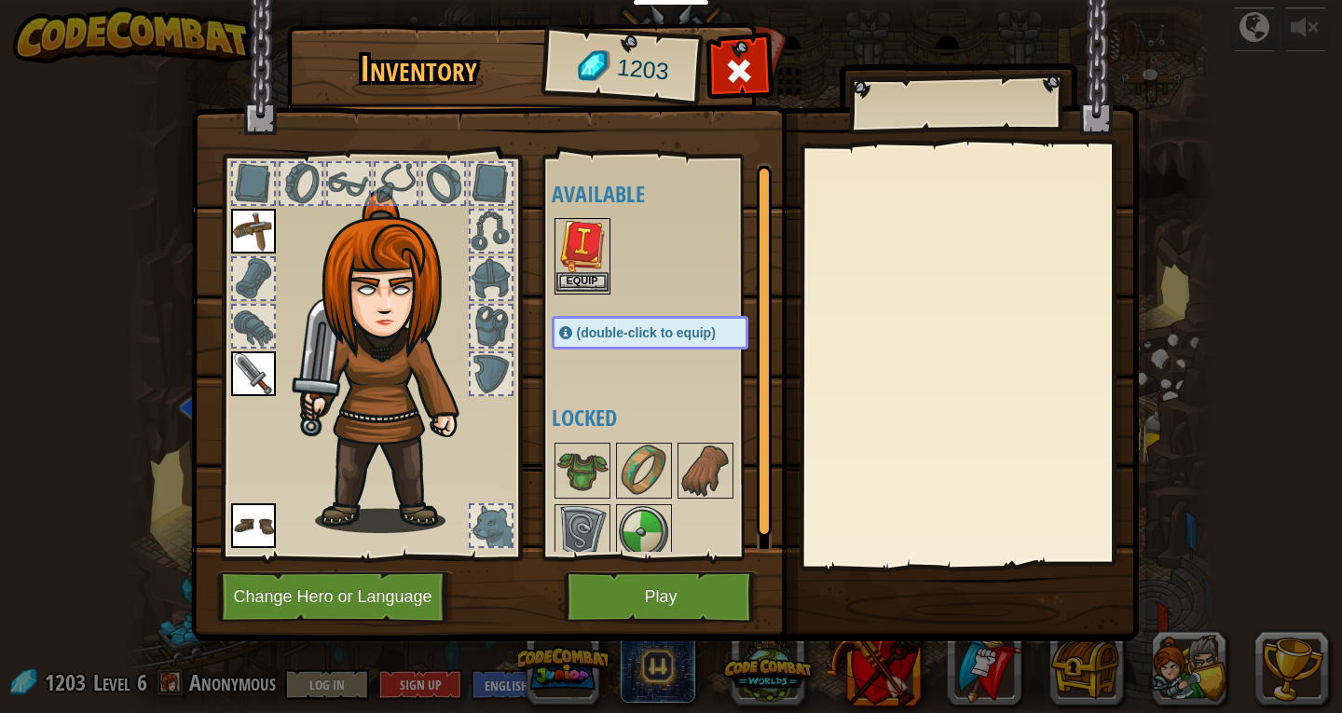
click at [590, 259] on img at bounding box center [582, 246] width 52 height 52
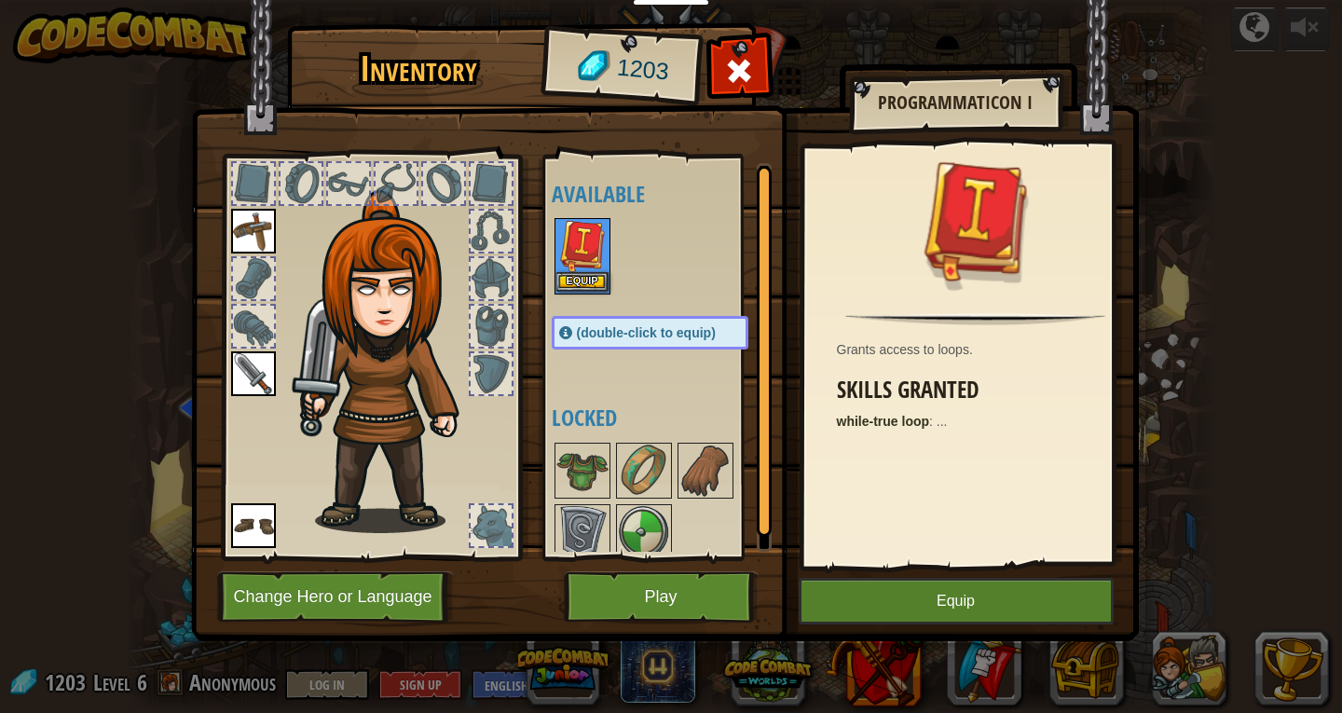
click at [590, 259] on img at bounding box center [582, 246] width 52 height 52
click at [590, 445] on img at bounding box center [582, 471] width 52 height 52
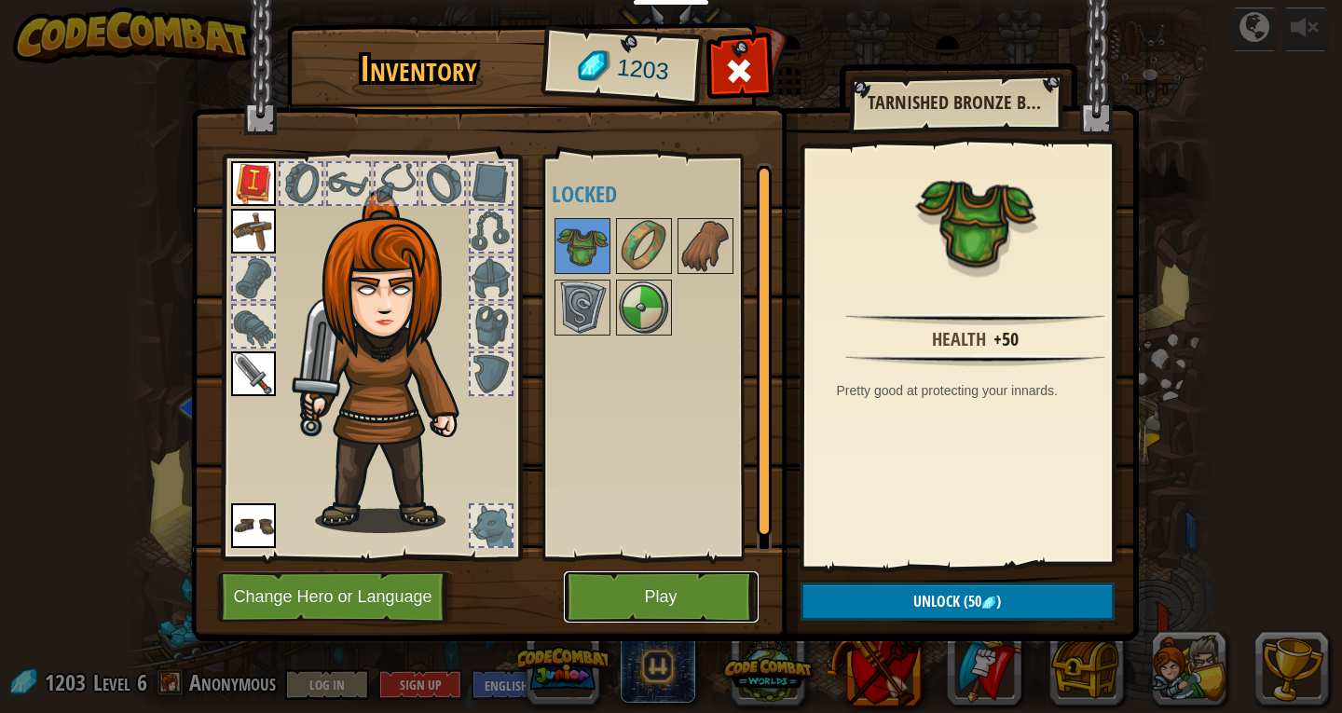
click at [690, 599] on button "Play" at bounding box center [661, 596] width 195 height 51
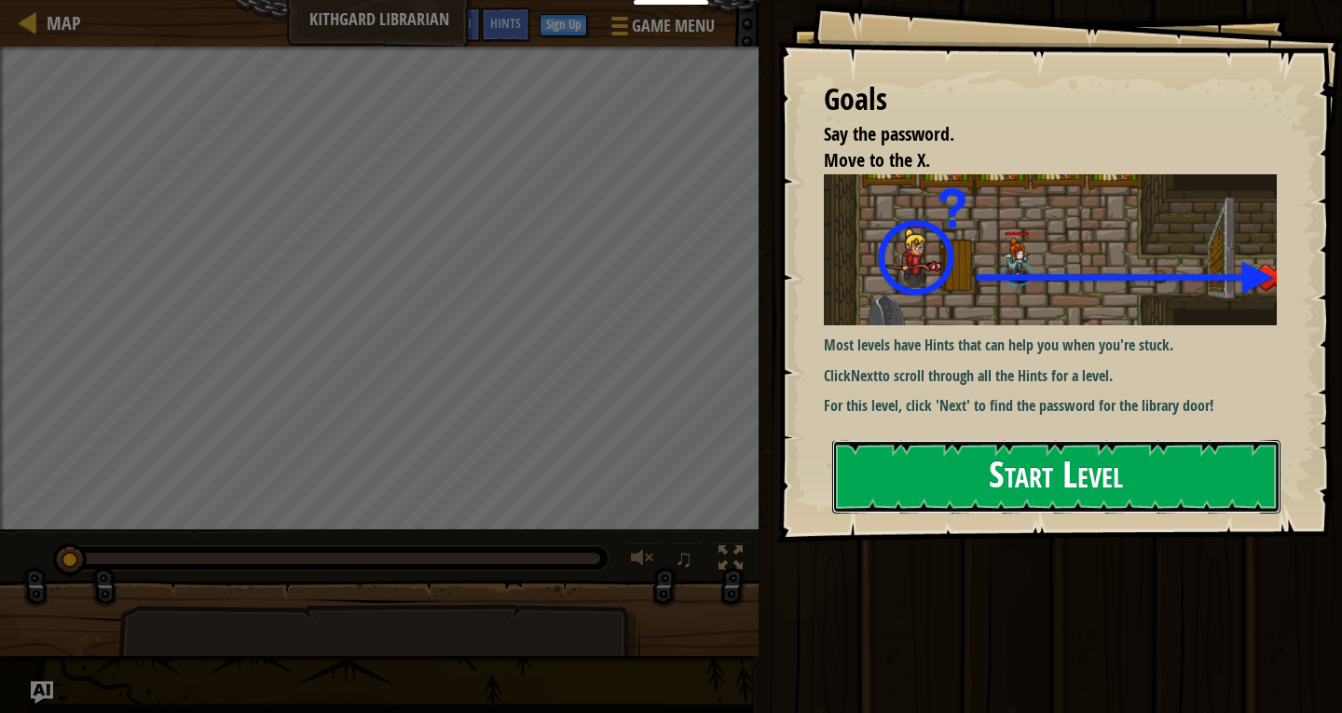
click at [961, 486] on button "Start Level" at bounding box center [1056, 477] width 448 height 74
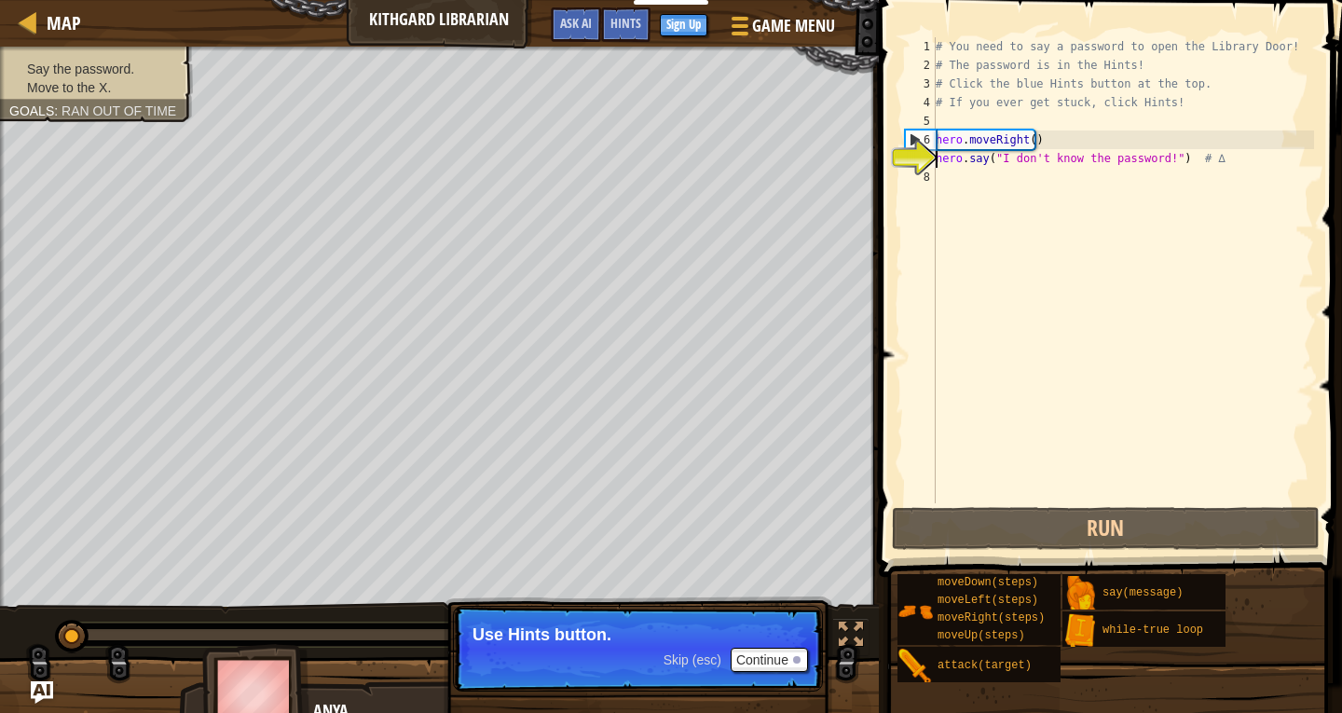
click at [1066, 140] on div "# You need to say a password to open the Library Door! # The password is in the…" at bounding box center [1123, 288] width 382 height 503
click at [1086, 161] on div "# You need to say a password to open the Library Door! # The password is in the…" at bounding box center [1123, 288] width 382 height 503
click at [1155, 157] on div "# You need to say a password to open the Library Door! # The password is in the…" at bounding box center [1123, 288] width 382 height 503
click at [753, 657] on button "Continue" at bounding box center [769, 660] width 77 height 24
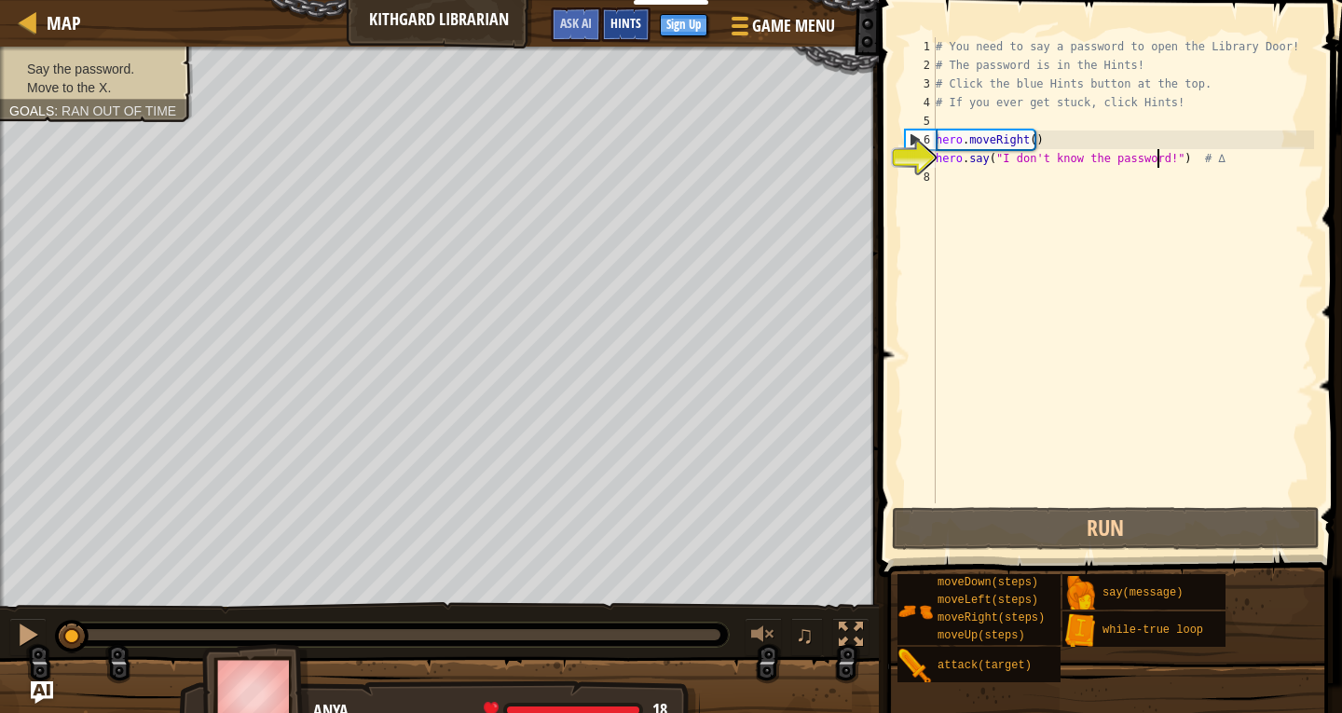
click at [635, 25] on span "Hints" at bounding box center [625, 23] width 31 height 18
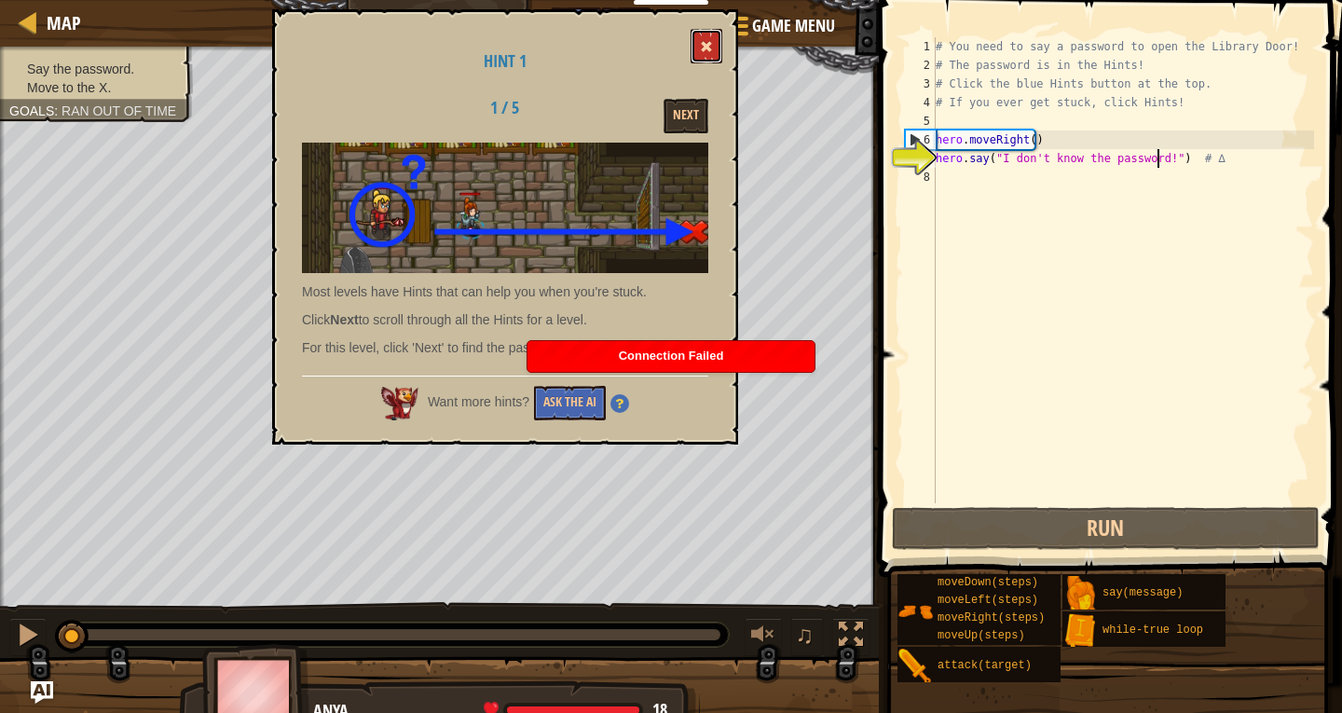
click at [710, 45] on span at bounding box center [706, 46] width 13 height 13
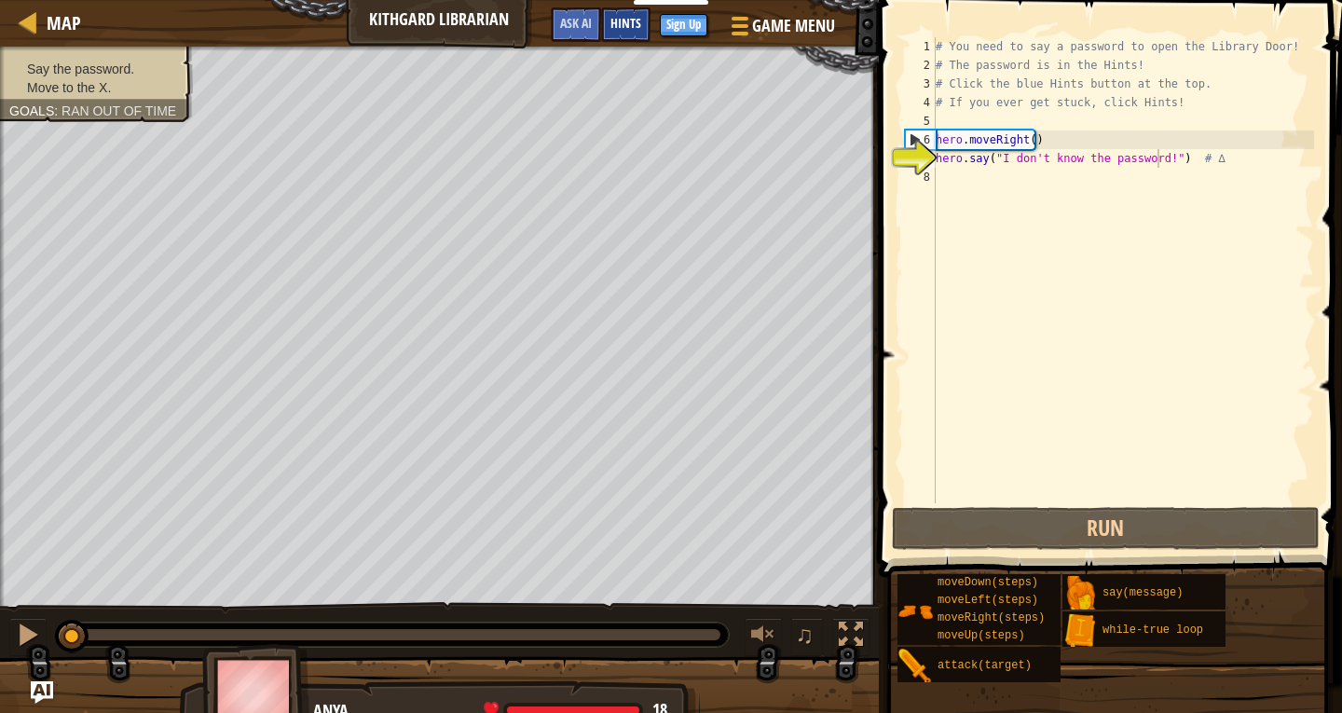
click at [603, 29] on div "Hints" at bounding box center [625, 24] width 49 height 34
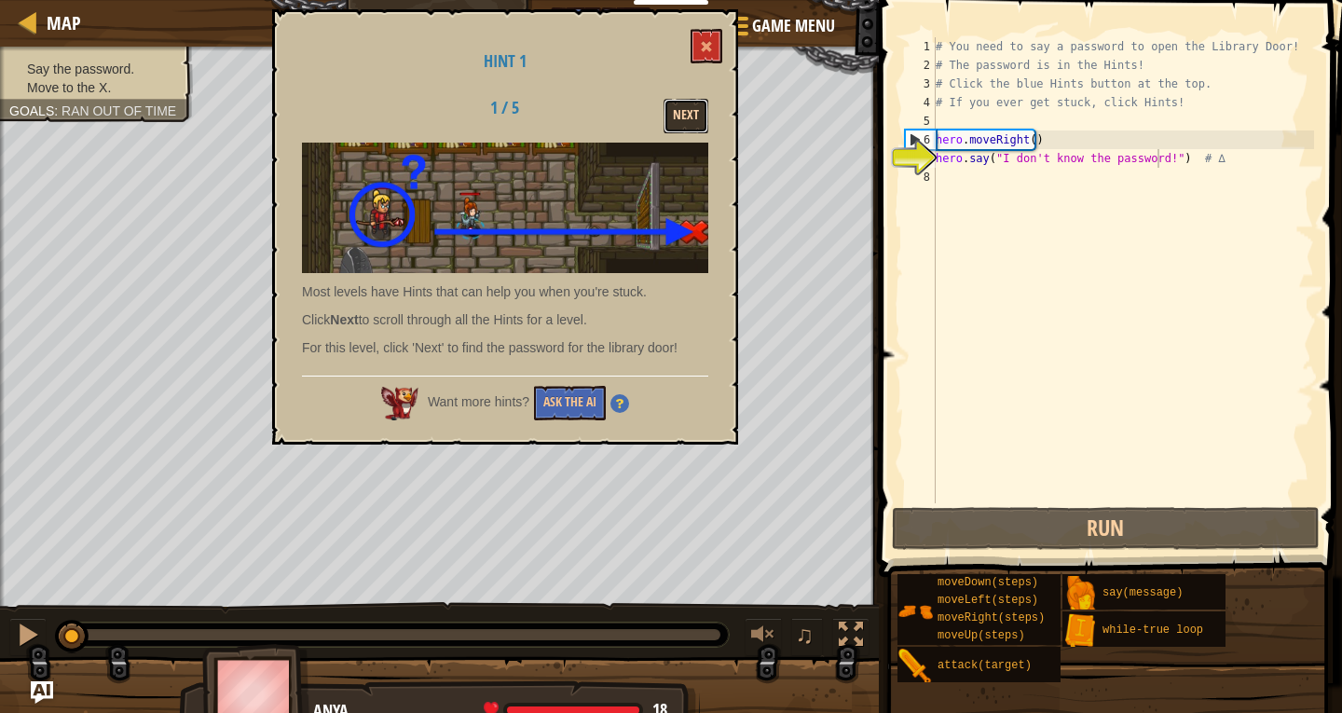
click at [678, 123] on button "Next" at bounding box center [686, 116] width 45 height 34
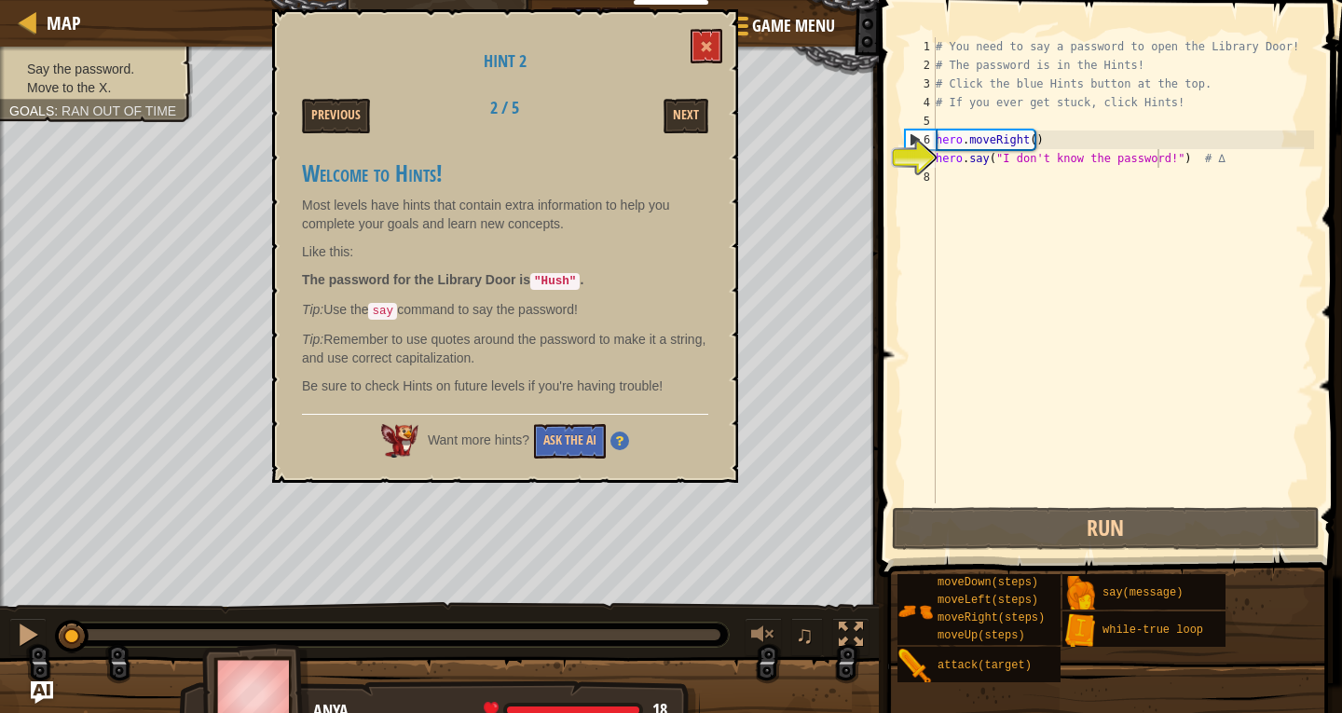
click at [1157, 157] on div "# You need to say a password to open the Library Door! # The password is in the…" at bounding box center [1123, 288] width 382 height 503
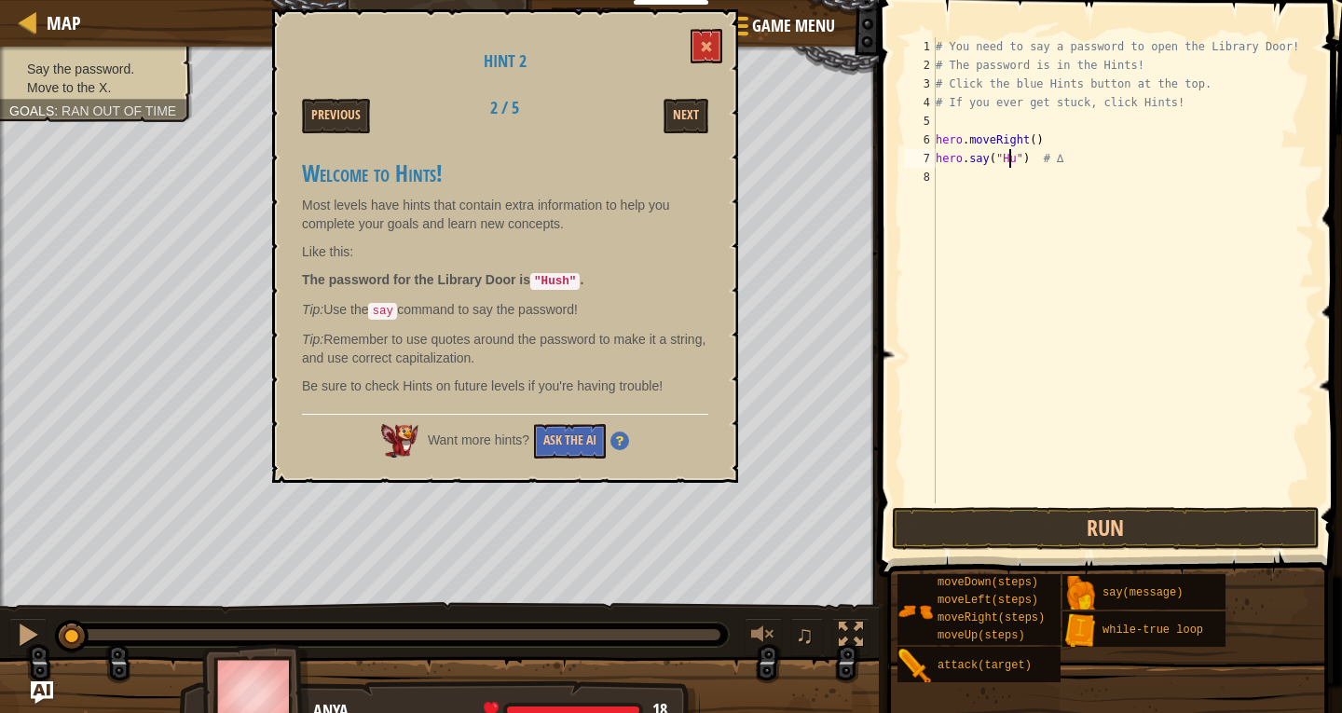
scroll to position [8, 7]
click at [1067, 527] on button "Run" at bounding box center [1106, 528] width 428 height 43
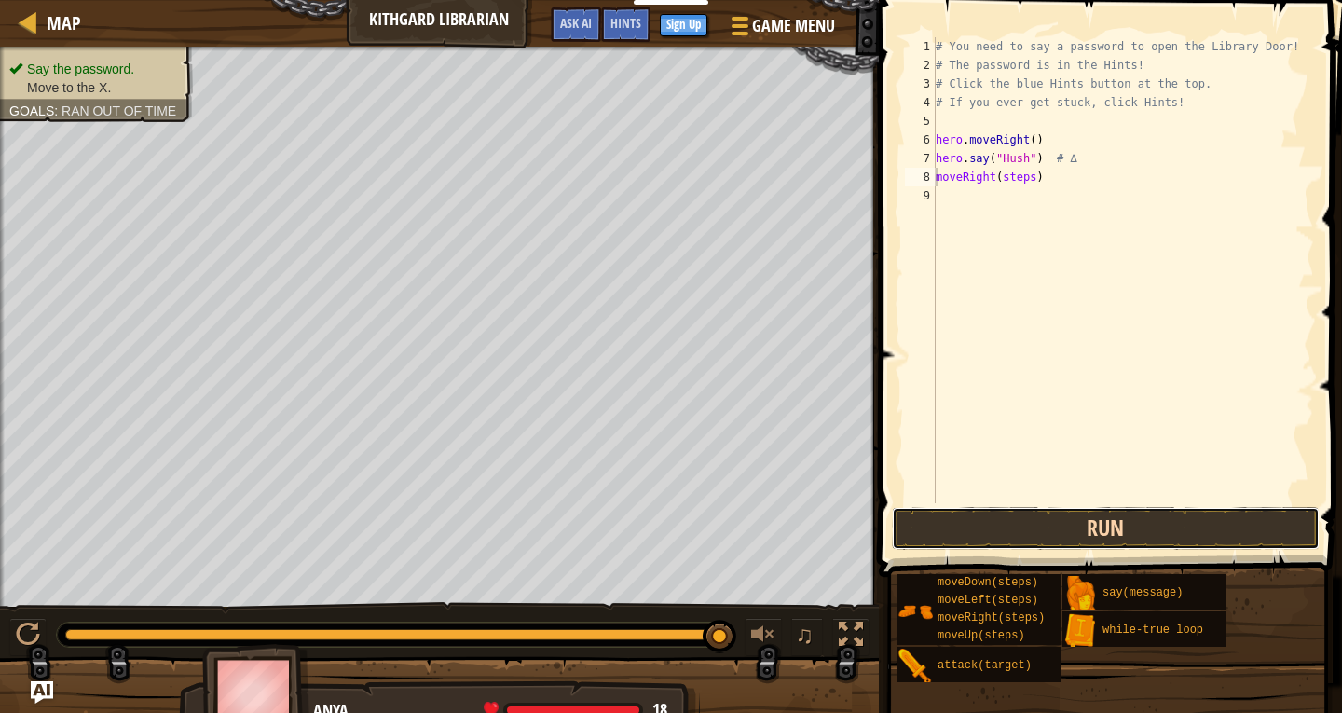
click at [1061, 527] on button "Run" at bounding box center [1106, 528] width 428 height 43
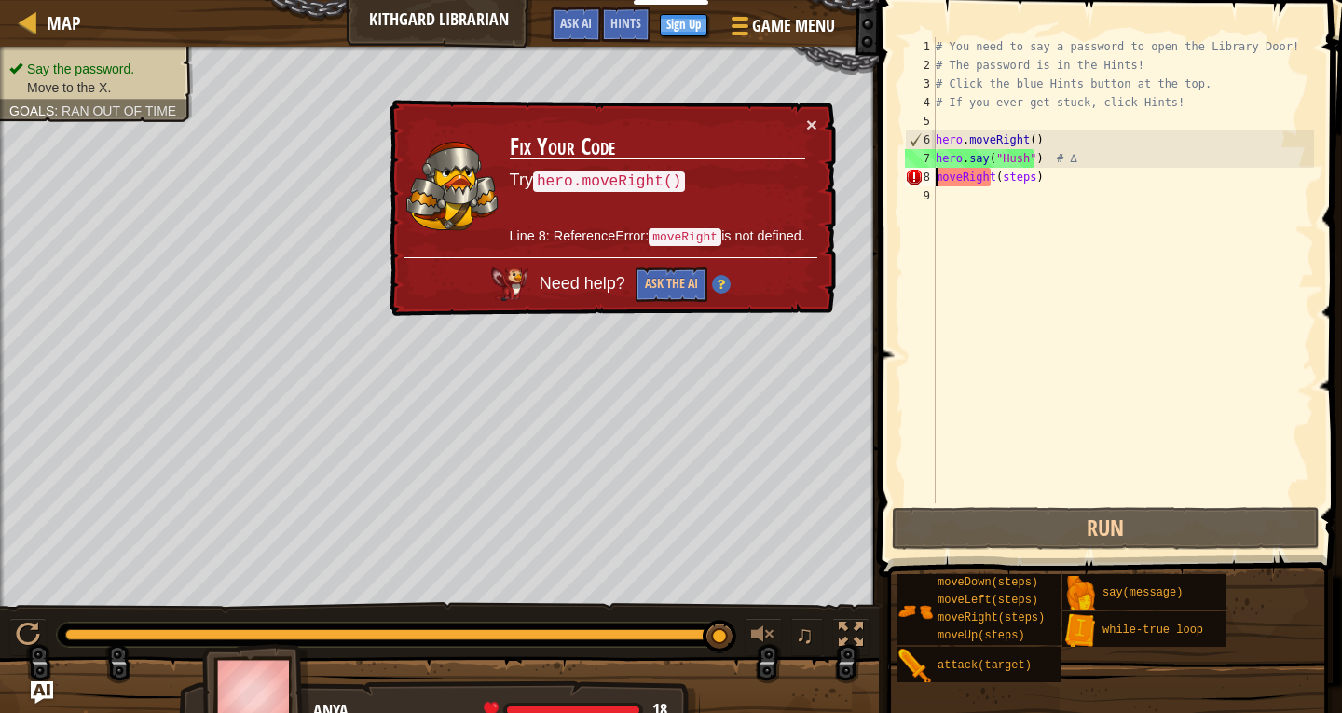
click at [1025, 178] on div "# You need to say a password to open the Library Door! # The password is in the…" at bounding box center [1123, 288] width 382 height 503
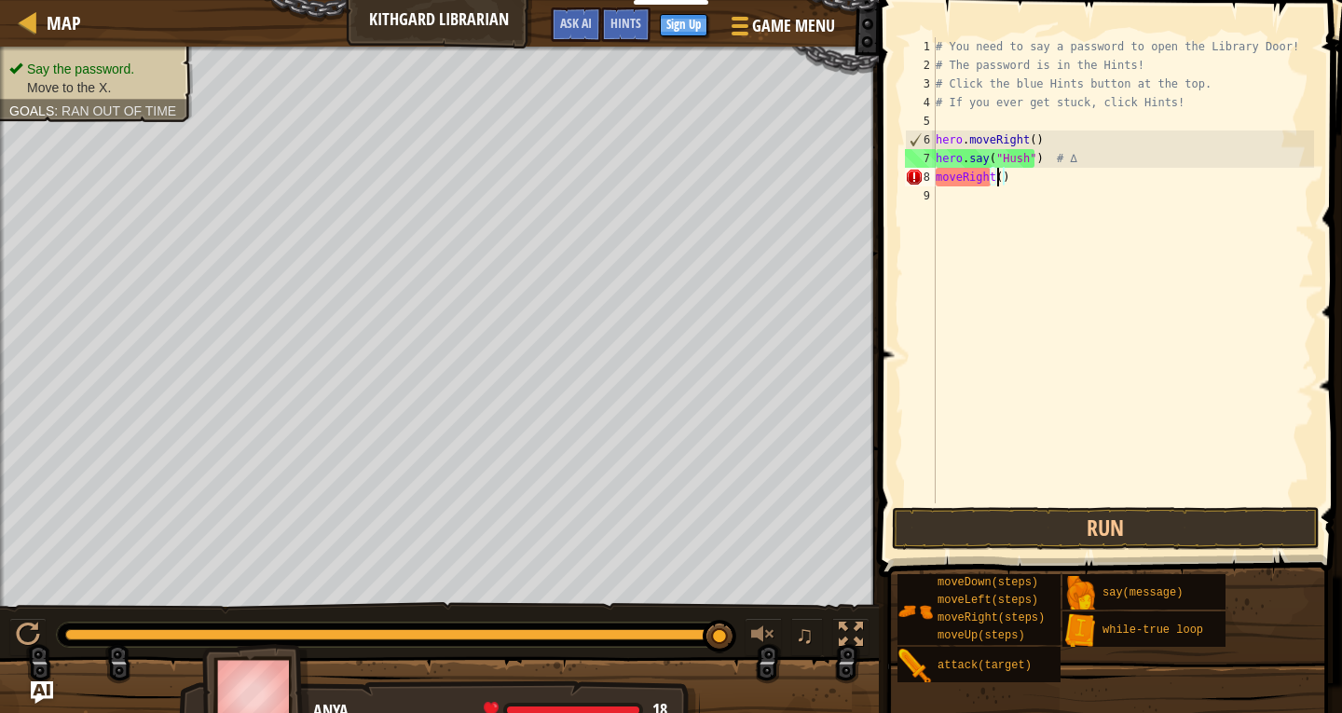
scroll to position [8, 5]
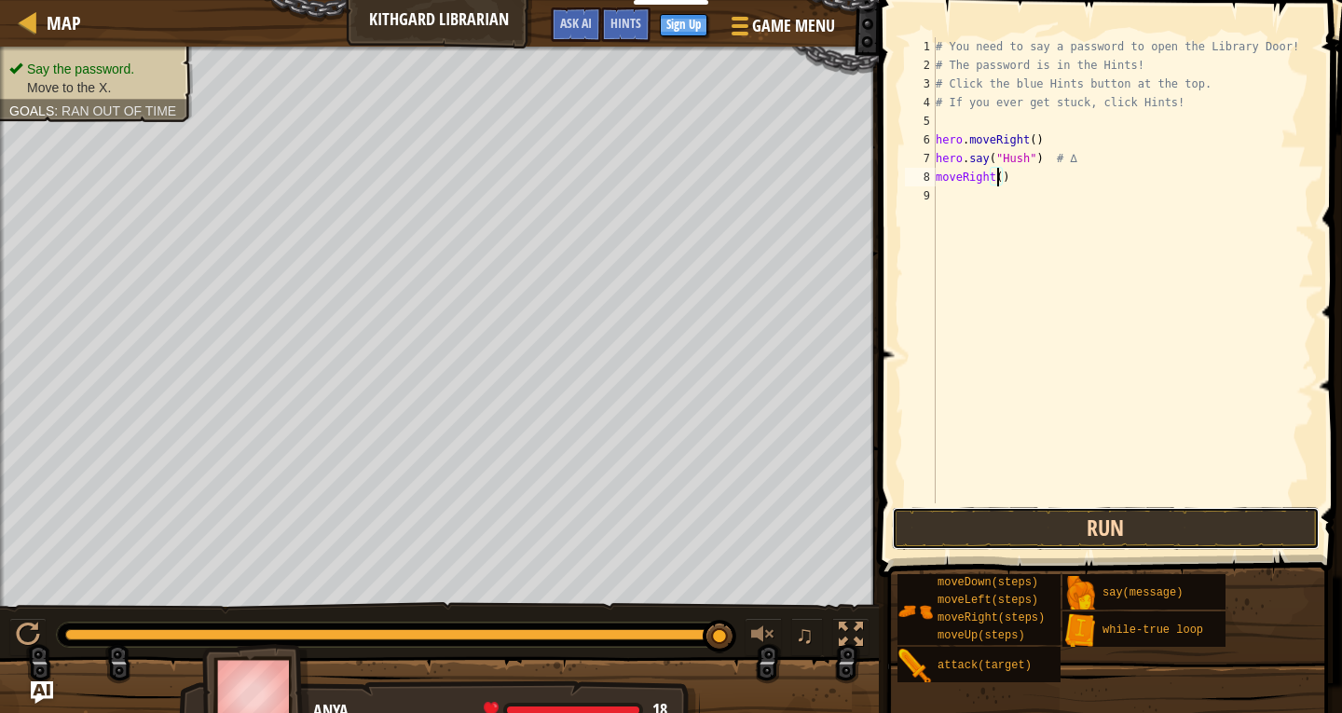
drag, startPoint x: 924, startPoint y: 517, endPoint x: 912, endPoint y: 529, distance: 16.5
click at [924, 516] on button "Run" at bounding box center [1106, 528] width 428 height 43
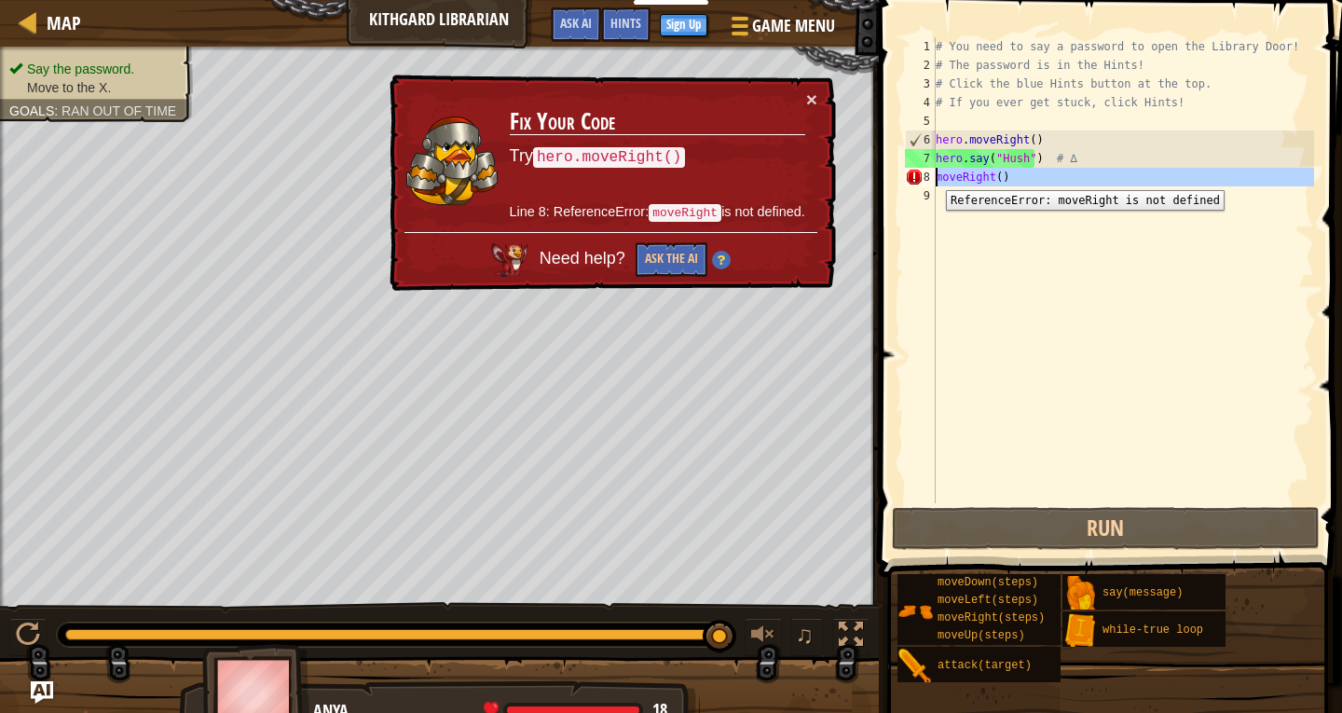
click at [932, 176] on div "8" at bounding box center [920, 177] width 31 height 19
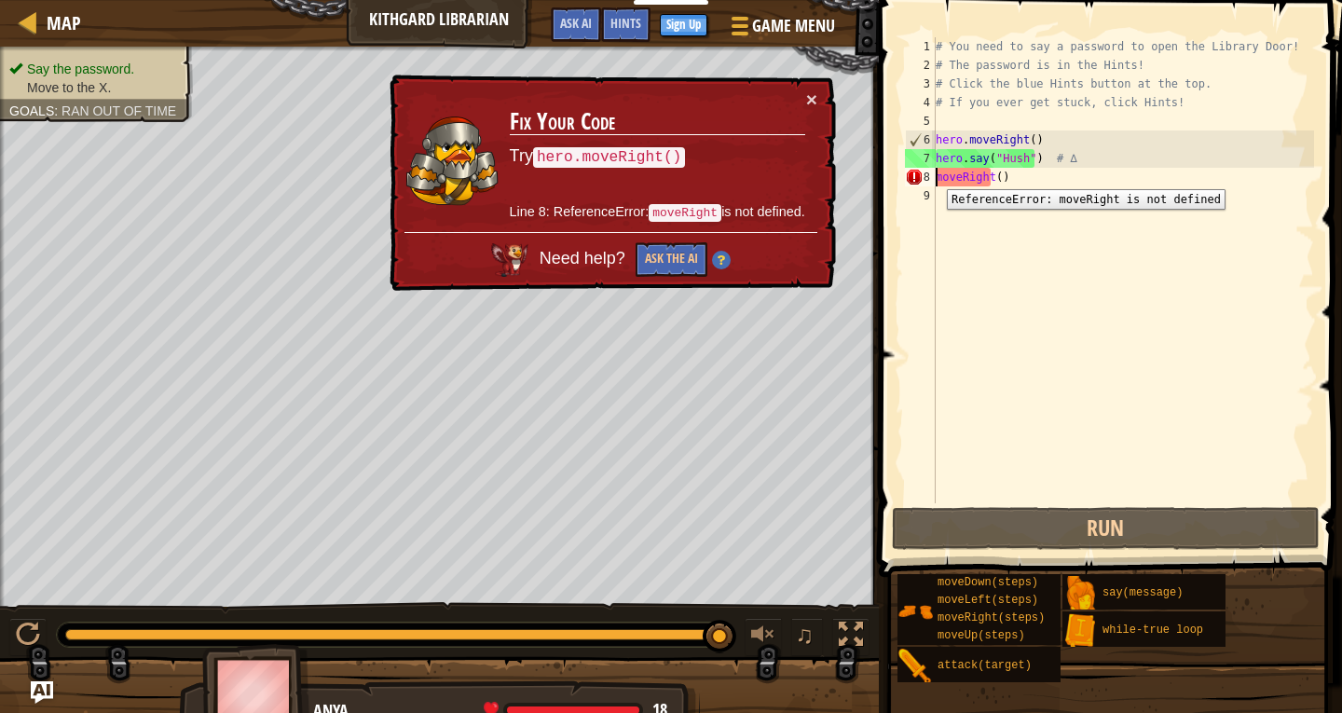
click at [933, 175] on div "8" at bounding box center [920, 177] width 31 height 19
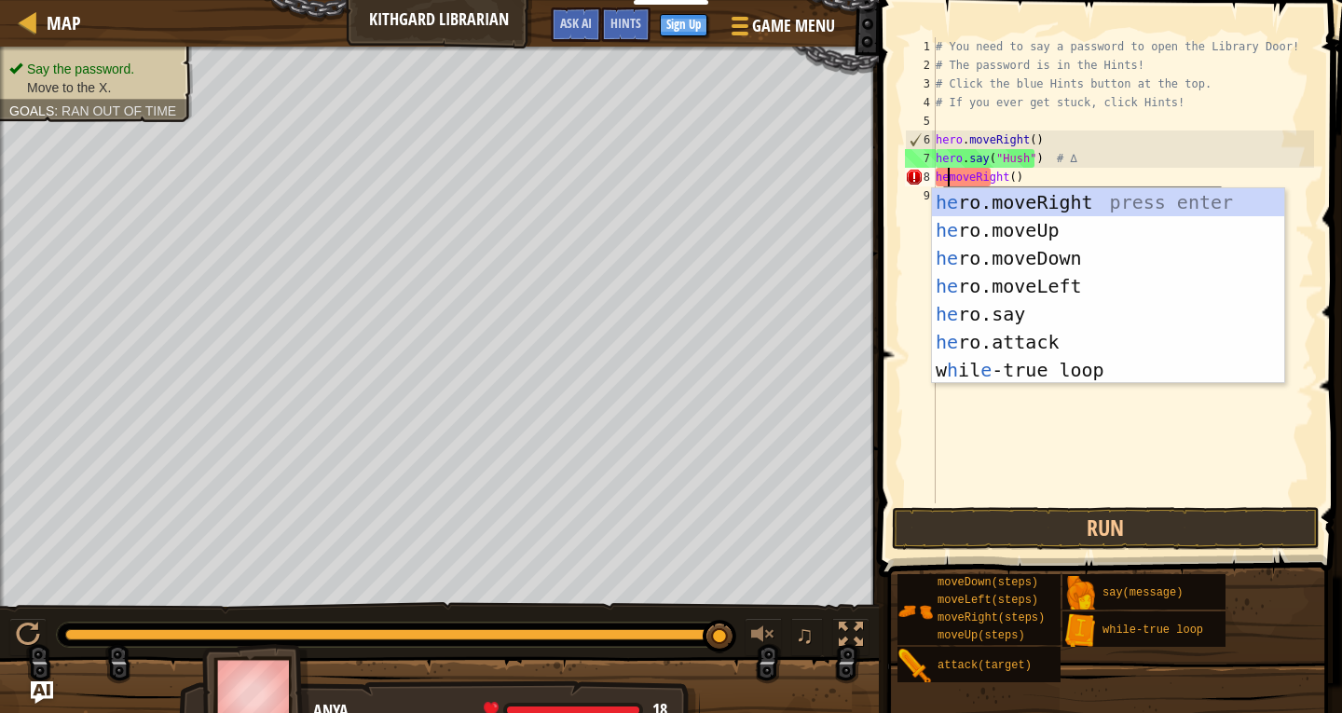
scroll to position [8, 2]
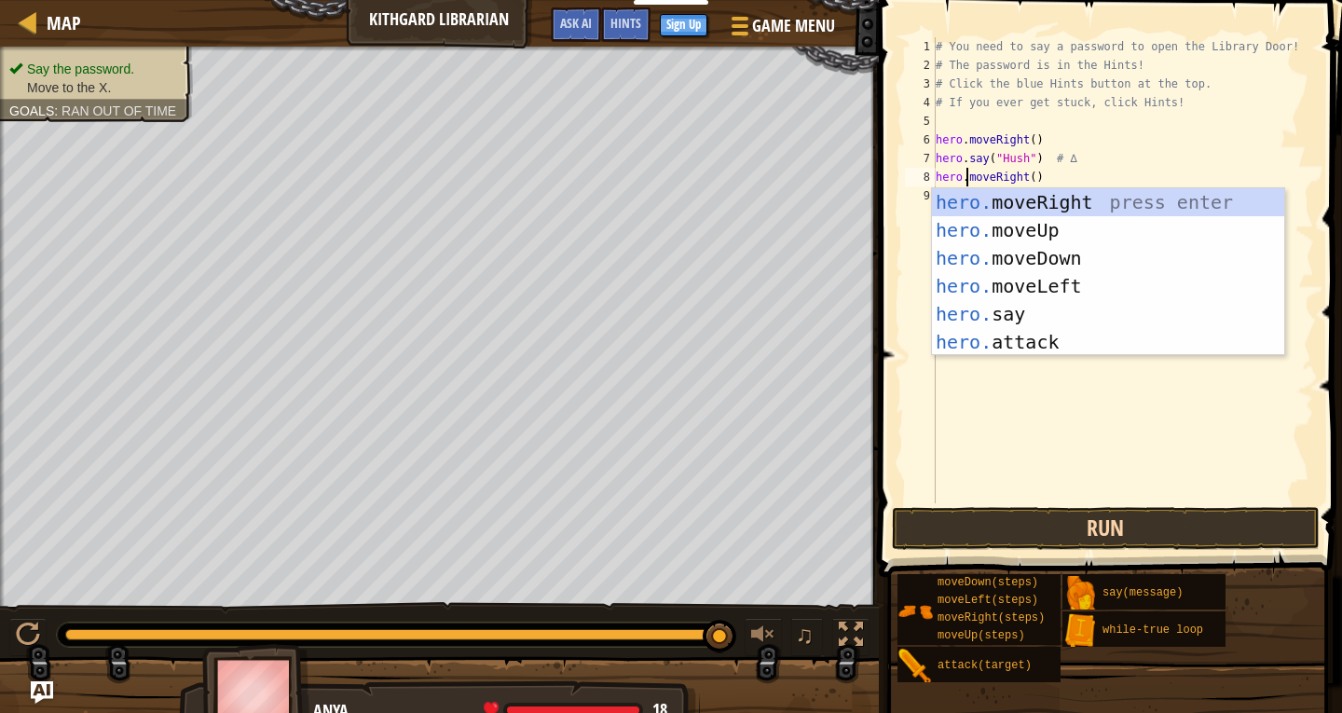
type textarea "hero.moveRight()"
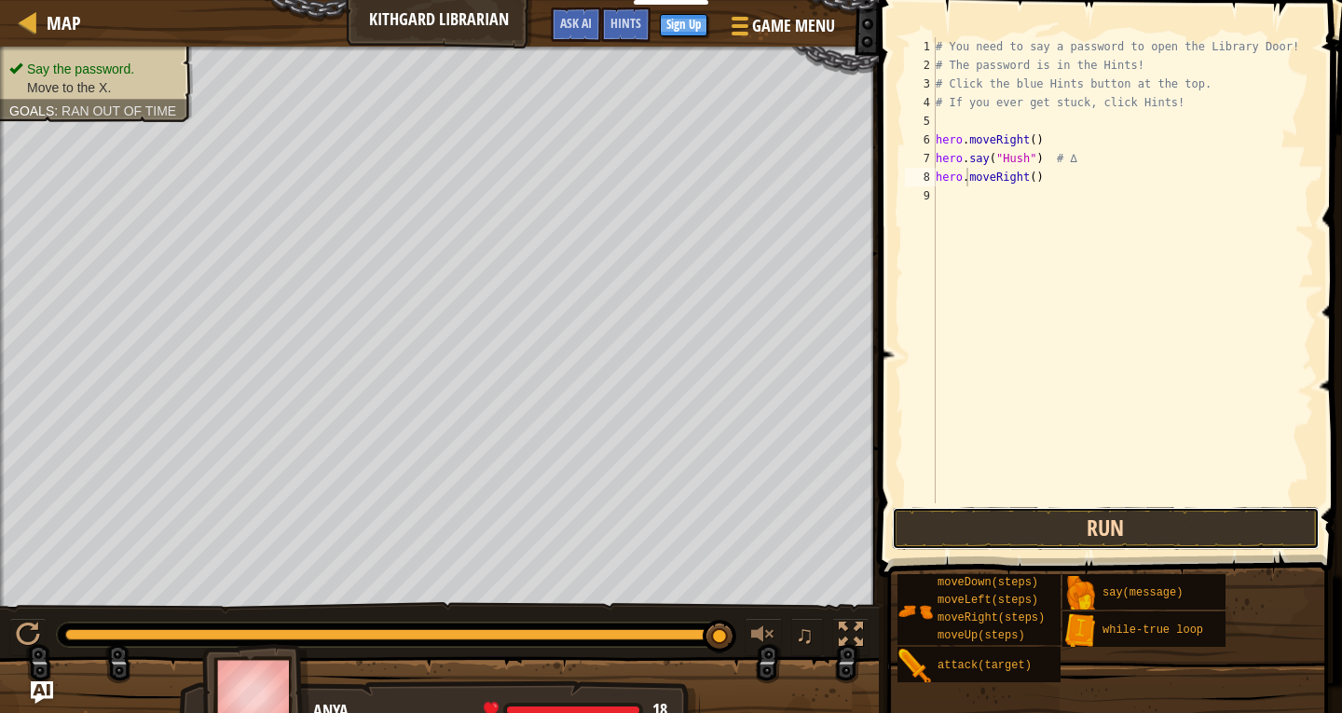
click at [1005, 548] on button "Run" at bounding box center [1106, 528] width 428 height 43
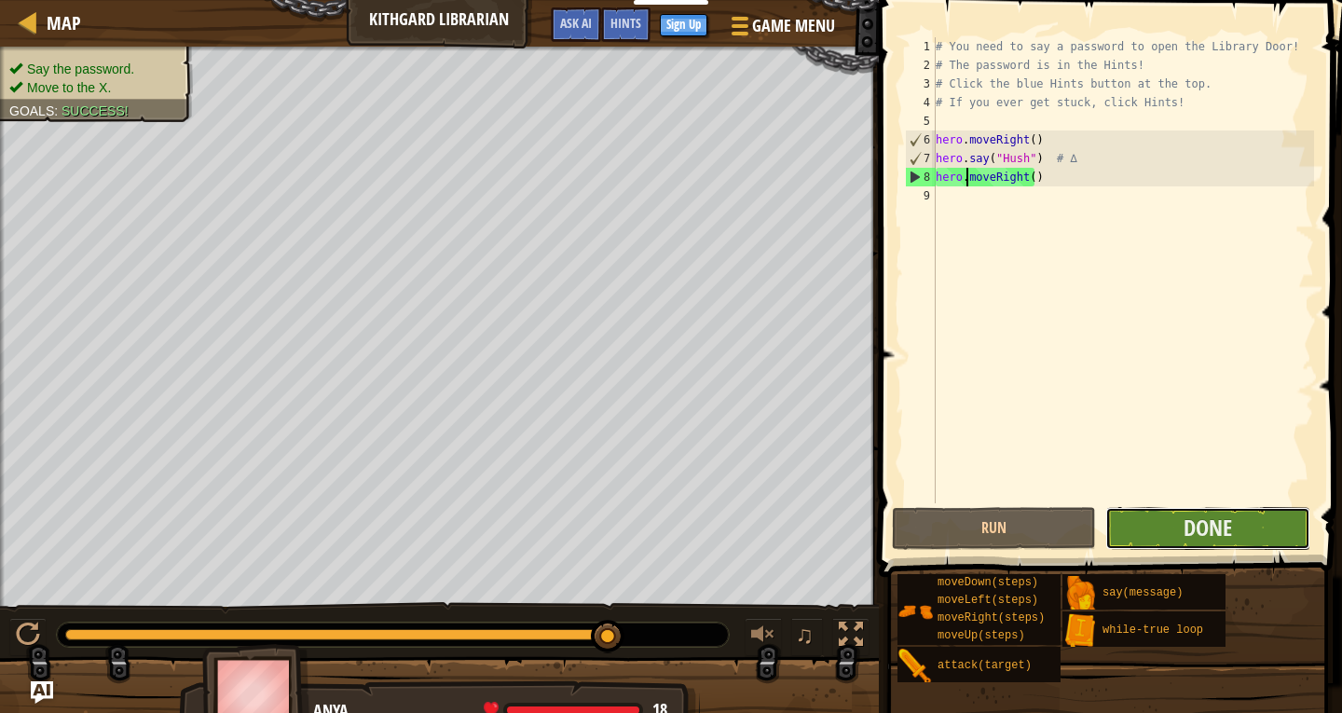
click at [1146, 533] on button "Done" at bounding box center [1207, 528] width 204 height 43
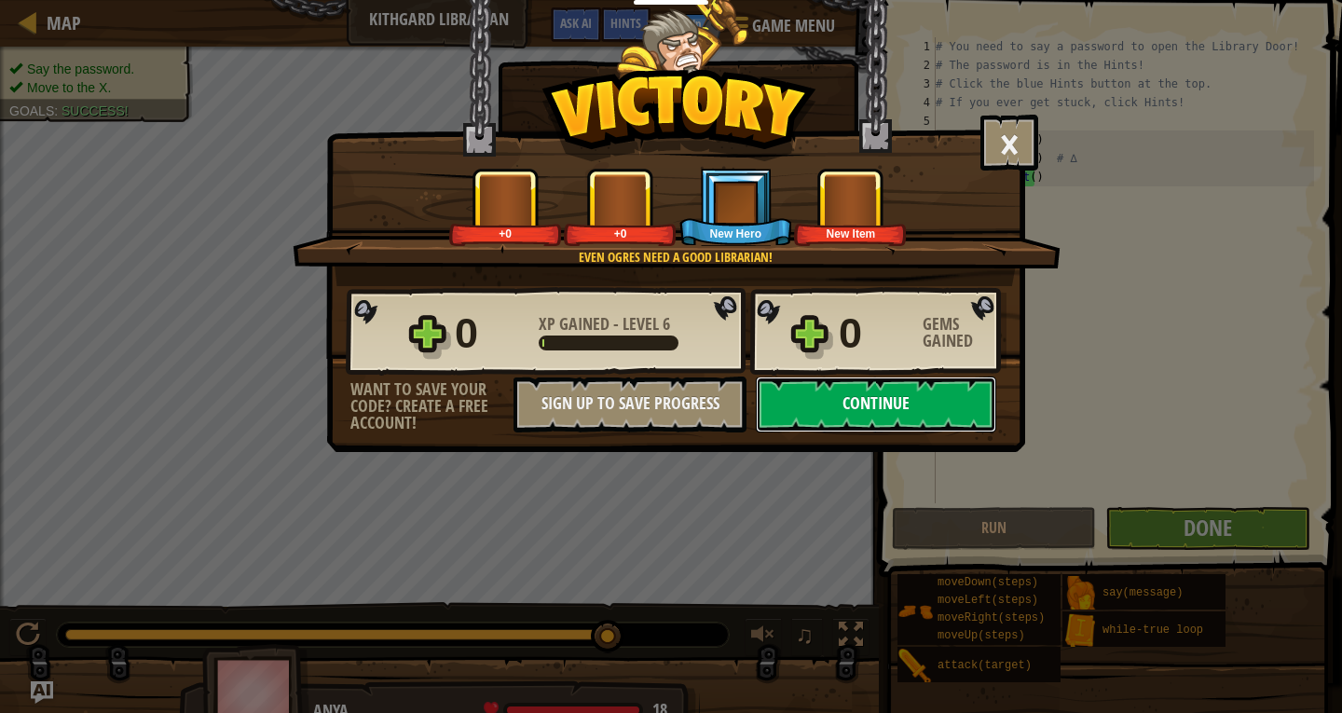
click at [910, 407] on button "Continue" at bounding box center [876, 404] width 240 height 56
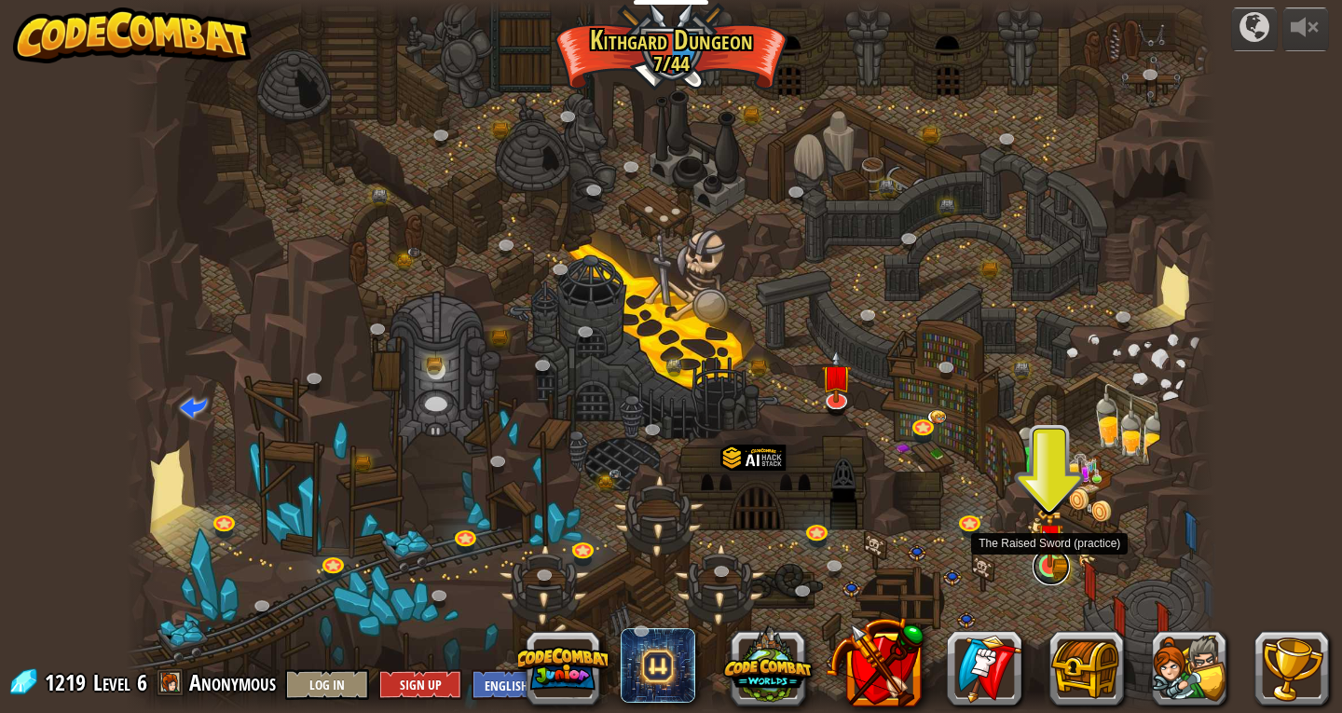
click at [1063, 572] on link at bounding box center [1051, 566] width 37 height 37
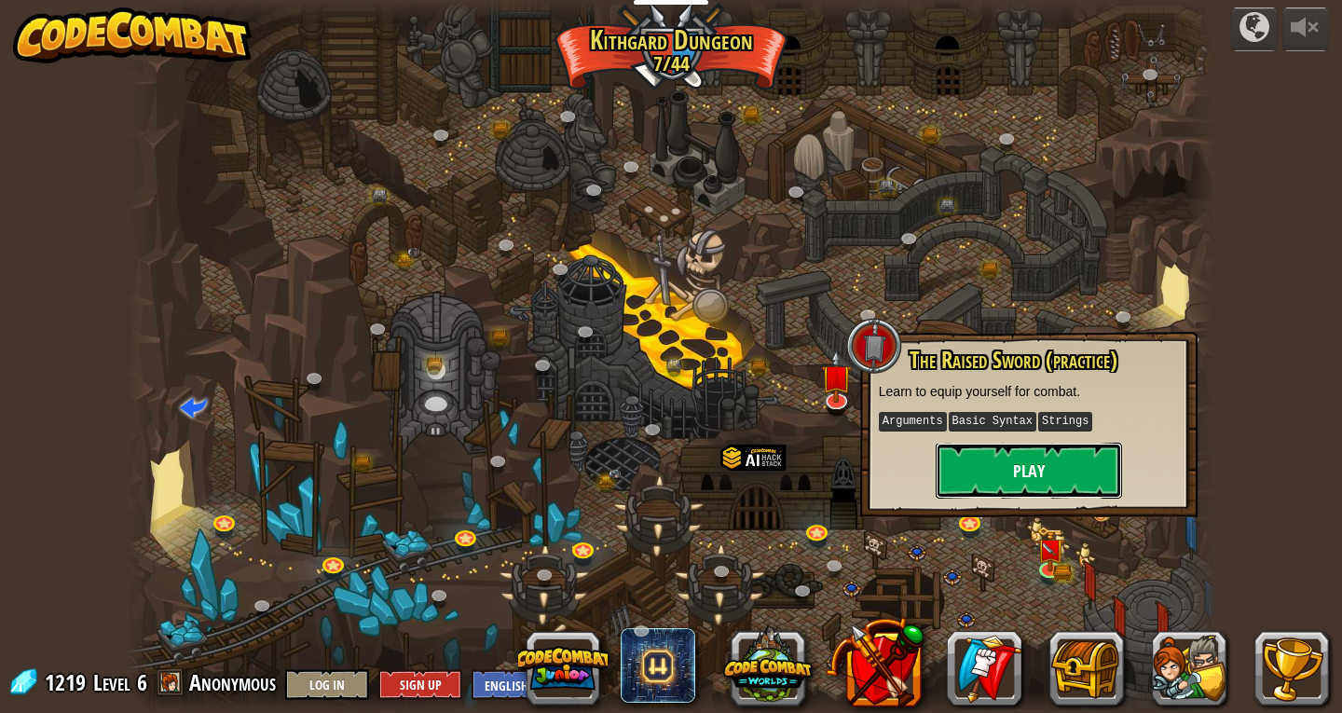
click at [989, 448] on button "Play" at bounding box center [1029, 471] width 186 height 56
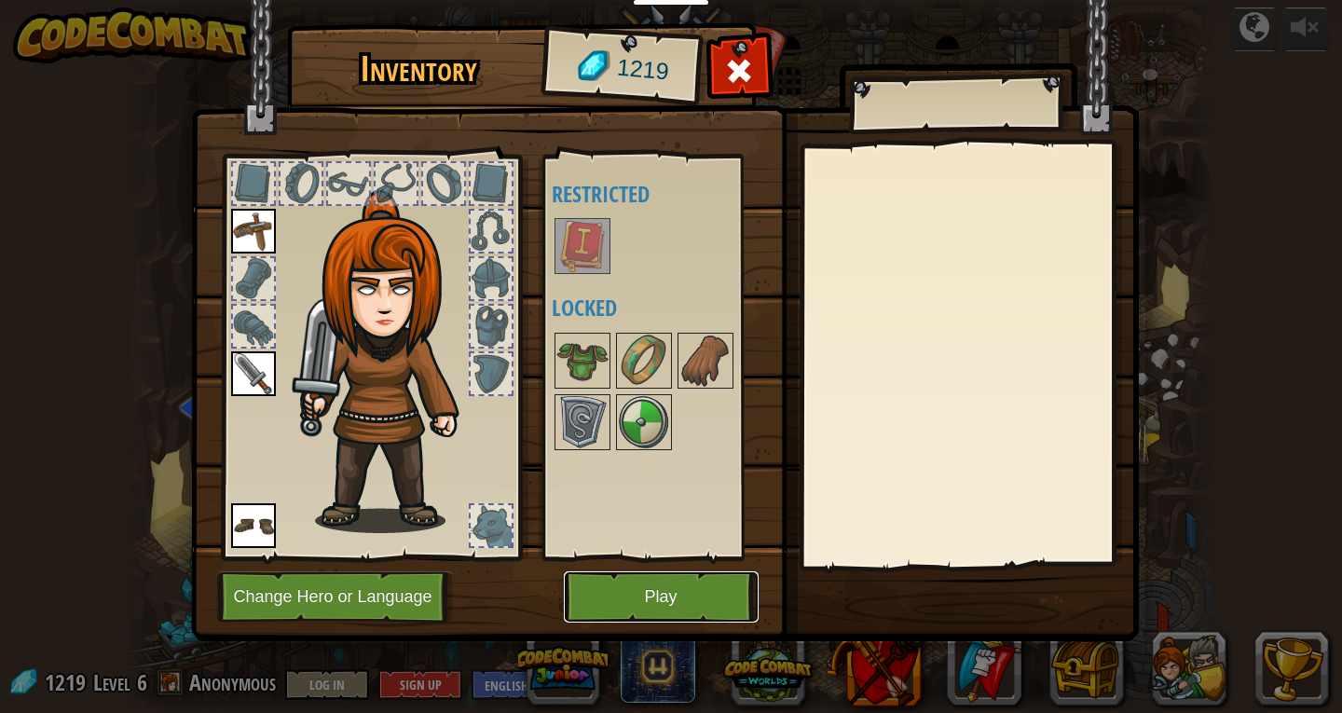
click at [661, 606] on button "Play" at bounding box center [661, 596] width 195 height 51
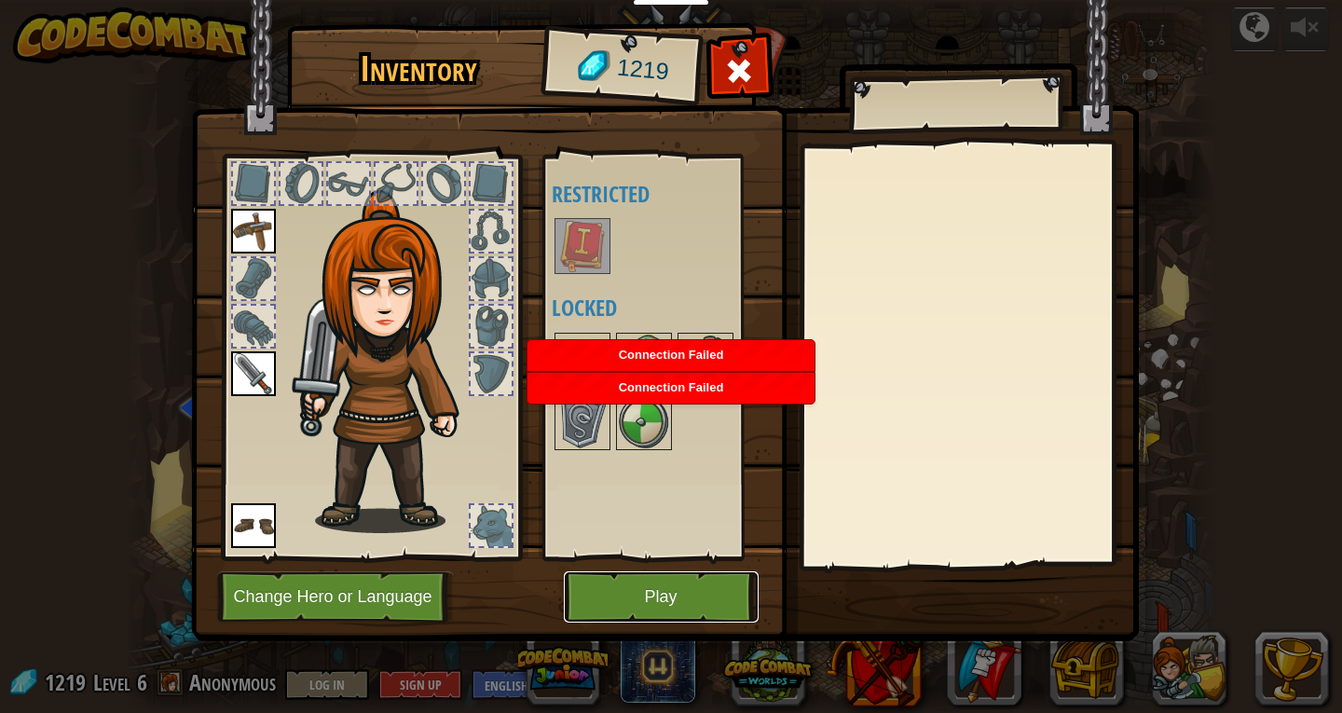
click at [665, 605] on button "Play" at bounding box center [661, 596] width 195 height 51
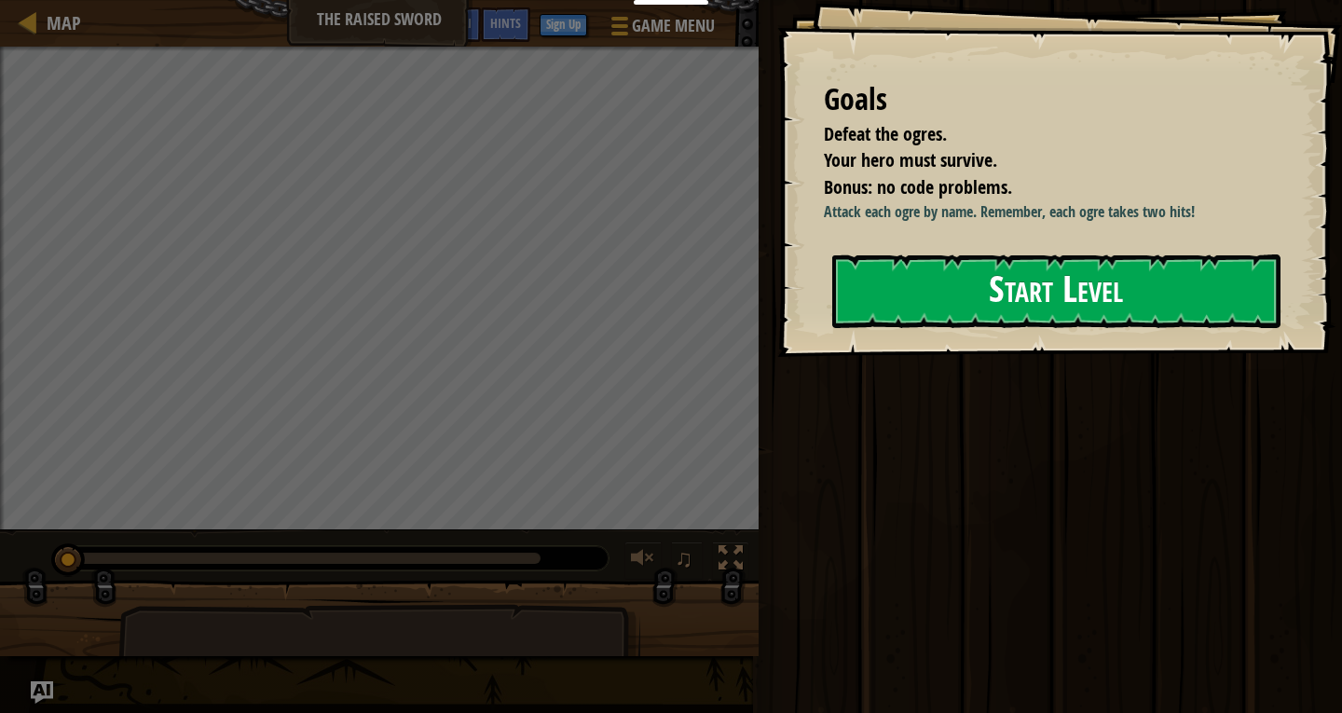
click at [993, 328] on button "Start Level" at bounding box center [1056, 291] width 448 height 74
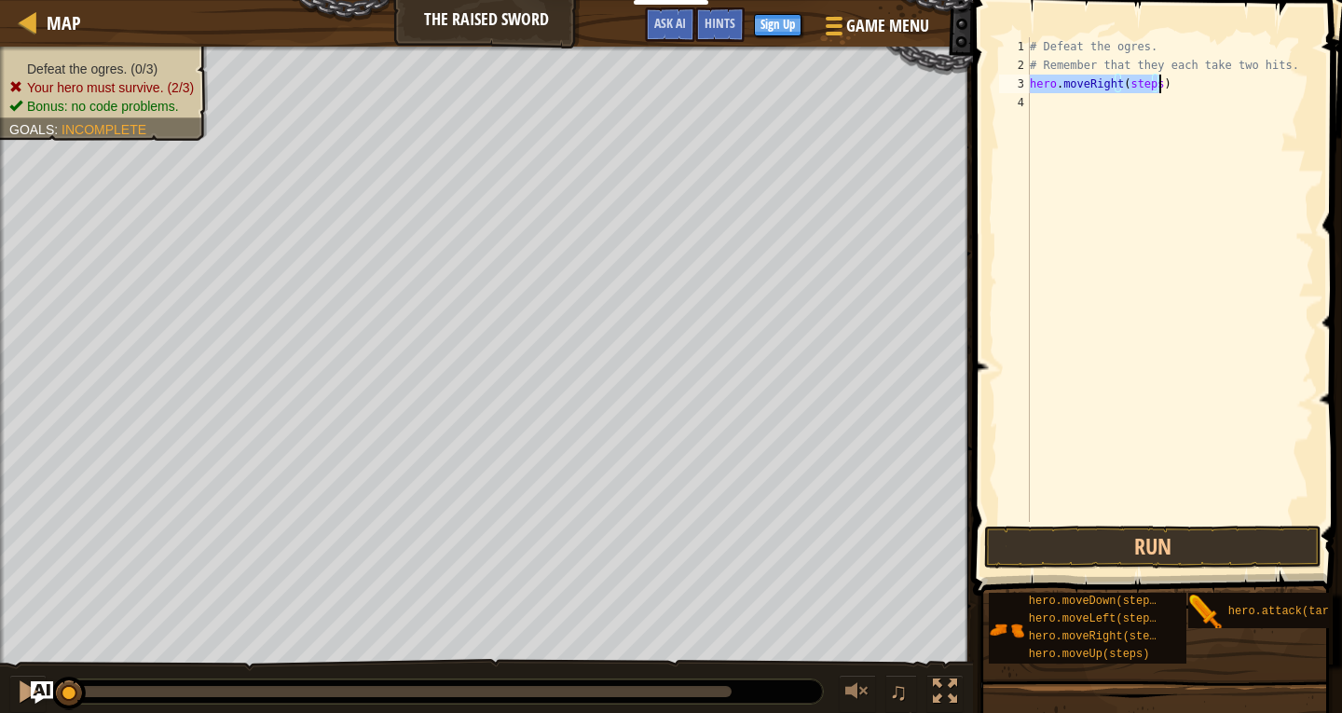
click at [1153, 86] on div "# Defeat the ogres. # Remember that they each take two hits. hero . moveRight (…" at bounding box center [1170, 279] width 288 height 485
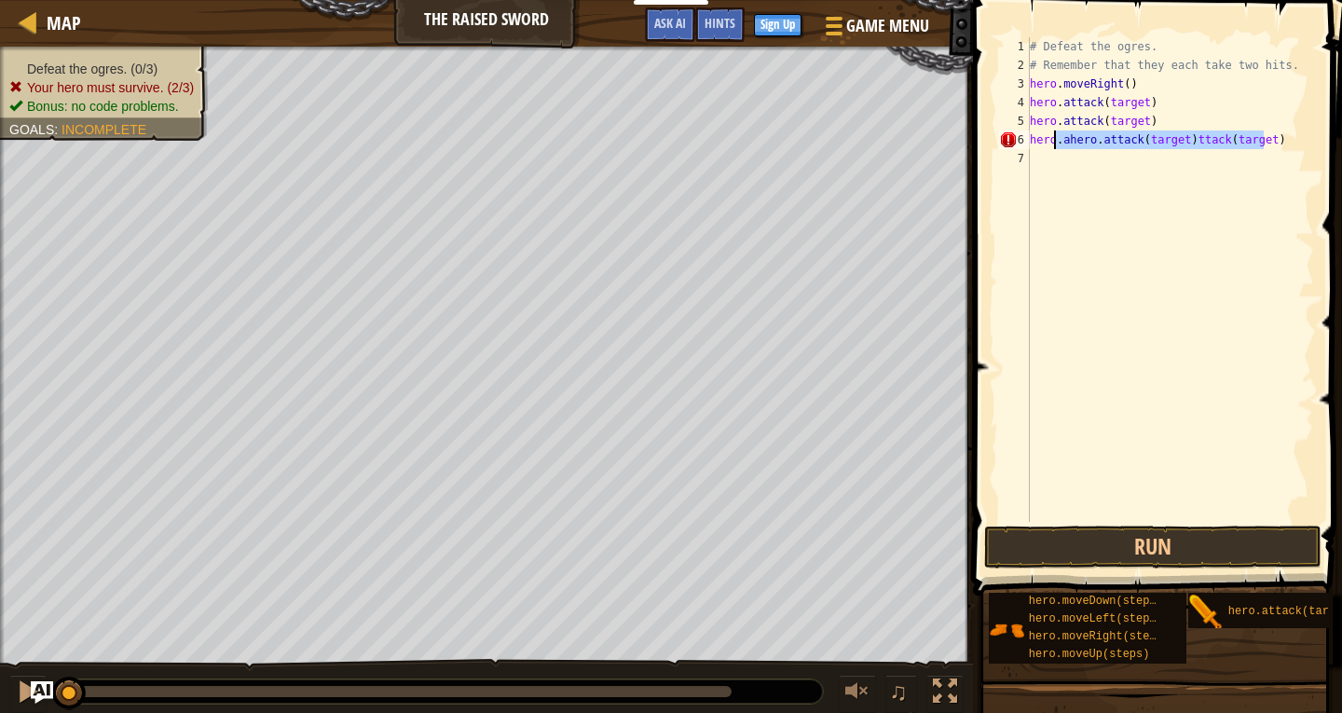
drag, startPoint x: 1266, startPoint y: 143, endPoint x: 1056, endPoint y: 140, distance: 210.6
click at [1056, 140] on div "# Defeat the ogres. # Remember that they each take two hits. hero . moveRight (…" at bounding box center [1170, 298] width 288 height 522
click at [1144, 102] on div "# Defeat the ogres. # Remember that they each take two hits. hero . moveRight (…" at bounding box center [1170, 298] width 288 height 522
click at [1136, 105] on div "# Defeat the ogres. # Remember that they each take two hits. hero . moveRight (…" at bounding box center [1170, 298] width 288 height 522
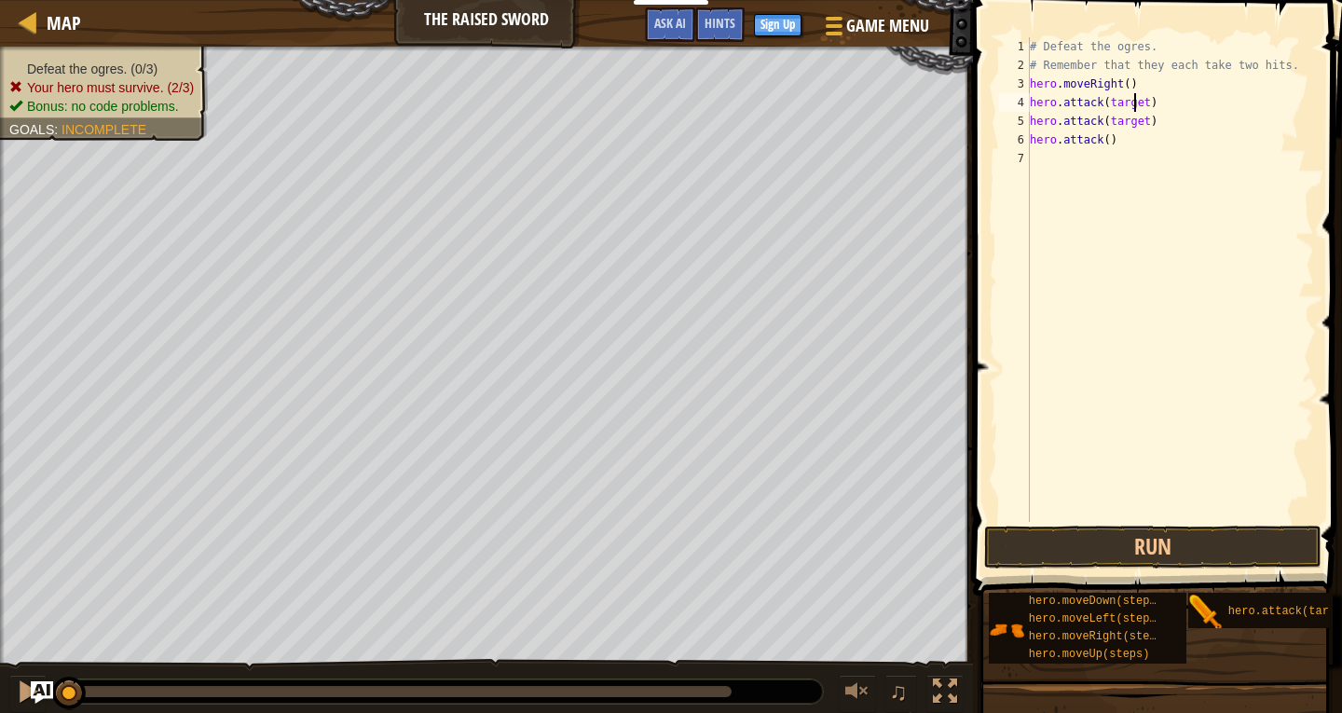
click at [1136, 105] on div "# Defeat the ogres. # Remember that they each take two hits. hero . moveRight (…" at bounding box center [1170, 298] width 288 height 522
click at [1139, 110] on div "# Defeat the ogres. # Remember that they each take two hits. hero . moveRight (…" at bounding box center [1170, 298] width 288 height 522
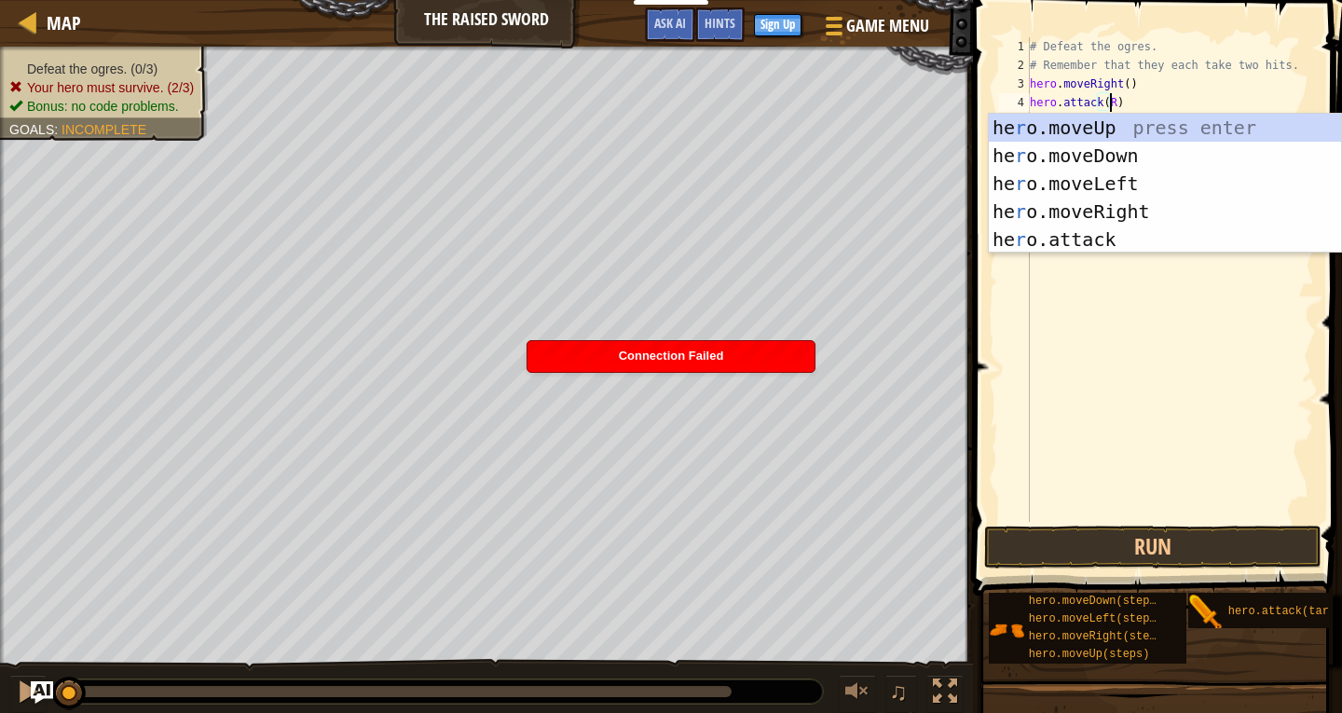
scroll to position [8, 7]
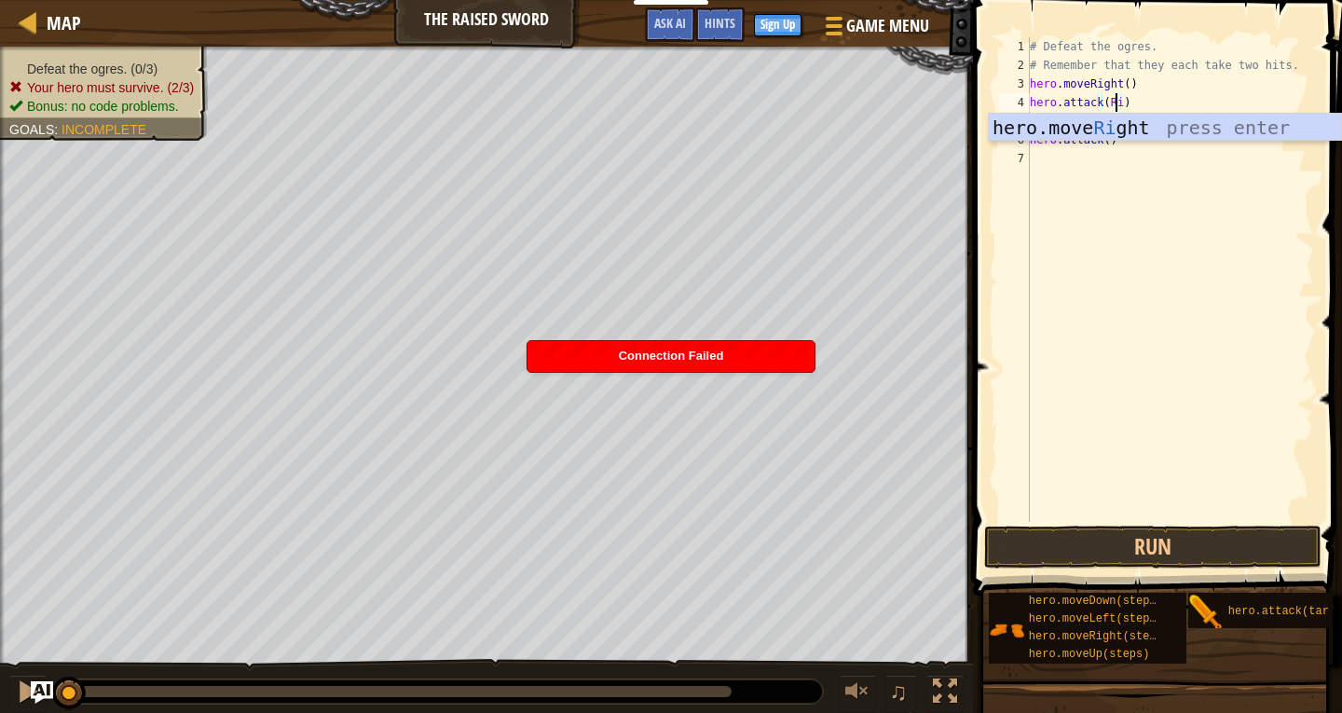
type textarea "hero.attack(Rig)"
click at [1208, 197] on div "# Defeat the ogres. # Remember that they each take two hits. hero . moveRight (…" at bounding box center [1170, 298] width 288 height 522
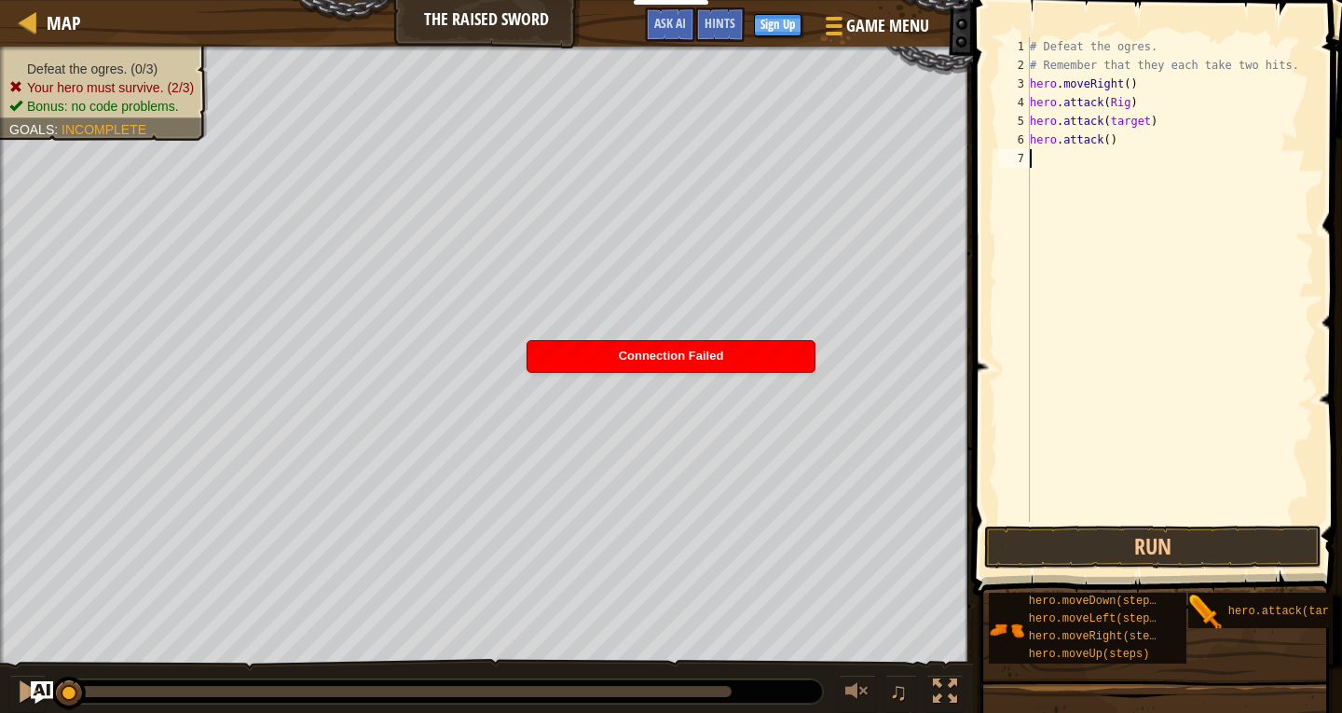
click at [1140, 127] on div "# Defeat the ogres. # Remember that they each take two hits. hero . moveRight (…" at bounding box center [1170, 298] width 288 height 522
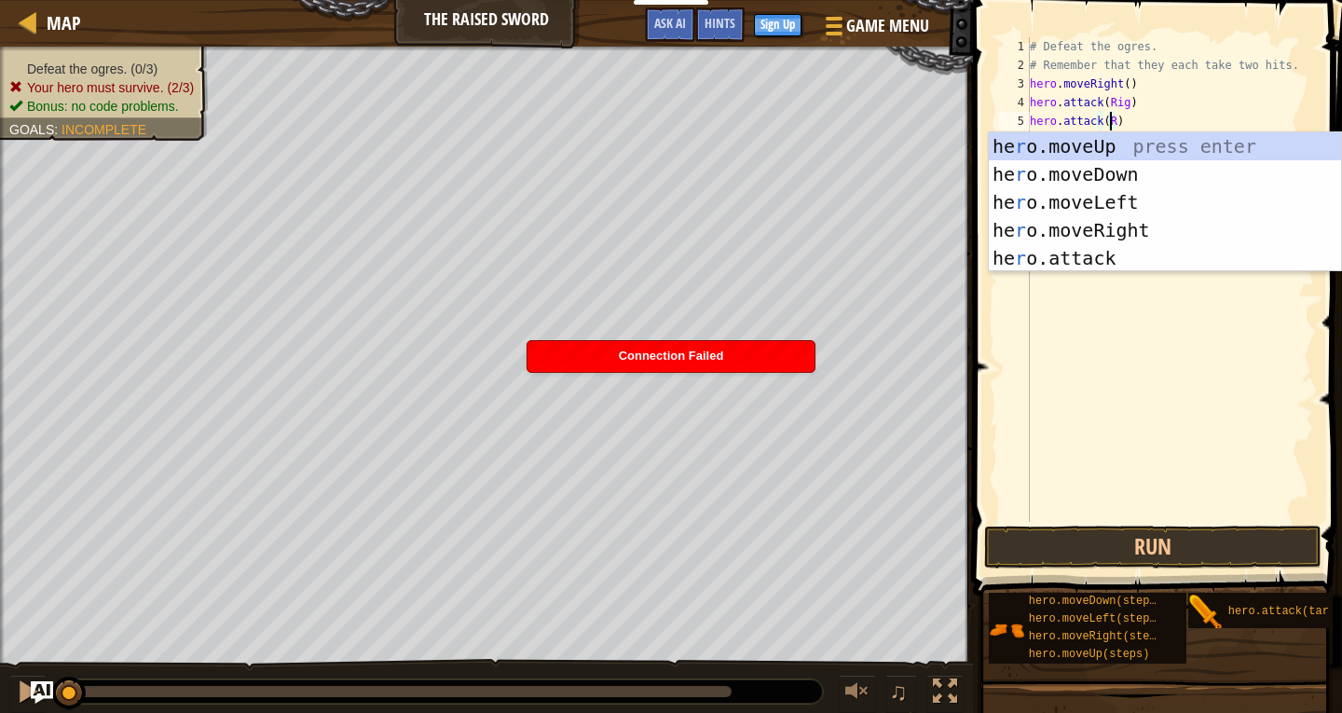
scroll to position [8, 7]
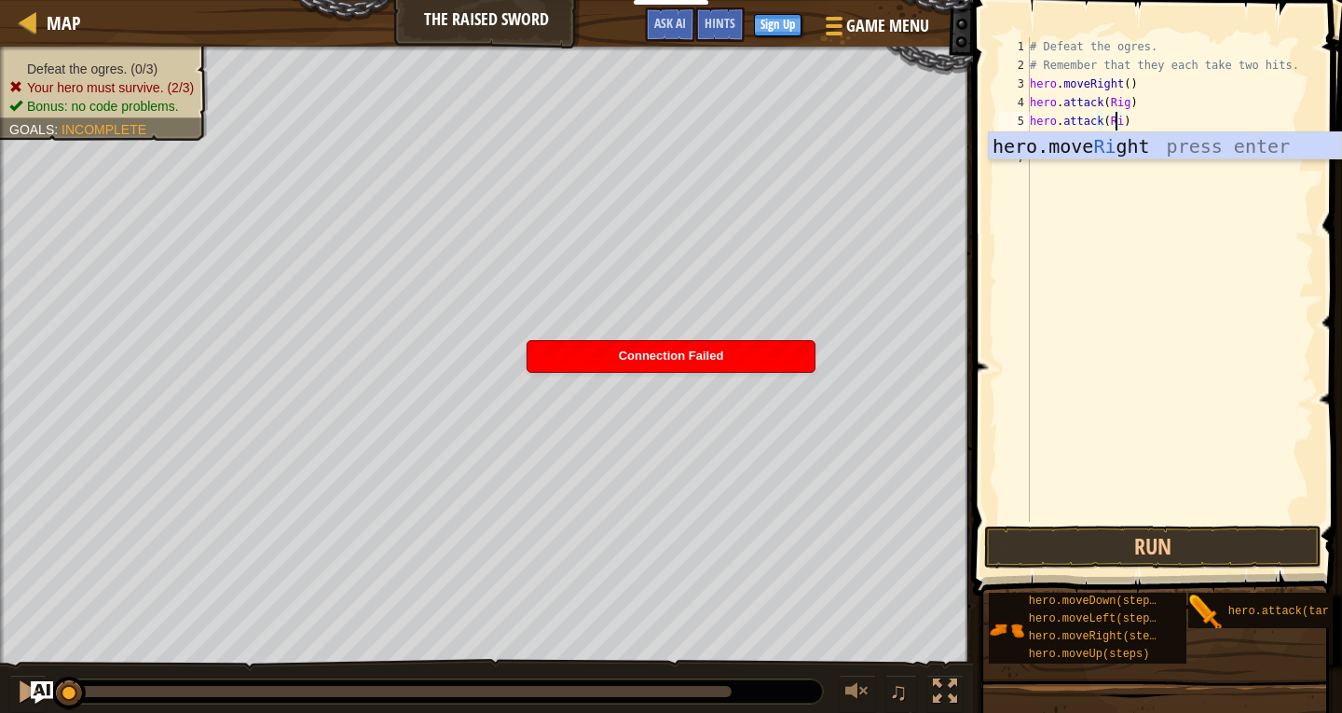
type textarea "hero.attack(Rig)"
click at [1136, 202] on div "# Defeat the ogres. # Remember that they each take two hits. hero . moveRight (…" at bounding box center [1170, 298] width 288 height 522
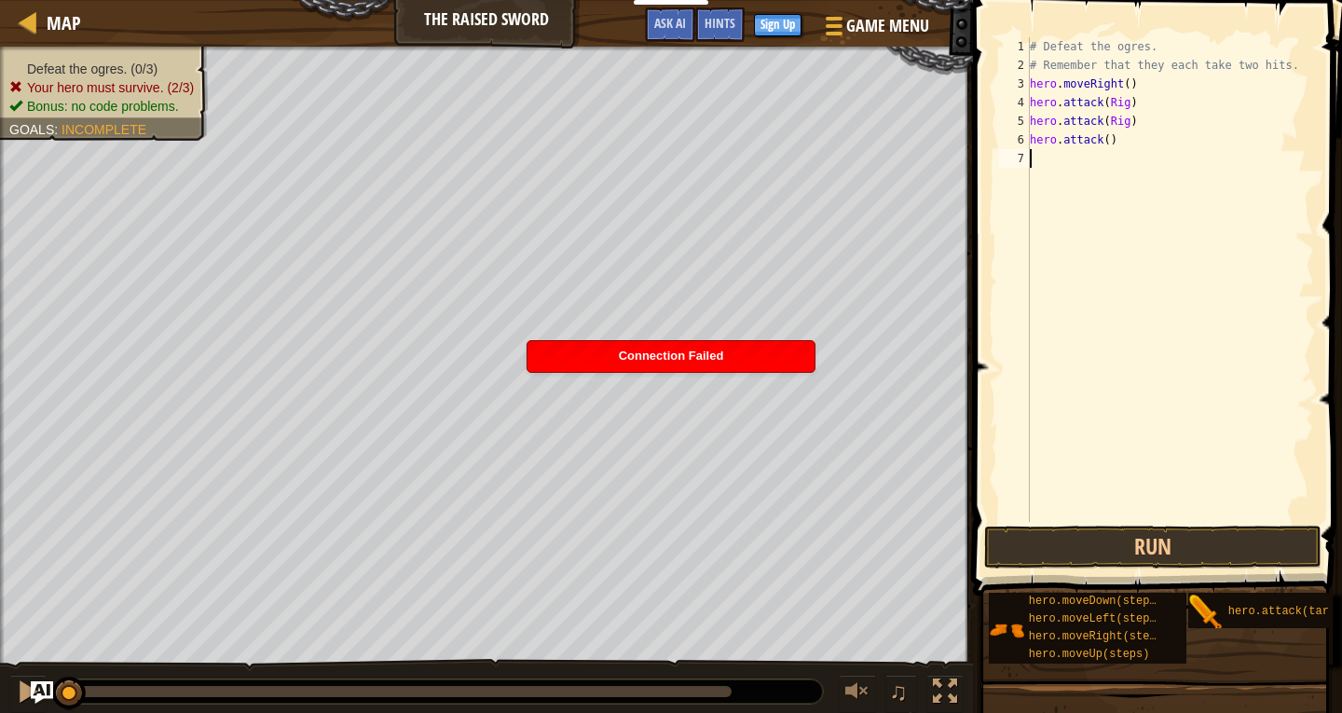
click at [1102, 139] on div "# Defeat the ogres. # Remember that they each take two hits. hero . moveRight (…" at bounding box center [1170, 298] width 288 height 522
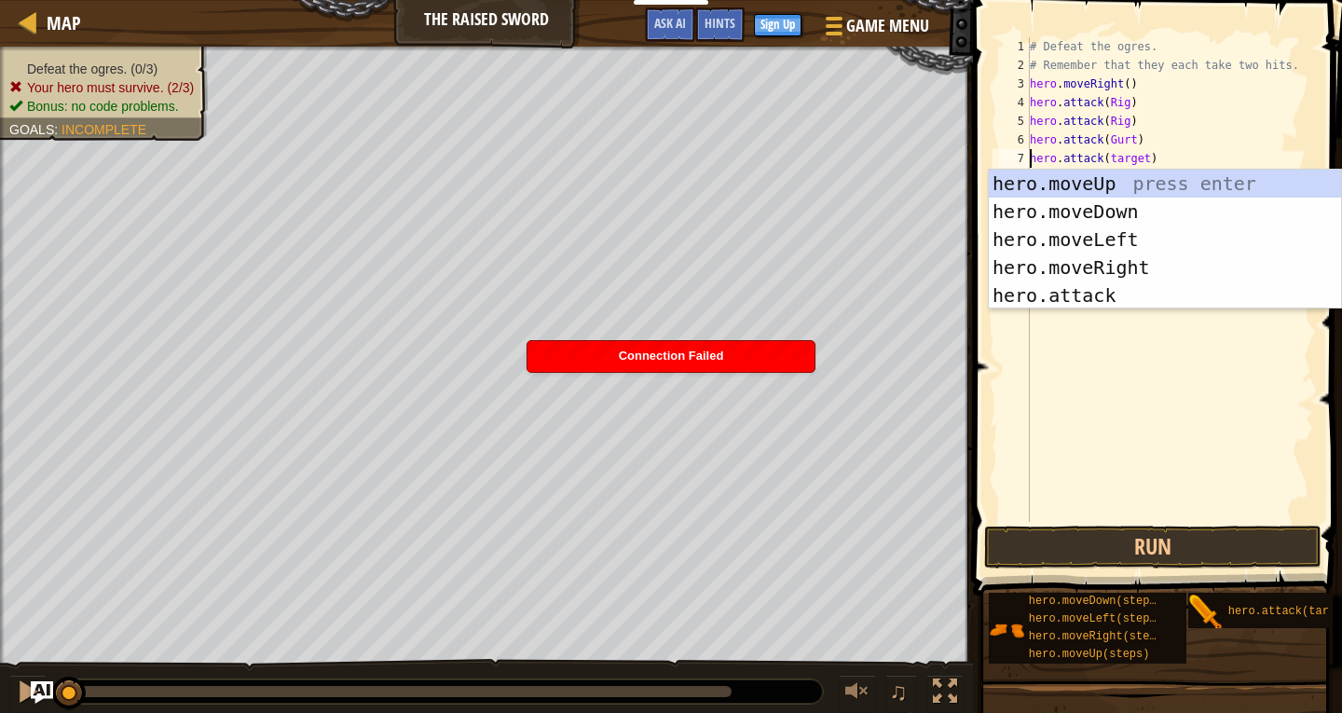
click at [1137, 160] on div "# Defeat the ogres. # Remember that they each take two hits. hero . moveRight (…" at bounding box center [1170, 298] width 288 height 522
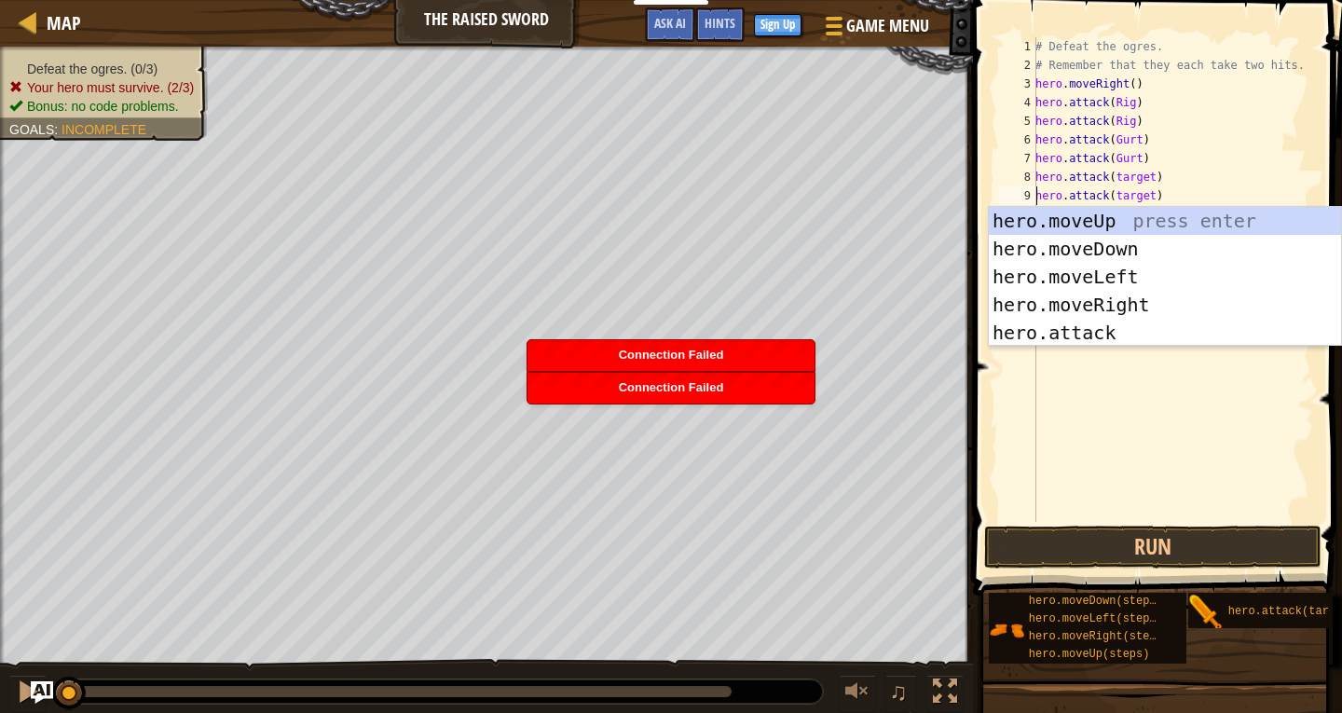
click at [1150, 177] on div "# Defeat the ogres. # Remember that they each take two hits. hero . moveRight (…" at bounding box center [1173, 298] width 282 height 522
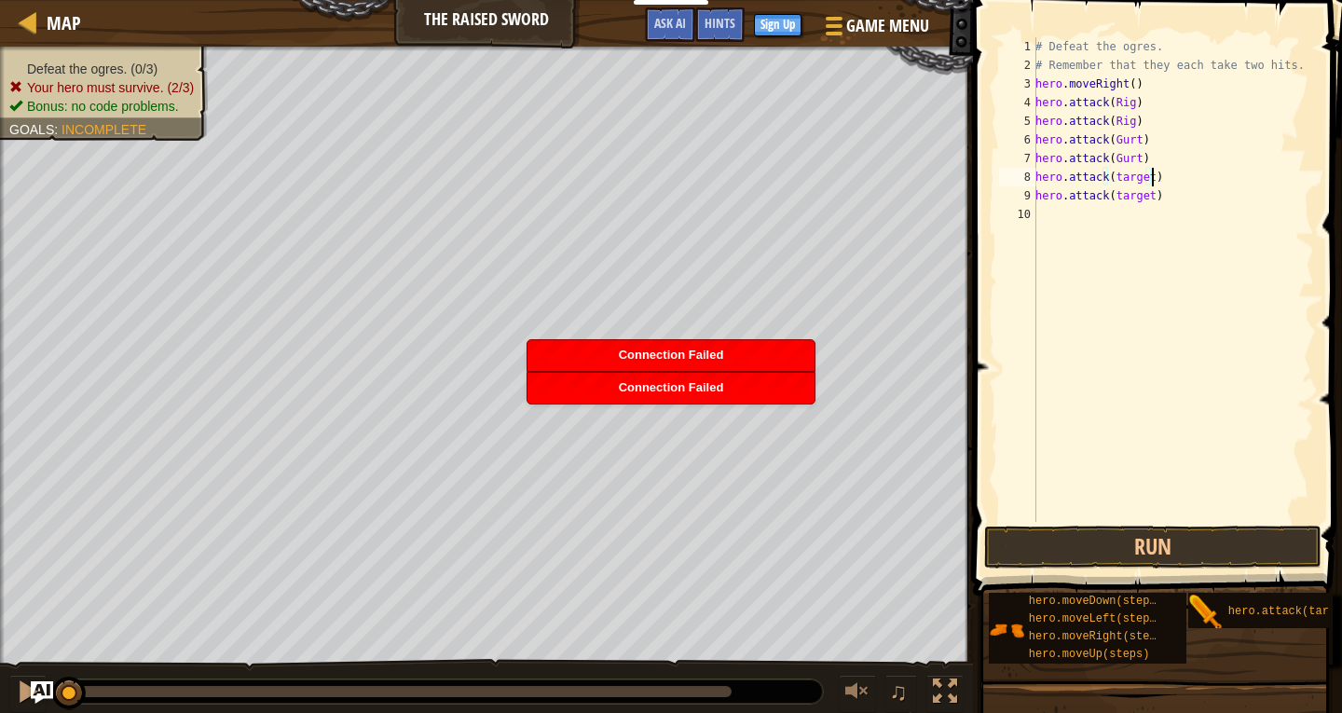
click at [1146, 181] on div "# Defeat the ogres. # Remember that they each take two hits. hero . moveRight (…" at bounding box center [1173, 298] width 282 height 522
click at [1142, 181] on div "# Defeat the ogres. # Remember that they each take two hits. hero . moveRight (…" at bounding box center [1173, 298] width 282 height 522
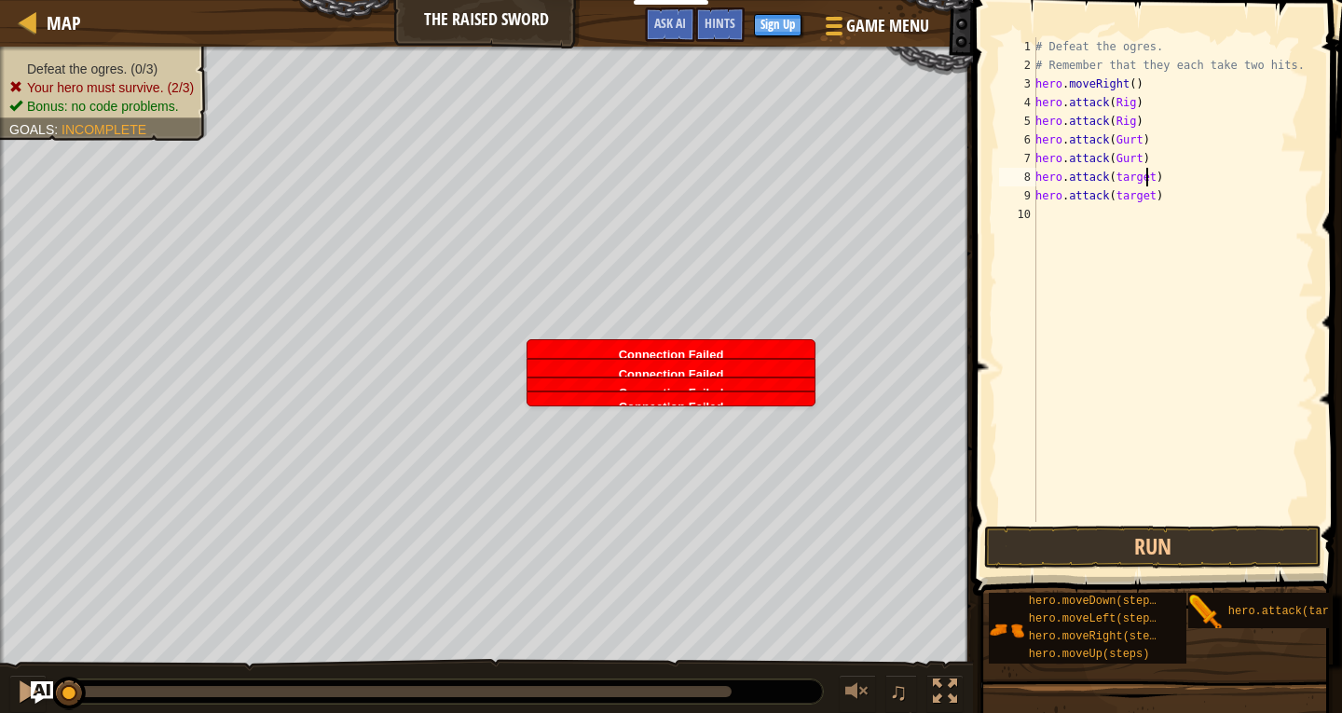
click at [1147, 181] on div "# Defeat the ogres. # Remember that they each take two hits. hero . moveRight (…" at bounding box center [1173, 298] width 282 height 522
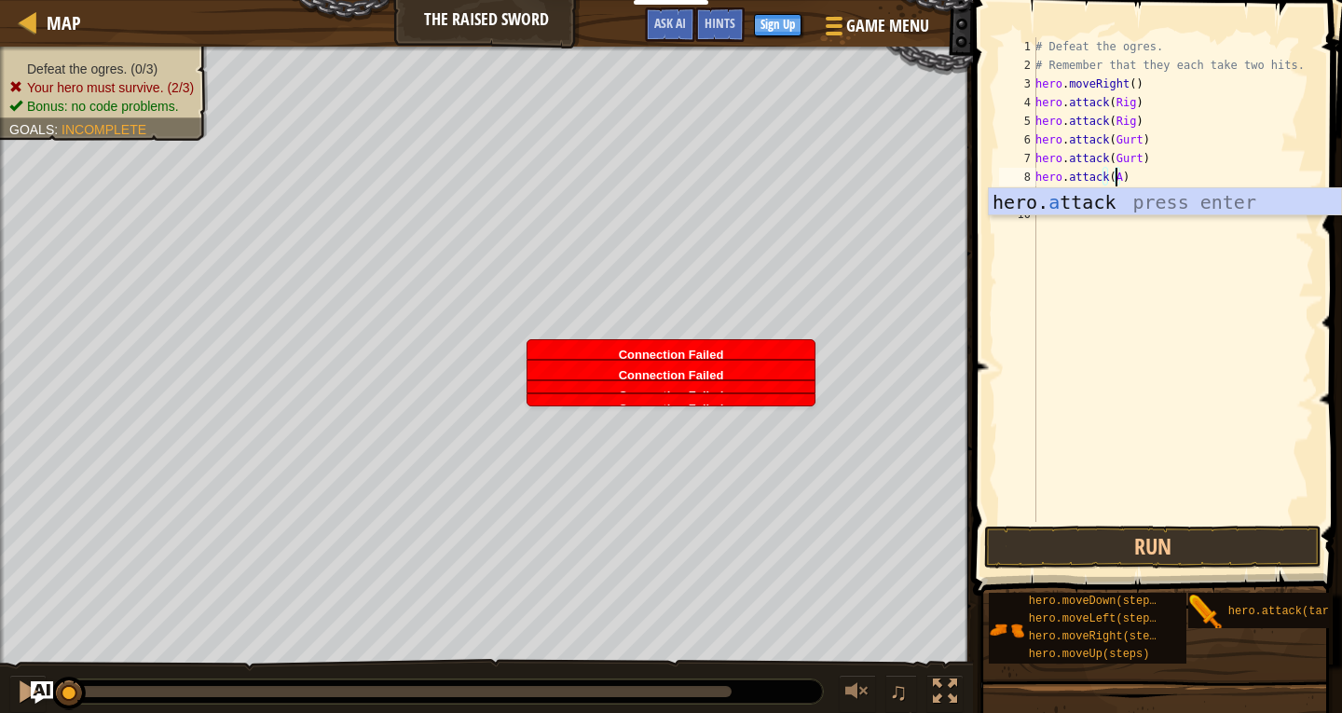
scroll to position [8, 7]
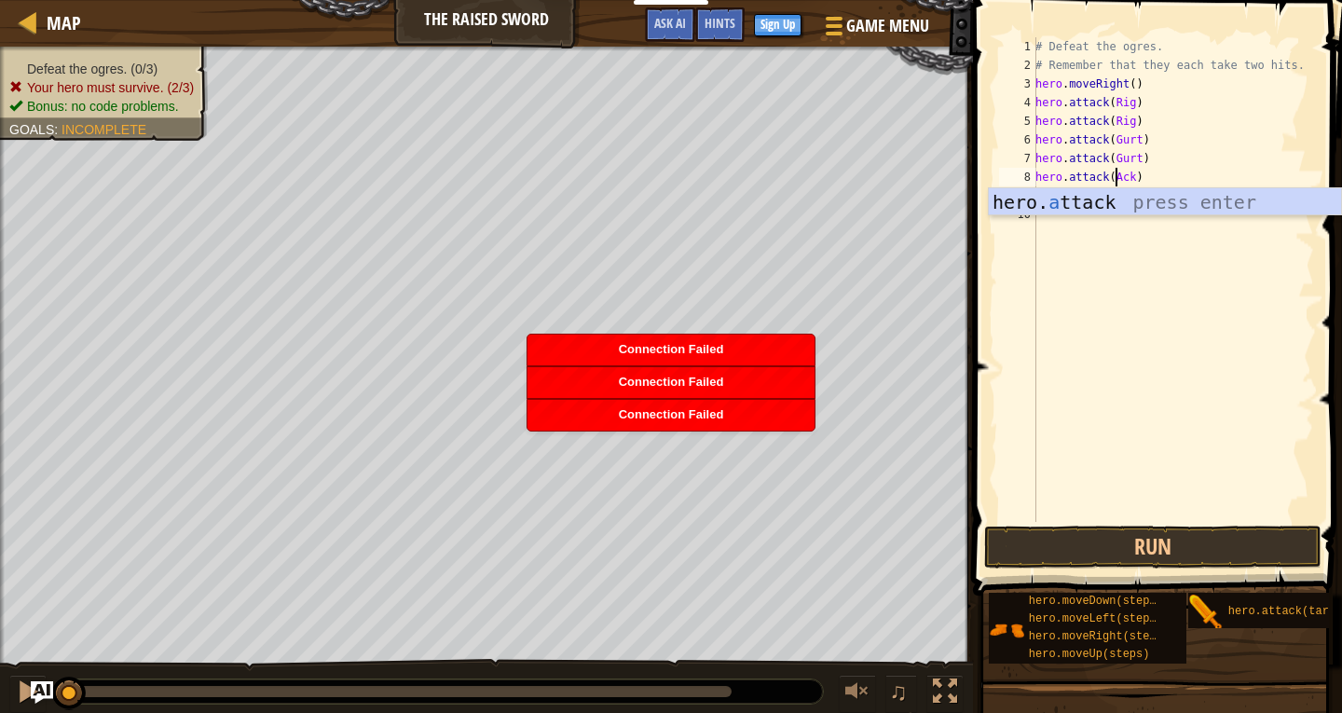
click at [1184, 175] on div "# Defeat the ogres. # Remember that they each take two hits. hero . moveRight (…" at bounding box center [1173, 298] width 282 height 522
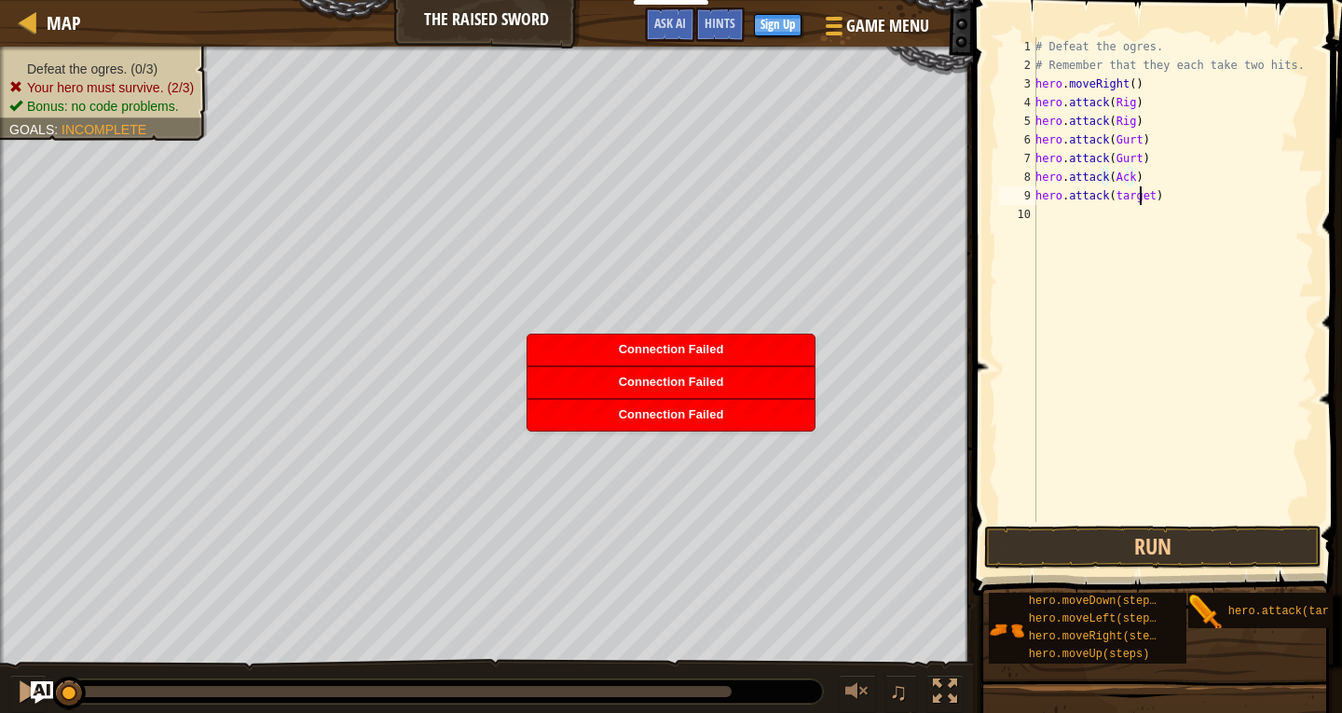
click at [1141, 192] on div "# Defeat the ogres. # Remember that they each take two hits. hero . moveRight (…" at bounding box center [1173, 298] width 282 height 522
click at [1151, 194] on div "# Defeat the ogres. # Remember that they each take two hits. hero . moveRight (…" at bounding box center [1173, 298] width 282 height 522
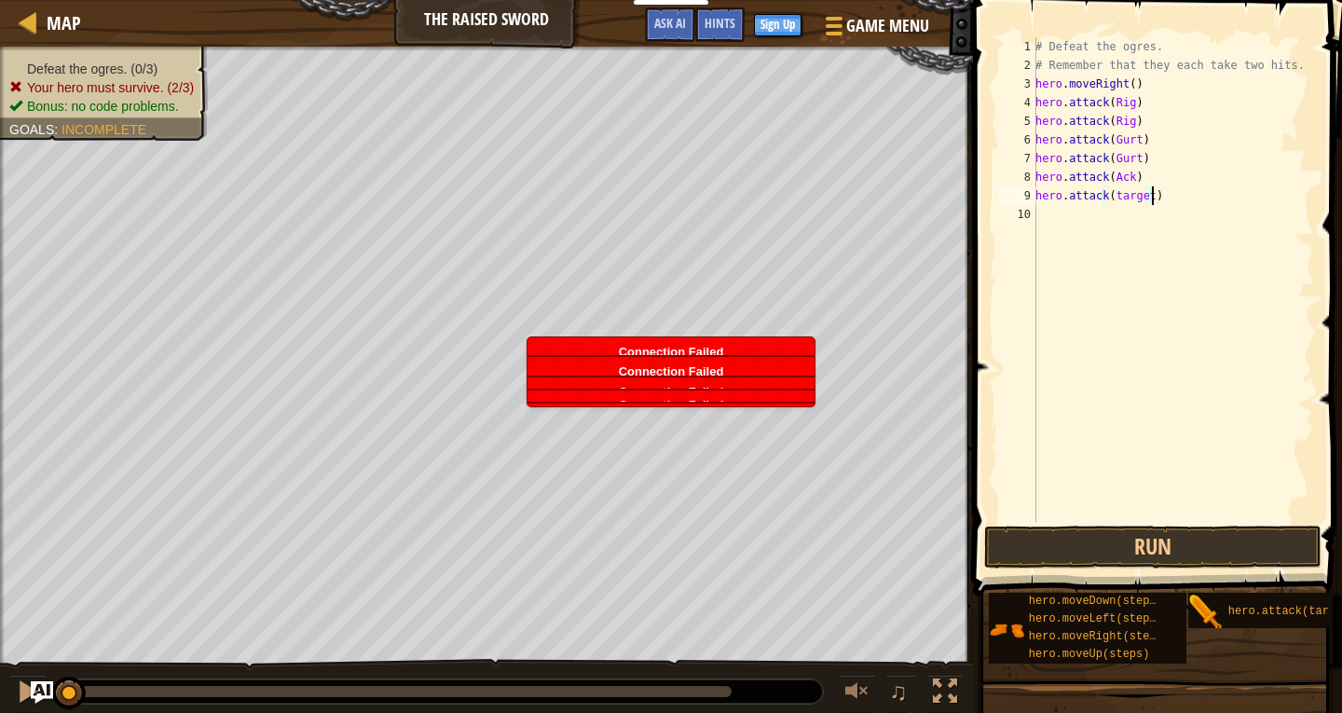
click at [1145, 201] on div "# Defeat the ogres. # Remember that they each take two hits. hero . moveRight (…" at bounding box center [1173, 298] width 282 height 522
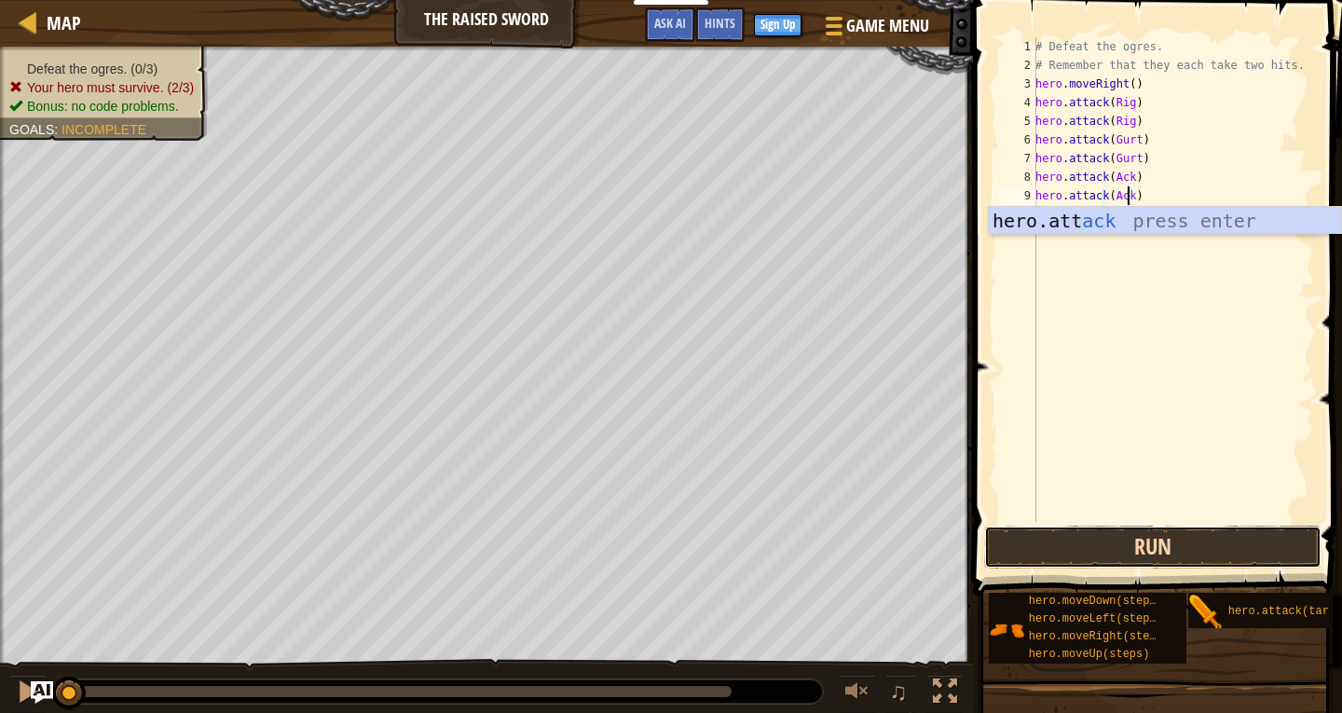
click at [1159, 563] on button "Run" at bounding box center [1152, 547] width 336 height 43
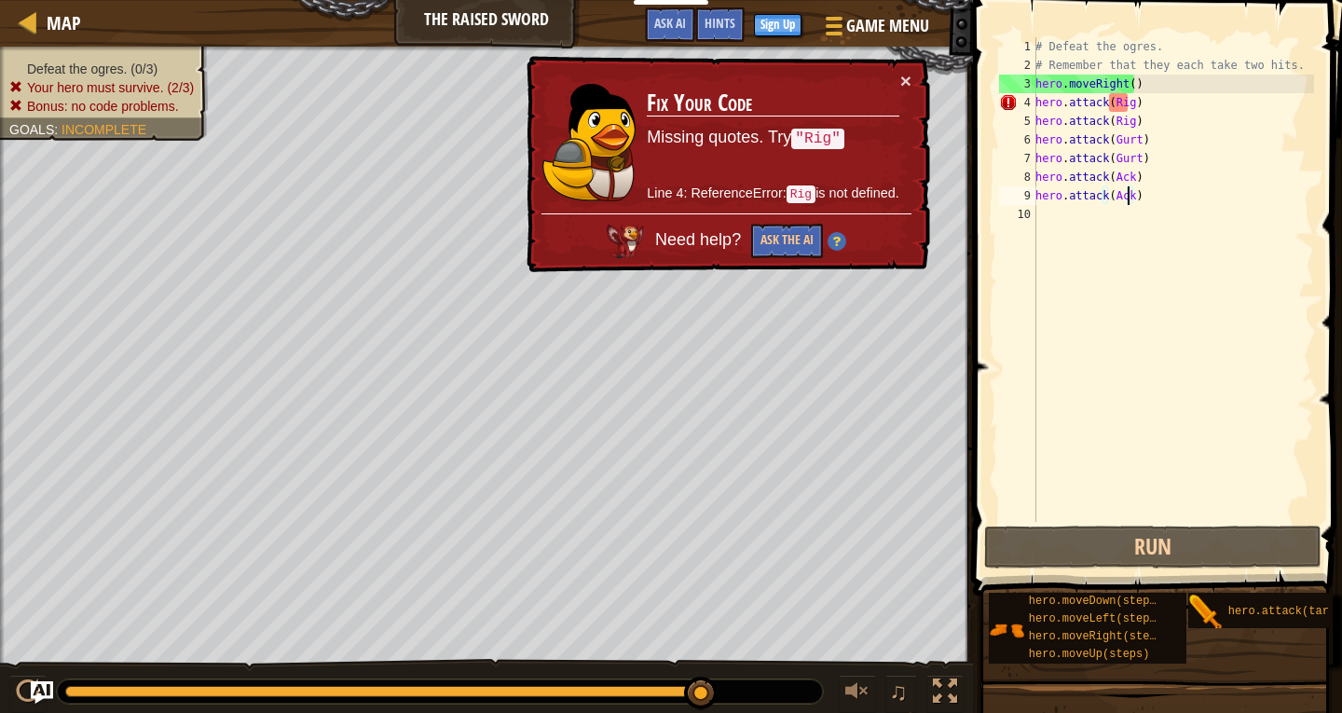
click at [743, 0] on html "Educators Create Free Account School & District Solutions Teacher Toolkit Previ…" at bounding box center [671, 0] width 1342 height 0
click at [736, 27] on div "Hints" at bounding box center [719, 24] width 49 height 34
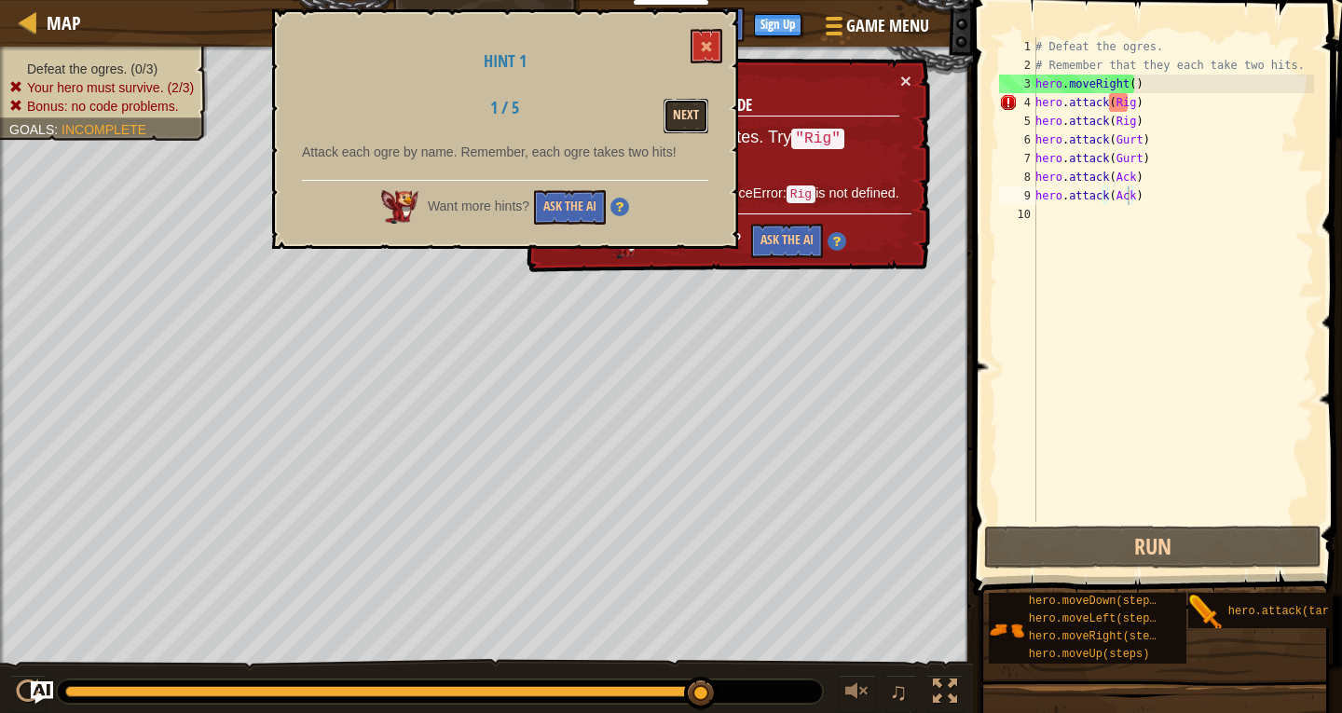
click at [688, 105] on button "Next" at bounding box center [686, 116] width 45 height 34
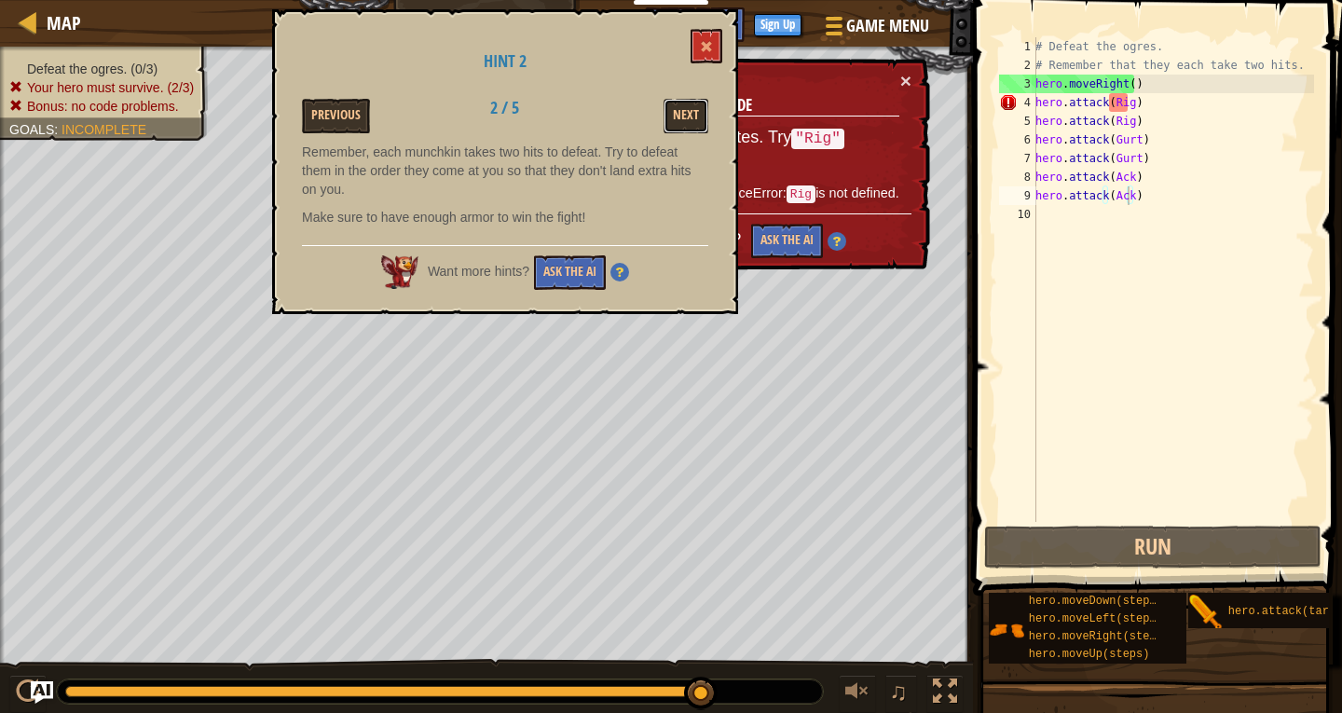
click at [688, 105] on button "Next" at bounding box center [686, 116] width 45 height 34
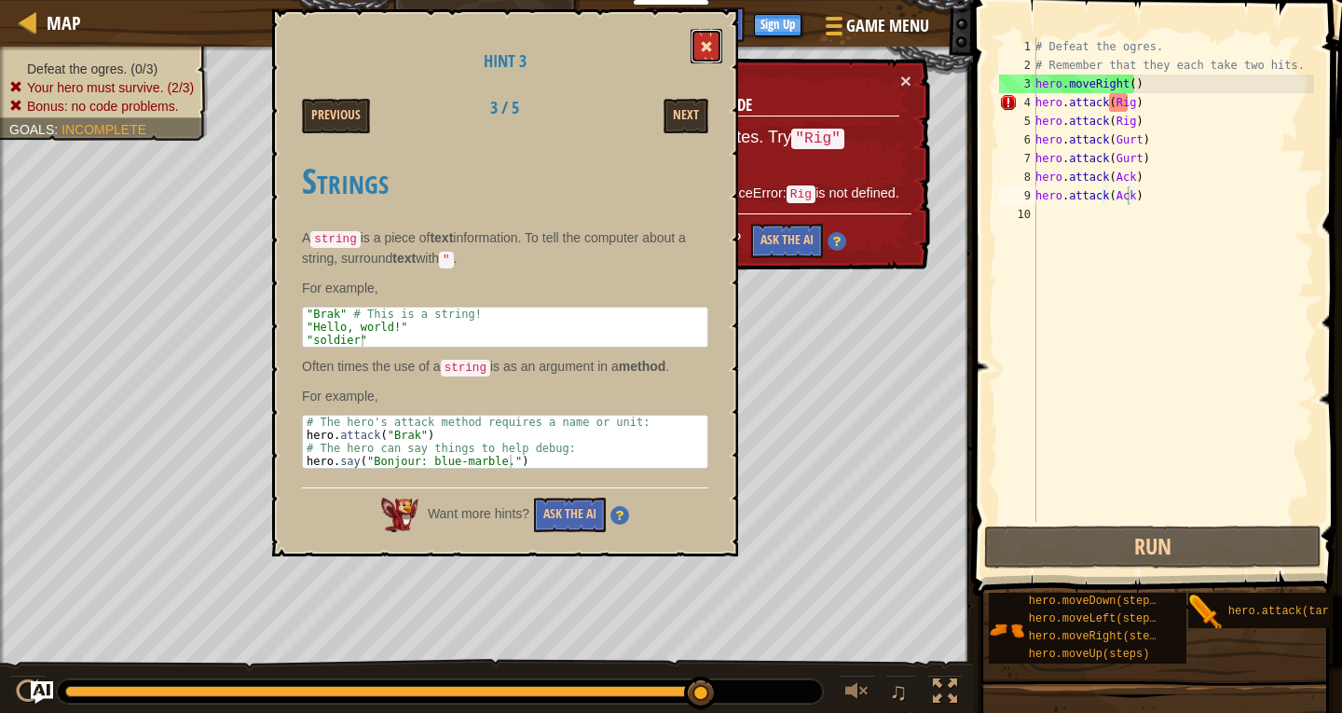
click at [709, 34] on button at bounding box center [707, 46] width 32 height 34
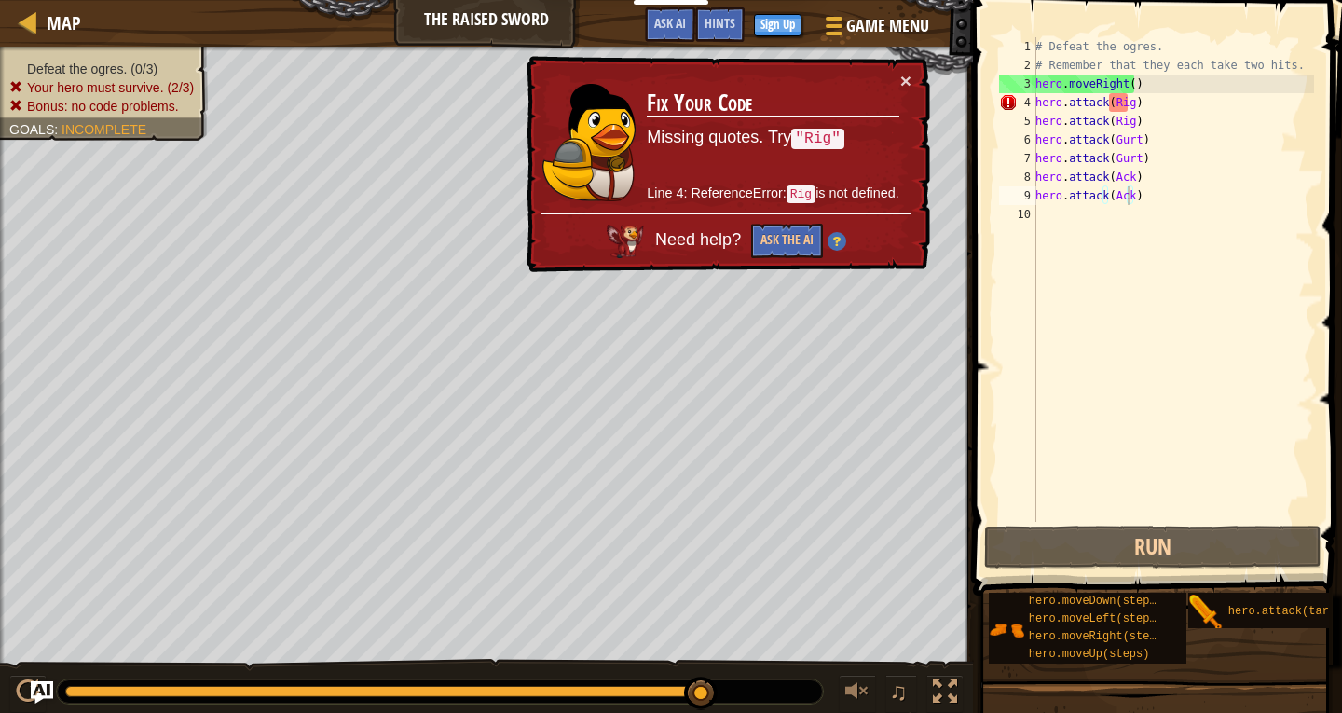
click at [1120, 102] on div "# Defeat the ogres. # Remember that they each take two hits. hero . moveRight (…" at bounding box center [1173, 298] width 282 height 522
click at [1131, 101] on div "# Defeat the ogres. # Remember that they each take two hits. hero . moveRight (…" at bounding box center [1173, 298] width 282 height 522
click at [1082, 106] on div "# Defeat the ogres. # Remember that they each take two hits. hero . moveRight (…" at bounding box center [1173, 298] width 282 height 522
click at [1110, 101] on div "# Defeat the ogres. # Remember that they each take two hits. hero . moveRight (…" at bounding box center [1173, 298] width 282 height 522
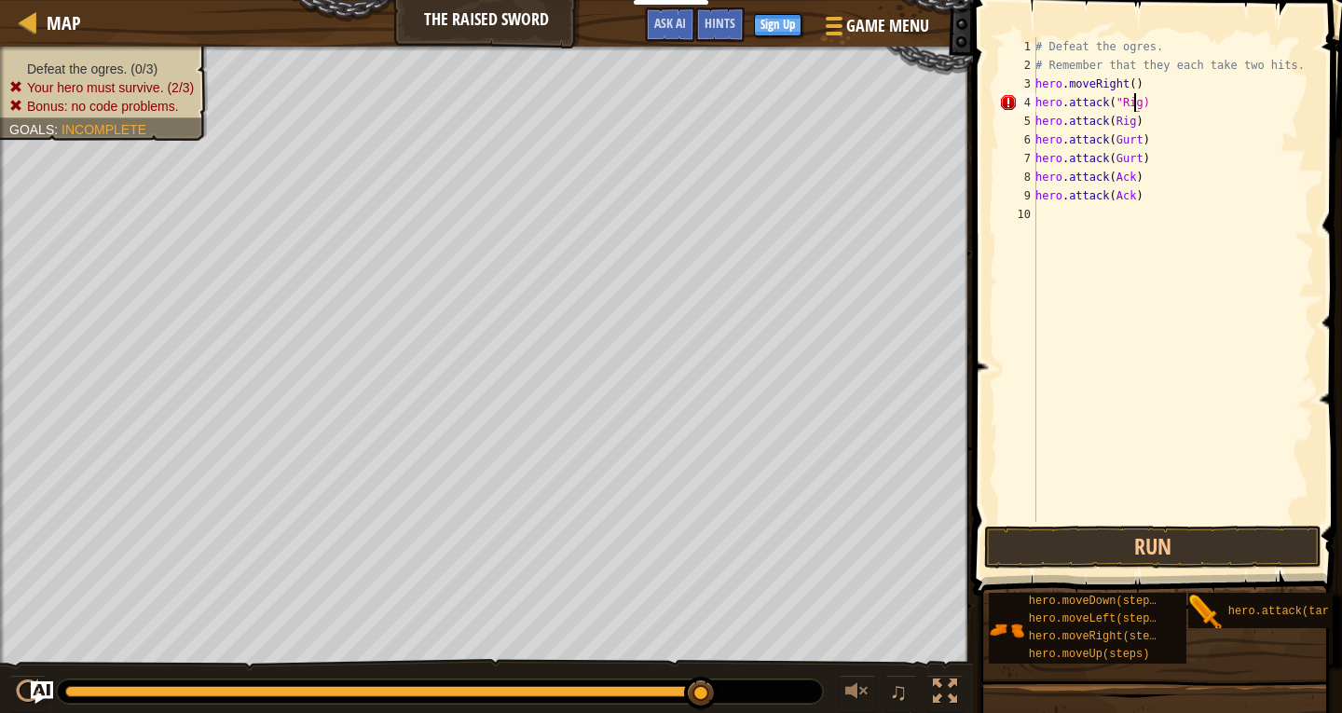
scroll to position [8, 7]
click at [1110, 130] on div "# Defeat the ogres. # Remember that they each take two hits. hero . moveRight (…" at bounding box center [1173, 298] width 282 height 522
click at [1111, 119] on div "# Defeat the ogres. # Remember that they each take two hits. hero . moveRight (…" at bounding box center [1173, 298] width 282 height 522
click at [1100, 130] on div "# Defeat the ogres. # Remember that they each take two hits. hero . moveRight (…" at bounding box center [1173, 298] width 282 height 522
click at [1115, 136] on div "# Defeat the ogres. # Remember that they each take two hits. hero . moveRight (…" at bounding box center [1173, 298] width 282 height 522
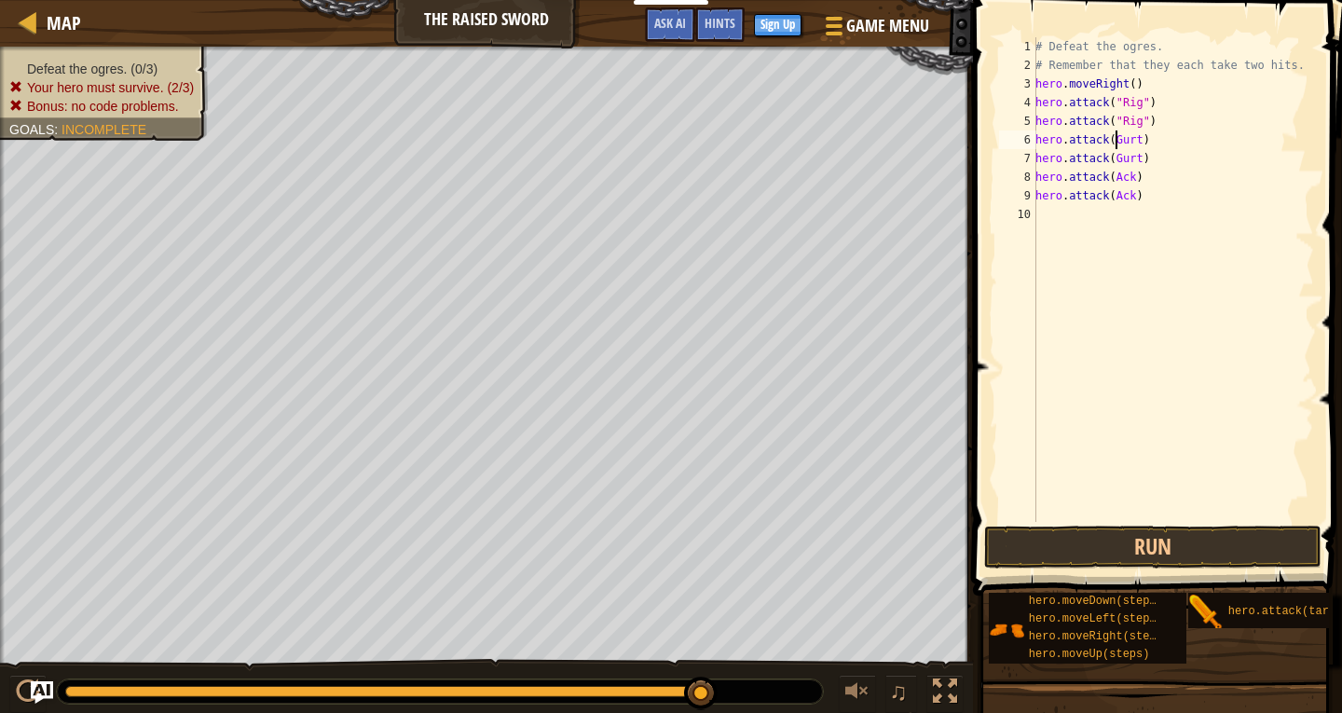
click at [1112, 141] on div "# Defeat the ogres. # Remember that they each take two hits. hero . moveRight (…" at bounding box center [1173, 298] width 282 height 522
drag, startPoint x: 1112, startPoint y: 157, endPoint x: 1102, endPoint y: 166, distance: 12.5
click at [1102, 166] on div "# Defeat the ogres. # Remember that they each take two hits. hero . moveRight (…" at bounding box center [1173, 298] width 282 height 522
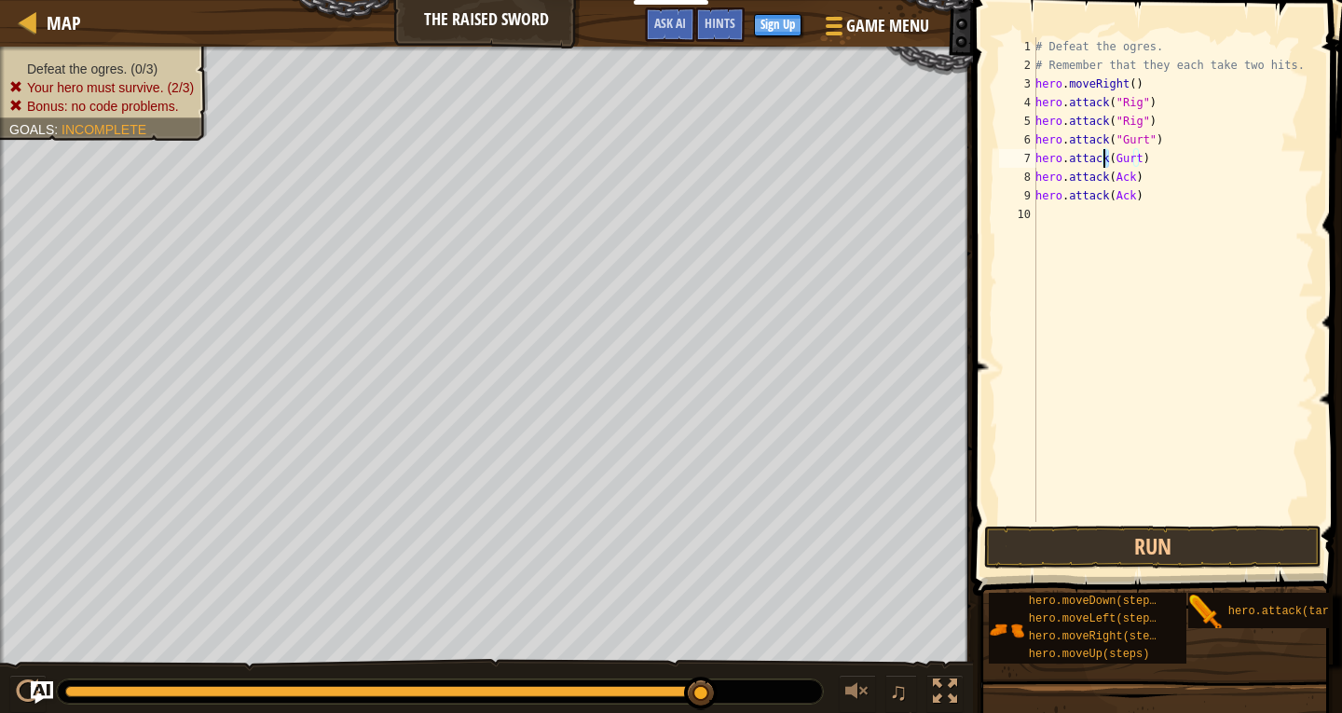
click at [1114, 164] on div "# Defeat the ogres. # Remember that they each take two hits. hero . moveRight (…" at bounding box center [1173, 298] width 282 height 522
click at [1109, 164] on div "# Defeat the ogres. # Remember that they each take two hits. hero . moveRight (…" at bounding box center [1173, 298] width 282 height 522
click at [1108, 182] on div "# Defeat the ogres. # Remember that they each take two hits. hero . moveRight (…" at bounding box center [1173, 298] width 282 height 522
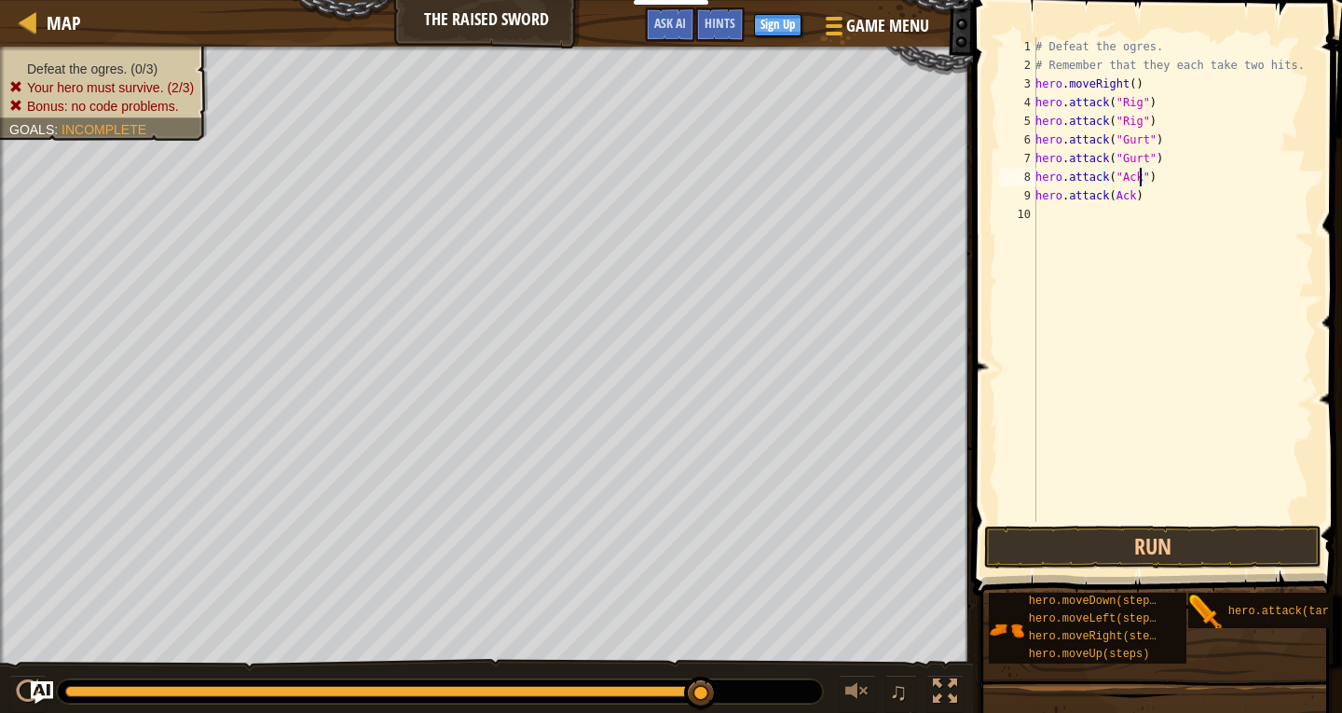
click at [1109, 201] on div "# Defeat the ogres. # Remember that they each take two hits. hero . moveRight (…" at bounding box center [1173, 298] width 282 height 522
type textarea "hero.attack("Ack")"
click at [1053, 541] on button "Run" at bounding box center [1152, 547] width 336 height 43
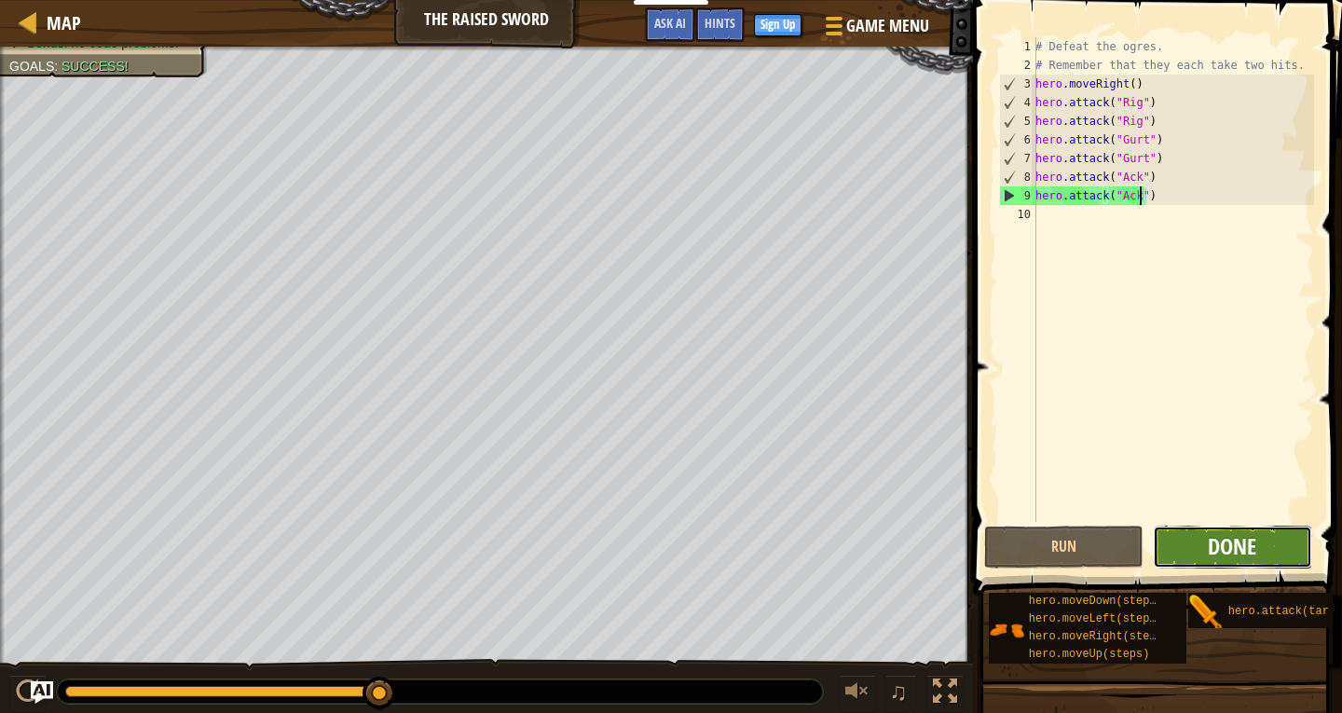
click at [1231, 541] on span "Done" at bounding box center [1232, 546] width 48 height 30
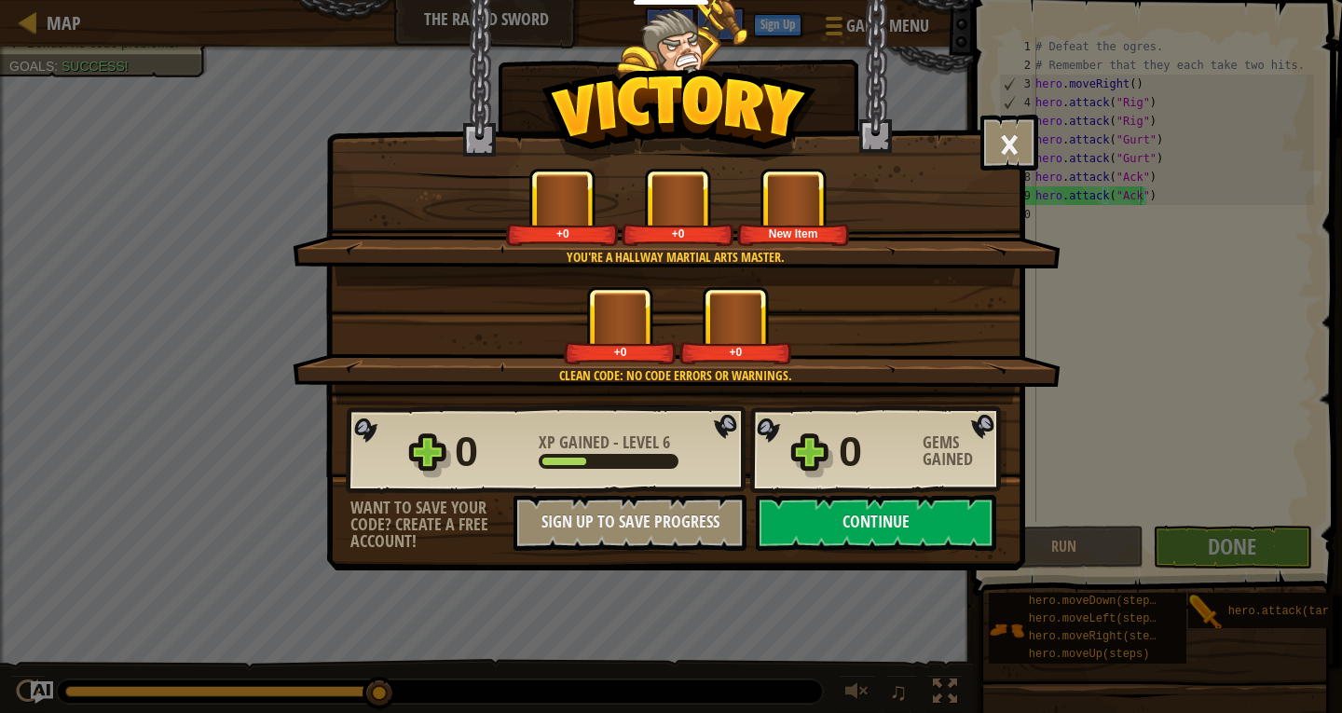
click at [842, 493] on div "0 XP Gained - Level 6 0 Gems Gained" at bounding box center [676, 449] width 661 height 89
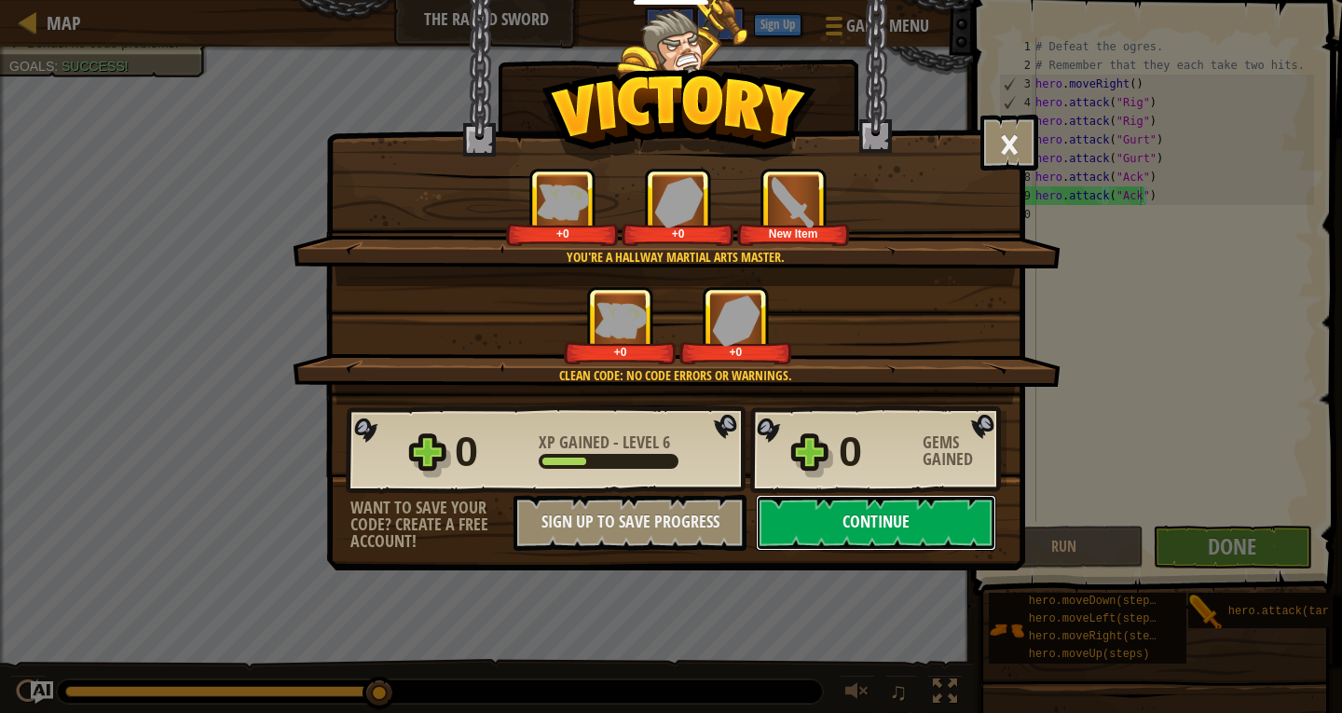
click at [833, 504] on button "Continue" at bounding box center [876, 523] width 240 height 56
